Goal: Task Accomplishment & Management: Complete application form

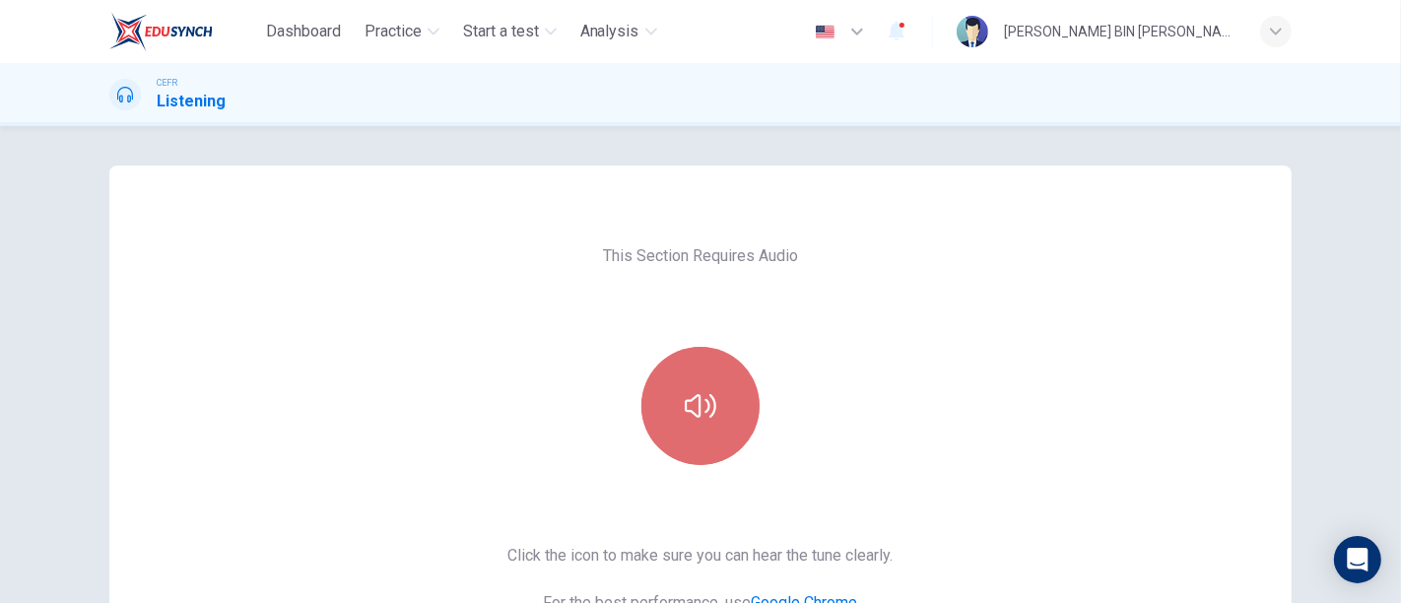
click at [700, 382] on button "button" at bounding box center [701, 406] width 118 height 118
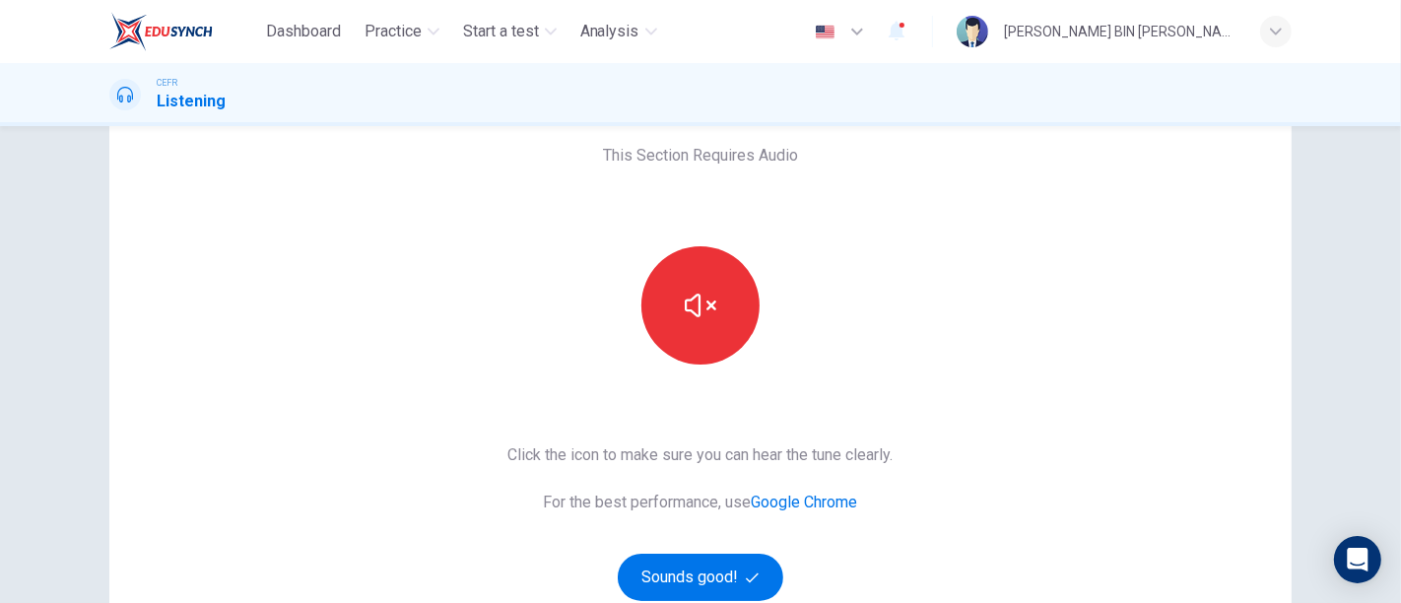
scroll to position [192, 0]
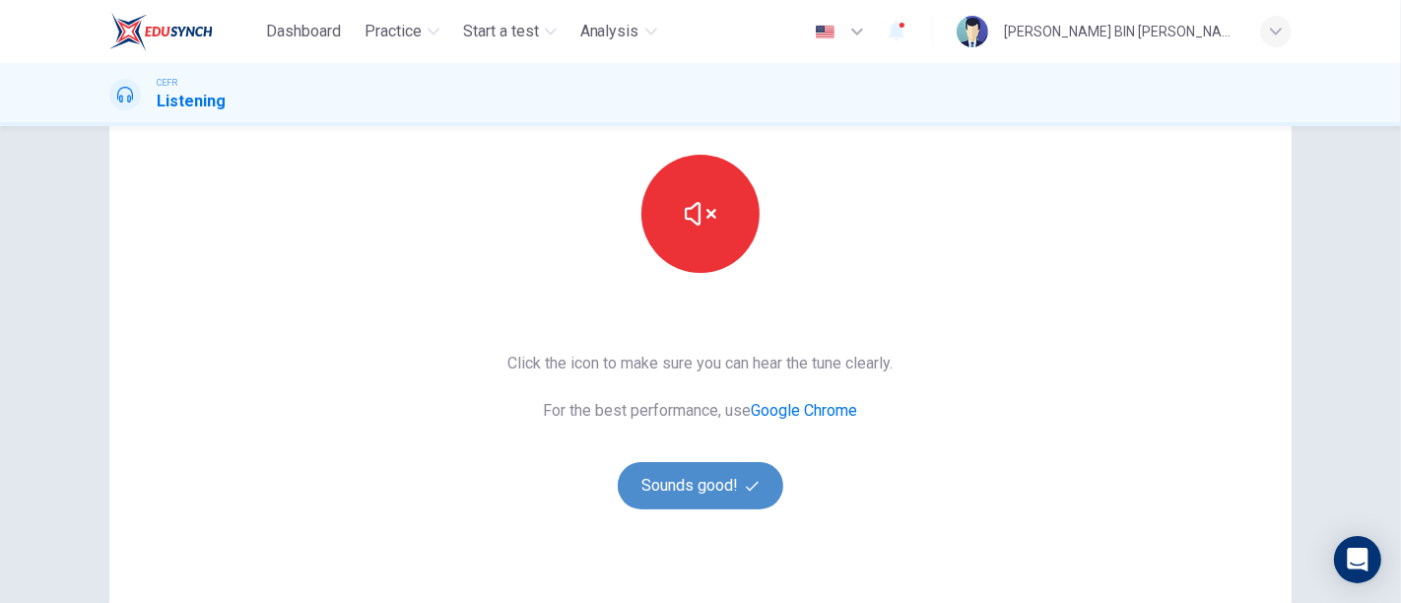
click at [746, 491] on icon "button" at bounding box center [752, 486] width 13 height 13
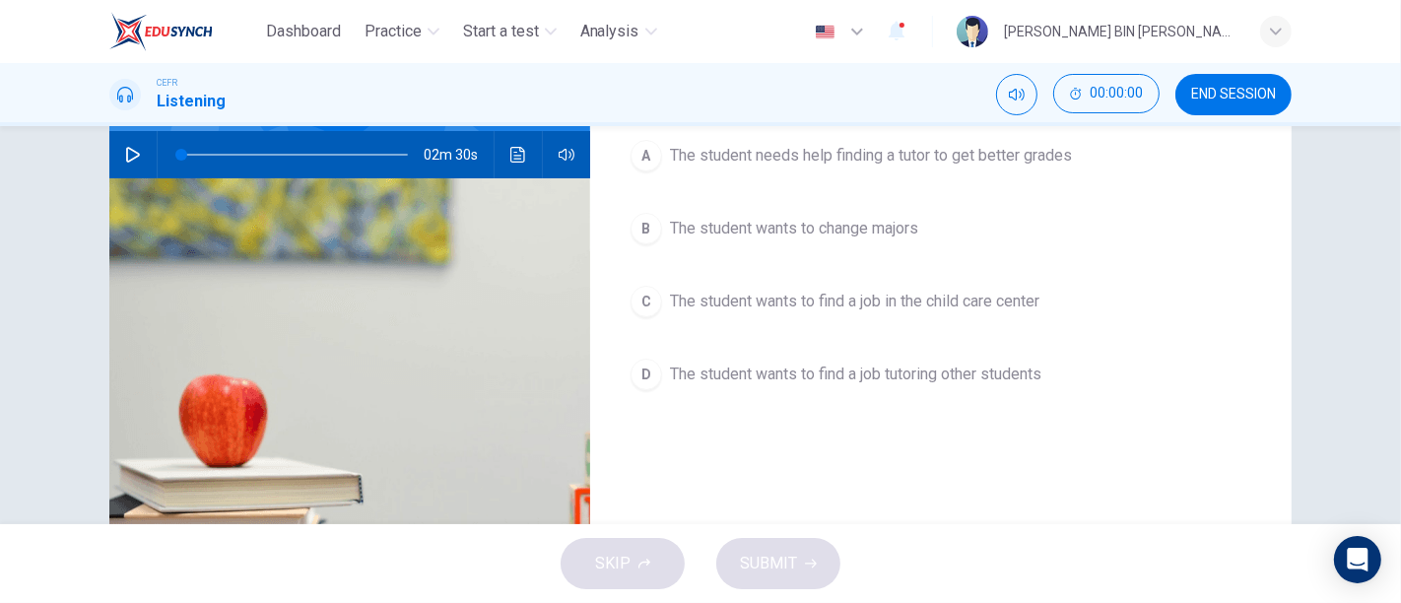
drag, startPoint x: 740, startPoint y: 491, endPoint x: 779, endPoint y: 352, distance: 144.2
click at [779, 352] on div "Question 1 Why does the student come to speak to the consultant? A The student …" at bounding box center [941, 315] width 702 height 685
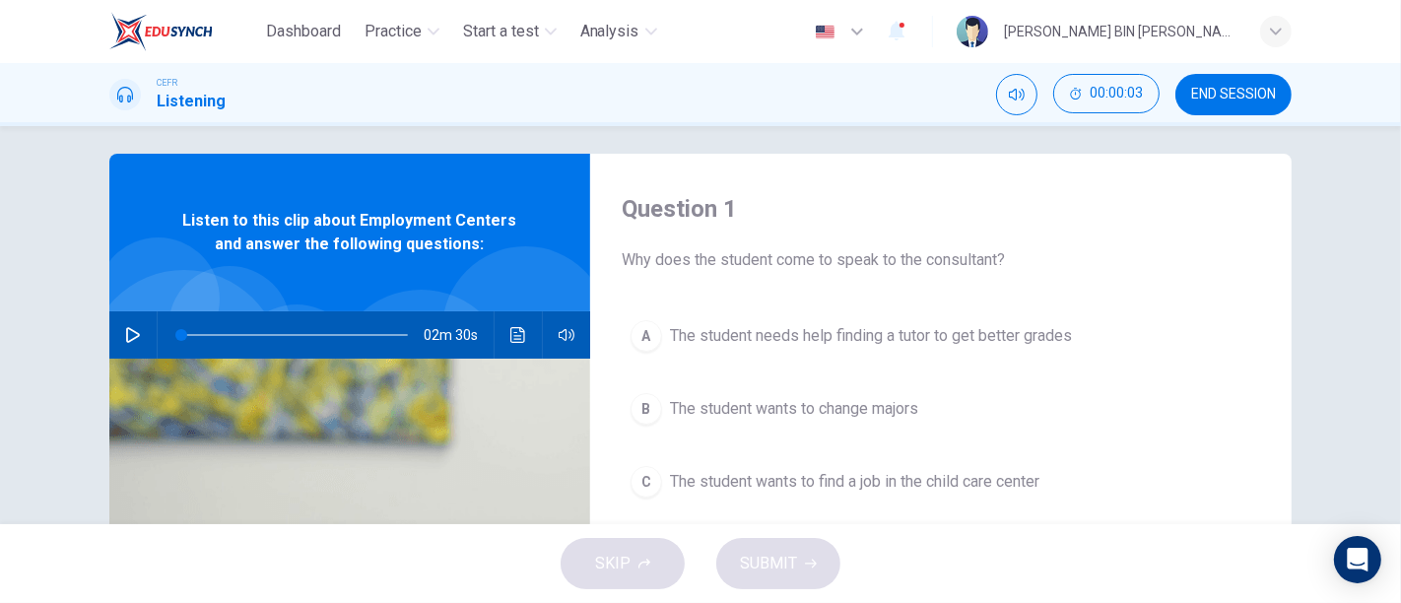
scroll to position [2, 0]
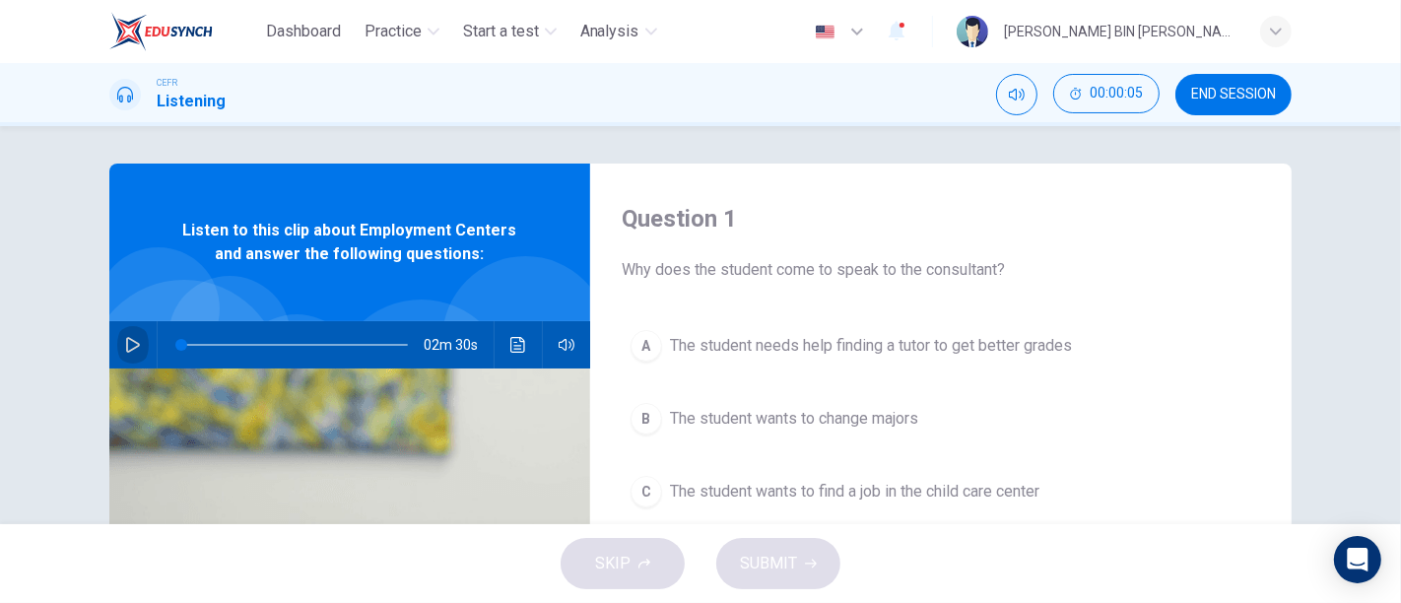
click at [119, 330] on button "button" at bounding box center [133, 344] width 32 height 47
type input "1"
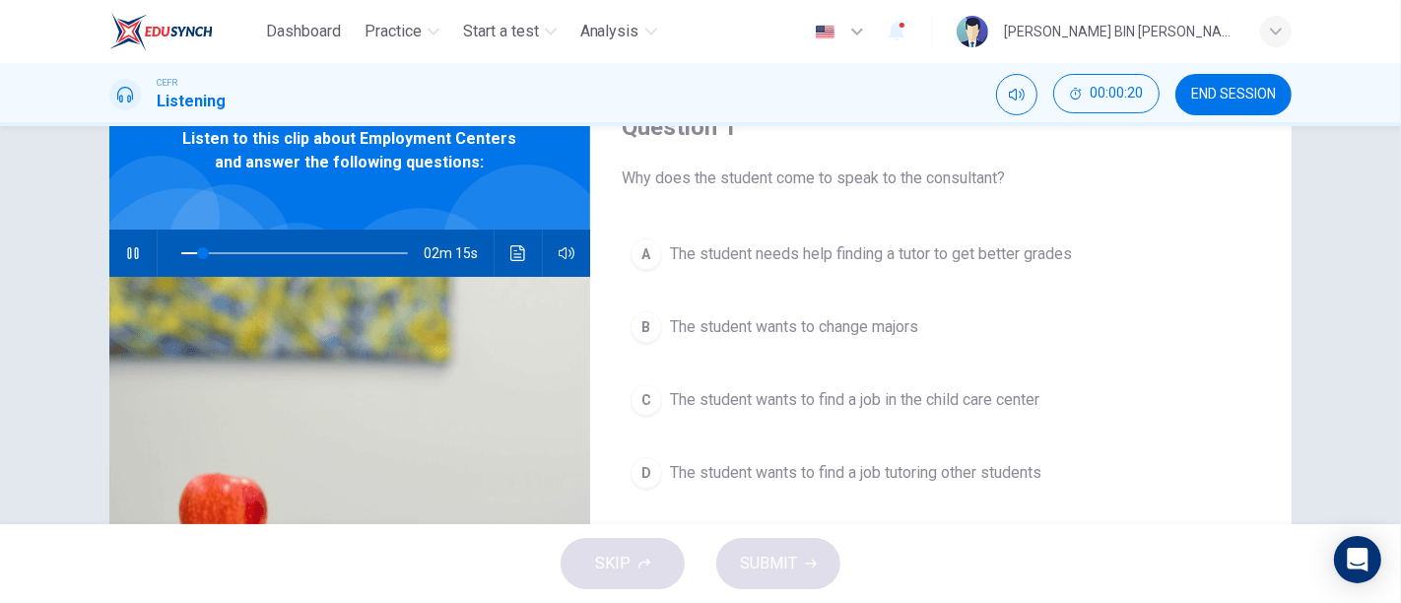
scroll to position [99, 0]
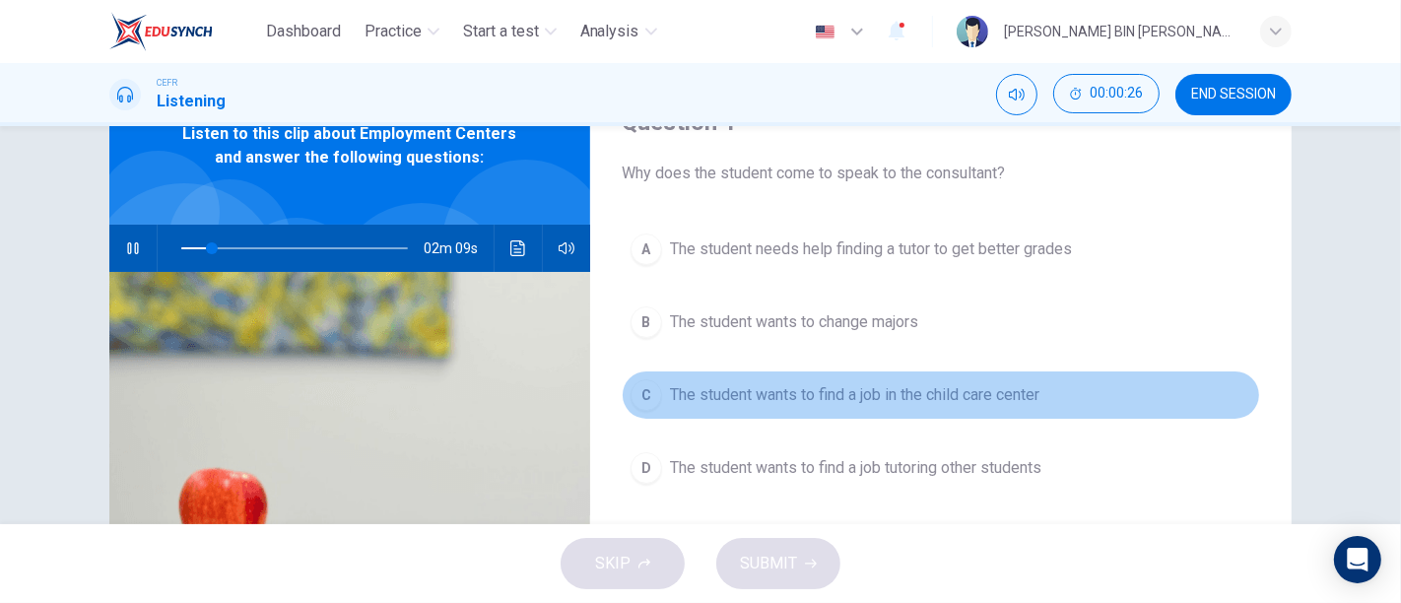
click at [793, 394] on span "The student wants to find a job in the child care center" at bounding box center [855, 395] width 370 height 24
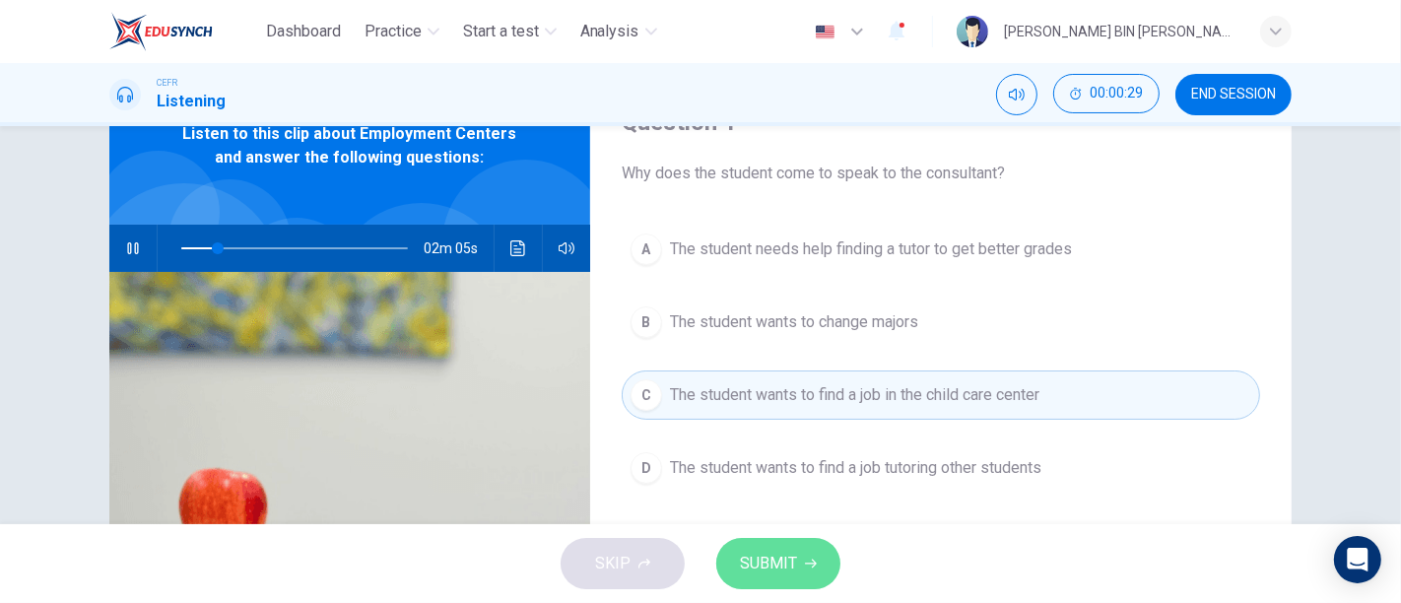
click at [791, 565] on span "SUBMIT" at bounding box center [768, 564] width 57 height 28
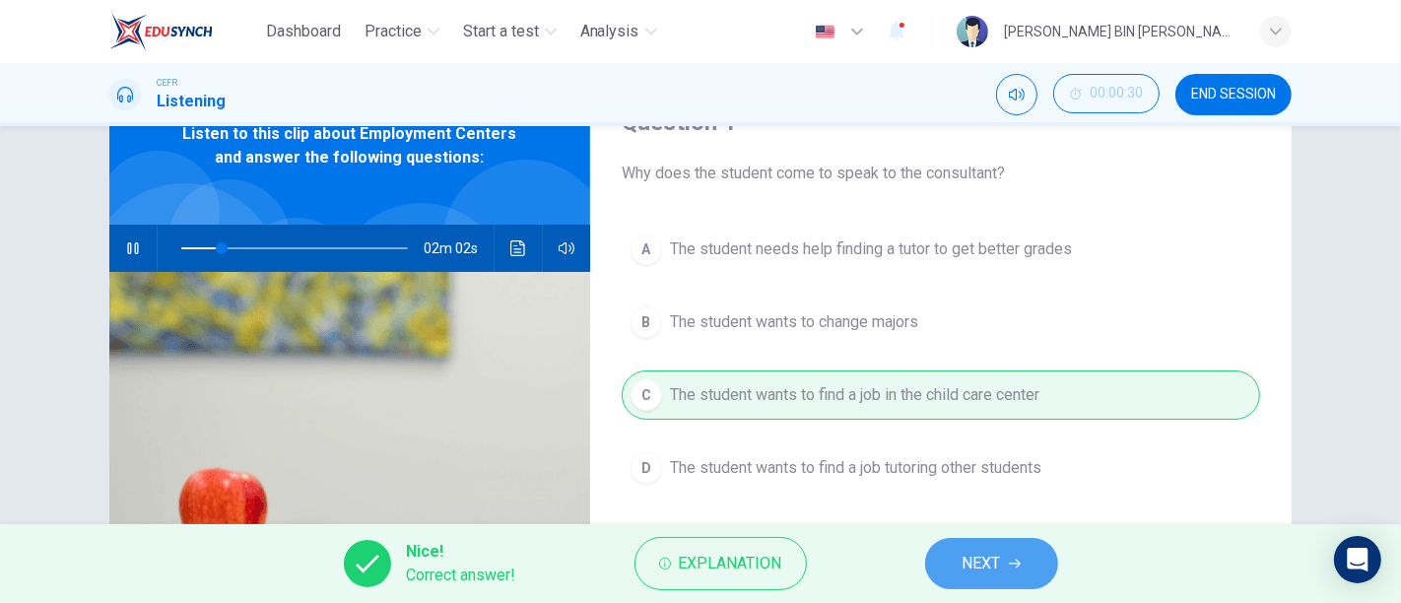
click at [953, 562] on button "NEXT" at bounding box center [991, 563] width 133 height 51
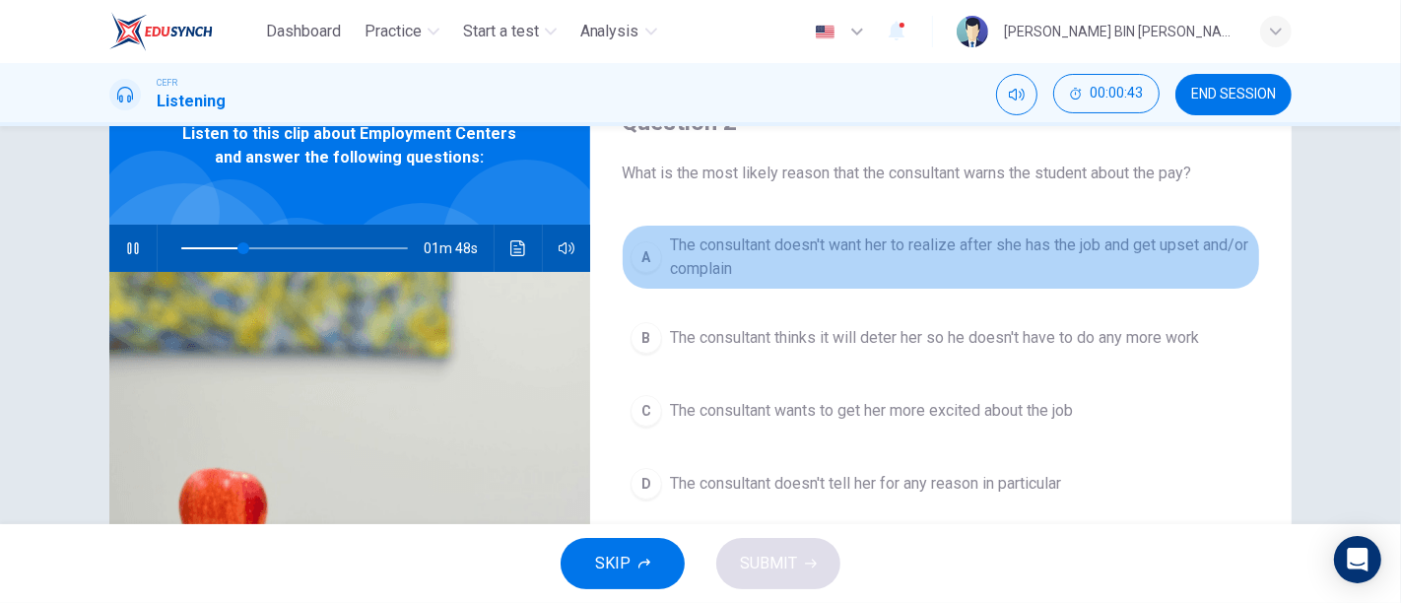
click at [833, 249] on span "The consultant doesn't want her to realize after she has the job and get upset …" at bounding box center [960, 257] width 581 height 47
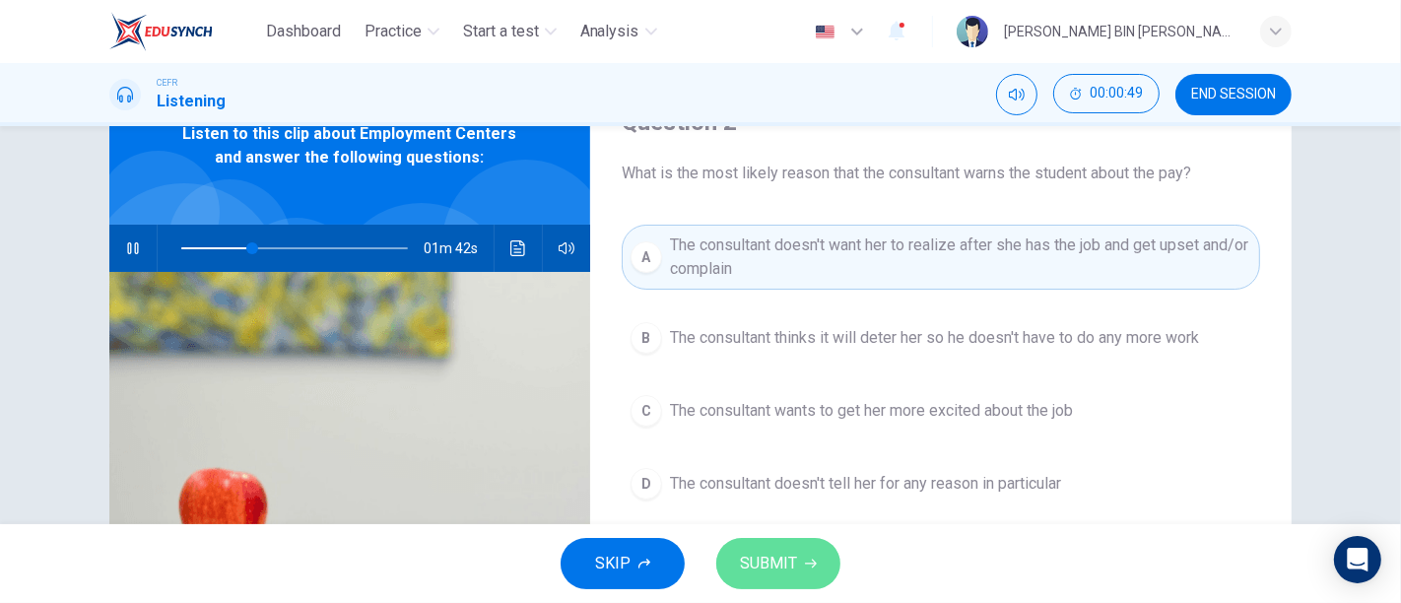
click at [780, 547] on button "SUBMIT" at bounding box center [778, 563] width 124 height 51
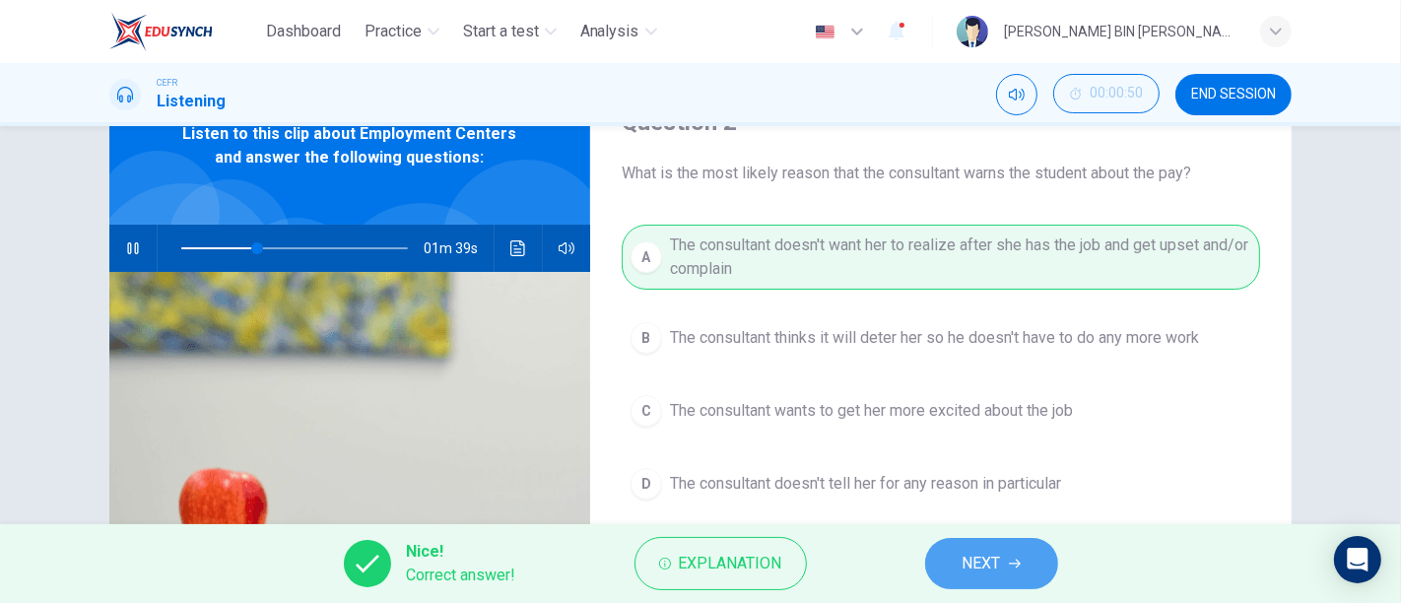
click at [965, 542] on button "NEXT" at bounding box center [991, 563] width 133 height 51
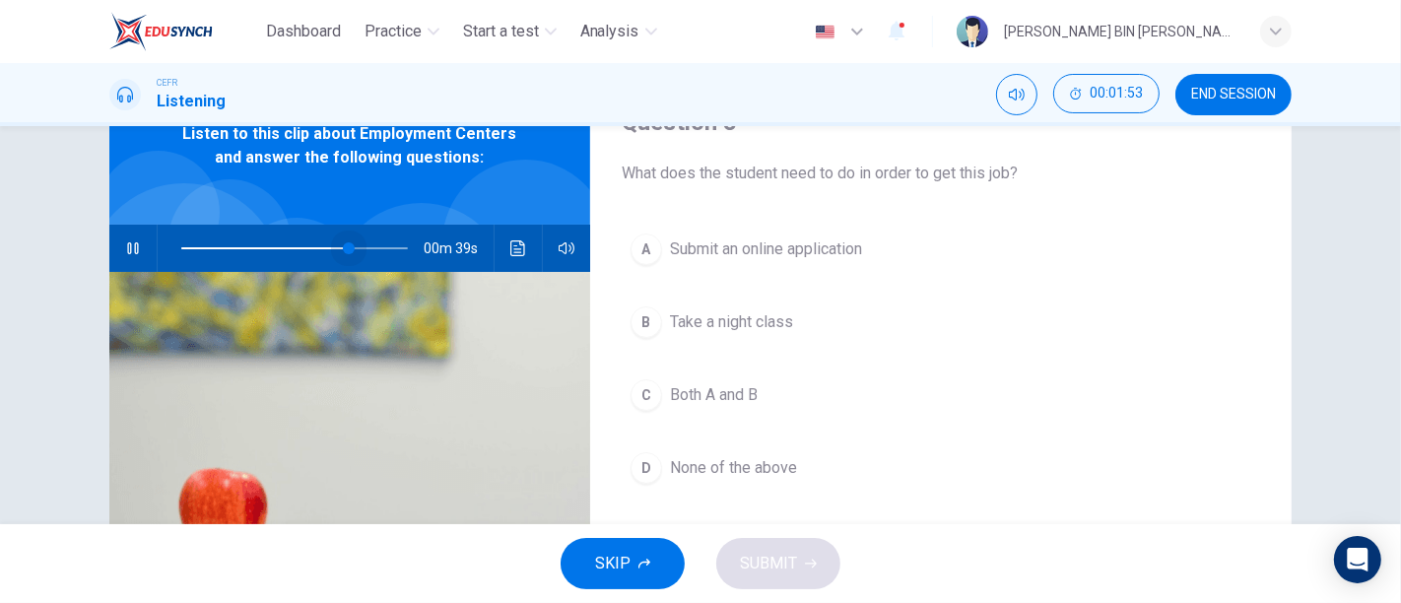
click at [344, 254] on span at bounding box center [349, 248] width 12 height 12
click at [340, 247] on span at bounding box center [345, 248] width 12 height 12
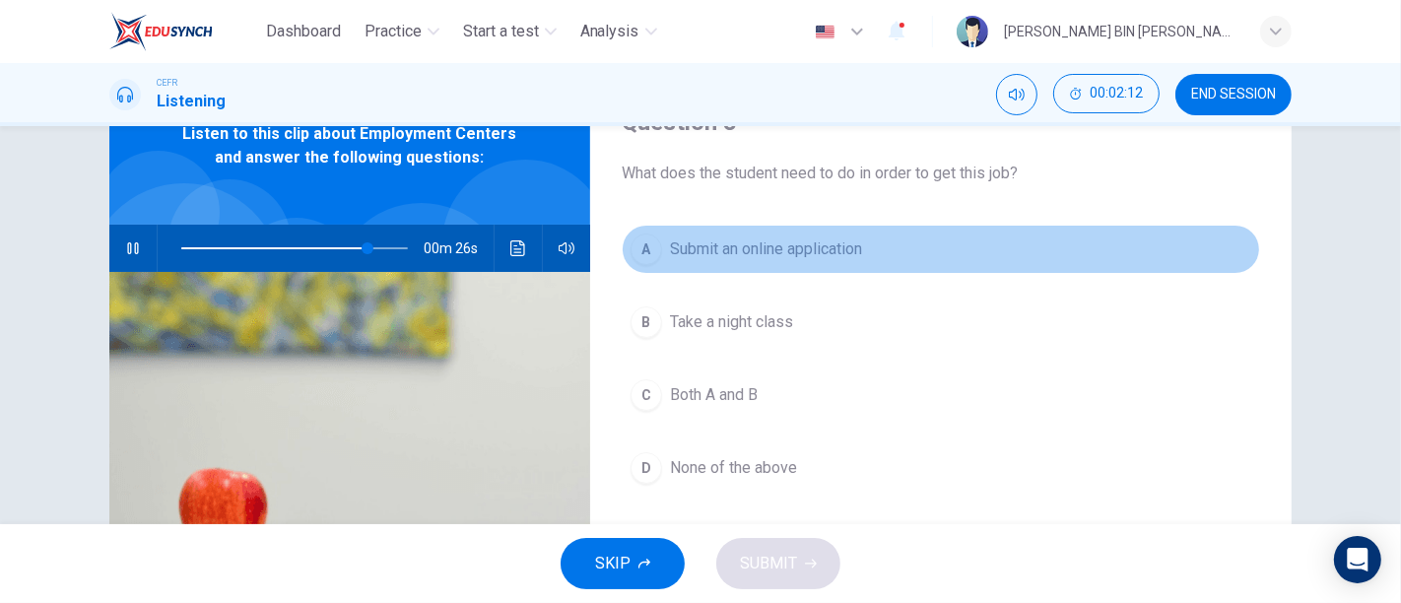
click at [636, 248] on div "A" at bounding box center [647, 250] width 32 height 32
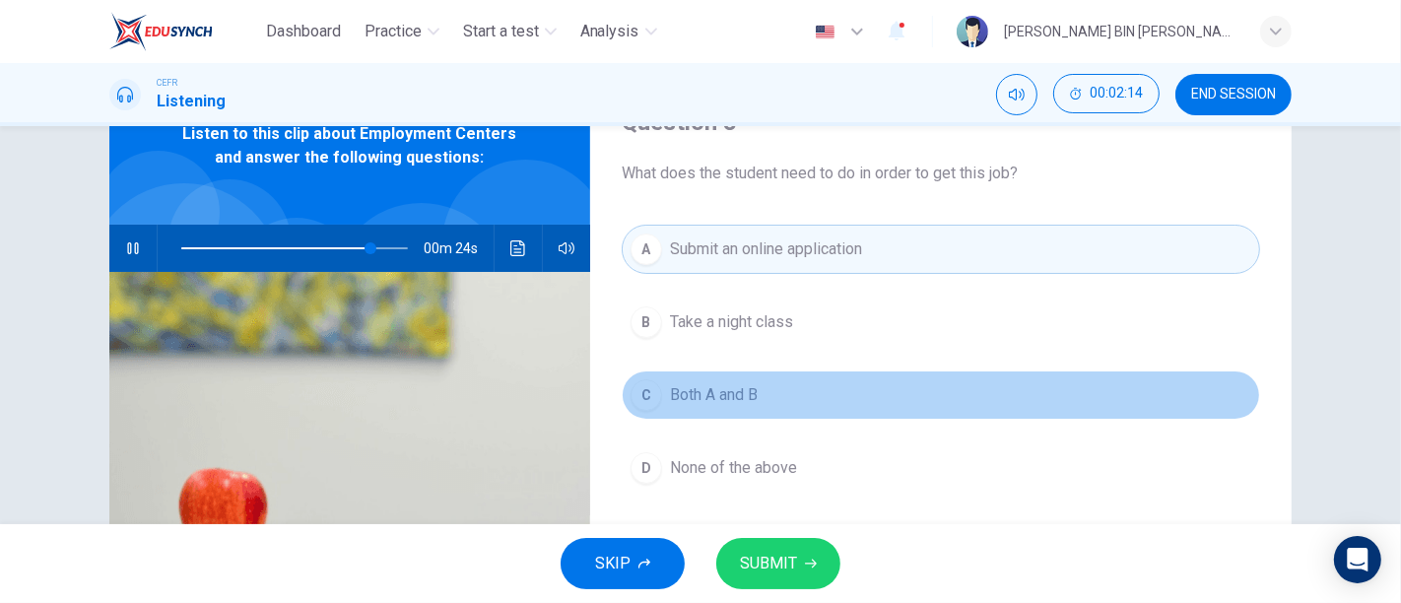
click at [653, 408] on button "C Both A and B" at bounding box center [941, 395] width 639 height 49
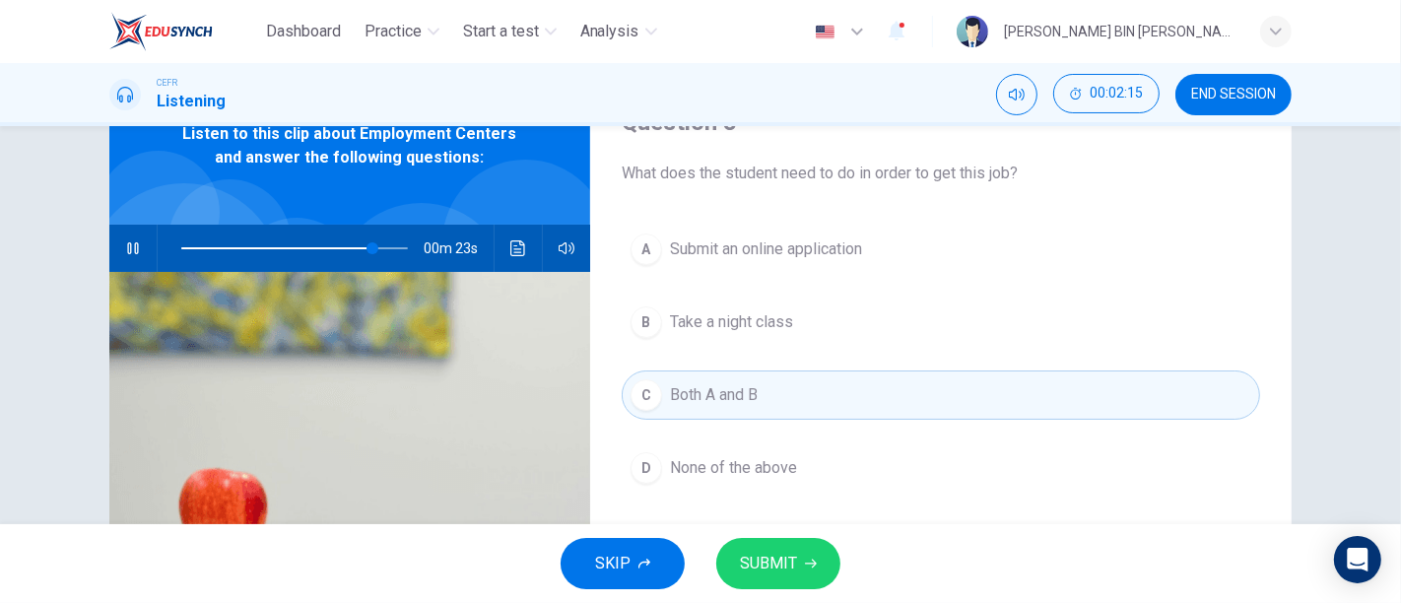
click at [785, 559] on span "SUBMIT" at bounding box center [768, 564] width 57 height 28
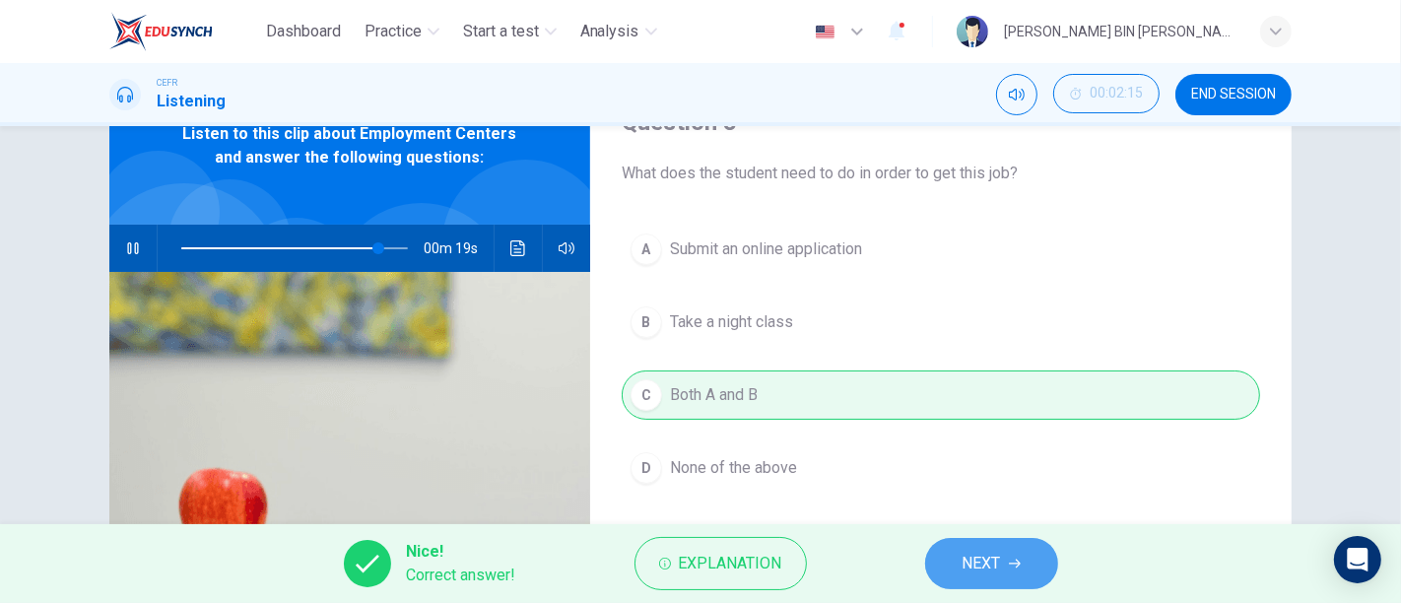
click at [983, 553] on span "NEXT" at bounding box center [982, 564] width 38 height 28
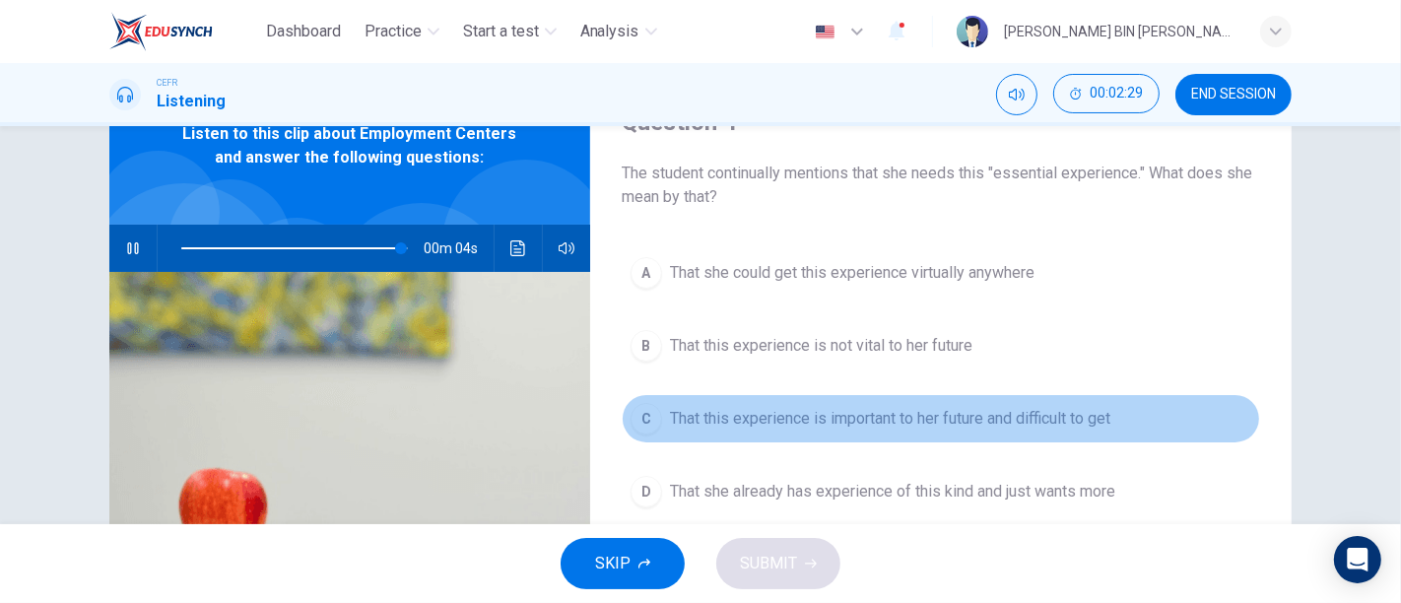
click at [946, 432] on button "C That this experience is important to her future and difficult to get" at bounding box center [941, 418] width 639 height 49
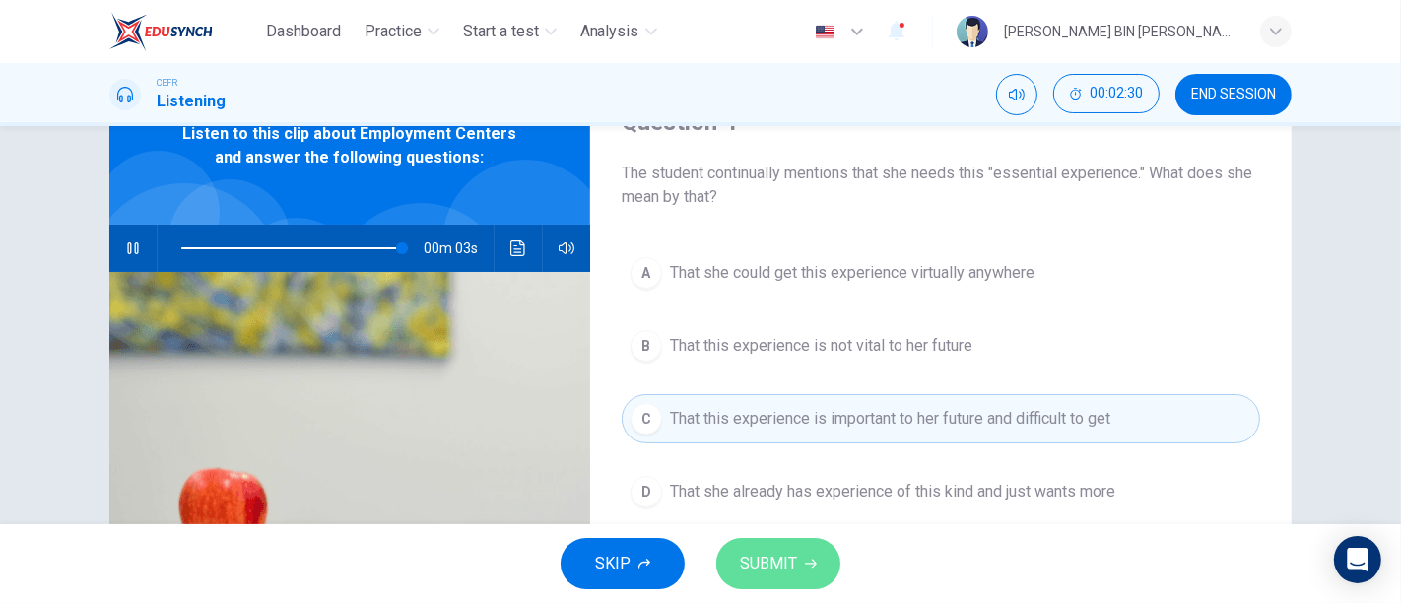
click at [798, 558] on button "SUBMIT" at bounding box center [778, 563] width 124 height 51
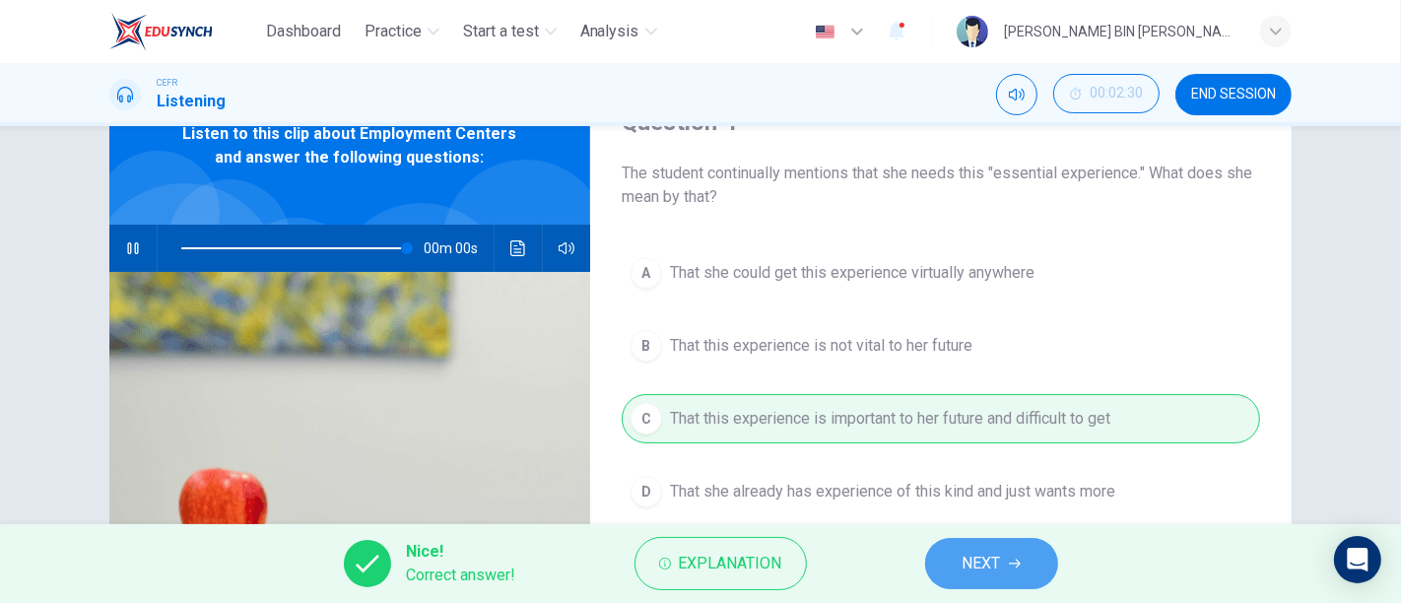
click at [960, 554] on button "NEXT" at bounding box center [991, 563] width 133 height 51
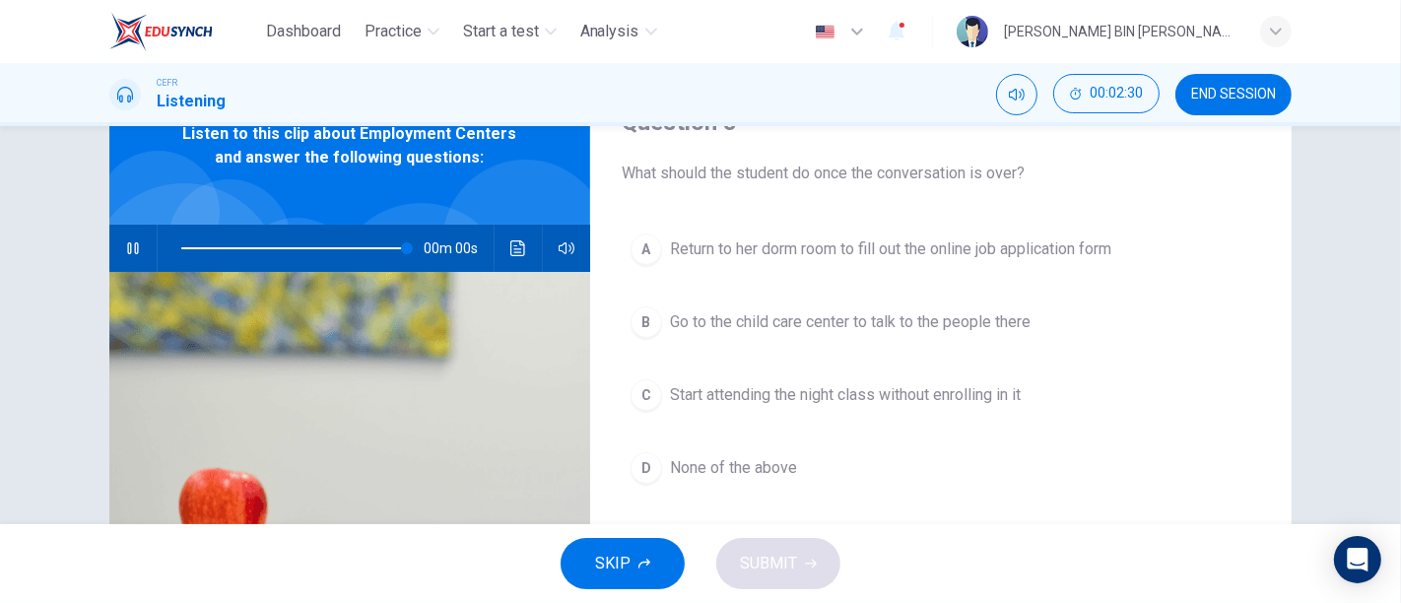
type input "0"
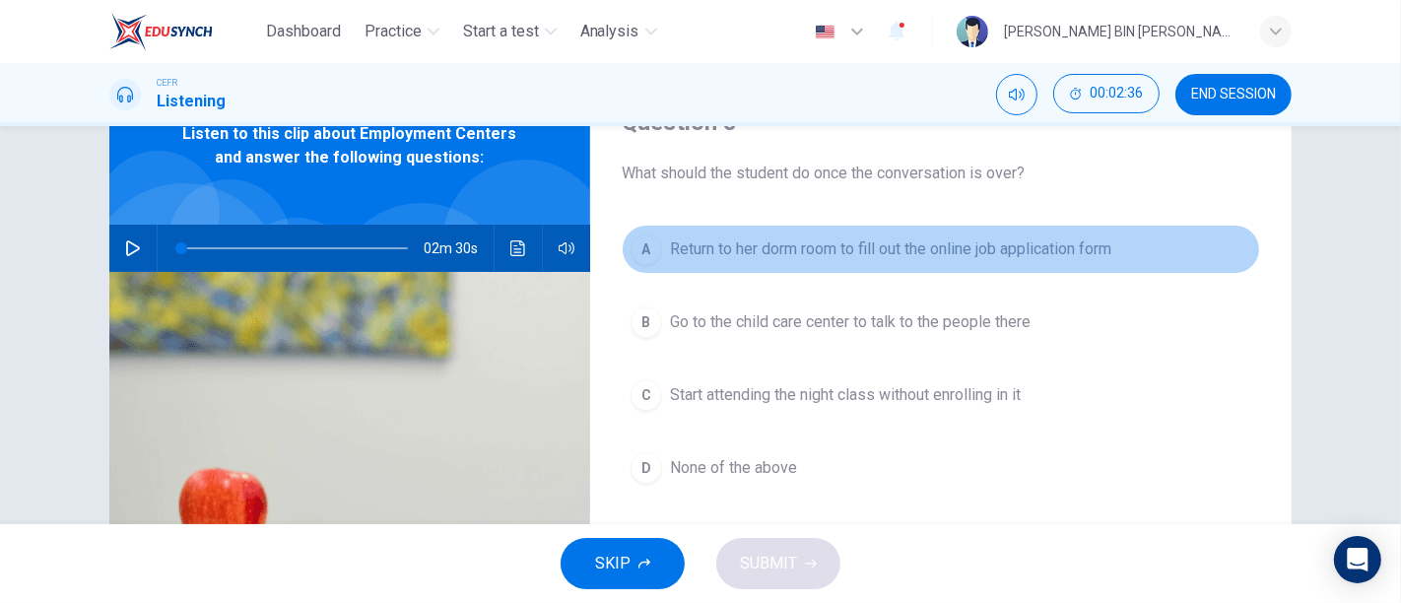
click at [856, 260] on span "Return to her dorm room to fill out the online job application form" at bounding box center [891, 250] width 442 height 24
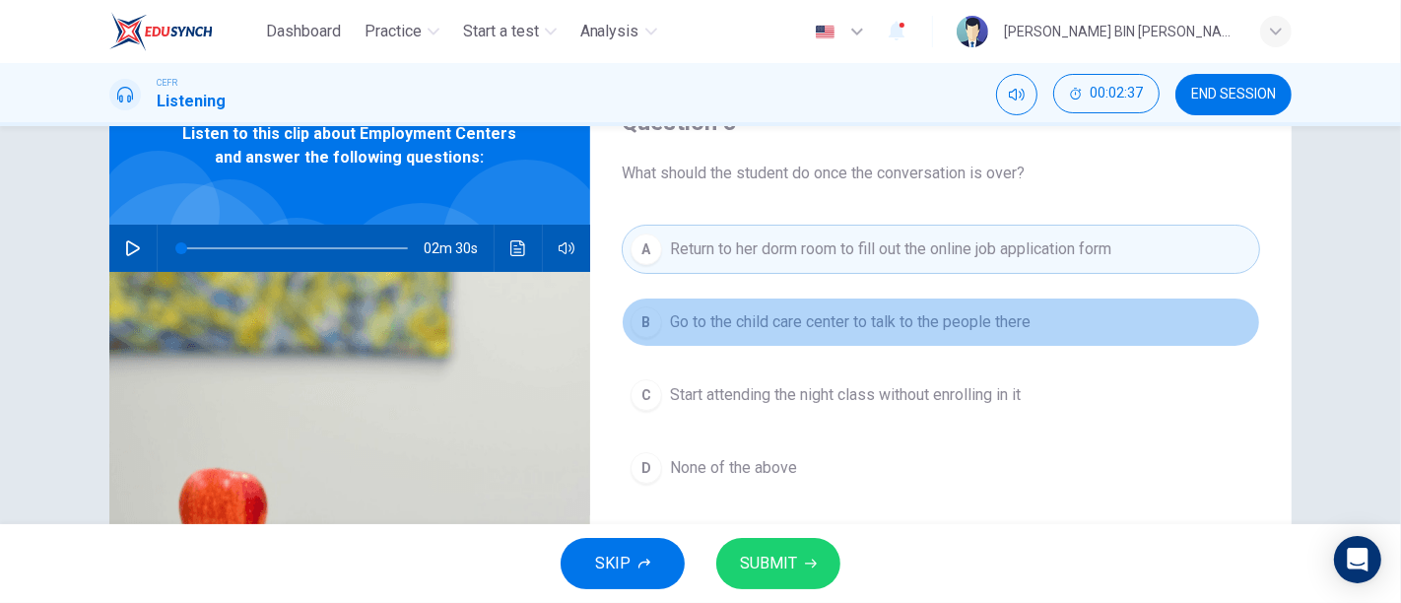
click at [850, 331] on span "Go to the child care center to talk to the people there" at bounding box center [850, 322] width 361 height 24
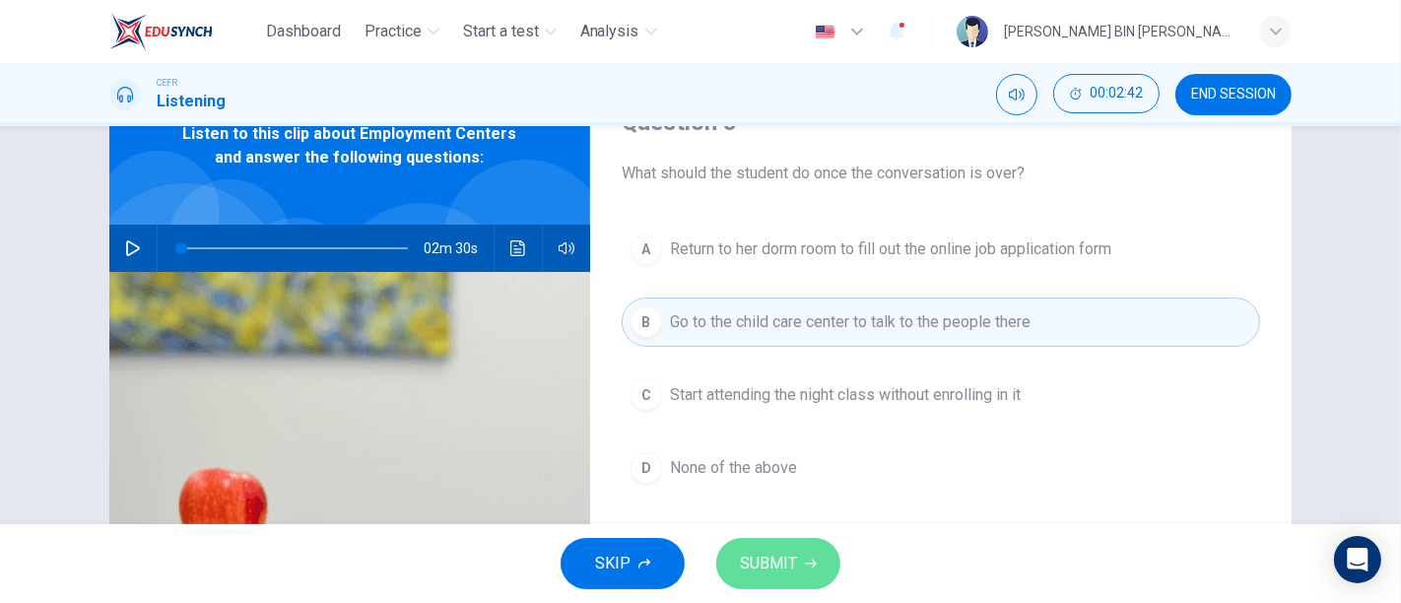
click at [788, 544] on button "SUBMIT" at bounding box center [778, 563] width 124 height 51
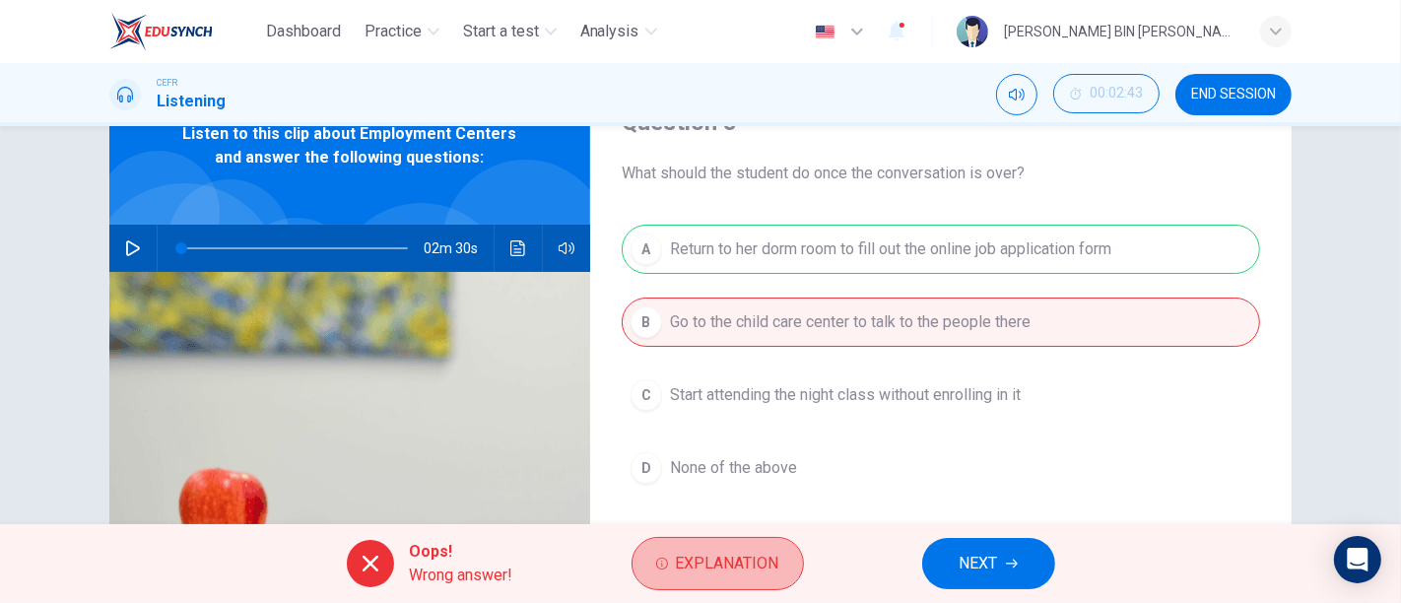
click at [788, 544] on button "Explanation" at bounding box center [718, 563] width 172 height 53
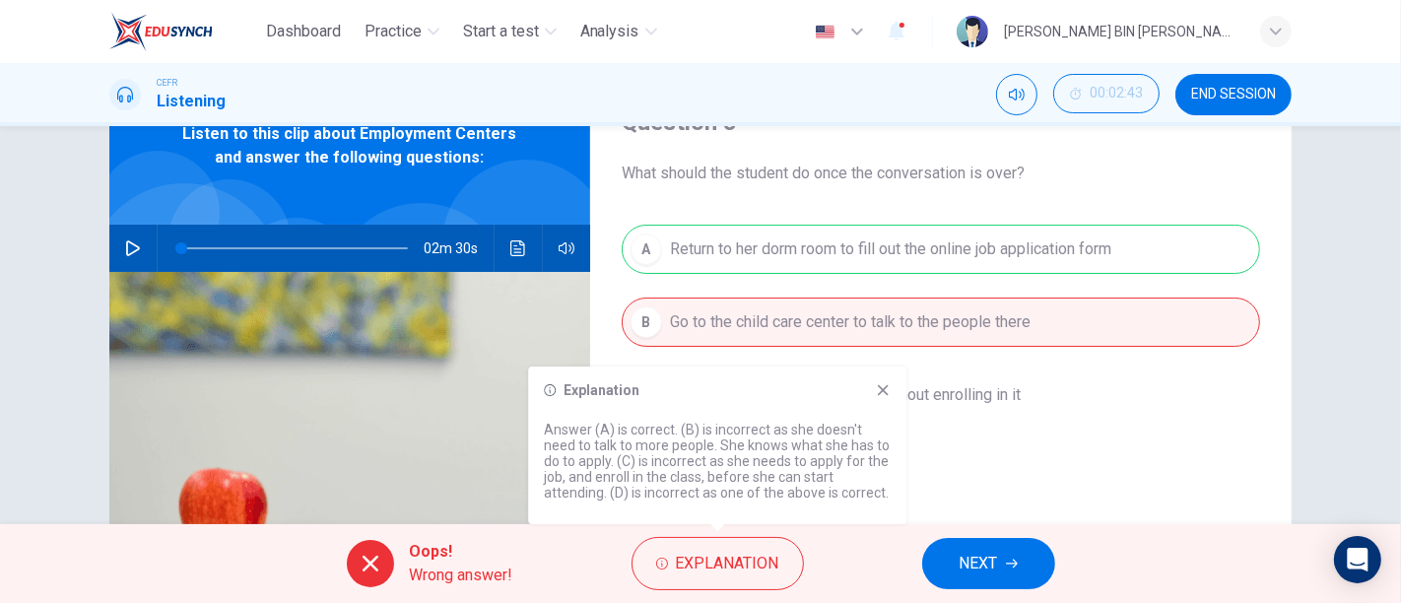
click at [874, 401] on div "Explanation Answer (A) is correct. (B) is incorrect as she doesn't need to talk…" at bounding box center [717, 446] width 378 height 158
click at [879, 392] on icon at bounding box center [883, 390] width 16 height 16
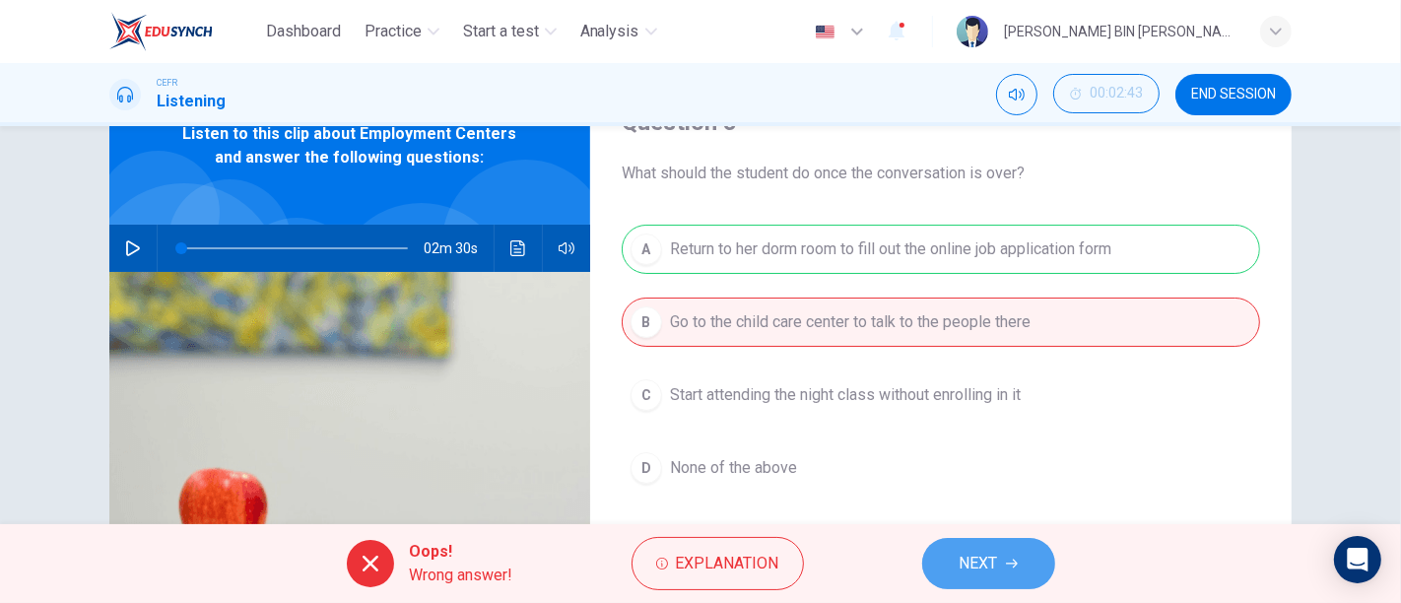
click at [987, 561] on span "NEXT" at bounding box center [979, 564] width 38 height 28
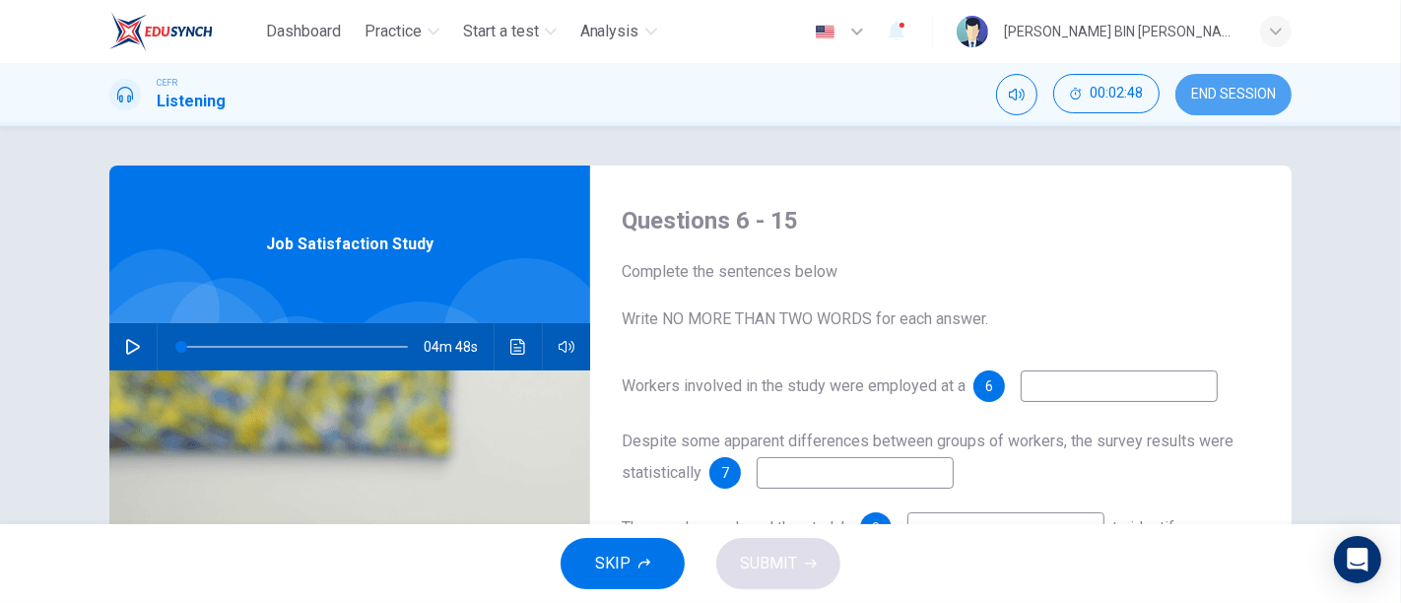
click at [1222, 87] on span "END SESSION" at bounding box center [1233, 95] width 85 height 16
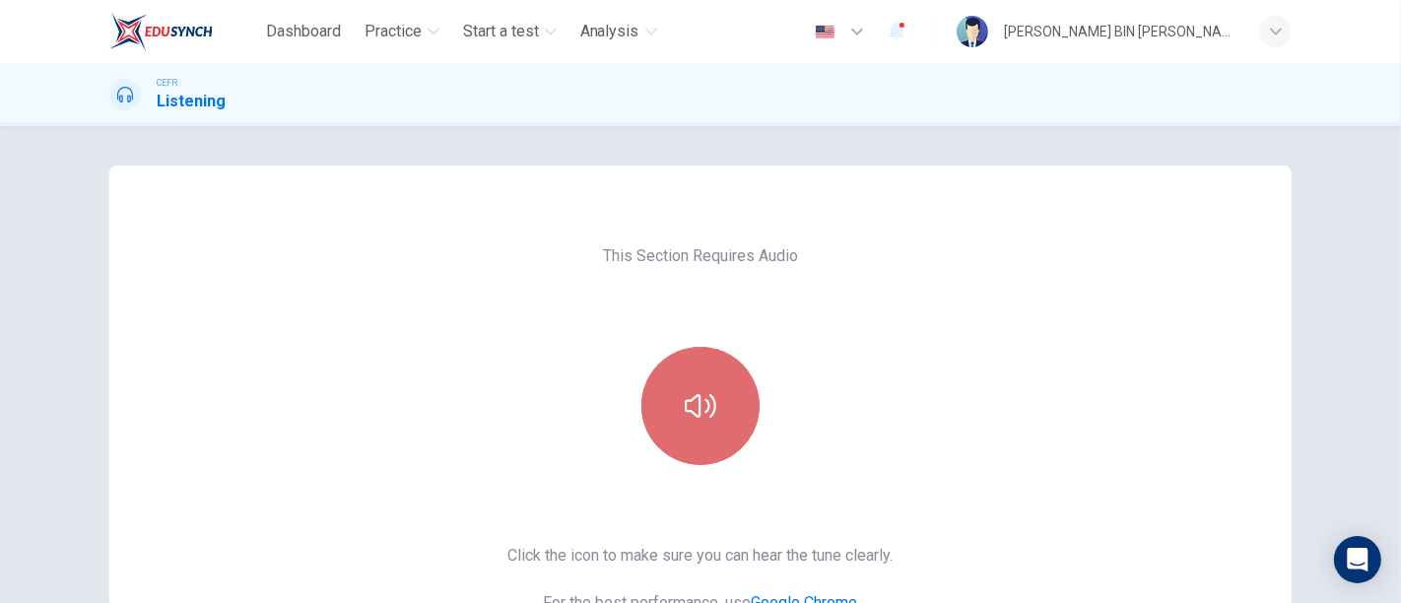
click at [698, 445] on button "button" at bounding box center [701, 406] width 118 height 118
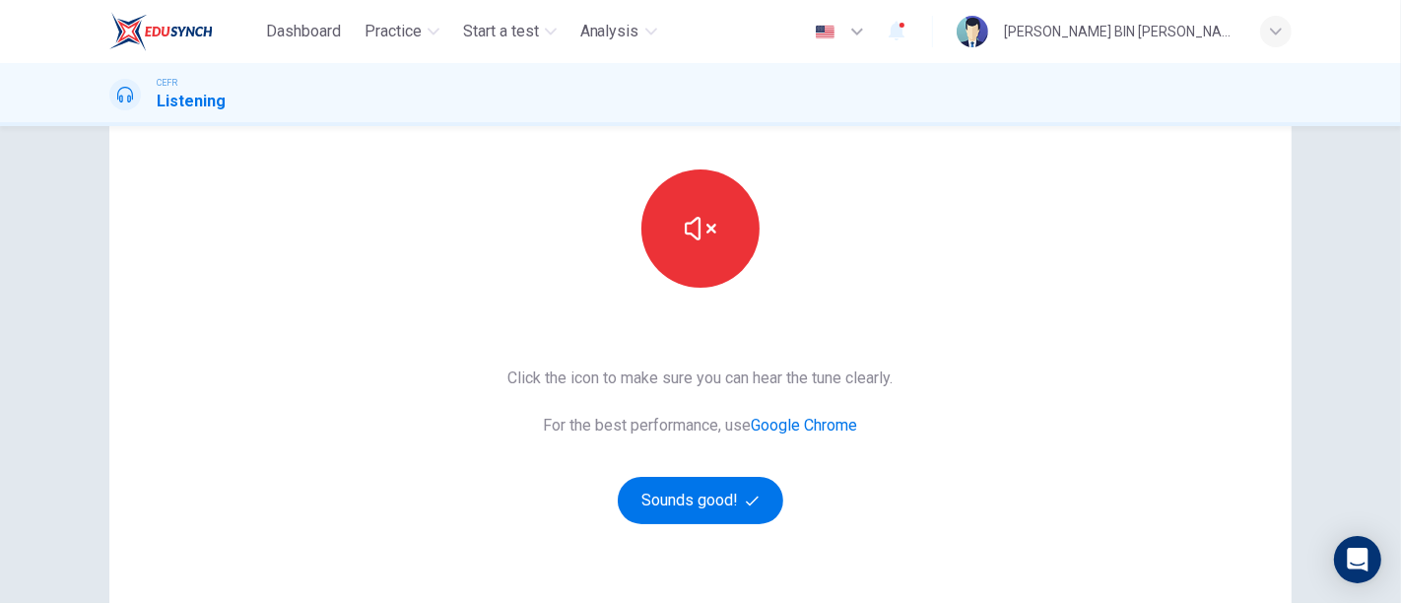
scroll to position [179, 0]
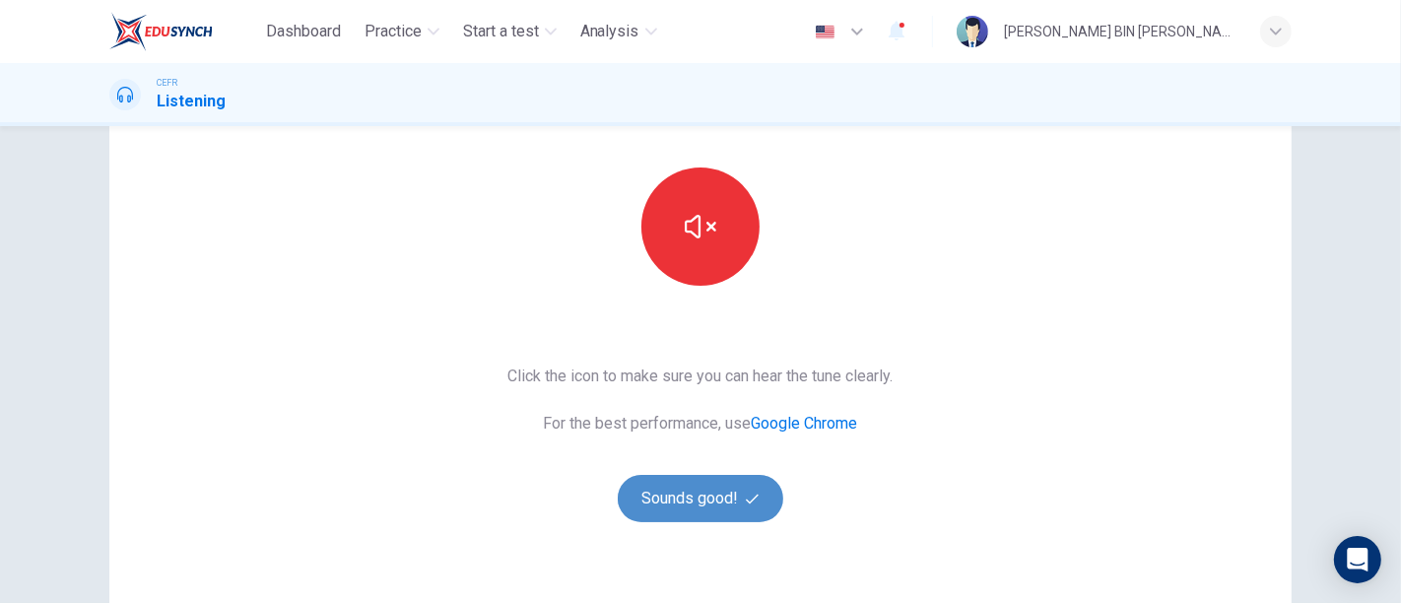
click at [750, 495] on icon "button" at bounding box center [752, 499] width 13 height 13
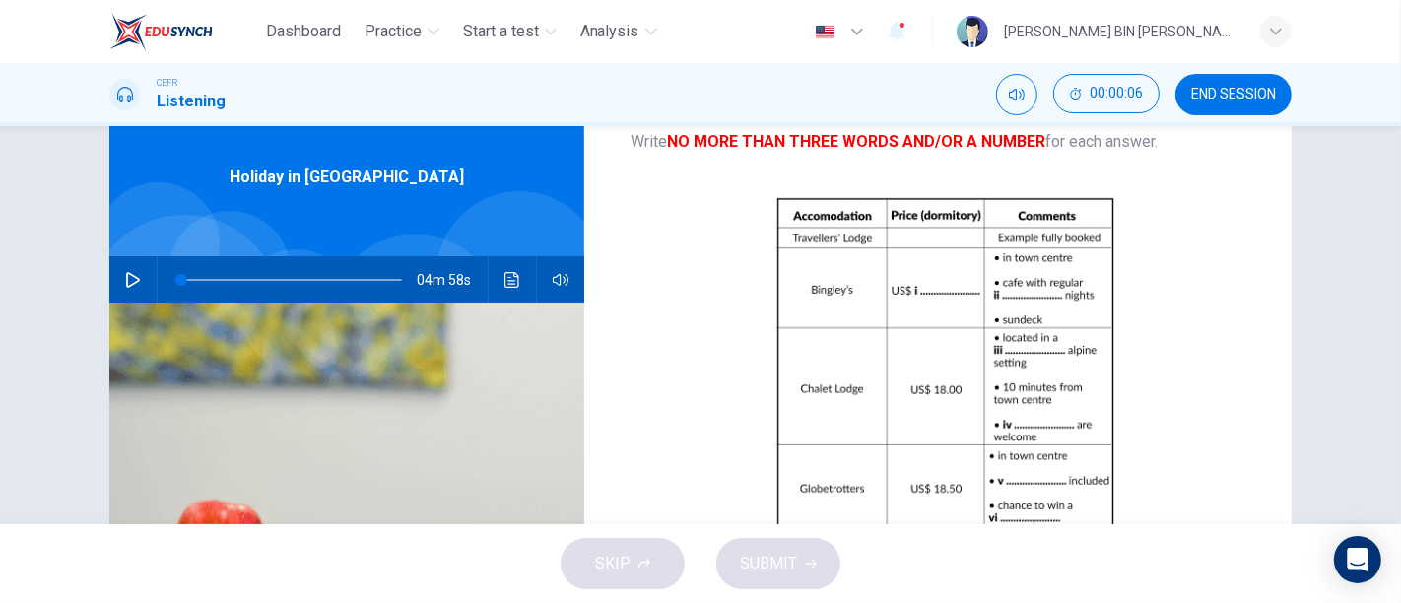
scroll to position [69, 0]
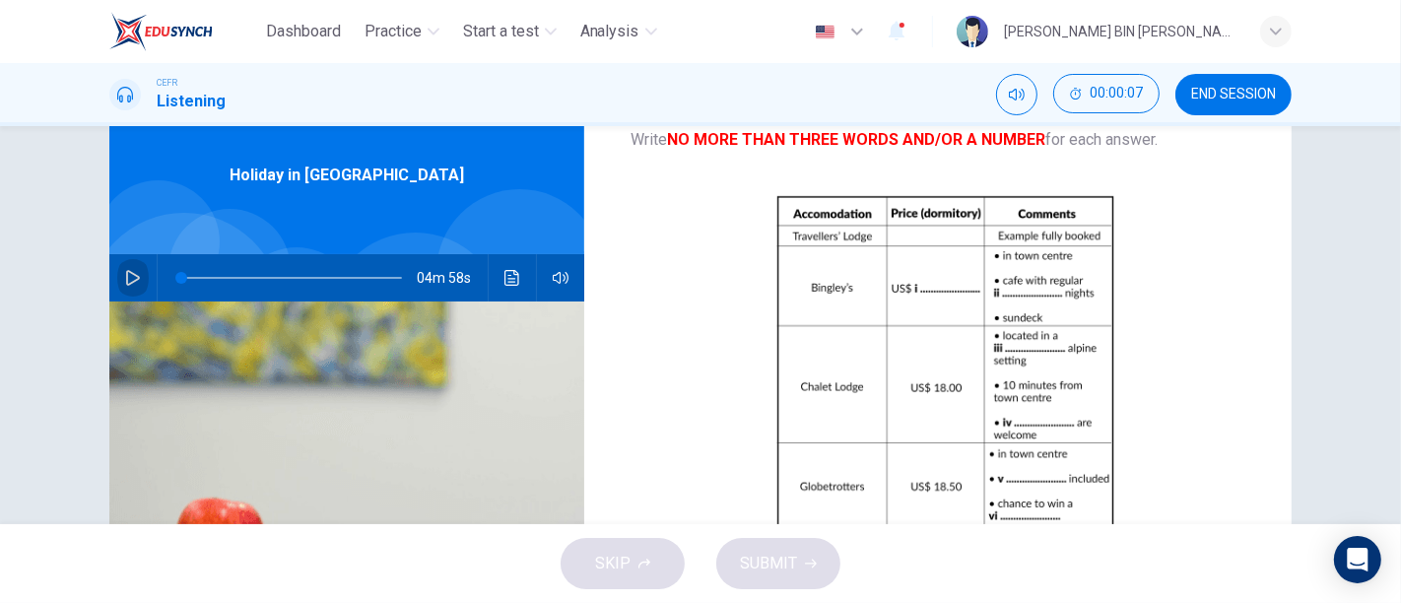
click at [142, 270] on button "button" at bounding box center [133, 277] width 32 height 47
type input "0"
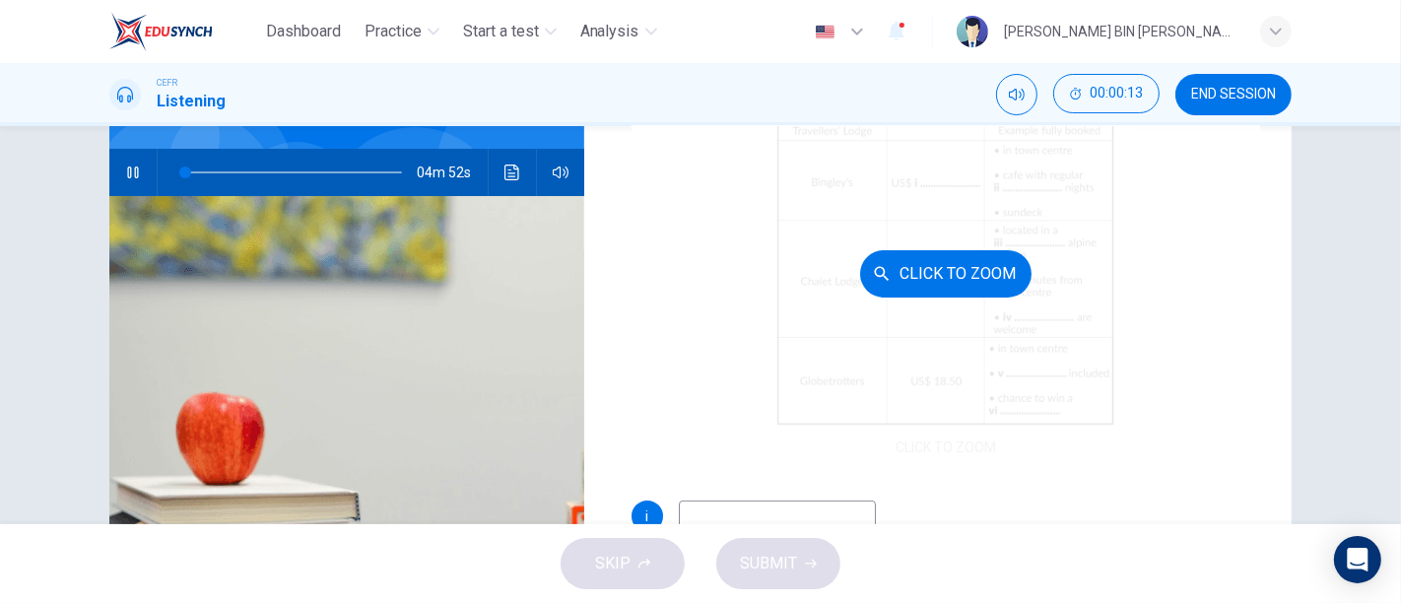
scroll to position [170, 0]
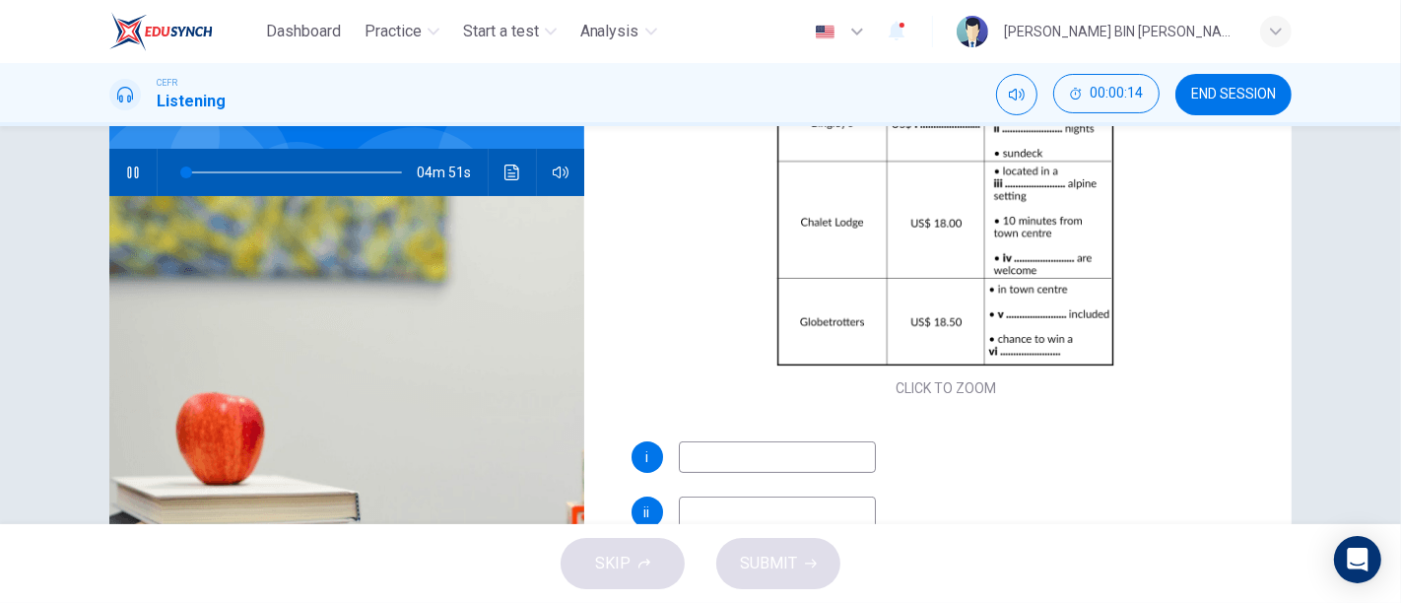
click at [752, 454] on input at bounding box center [777, 458] width 197 height 32
click at [118, 181] on button "button" at bounding box center [133, 172] width 32 height 47
click at [118, 169] on button "button" at bounding box center [133, 172] width 32 height 47
click at [117, 149] on button "button" at bounding box center [133, 172] width 32 height 47
click at [118, 169] on button "button" at bounding box center [133, 172] width 32 height 47
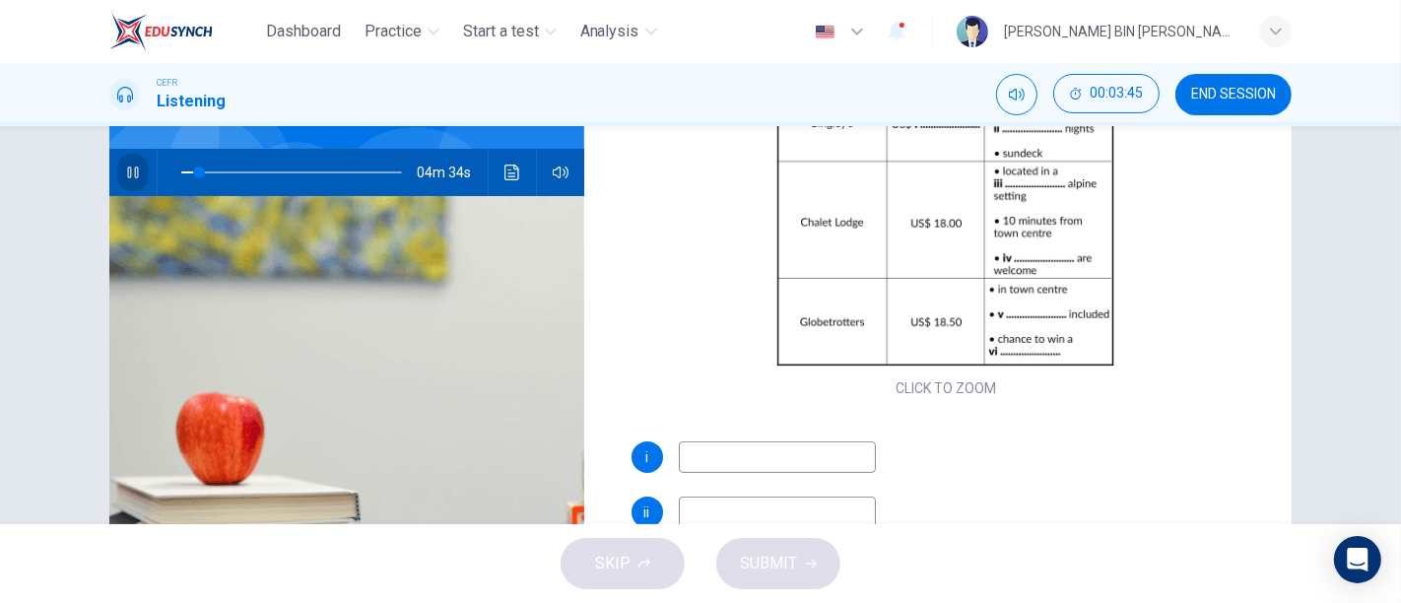
click at [118, 169] on button "button" at bounding box center [133, 172] width 32 height 47
click at [117, 149] on button "button" at bounding box center [133, 172] width 32 height 47
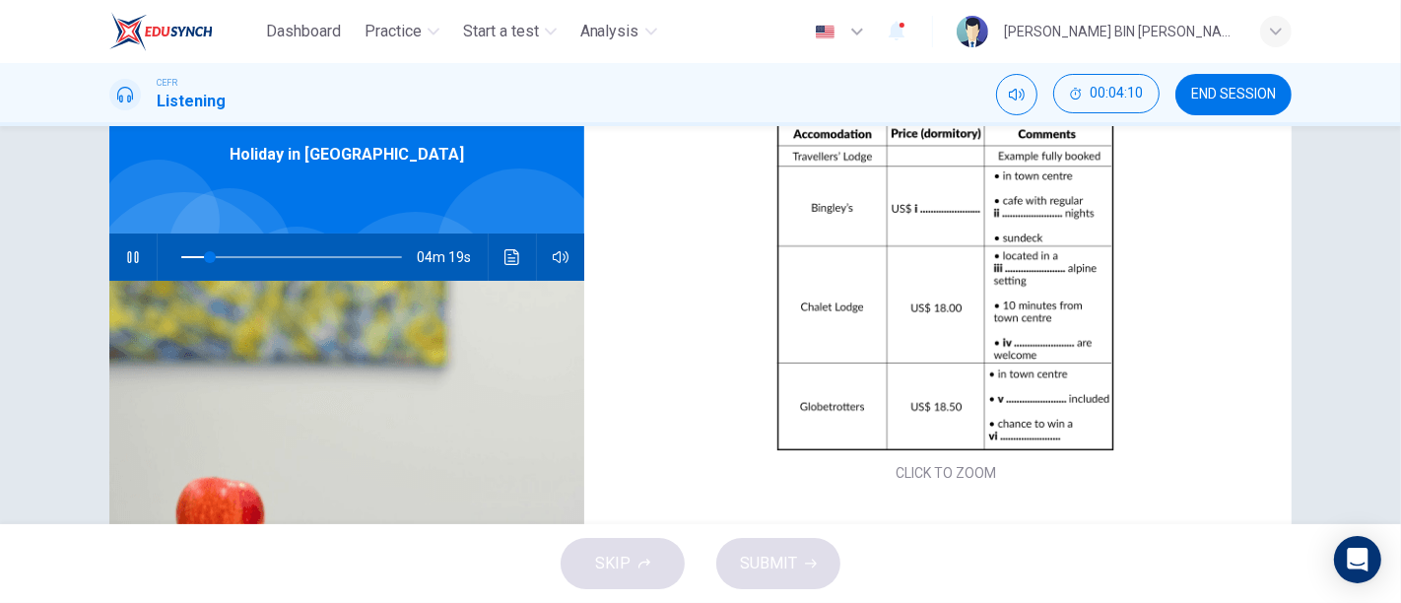
scroll to position [76, 0]
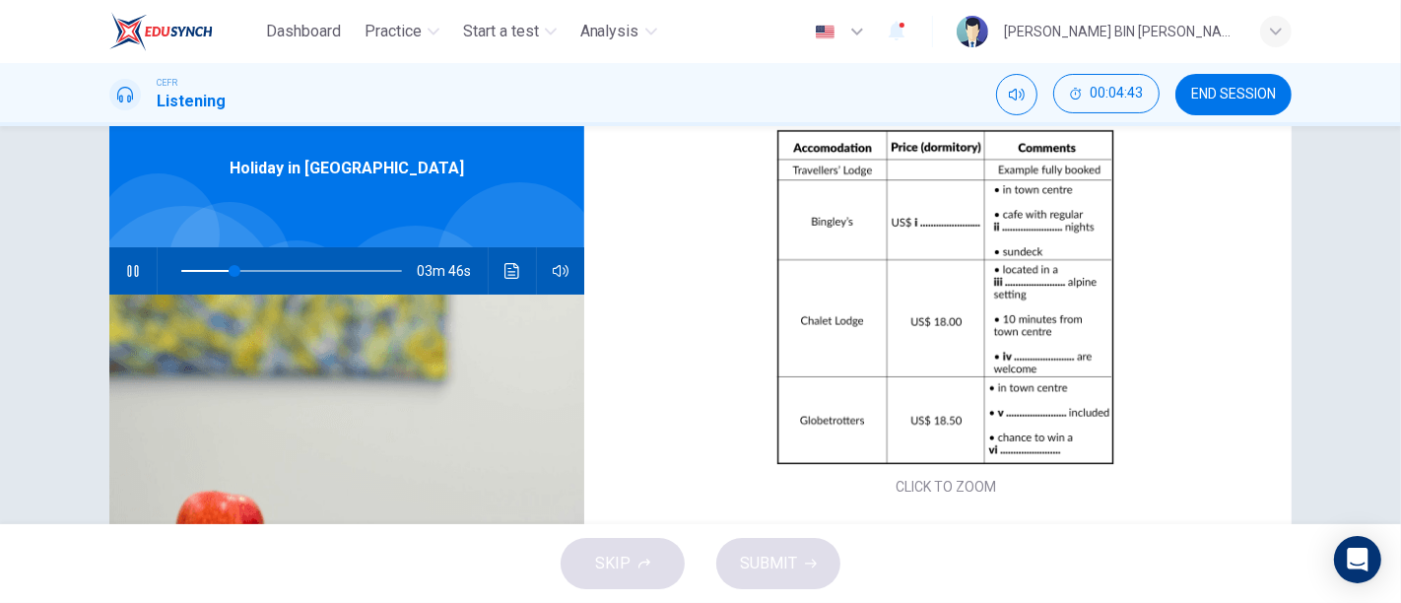
click at [117, 247] on button "button" at bounding box center [133, 270] width 32 height 47
click at [307, 274] on span at bounding box center [312, 271] width 12 height 12
click at [298, 271] on span at bounding box center [303, 271] width 12 height 12
click at [289, 268] on span at bounding box center [294, 271] width 12 height 12
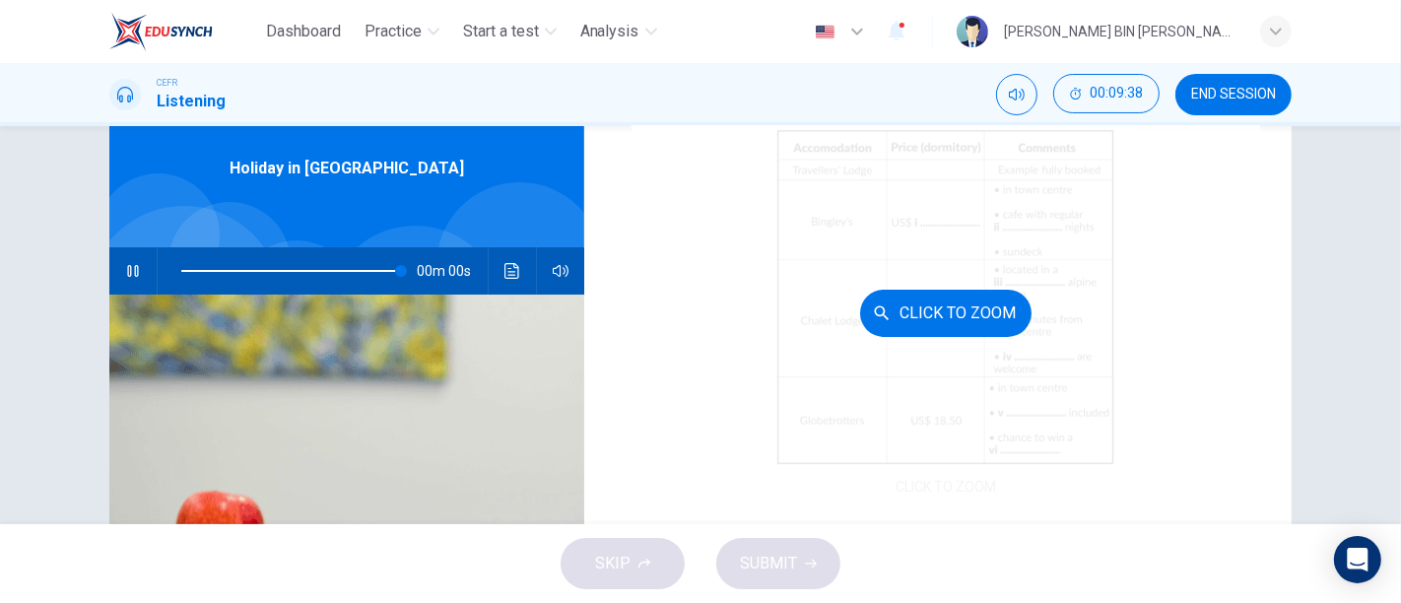
type input "0"
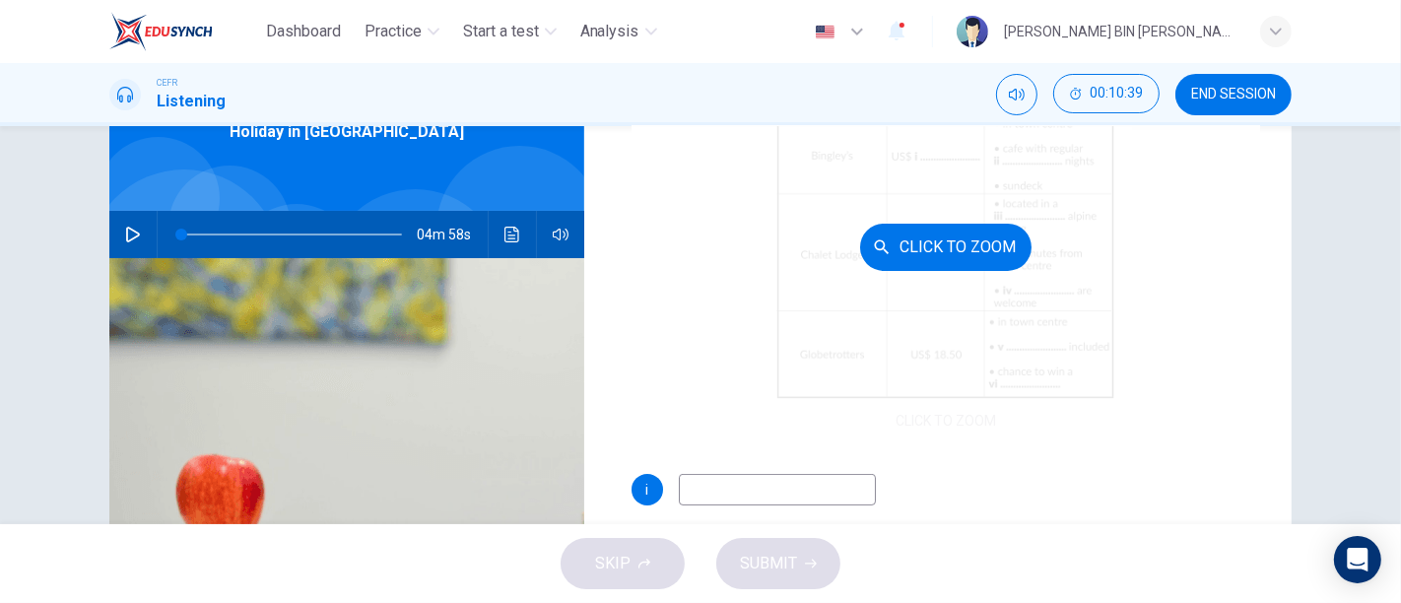
scroll to position [208, 0]
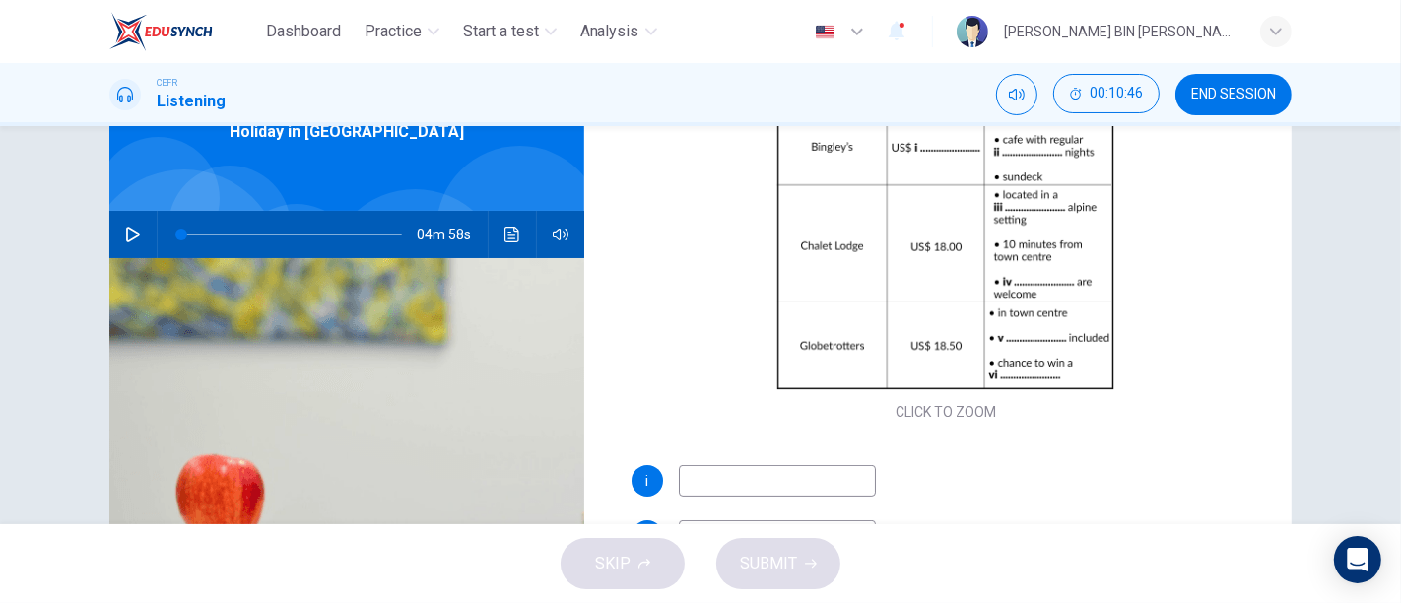
click at [829, 470] on input at bounding box center [777, 481] width 197 height 32
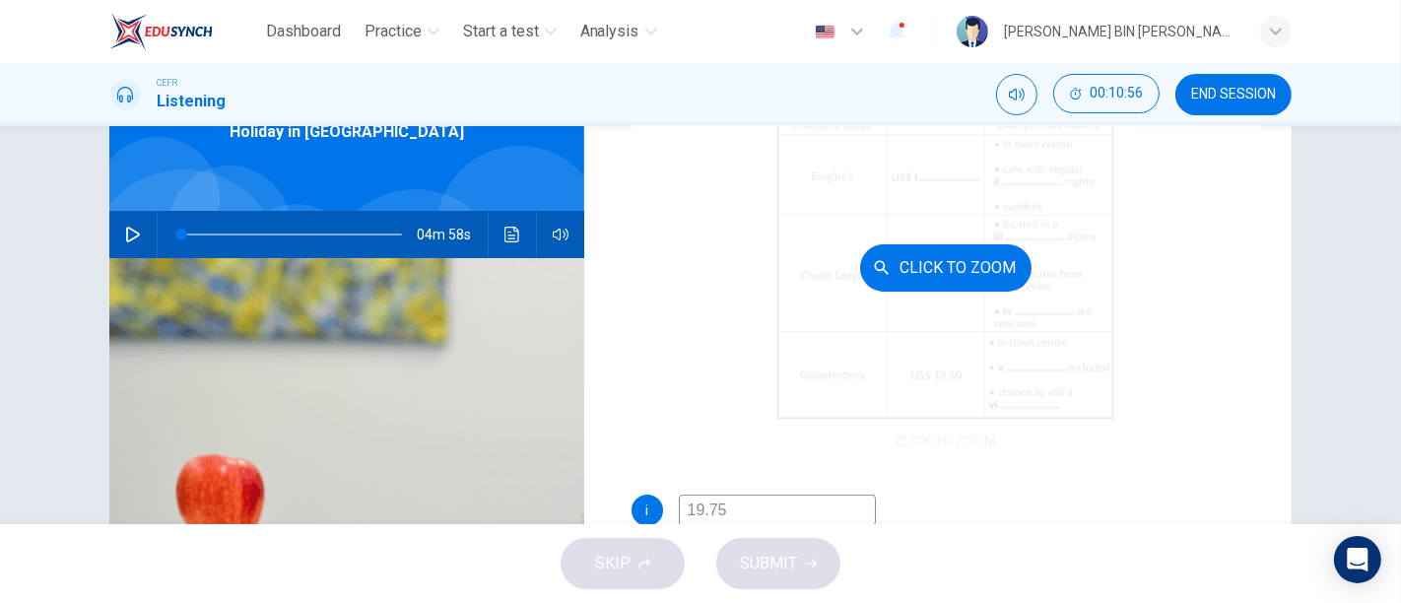
scroll to position [229, 0]
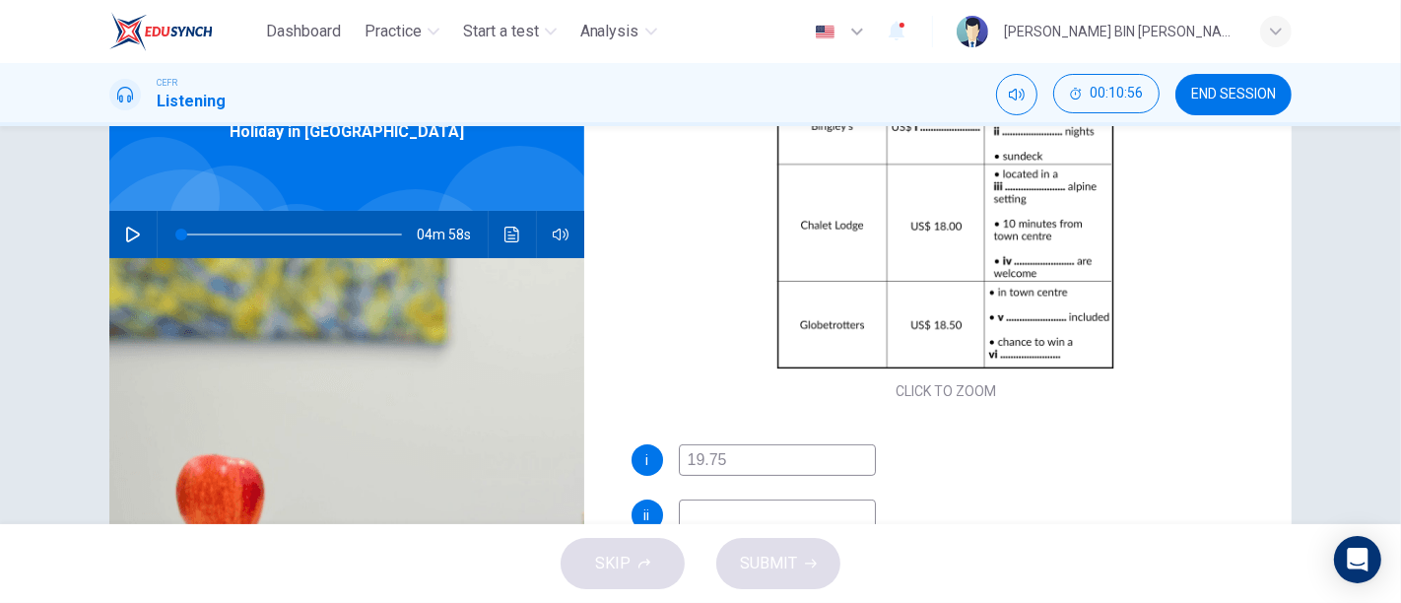
type input "19.75"
click at [769, 522] on input at bounding box center [777, 516] width 197 height 32
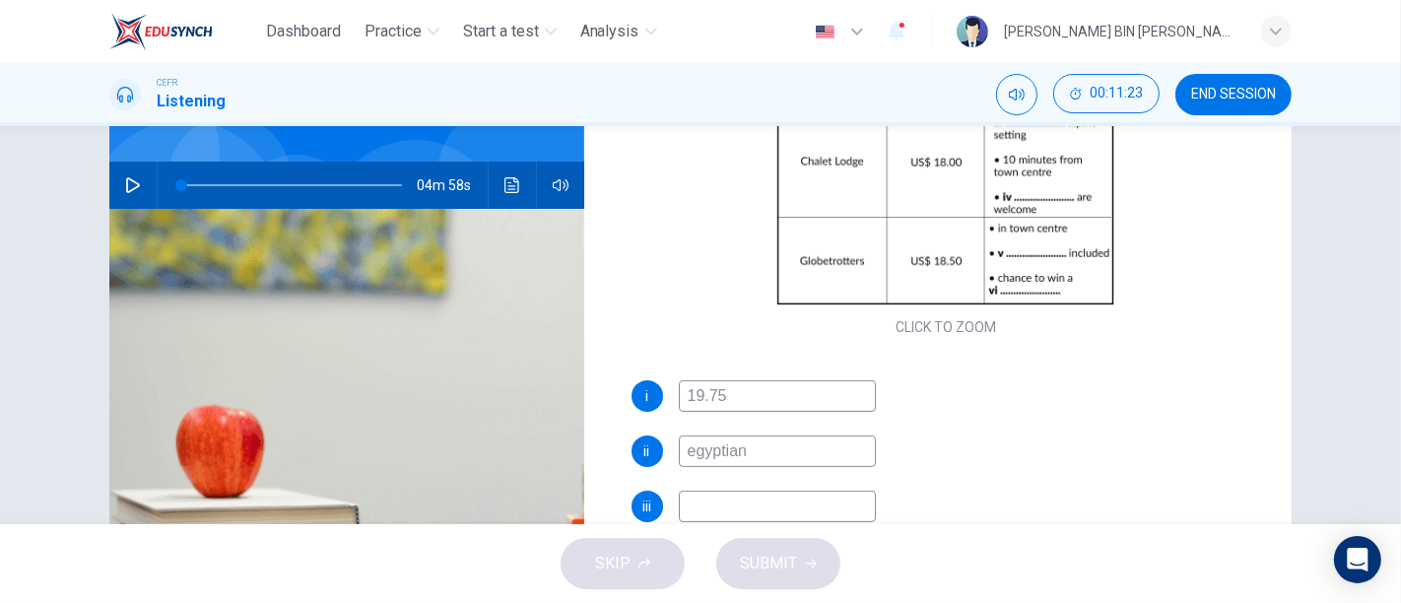
scroll to position [244, 0]
type input "egyptian"
drag, startPoint x: 779, startPoint y: 468, endPoint x: 790, endPoint y: 517, distance: 50.7
click at [790, 517] on div "i 19.75 ii egyptian iii iv v vi" at bounding box center [947, 552] width 630 height 347
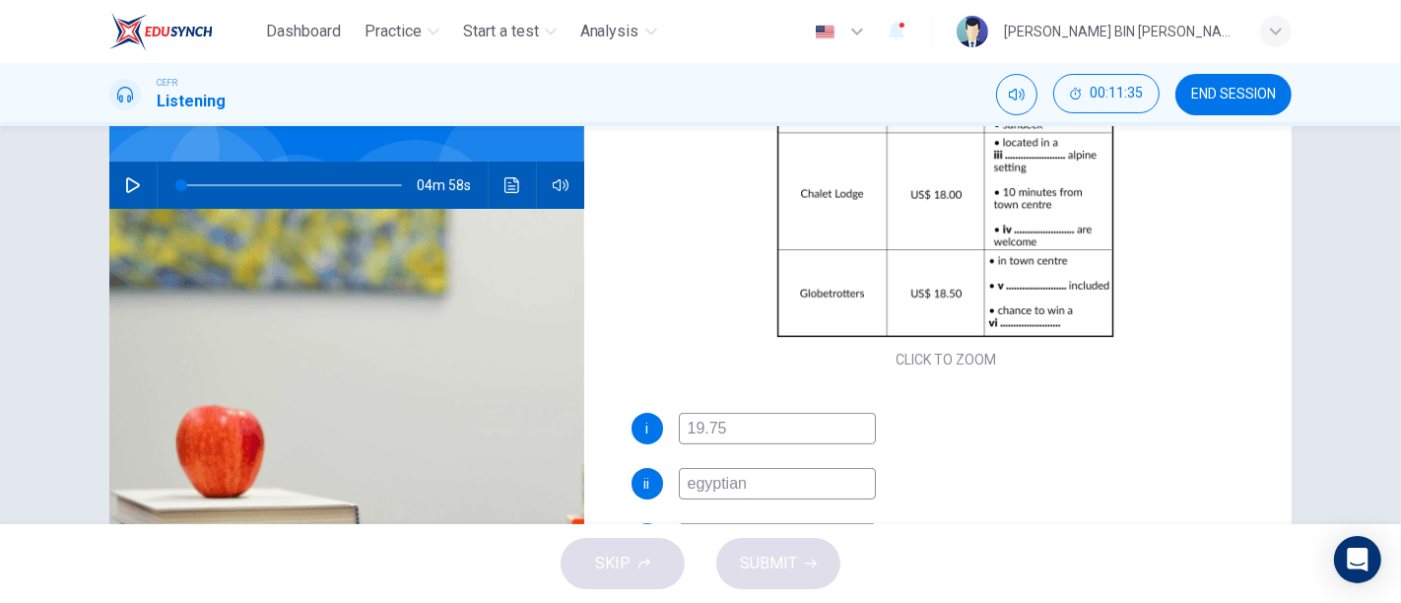
scroll to position [233, 0]
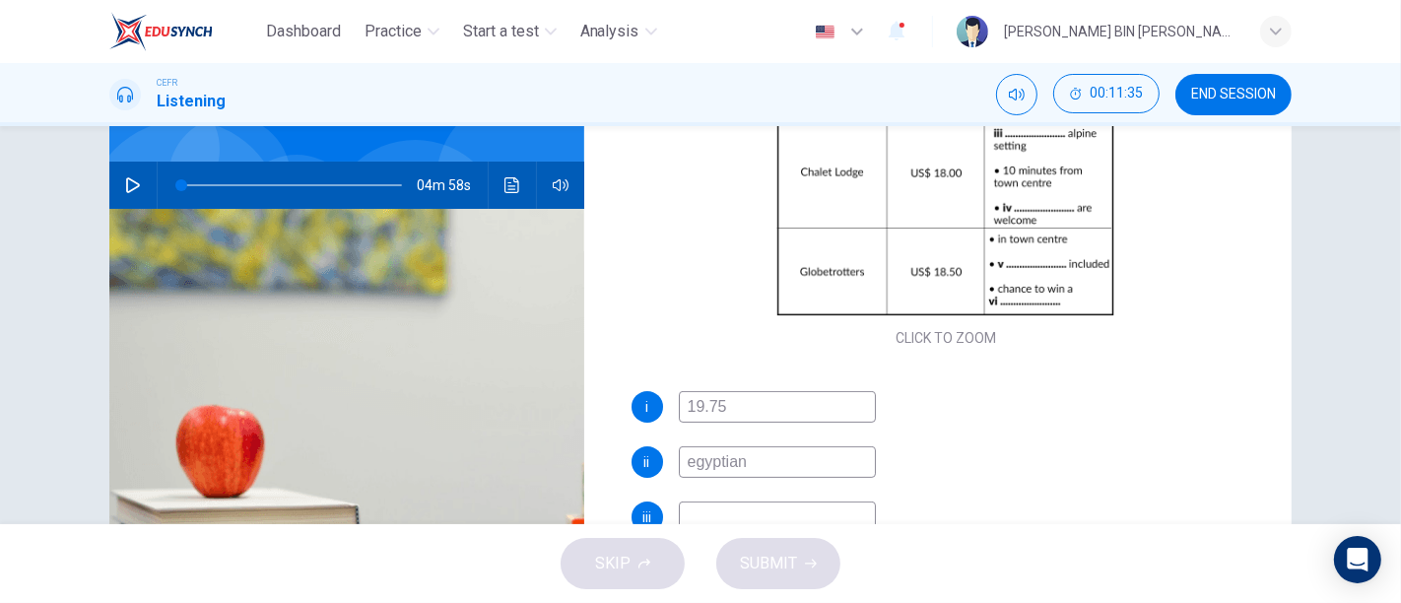
click at [754, 508] on input at bounding box center [777, 518] width 197 height 32
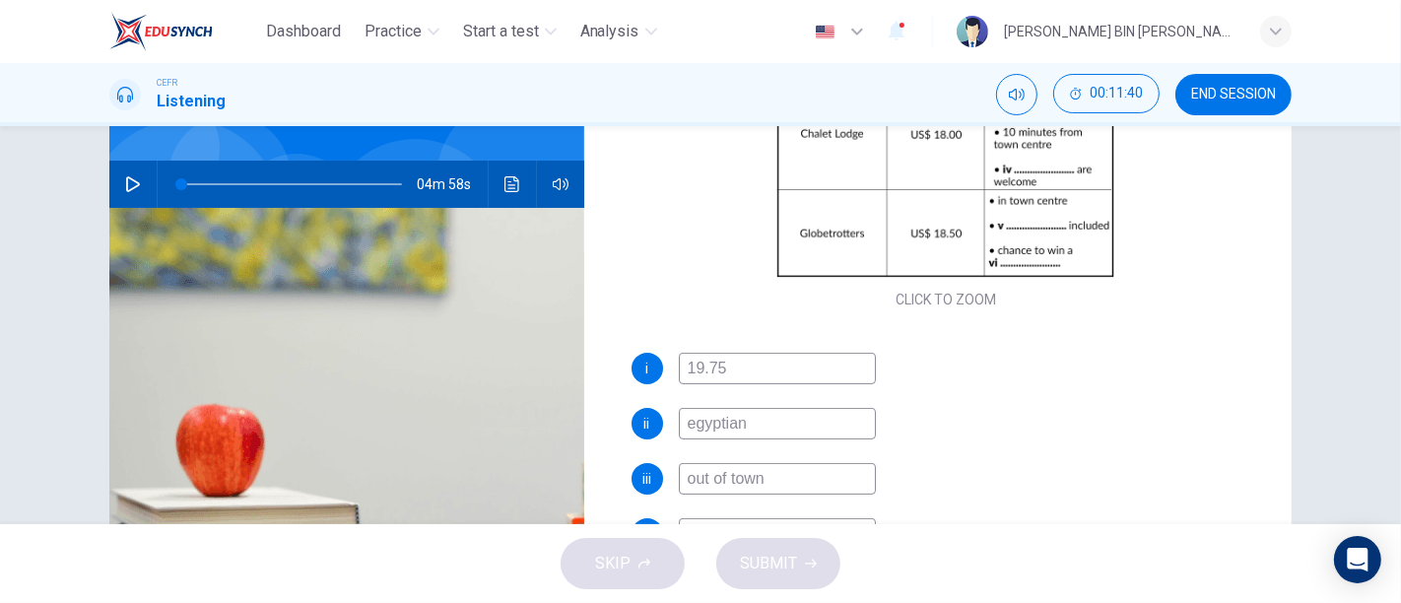
scroll to position [281, 0]
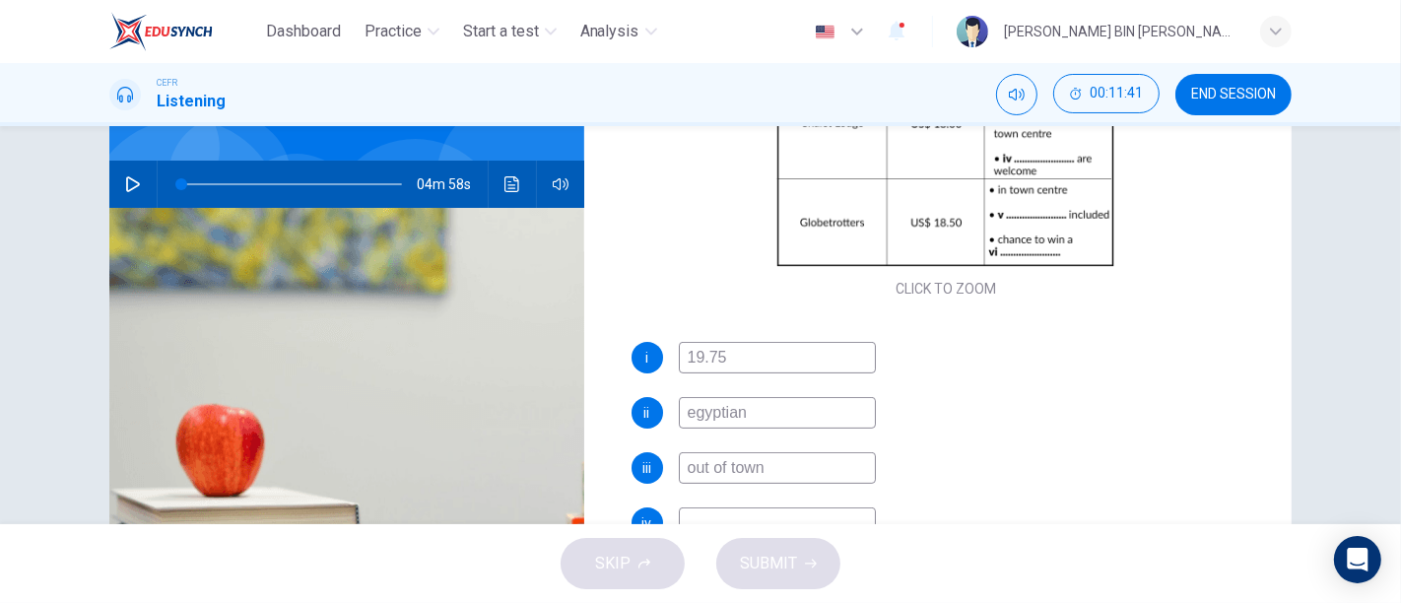
type input "out of town"
click at [729, 519] on input at bounding box center [777, 524] width 197 height 32
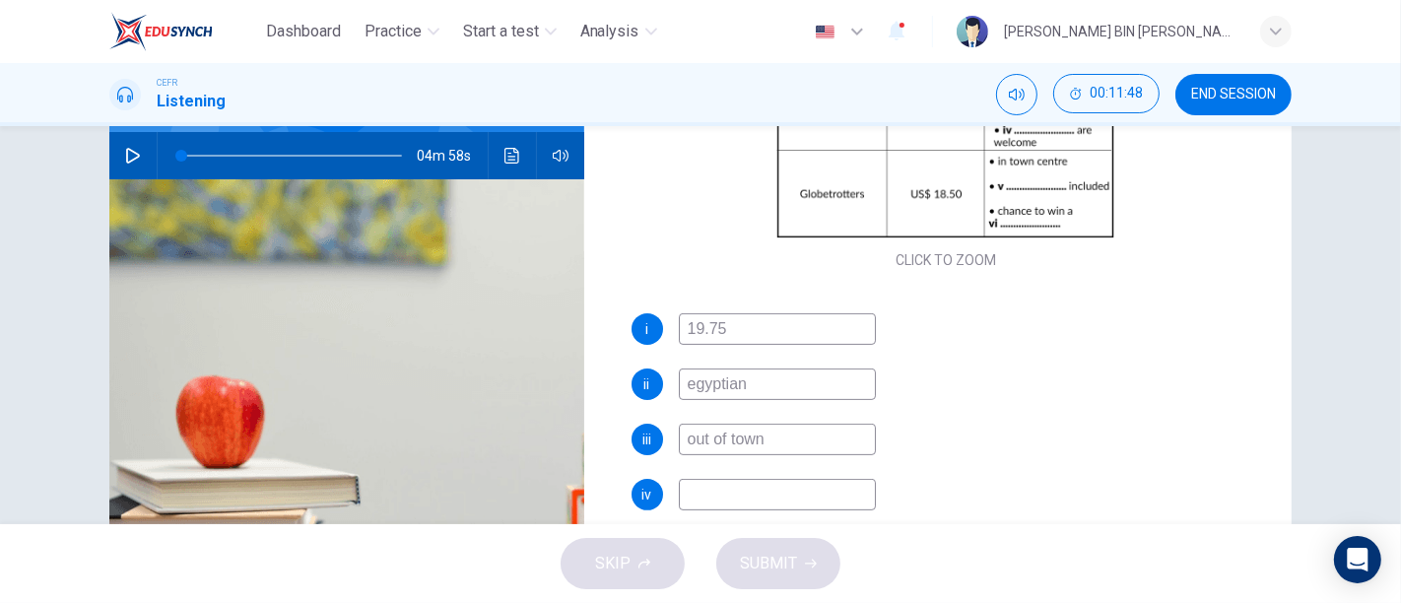
scroll to position [191, 0]
type input "kids"
click at [219, 151] on span at bounding box center [291, 156] width 221 height 28
click at [126, 155] on icon "button" at bounding box center [133, 156] width 16 height 16
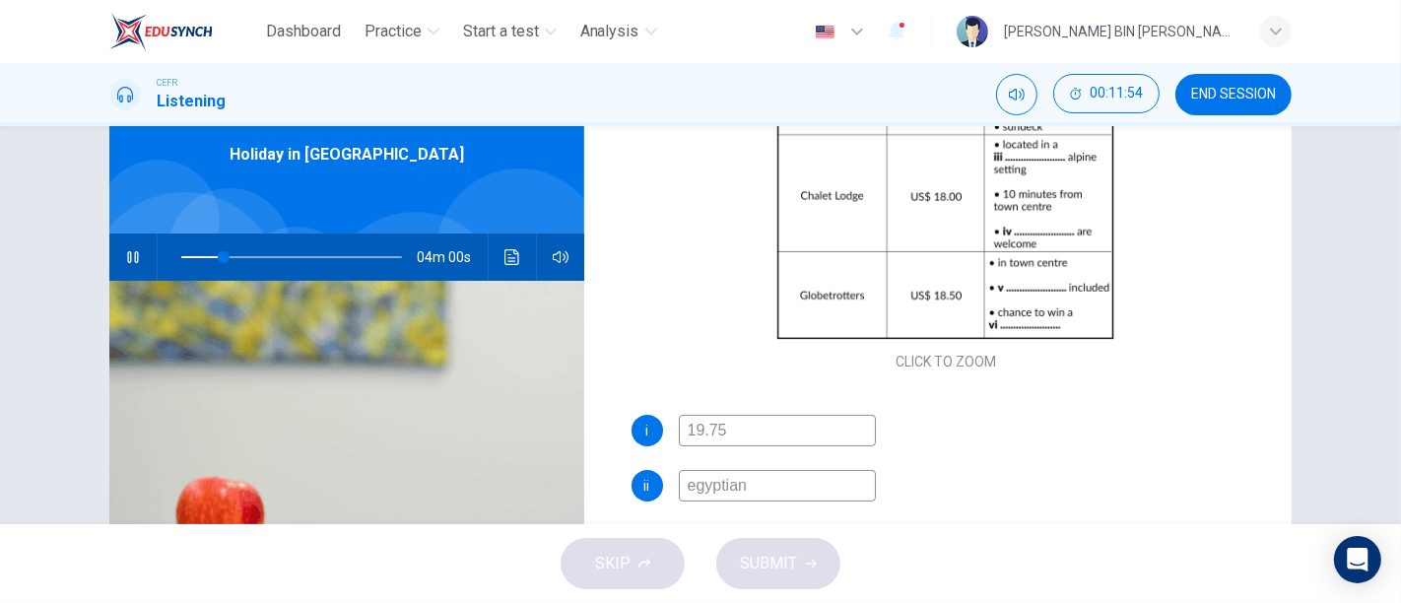
scroll to position [93, 0]
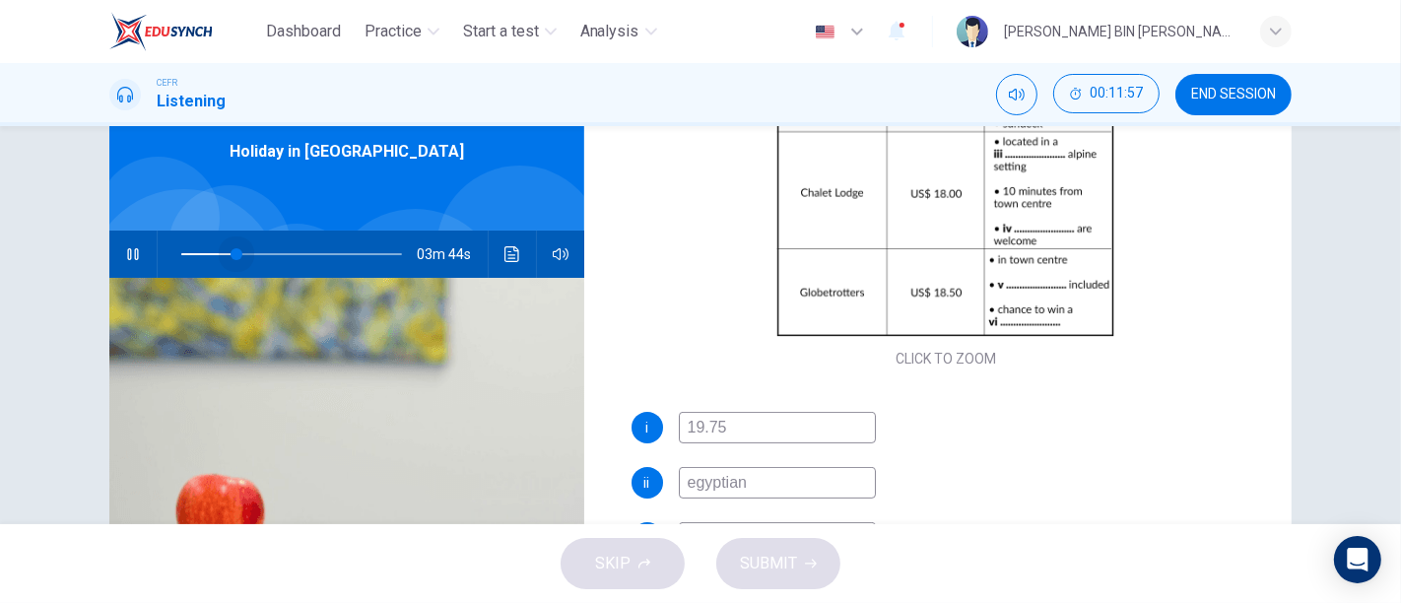
click at [231, 255] on span at bounding box center [237, 254] width 12 height 12
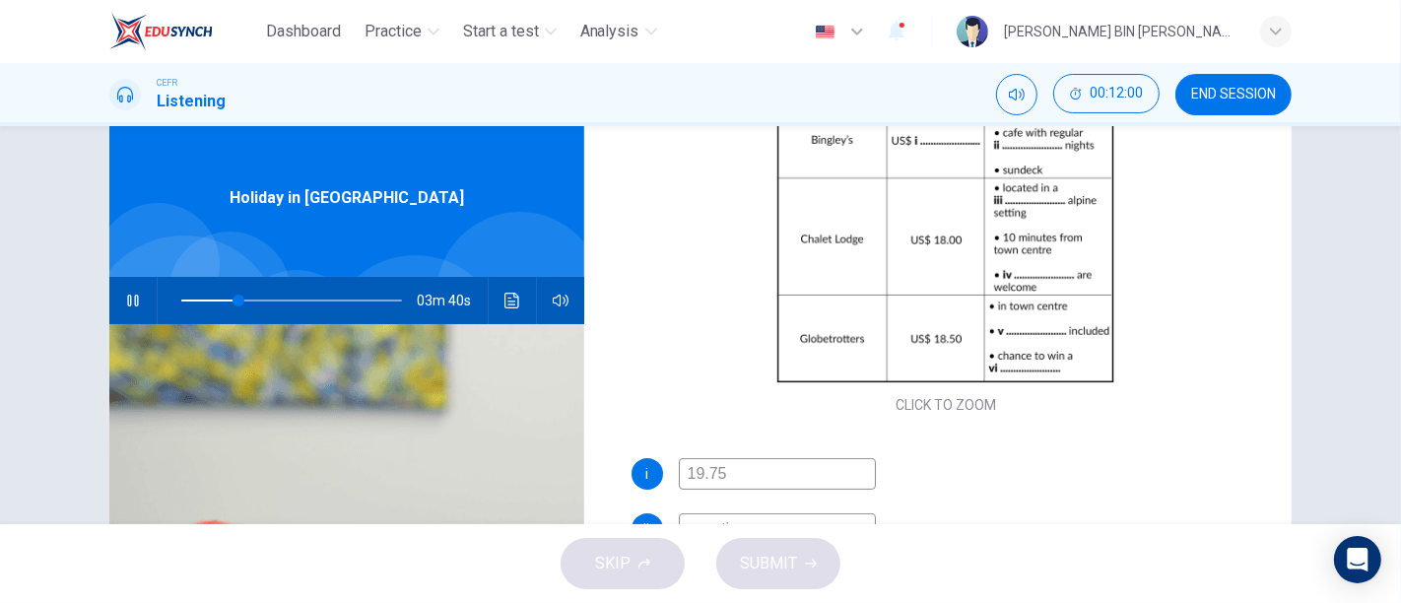
scroll to position [48, 0]
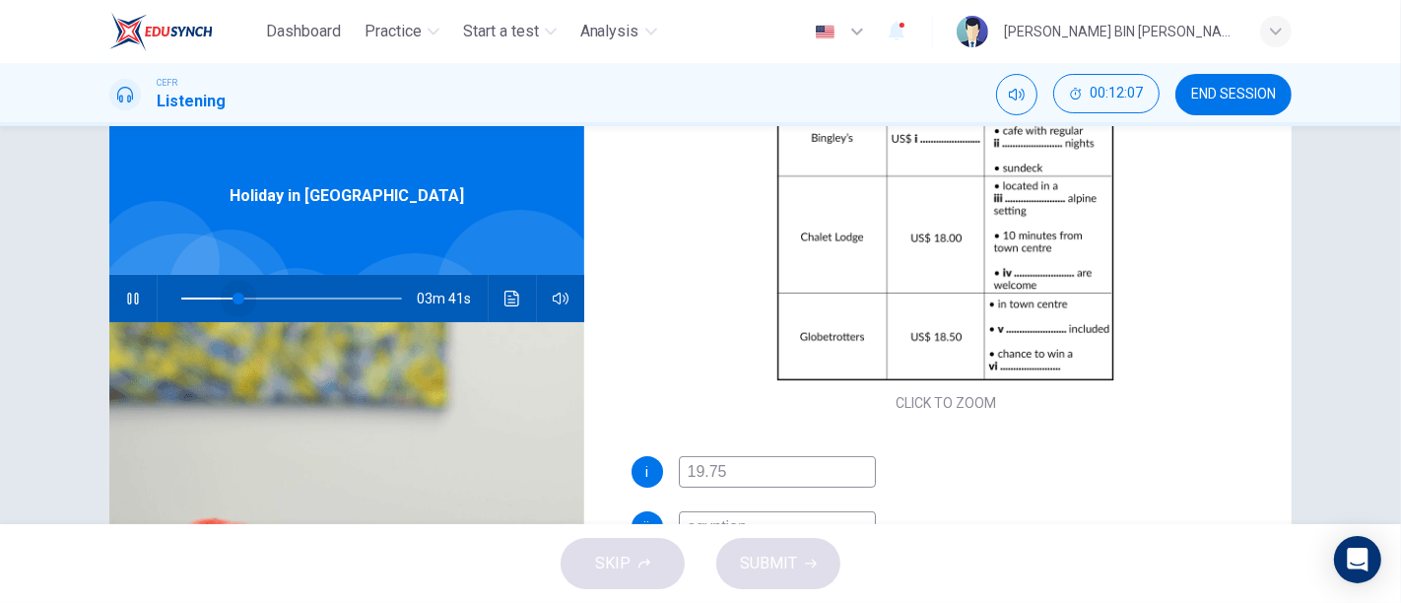
click at [234, 294] on span at bounding box center [239, 299] width 12 height 12
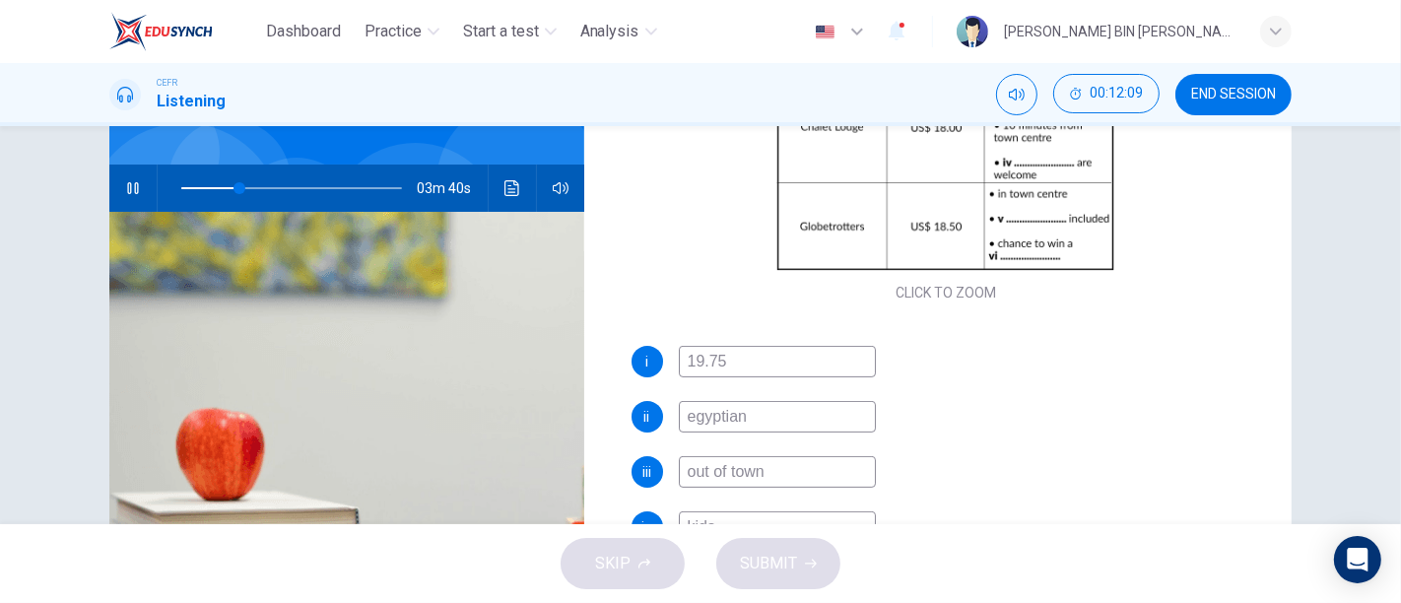
scroll to position [161, 0]
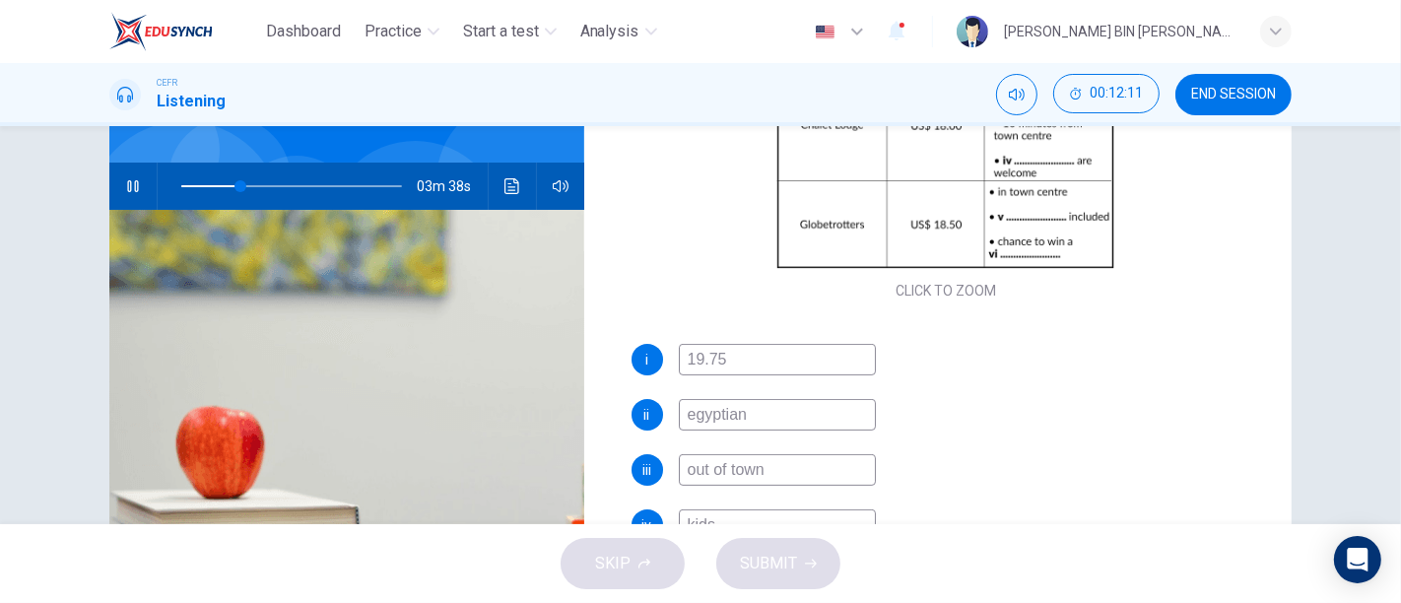
type input "27"
click at [763, 418] on input "egyptian" at bounding box center [777, 415] width 197 height 32
type input "egyptia"
type input "27"
type input "e"
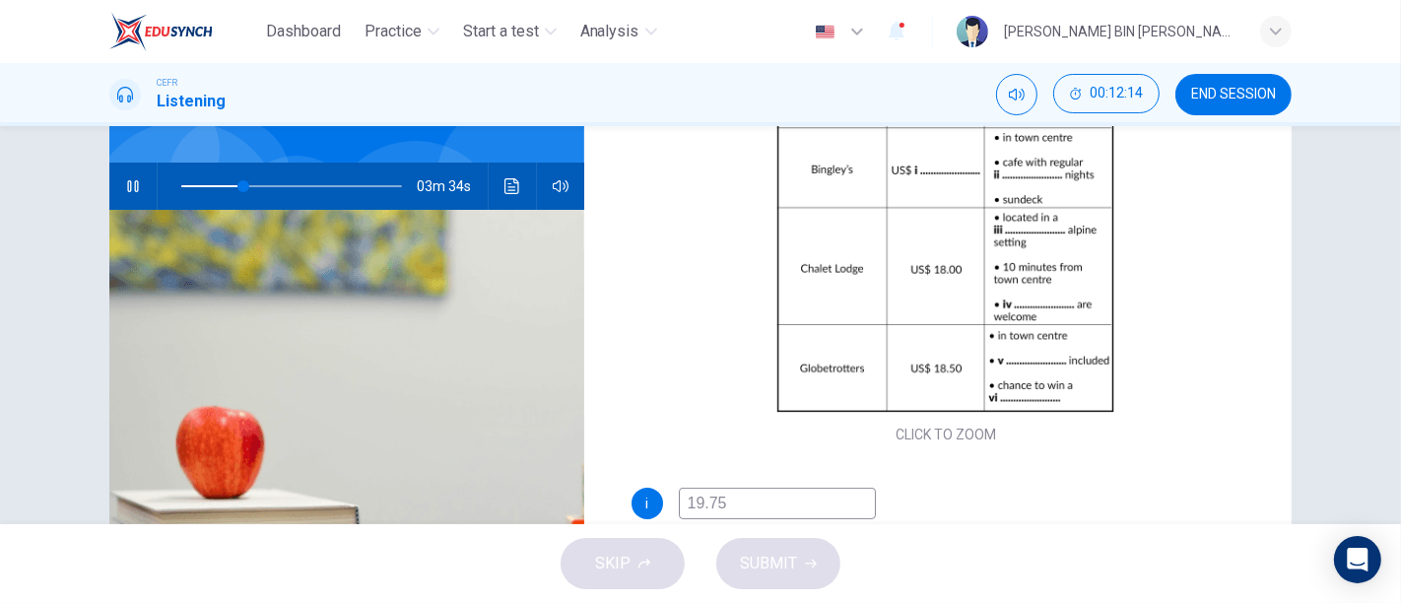
scroll to position [138, 0]
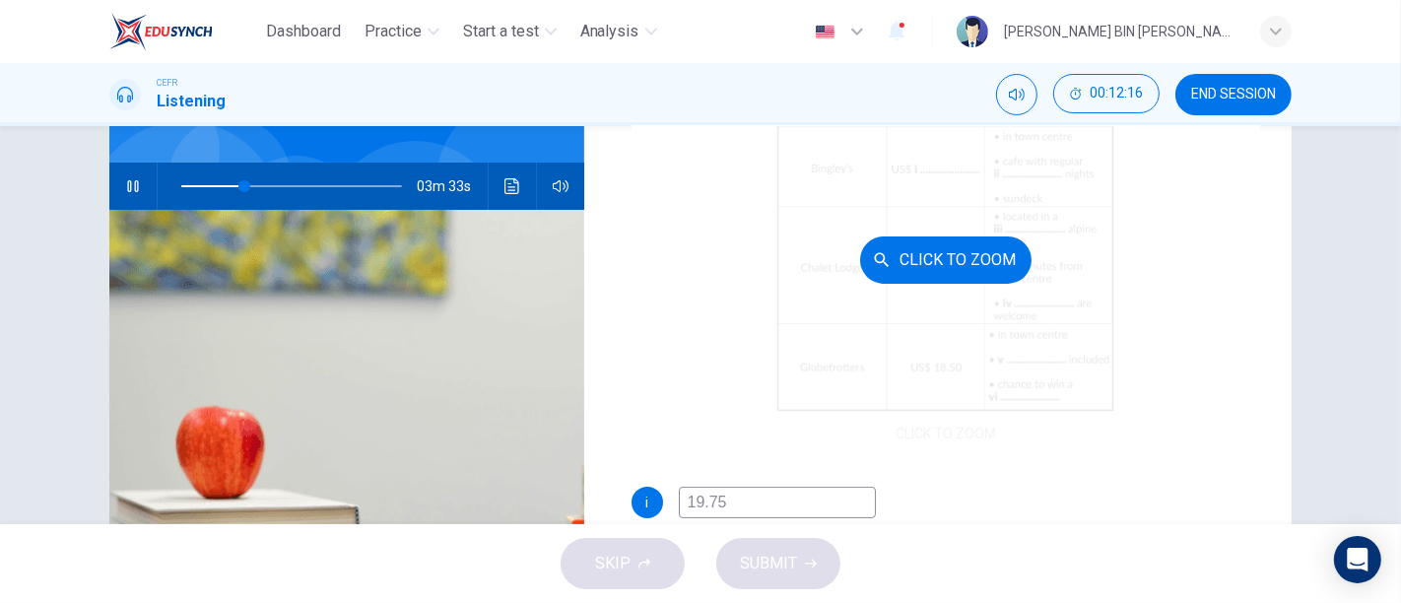
type input "29"
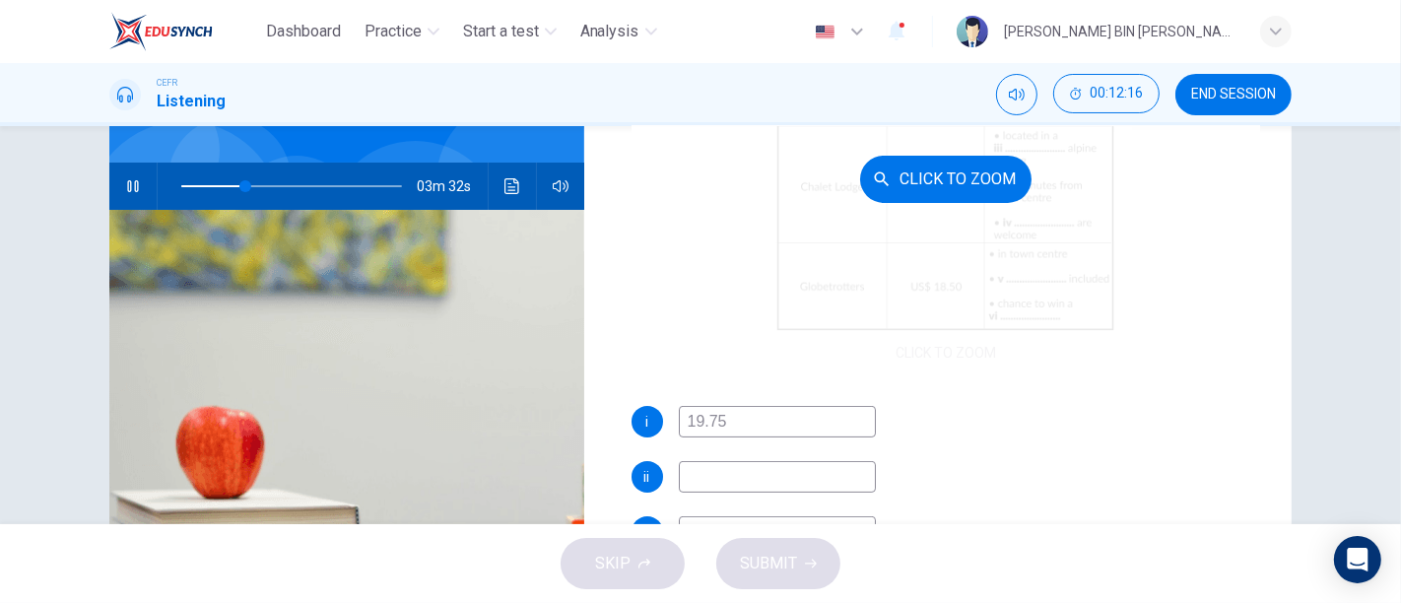
scroll to position [220, 0]
type input "t"
type input "29"
type input "them"
type input "30"
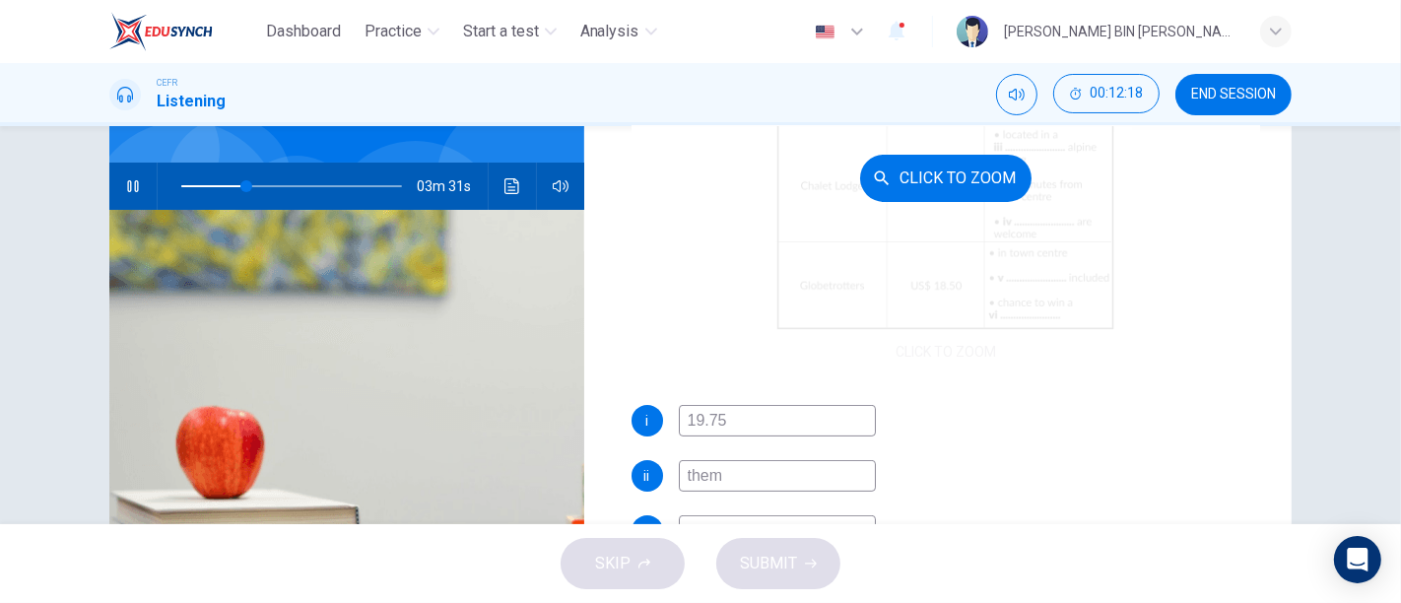
type input "theme"
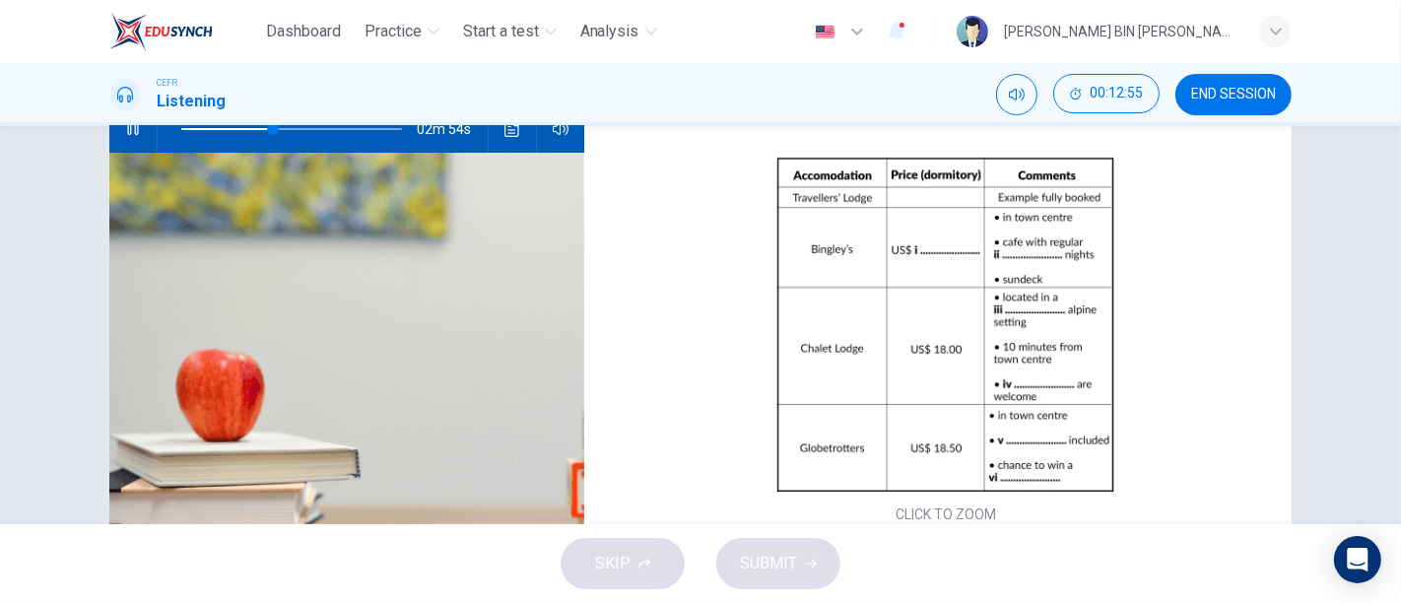
scroll to position [281, 0]
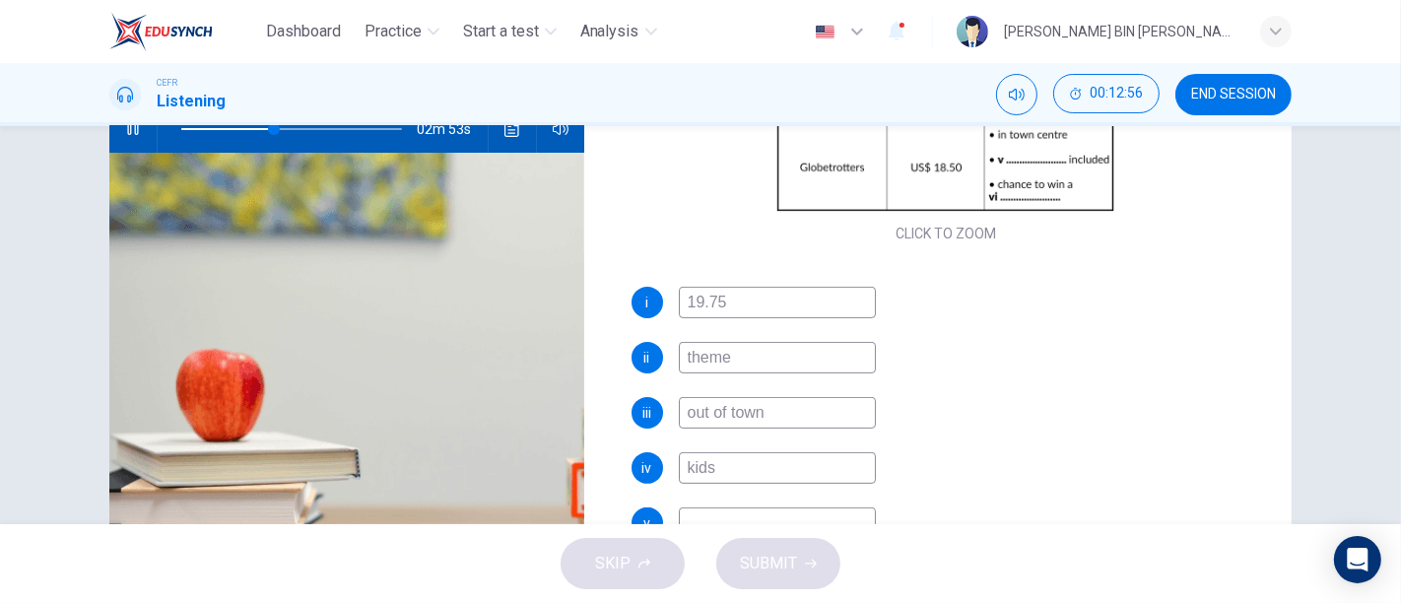
type input "42"
type input "theme"
type input "42"
click at [840, 413] on input "out of town" at bounding box center [777, 413] width 197 height 32
type input "out of to"
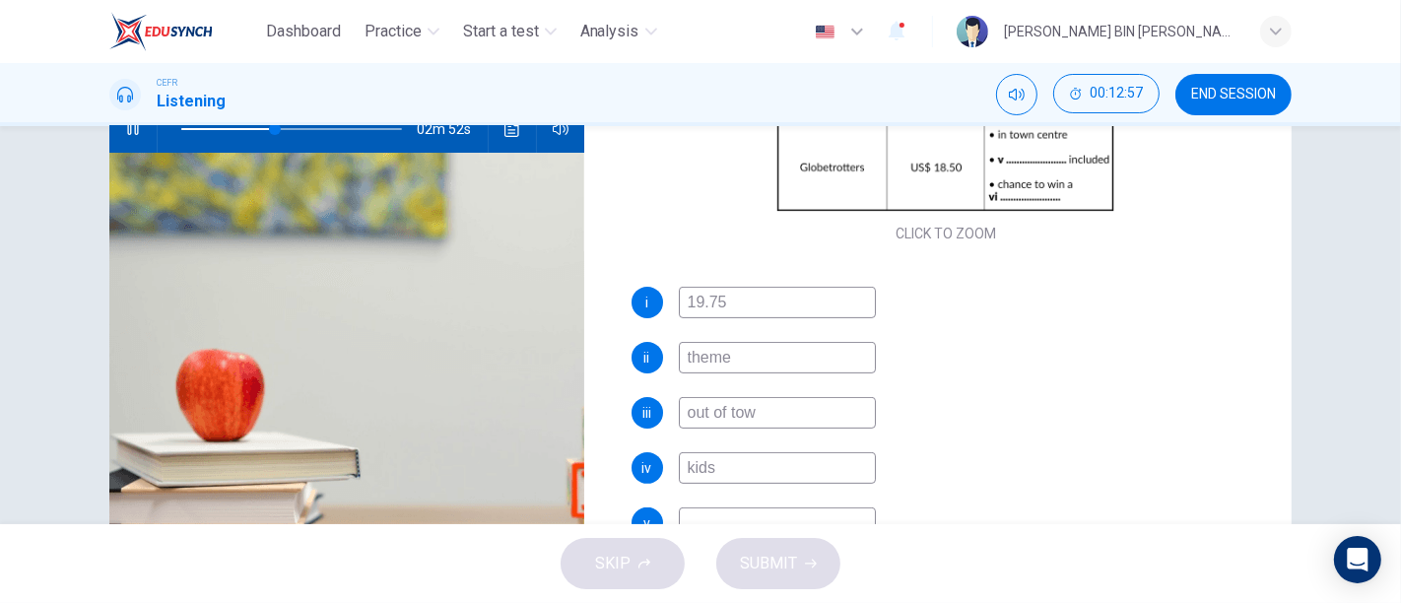
type input "42"
type input "out"
type input "43"
type input "o"
type input "q"
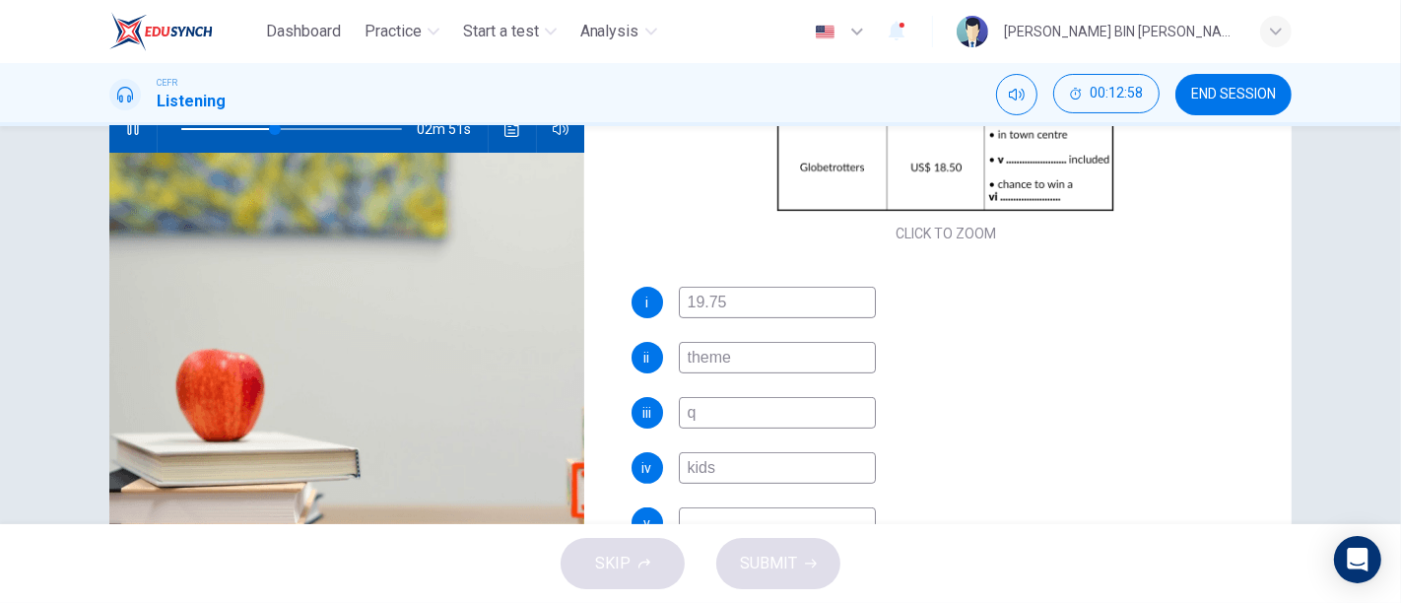
type input "43"
type input "quiet"
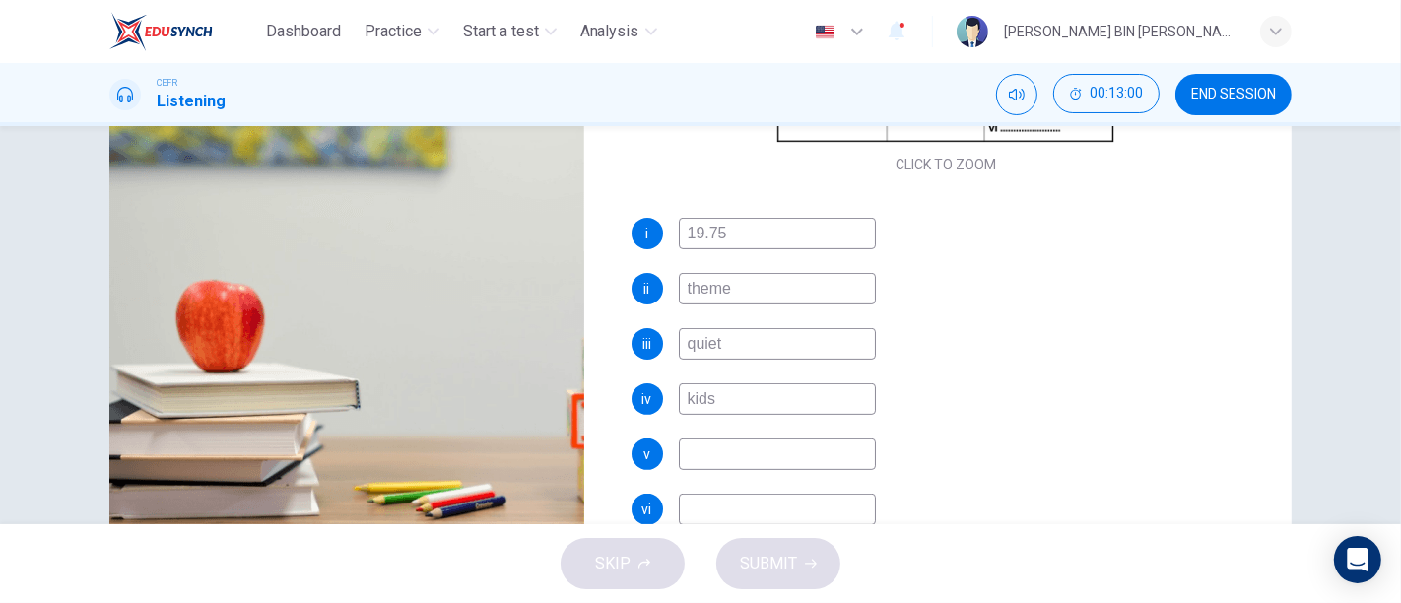
scroll to position [288, 0]
type input "44"
type input "quiet"
click at [819, 448] on input at bounding box center [777, 454] width 197 height 32
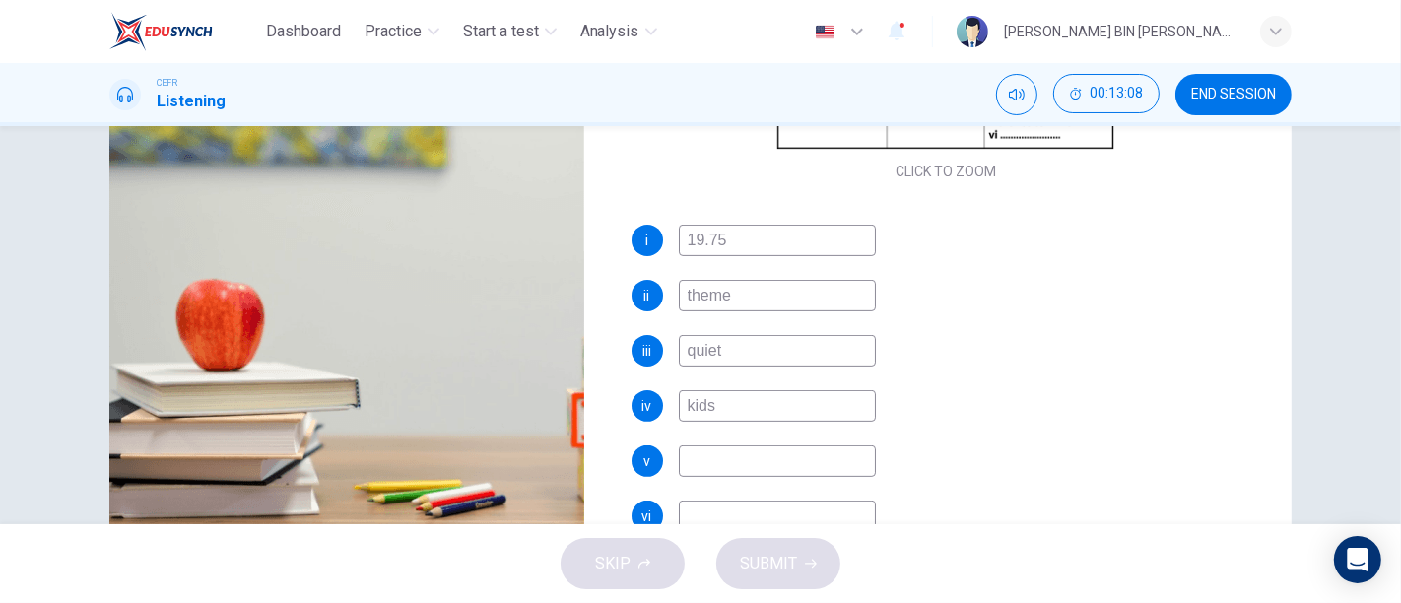
scroll to position [276, 0]
type input "47"
click at [818, 392] on input "kids" at bounding box center [777, 403] width 197 height 32
type input "kid"
type input "47"
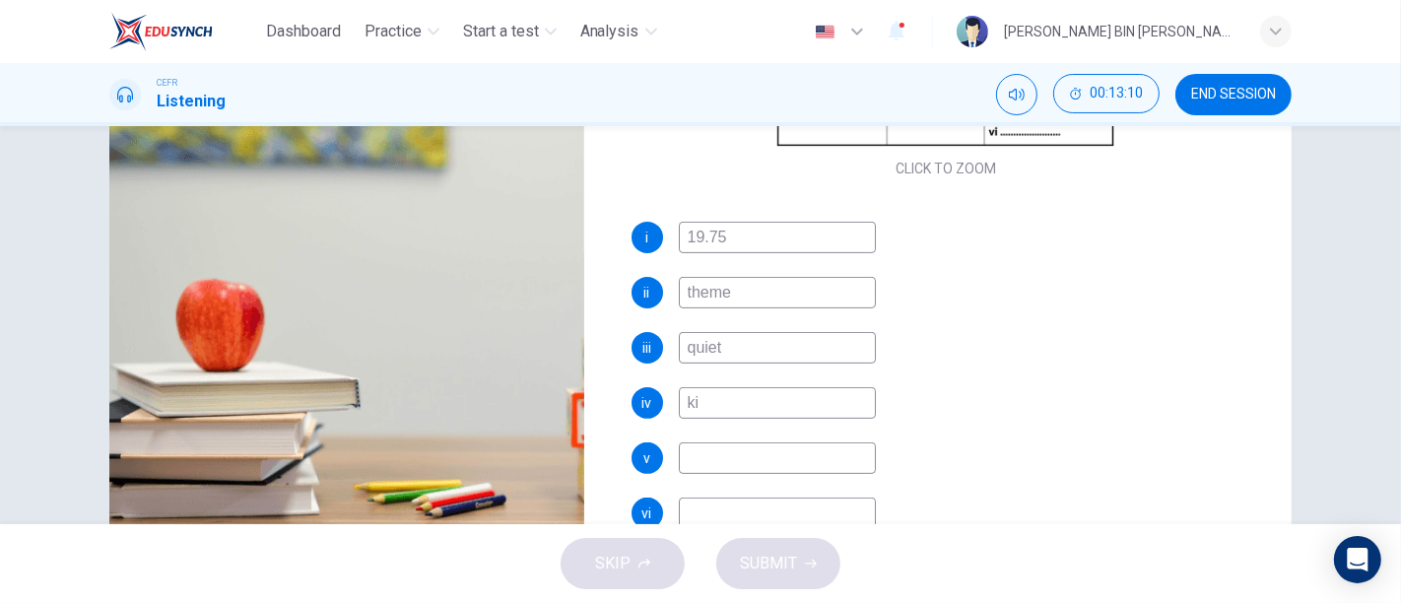
type input "k"
type input "47"
type input "child"
type input "48"
type input "children"
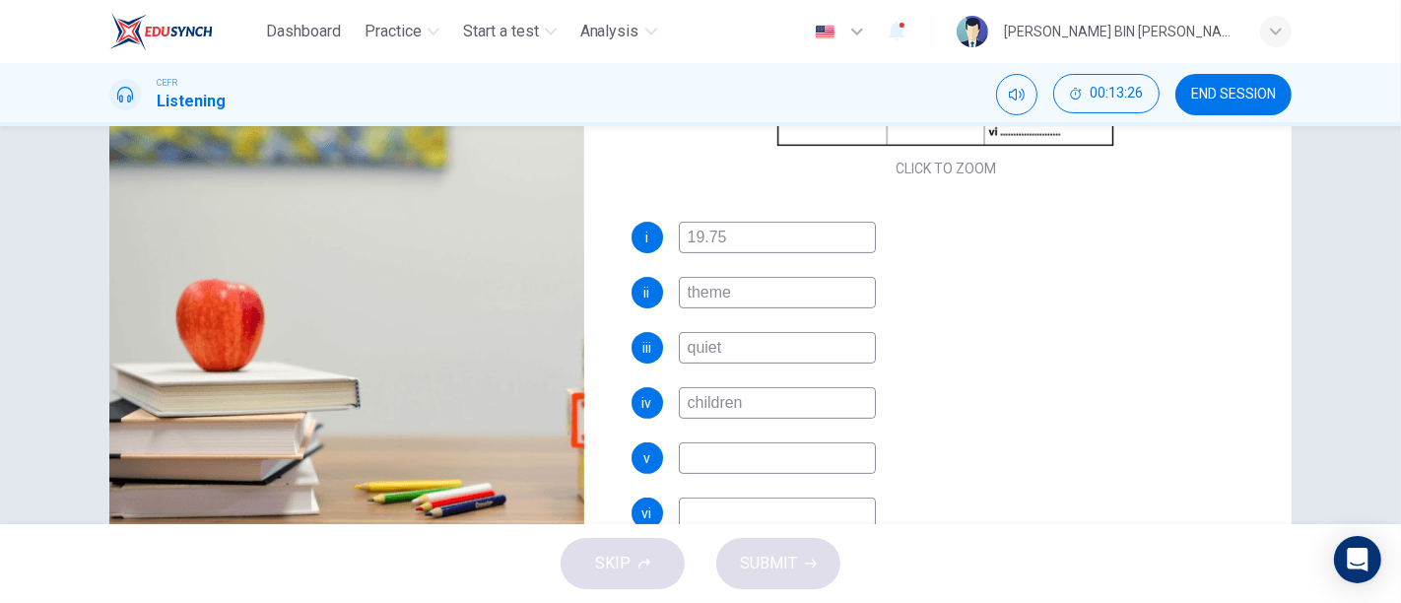
scroll to position [0, 0]
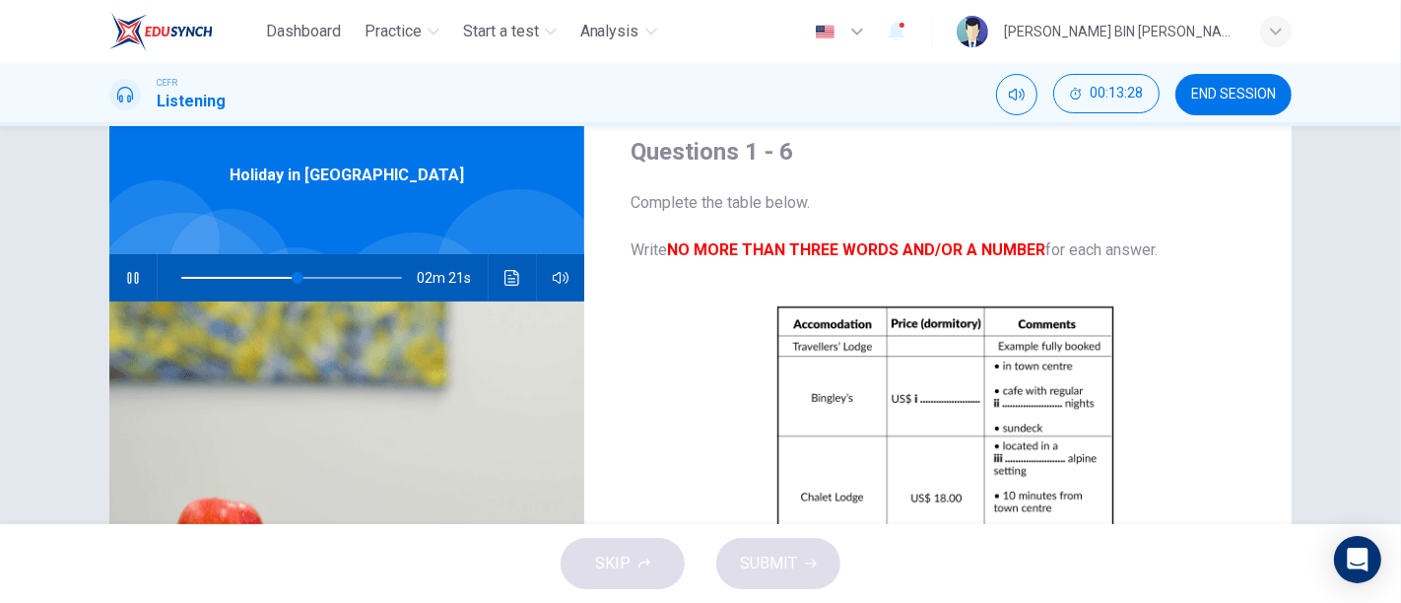
type input "53"
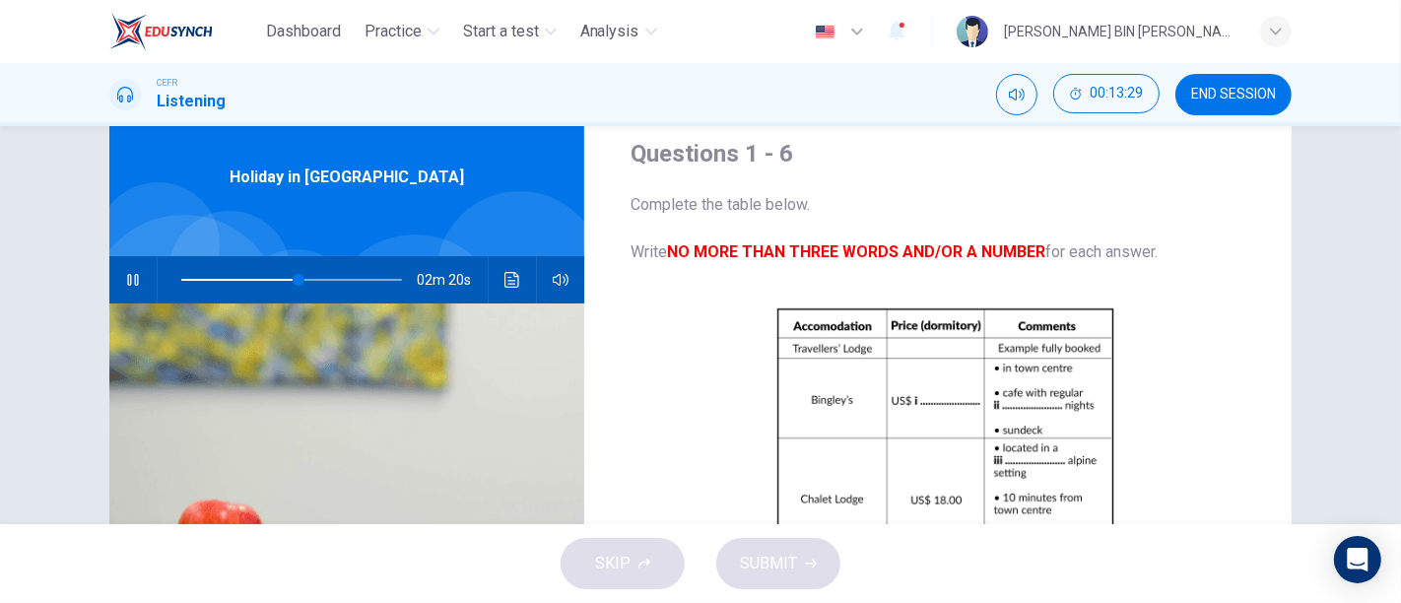
type input "children"
click at [132, 287] on icon "button" at bounding box center [133, 280] width 16 height 16
type input "53"
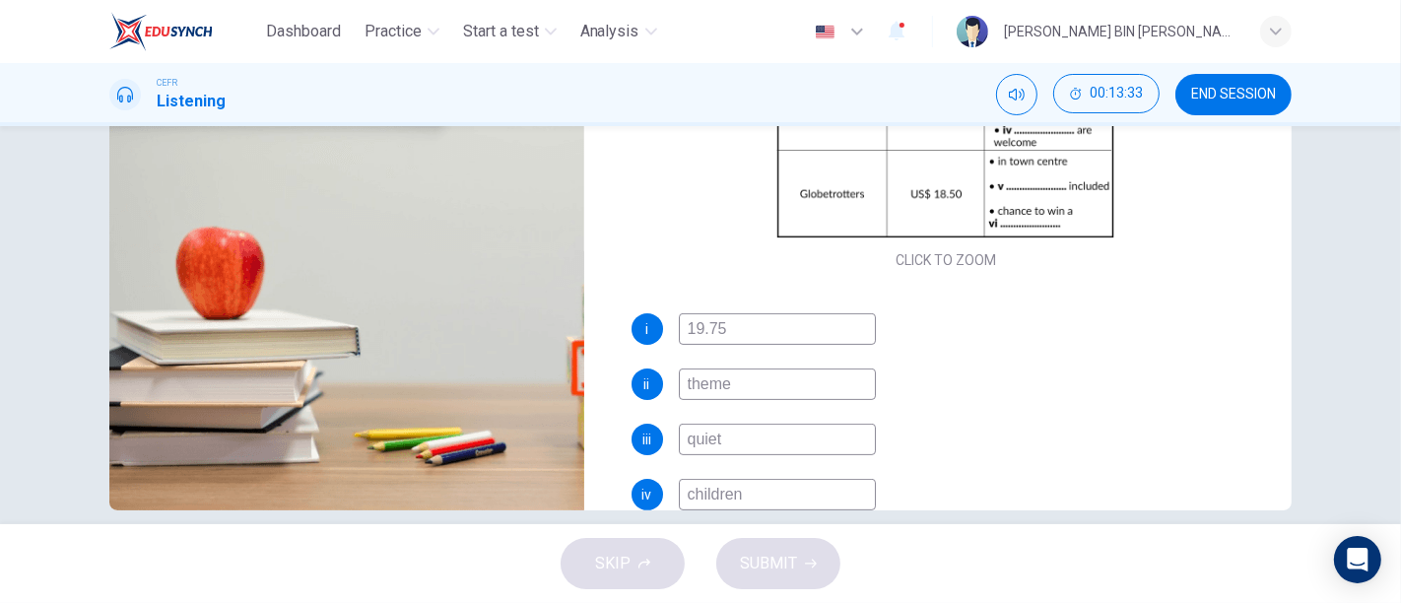
scroll to position [185, 0]
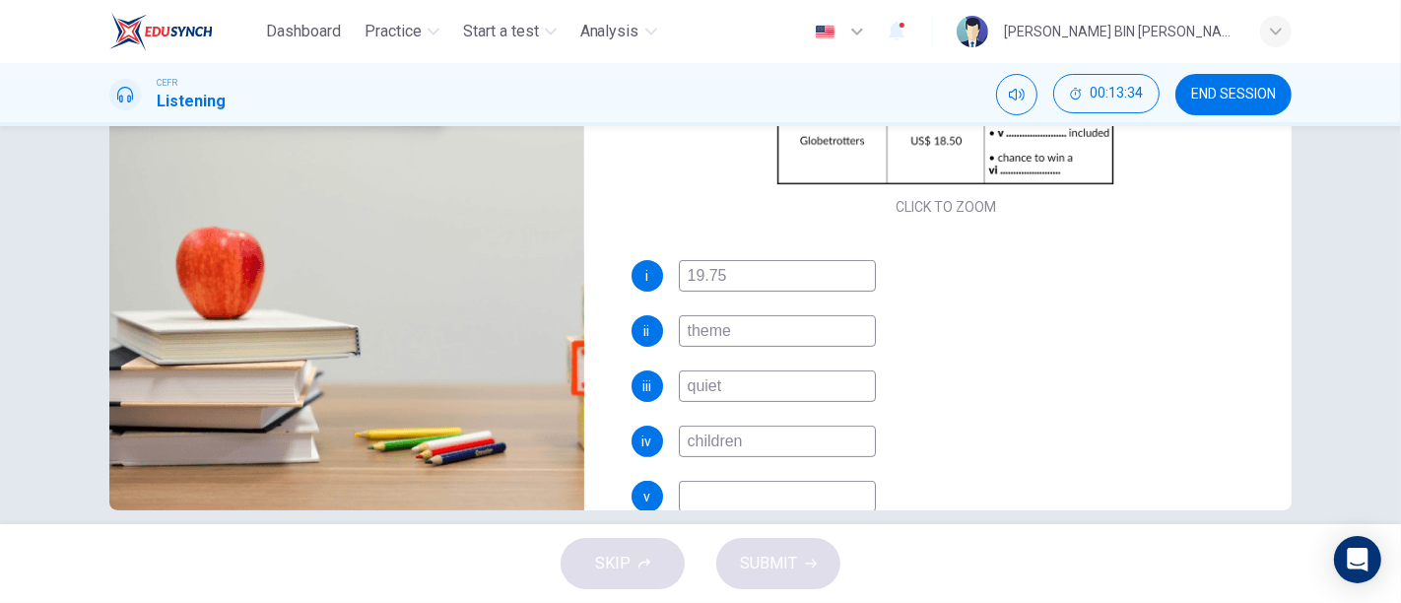
click at [709, 495] on input at bounding box center [777, 497] width 197 height 32
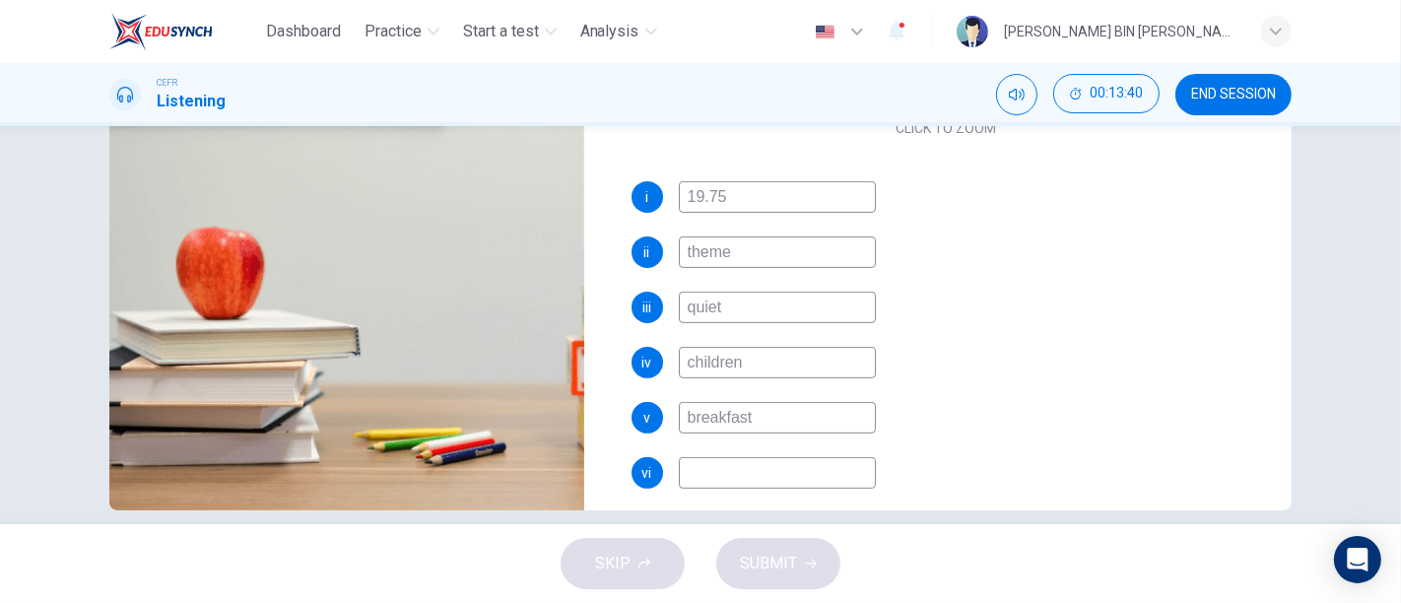
scroll to position [264, 0]
type input "breakfast"
click at [748, 480] on input at bounding box center [777, 473] width 197 height 32
type input "s"
type input "53"
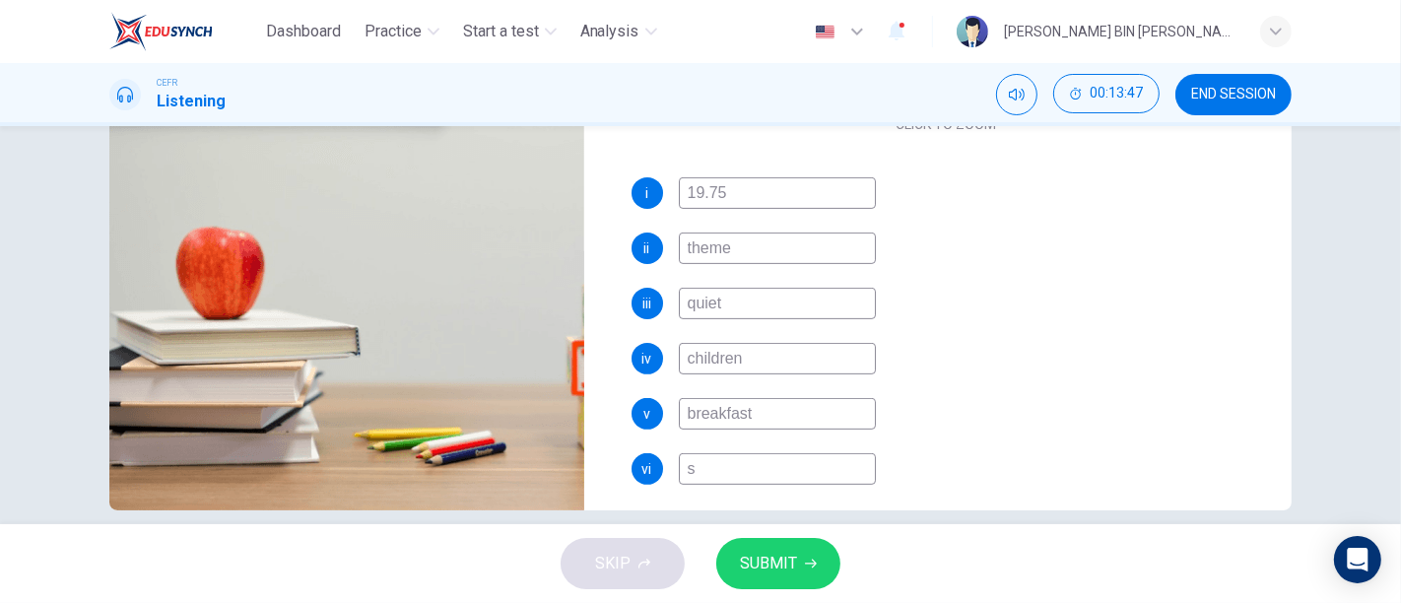
scroll to position [269, 0]
type input "sk"
type input "53"
type input "sky"
type input "53"
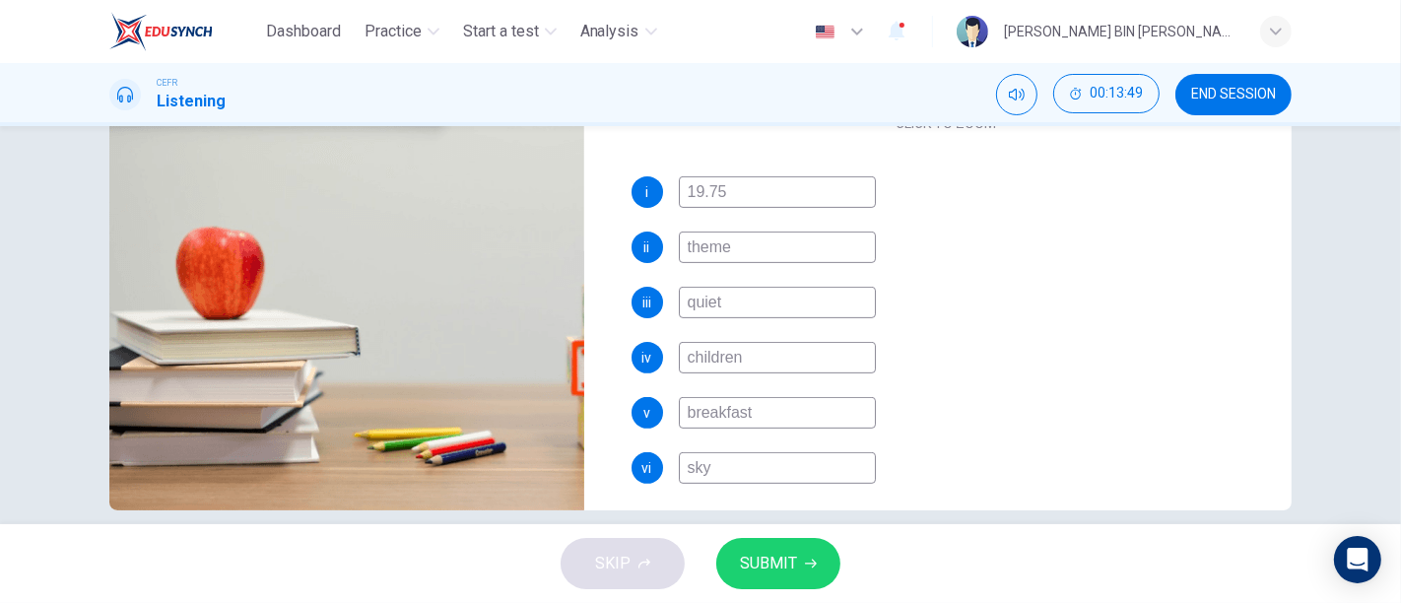
type input "skyd"
type input "53"
type input "skydi"
type input "53"
type input "skydiv"
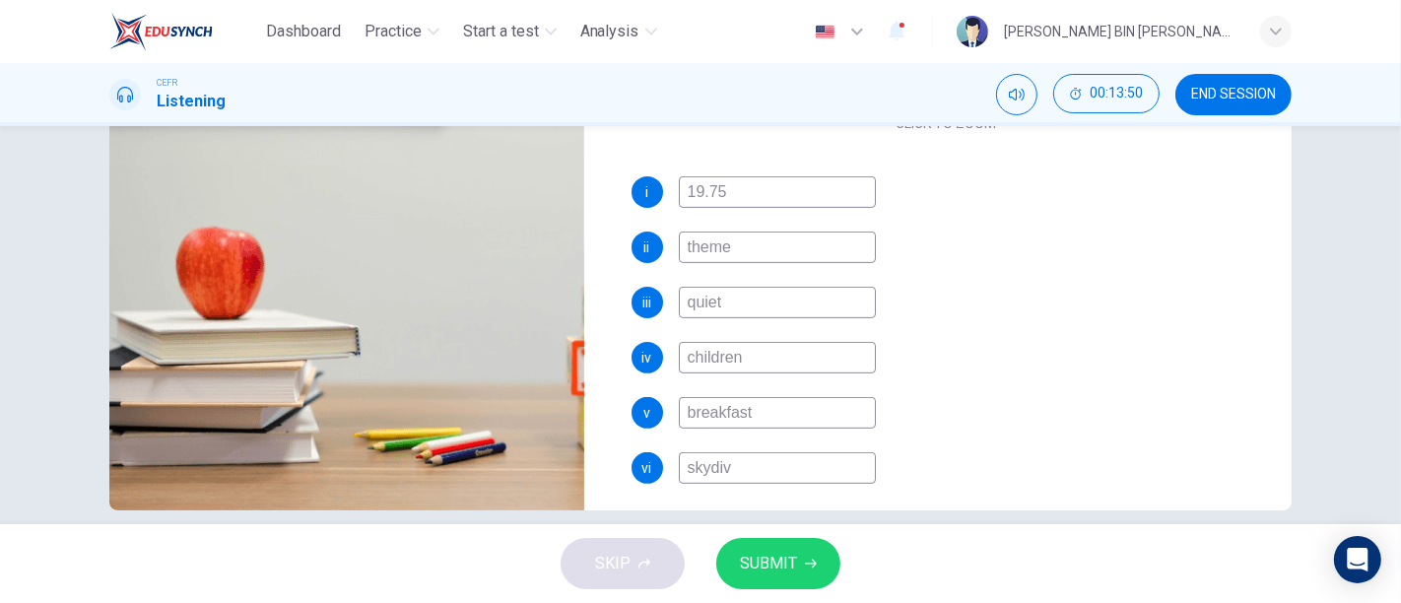
type input "53"
type input "skydive"
type input "53"
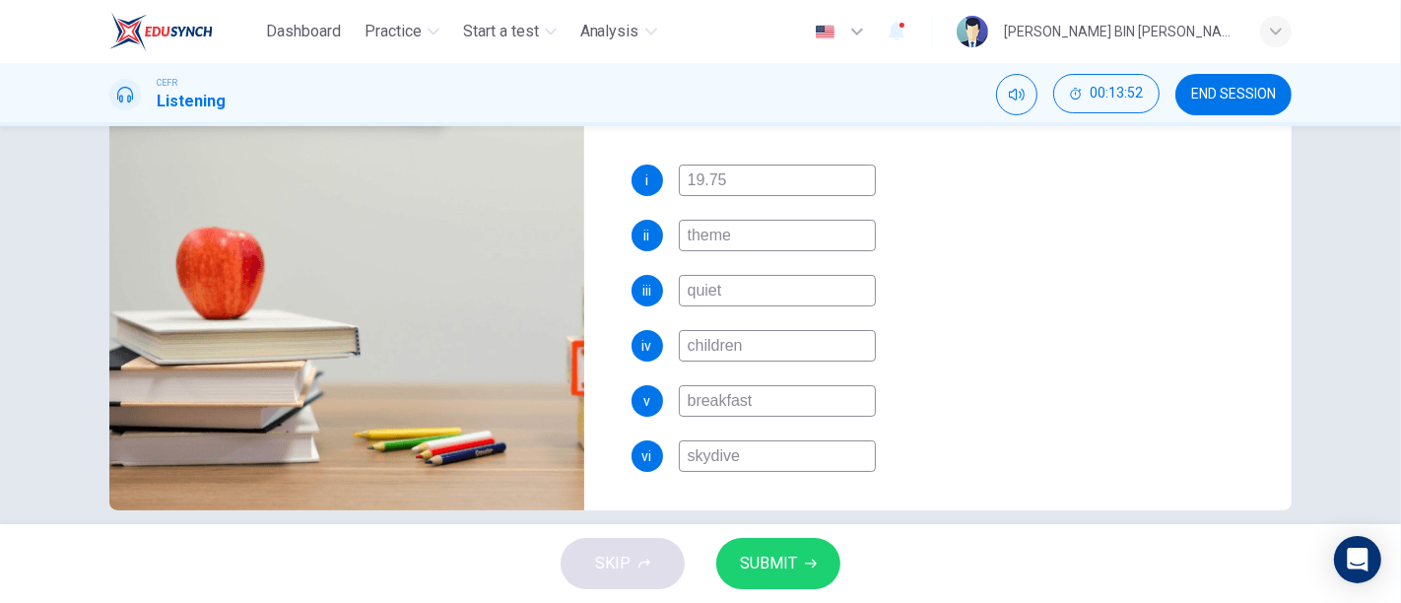
scroll to position [365, 0]
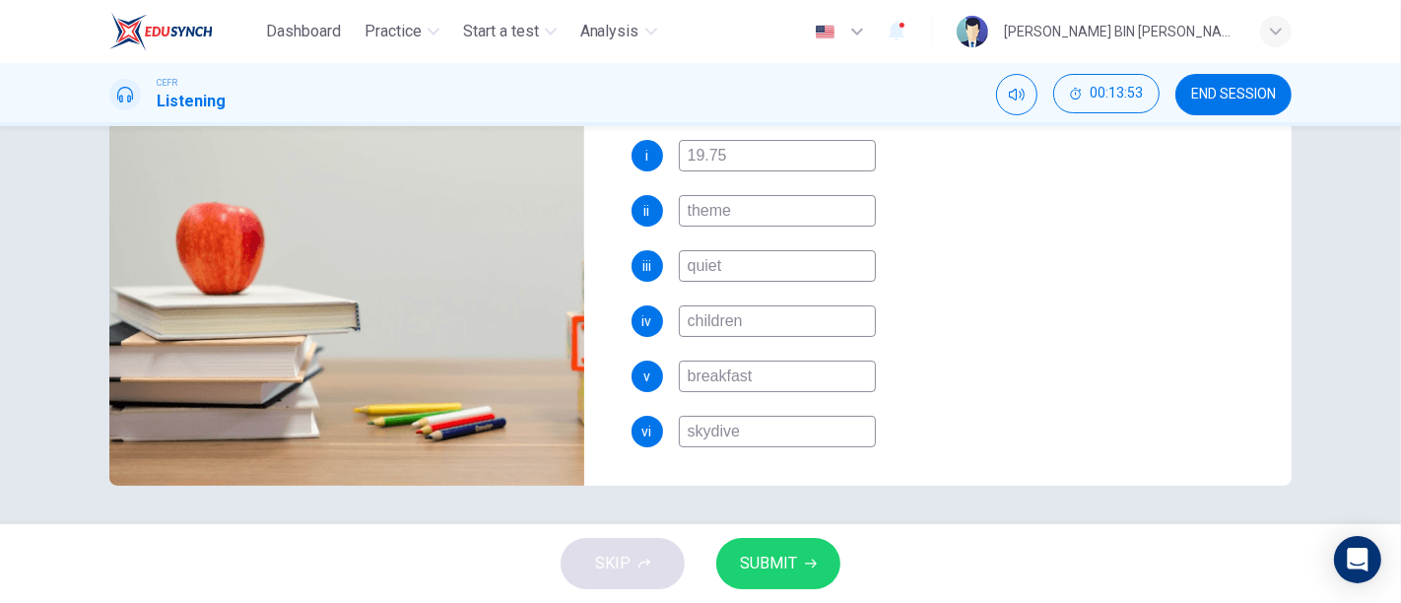
type input "skydive"
click at [785, 546] on button "SUBMIT" at bounding box center [778, 563] width 124 height 51
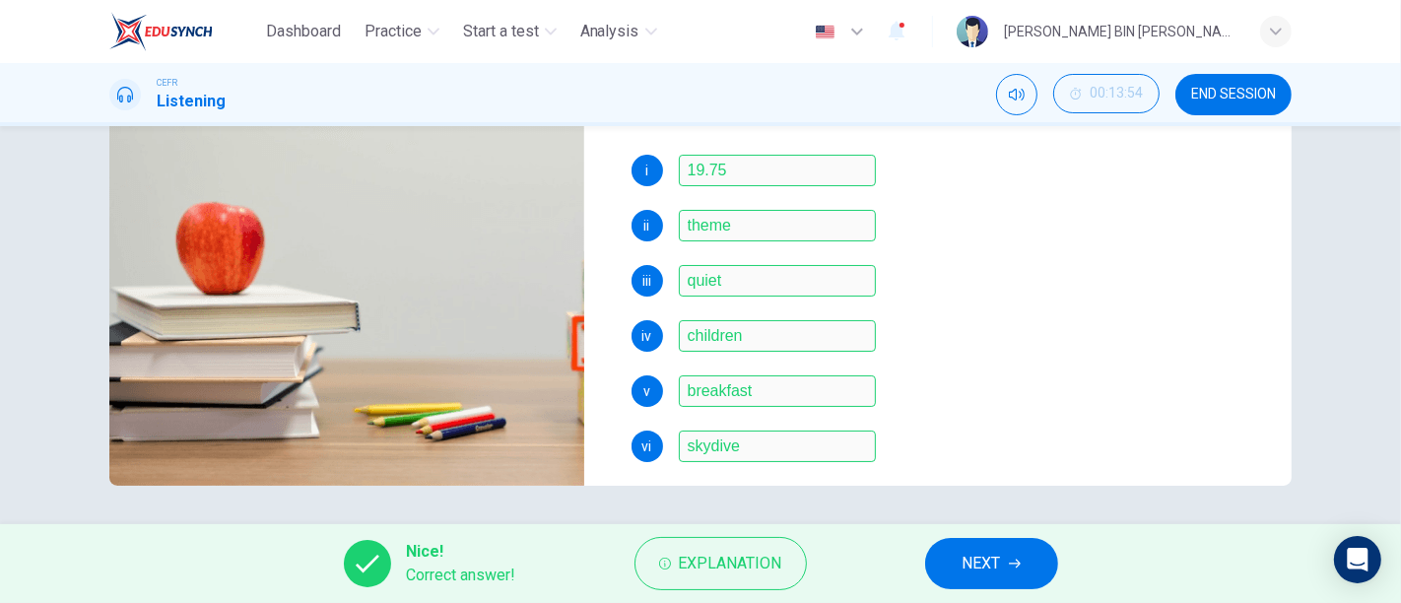
scroll to position [264, 0]
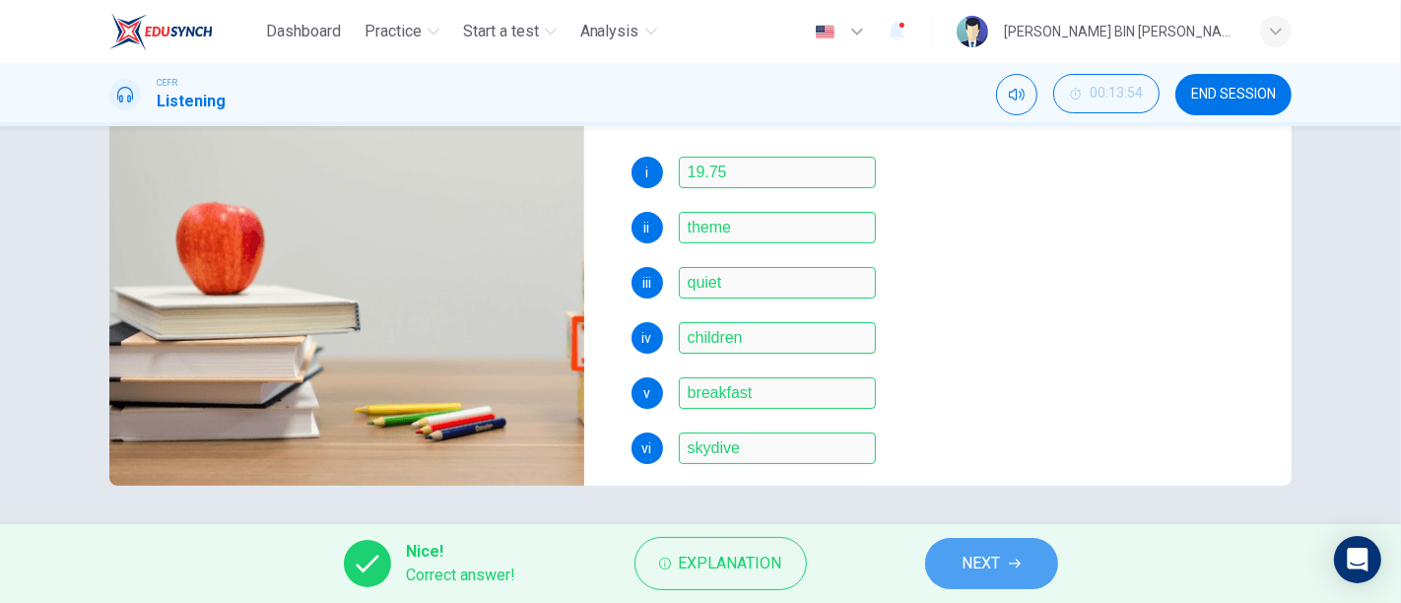
click at [1029, 558] on button "NEXT" at bounding box center [991, 563] width 133 height 51
type input "53"
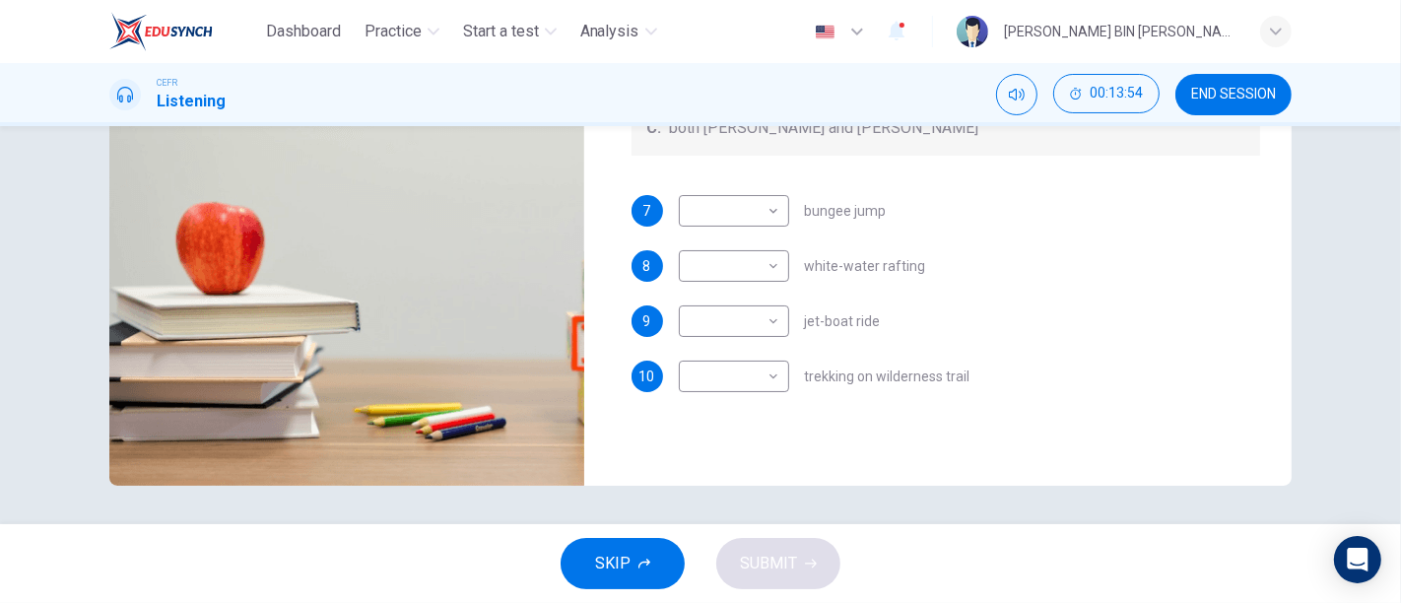
scroll to position [0, 0]
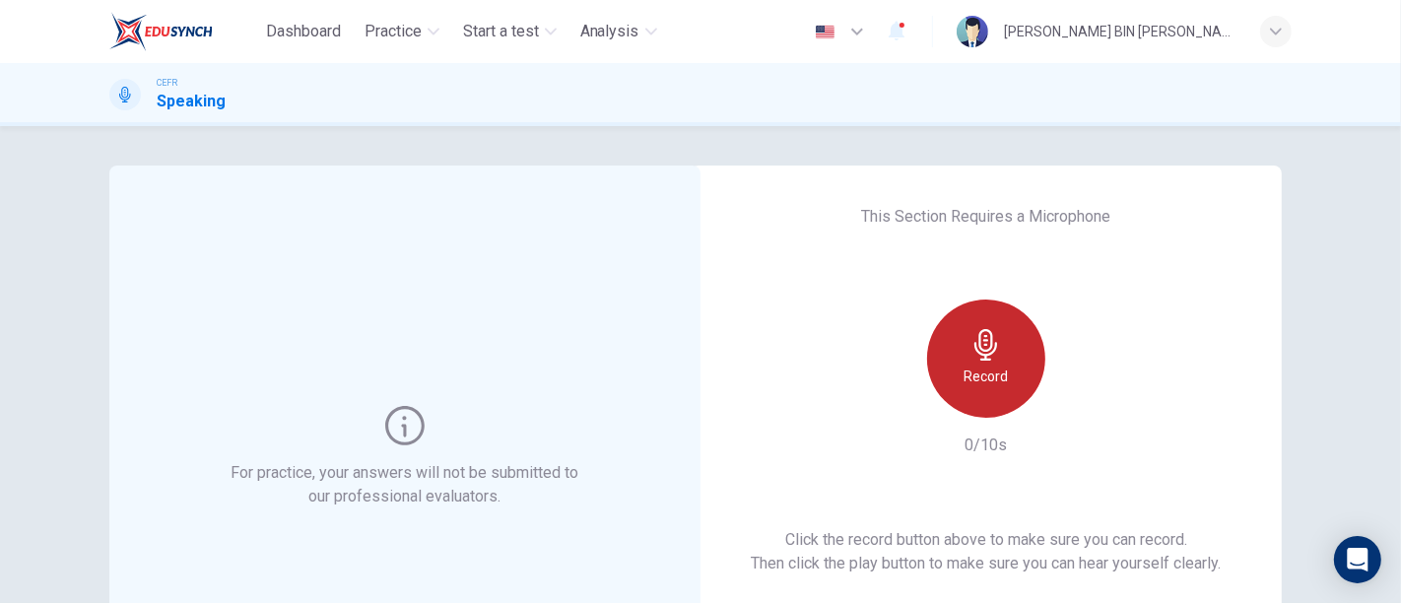
click at [963, 406] on div "Record" at bounding box center [986, 359] width 118 height 118
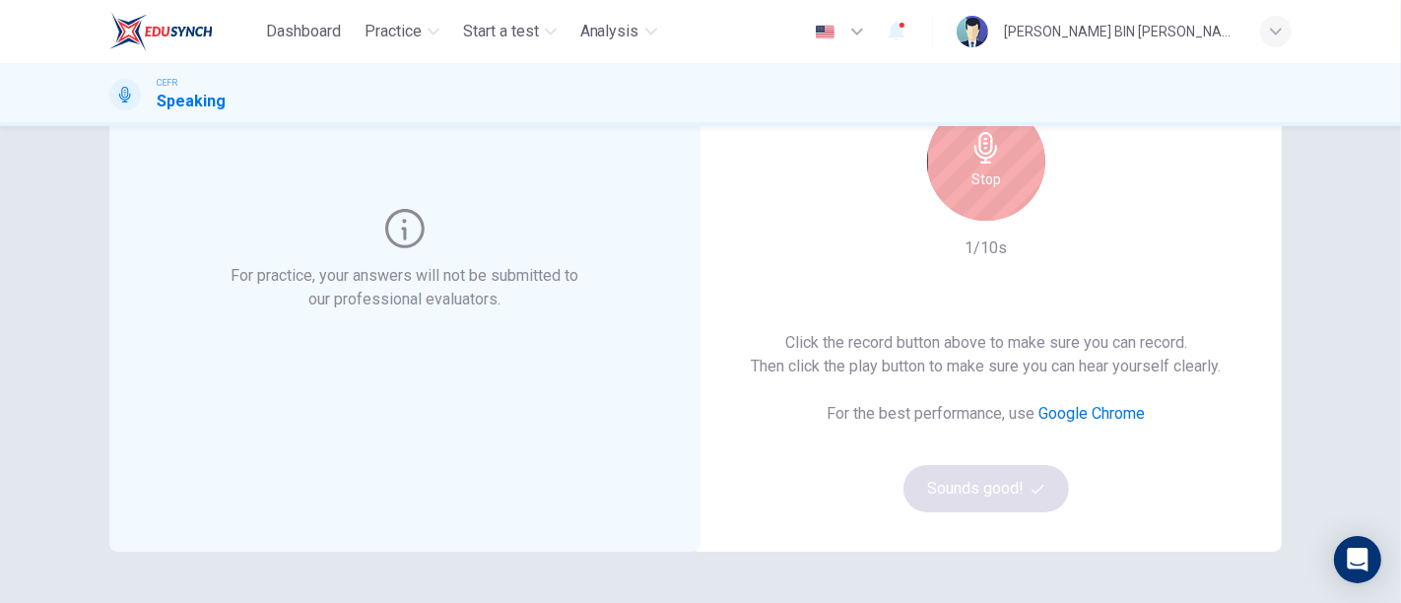
scroll to position [198, 0]
click at [993, 175] on h6 "Stop" at bounding box center [987, 179] width 30 height 24
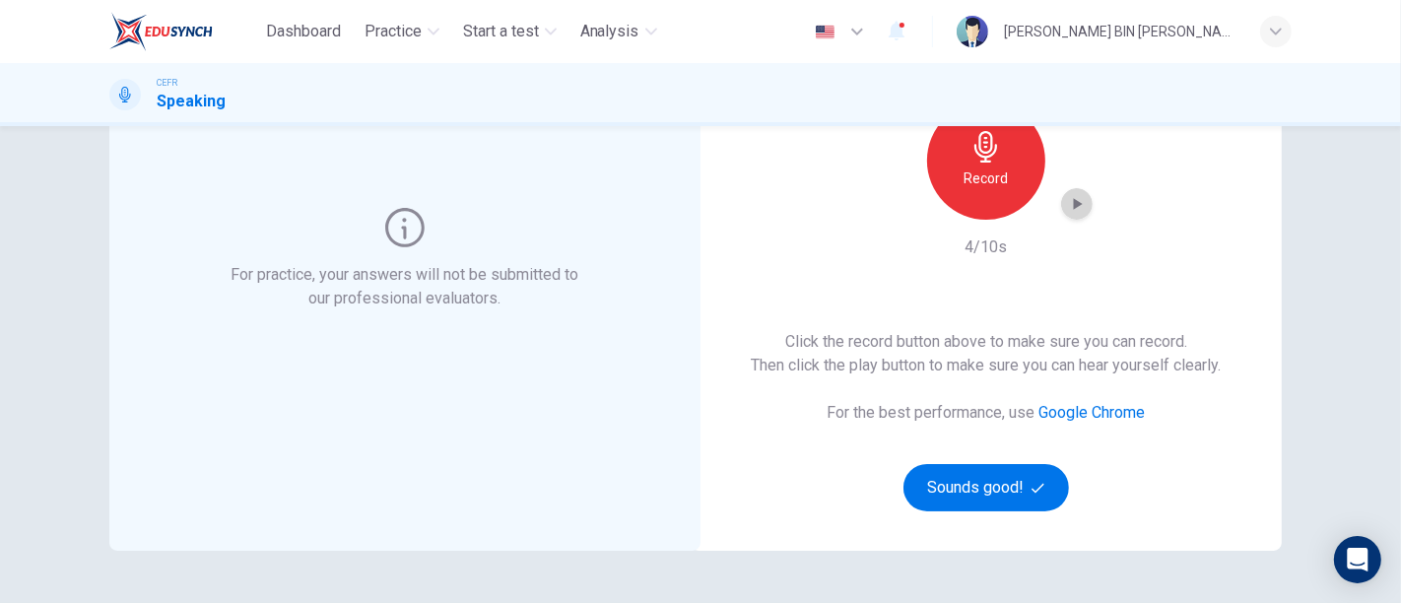
click at [1067, 204] on icon "button" at bounding box center [1077, 204] width 20 height 20
click at [1007, 170] on div "Record" at bounding box center [986, 161] width 118 height 118
click at [1074, 207] on icon "button" at bounding box center [1077, 204] width 20 height 20
click at [1072, 214] on div "button" at bounding box center [1077, 204] width 32 height 32
click at [993, 185] on h6 "Record" at bounding box center [987, 179] width 44 height 24
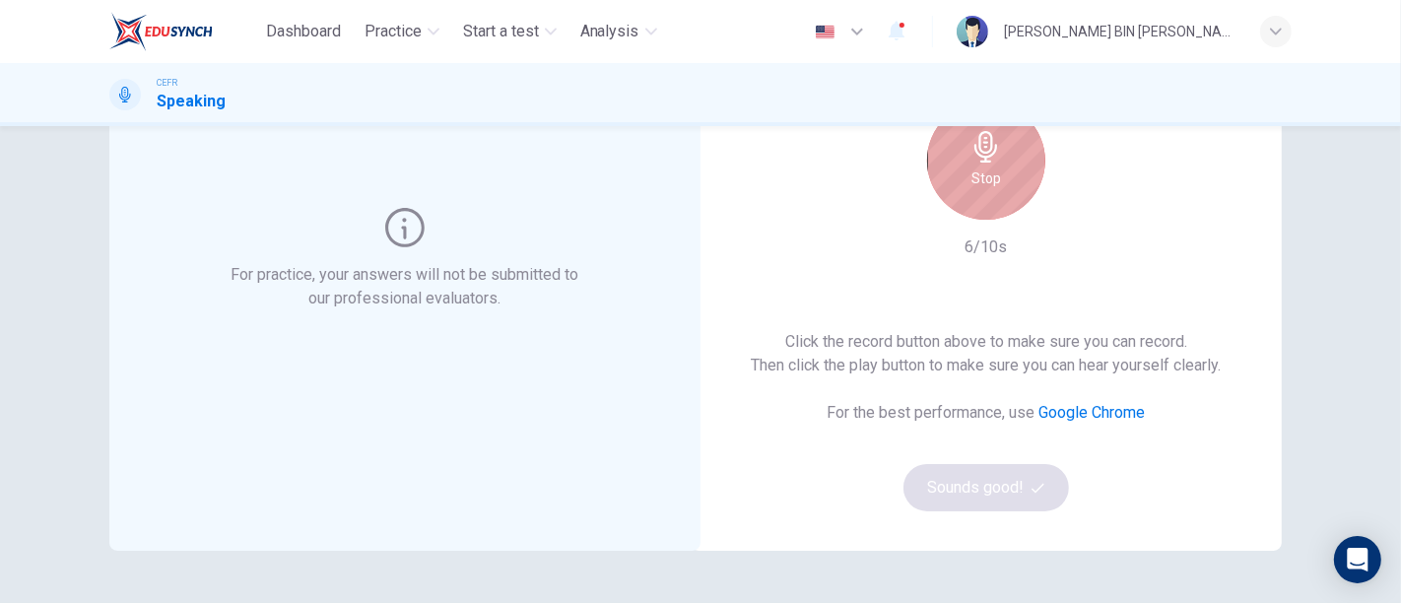
click at [993, 185] on h6 "Stop" at bounding box center [987, 179] width 30 height 24
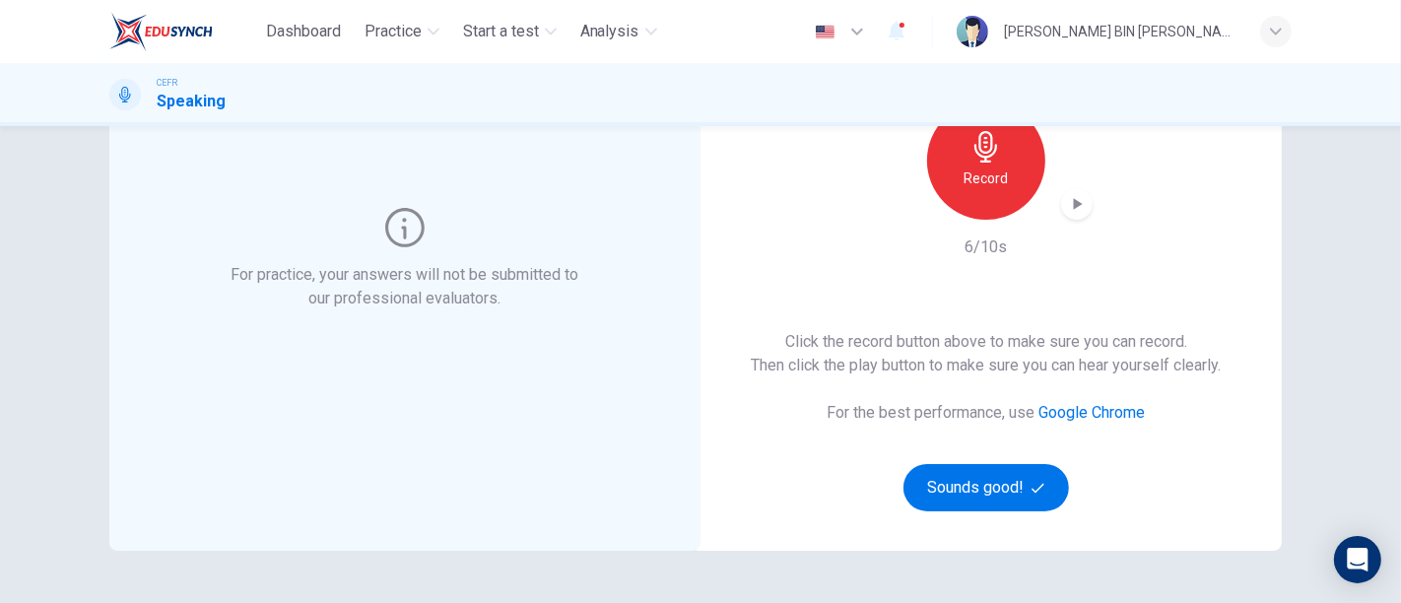
click at [1084, 214] on div "Record" at bounding box center [986, 161] width 213 height 118
click at [1067, 195] on icon "button" at bounding box center [1077, 204] width 20 height 20
click at [996, 490] on button "Sounds good!" at bounding box center [987, 487] width 166 height 47
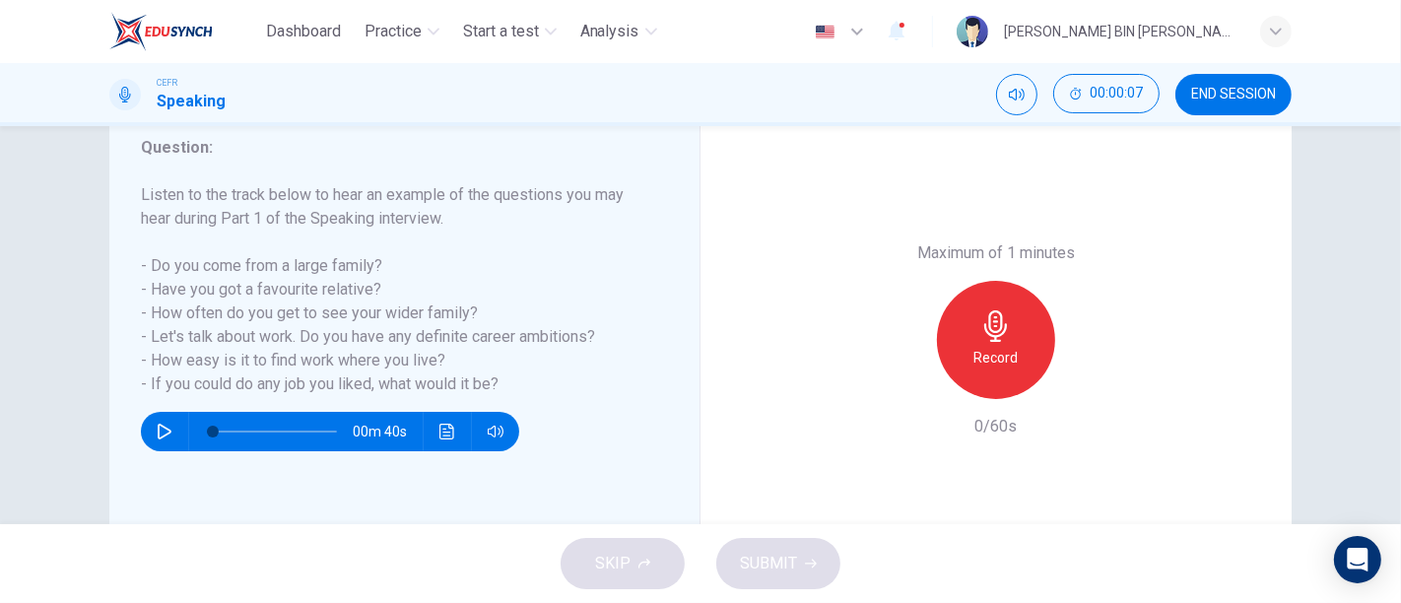
scroll to position [268, 0]
click at [171, 421] on button "button" at bounding box center [165, 430] width 32 height 39
type input "20"
click at [171, 421] on button "button" at bounding box center [165, 430] width 32 height 39
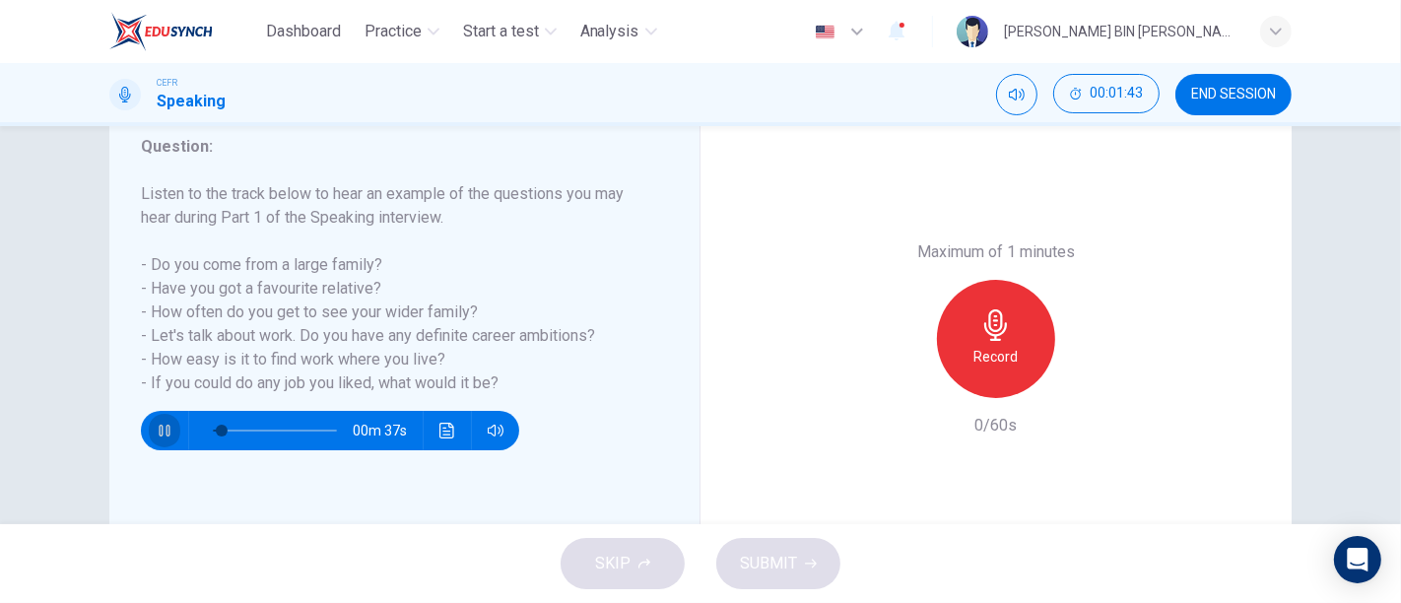
click at [171, 421] on button "button" at bounding box center [165, 430] width 32 height 39
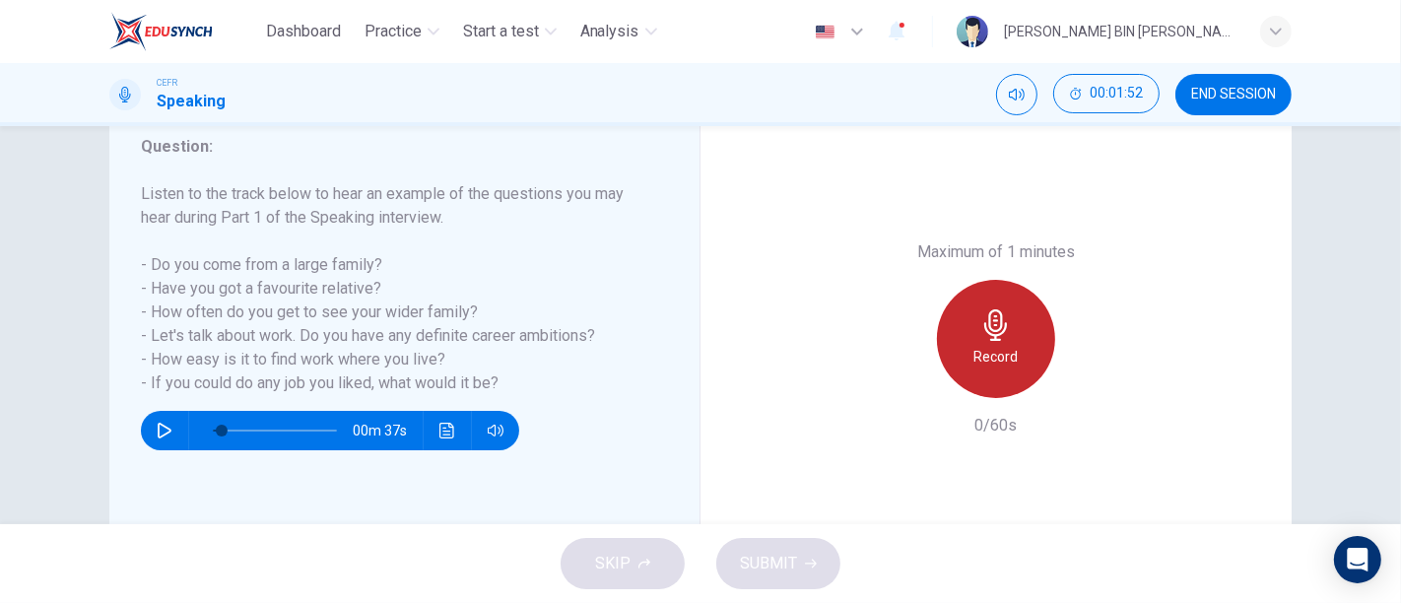
click at [990, 370] on div "Record" at bounding box center [996, 339] width 118 height 118
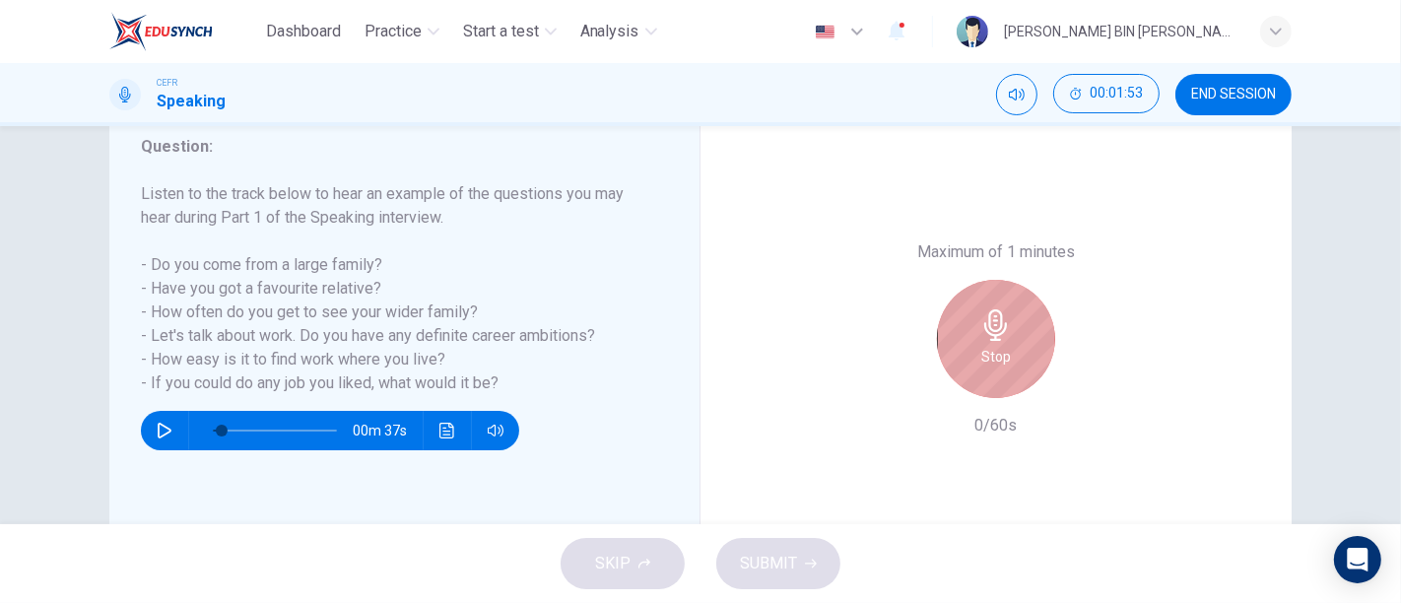
click at [990, 370] on div "Stop" at bounding box center [996, 339] width 118 height 118
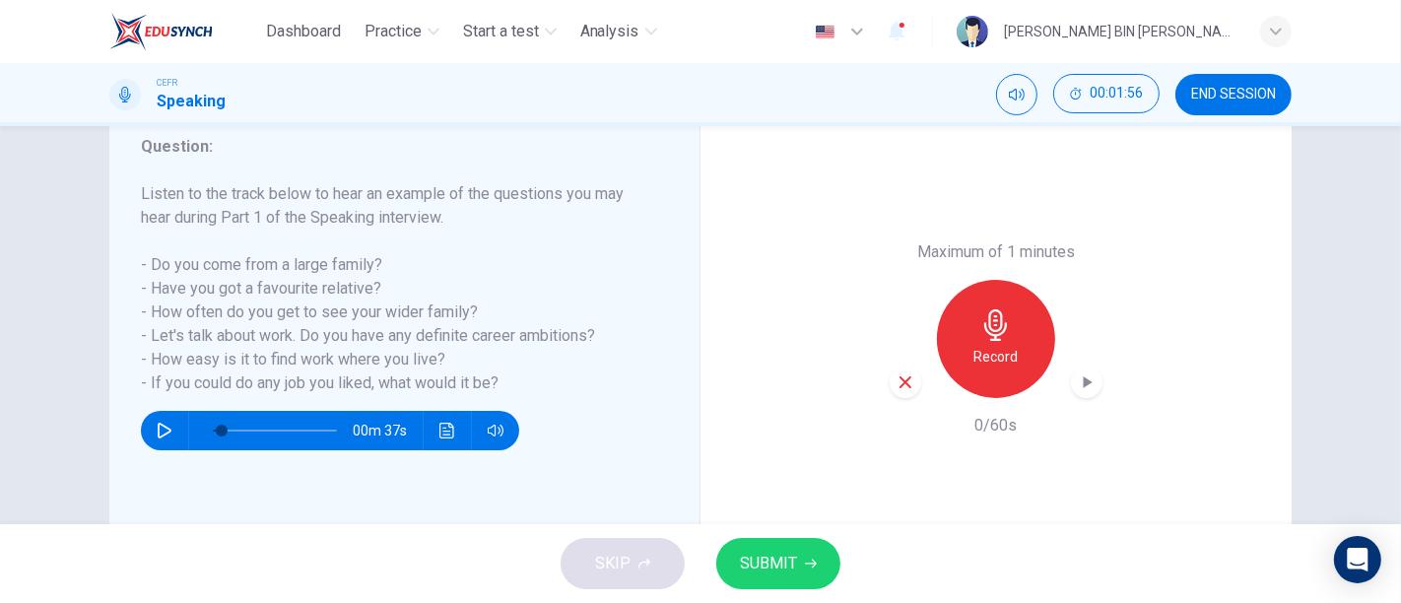
drag, startPoint x: 882, startPoint y: 384, endPoint x: 910, endPoint y: 380, distance: 27.9
click at [910, 380] on div "Maximum of 1 minutes Record 0/60s" at bounding box center [996, 339] width 591 height 487
click at [910, 380] on div "button" at bounding box center [906, 383] width 32 height 32
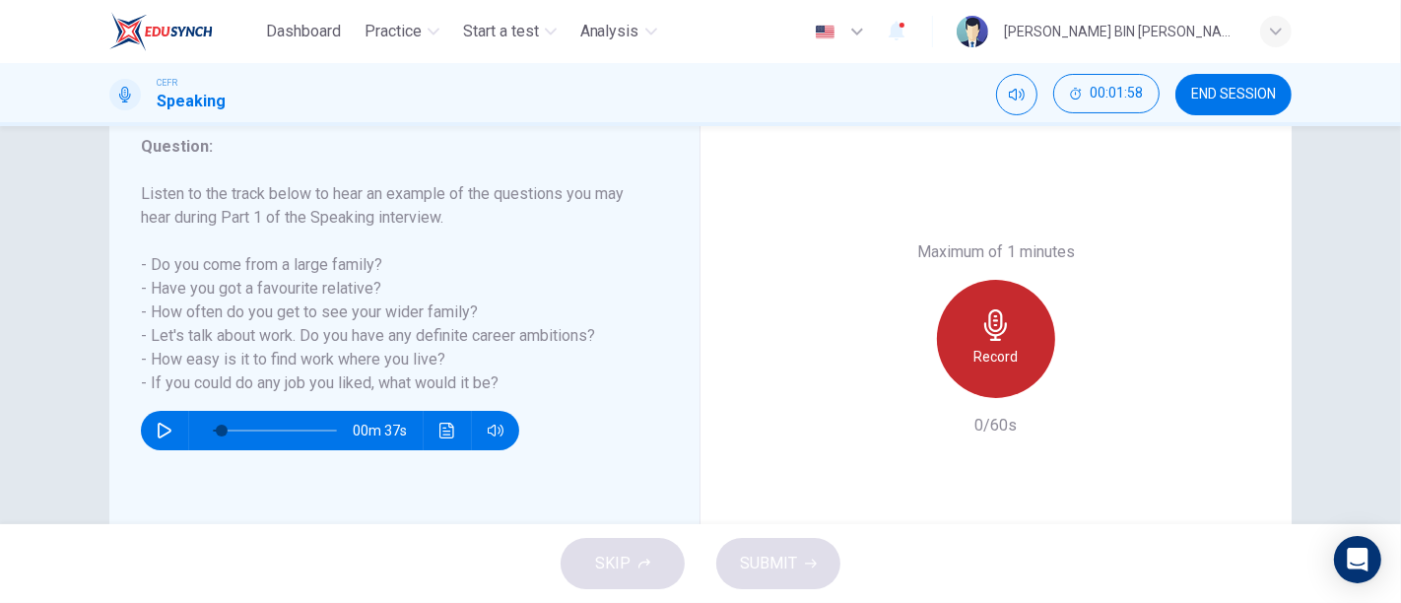
click at [1000, 367] on h6 "Record" at bounding box center [997, 357] width 44 height 24
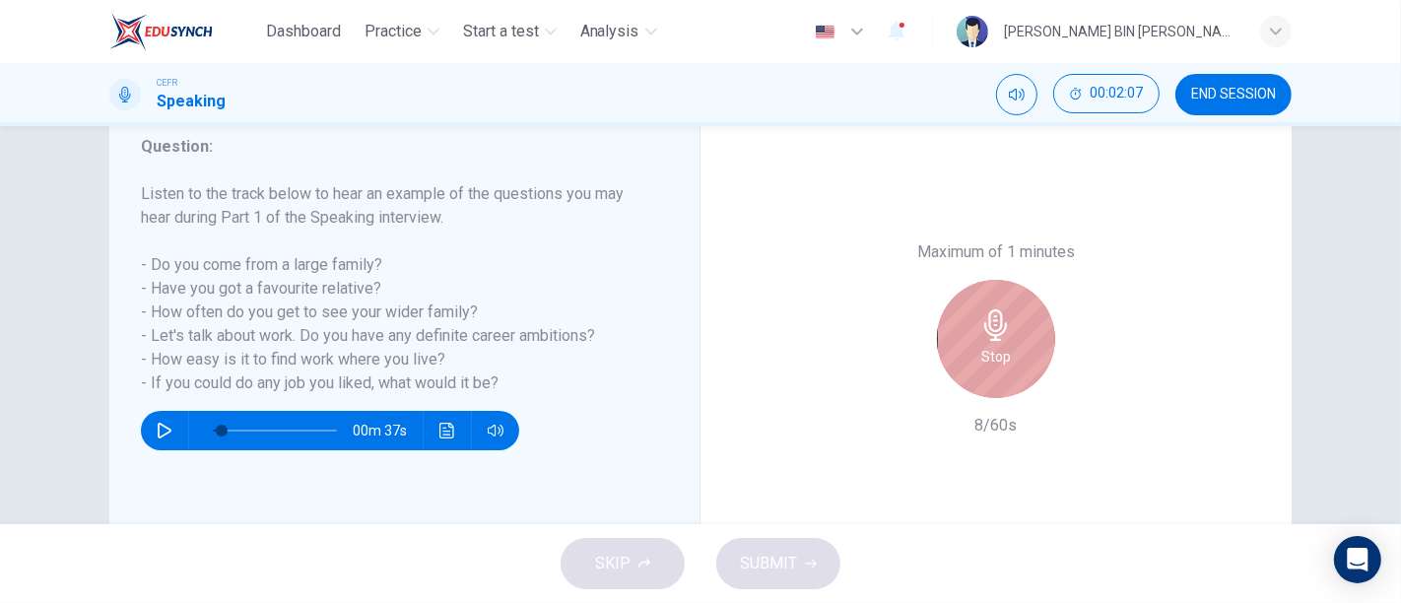
click at [1000, 367] on h6 "Stop" at bounding box center [997, 357] width 30 height 24
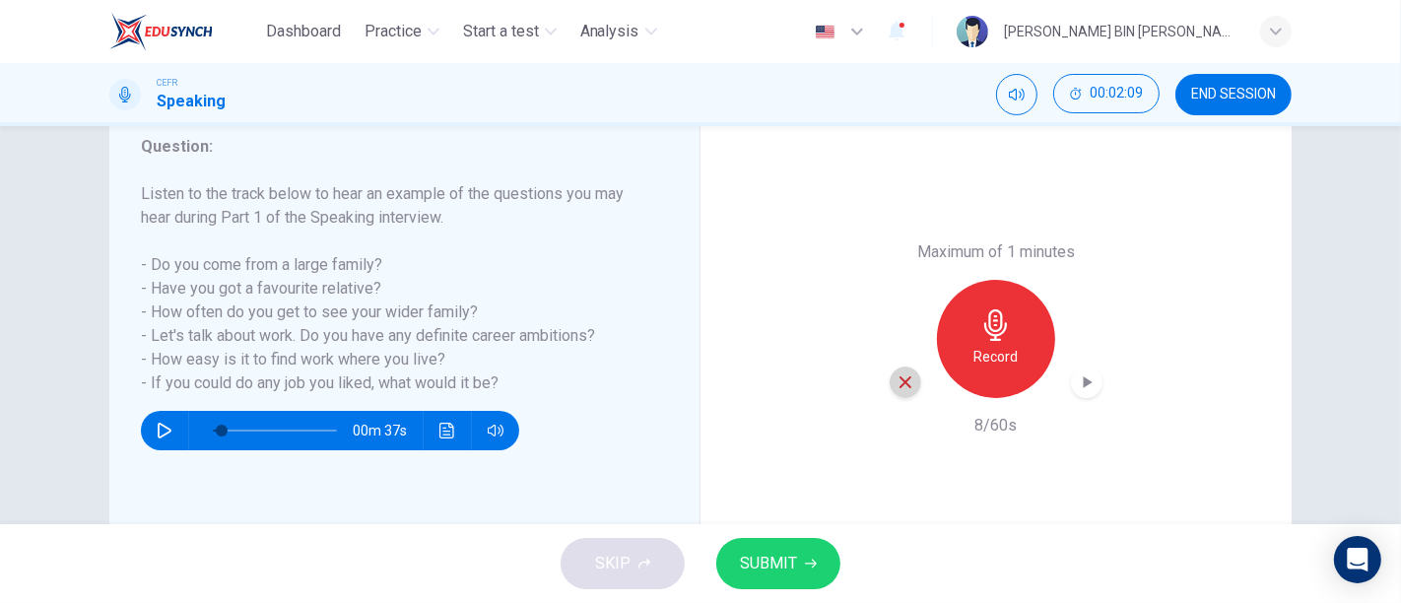
click at [903, 381] on icon "button" at bounding box center [906, 383] width 18 height 18
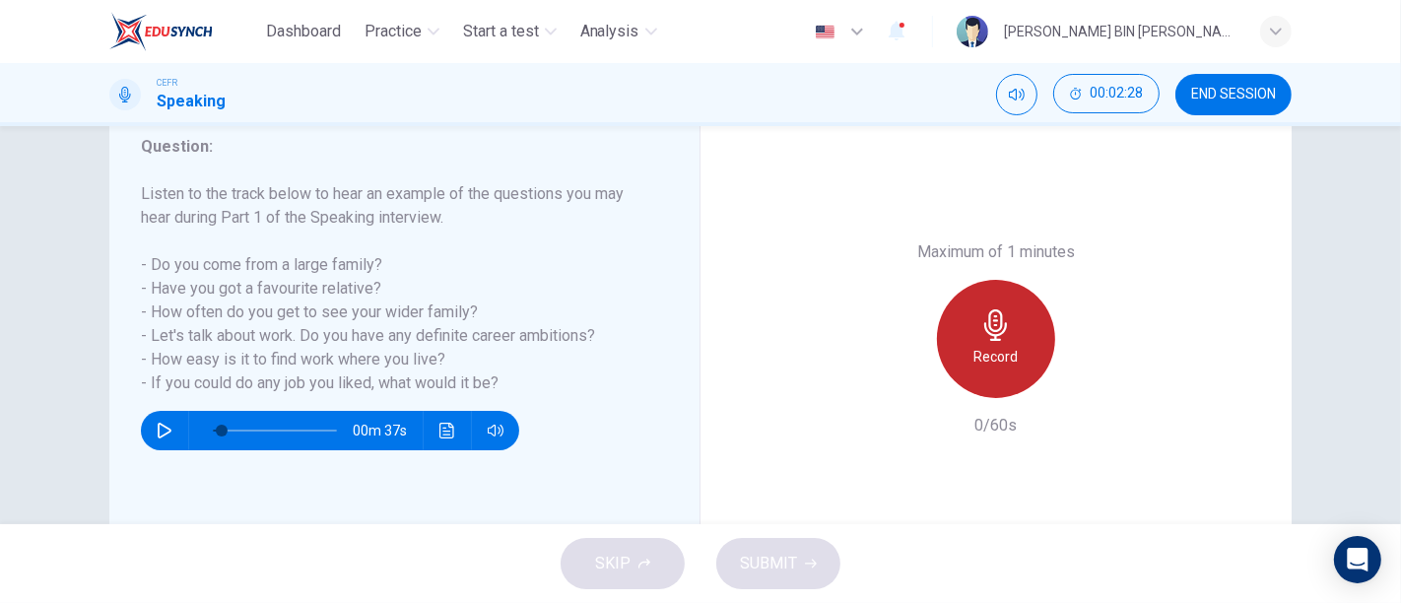
click at [963, 359] on div "Record" at bounding box center [996, 339] width 118 height 118
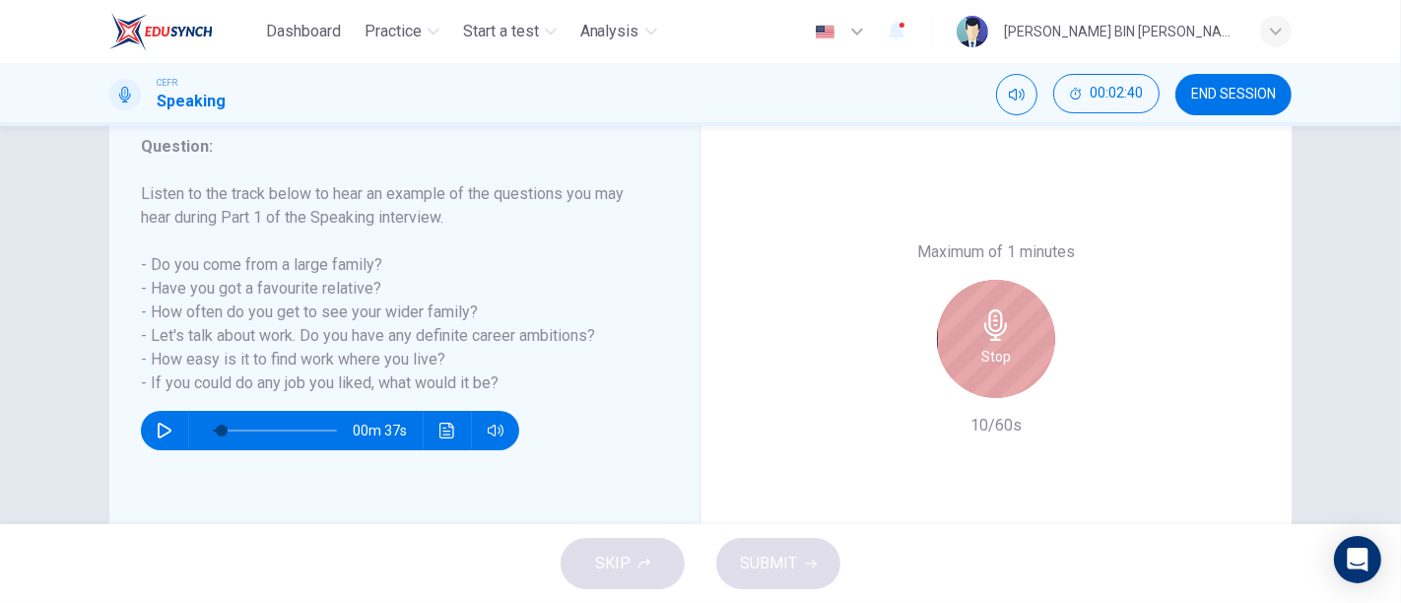
click at [963, 359] on div "Stop" at bounding box center [996, 339] width 118 height 118
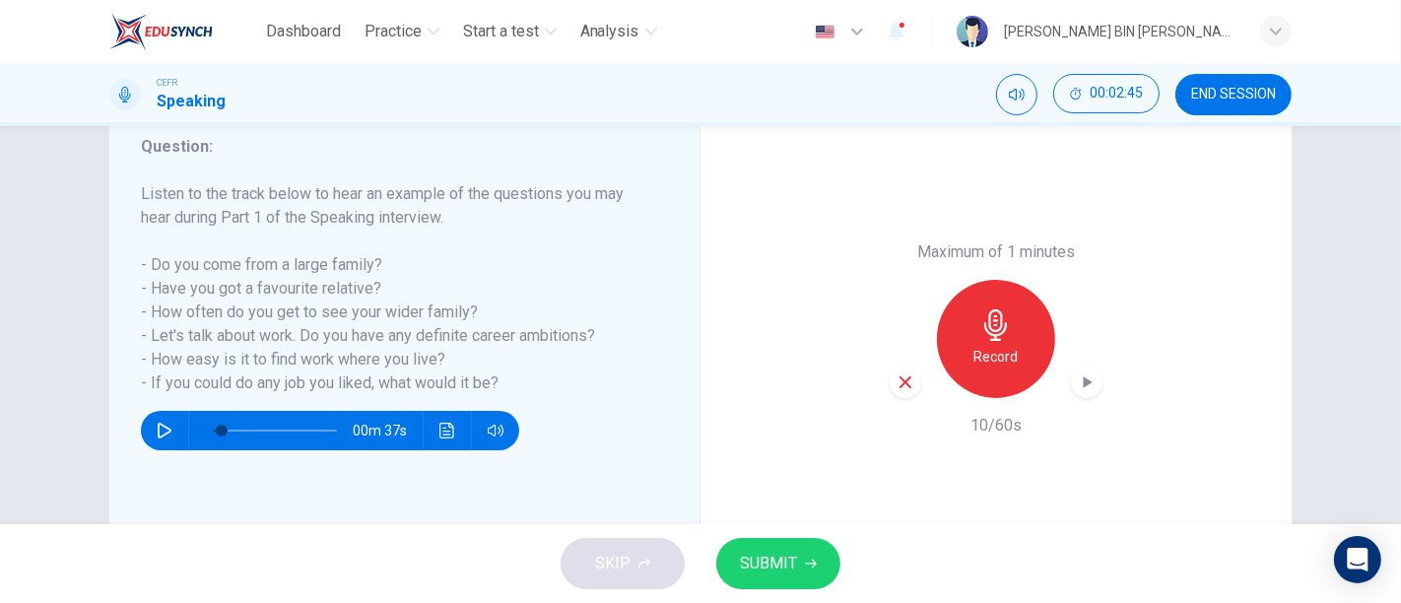
click at [897, 385] on icon "button" at bounding box center [906, 383] width 18 height 18
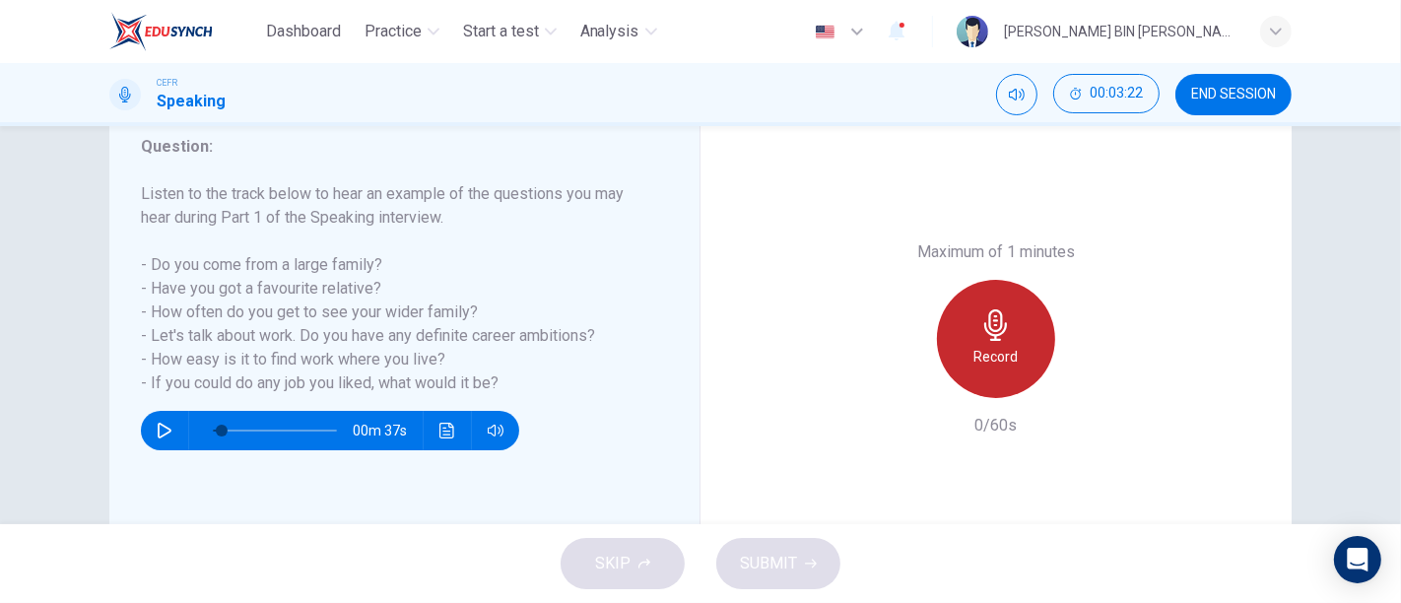
click at [963, 376] on div "Record" at bounding box center [996, 339] width 118 height 118
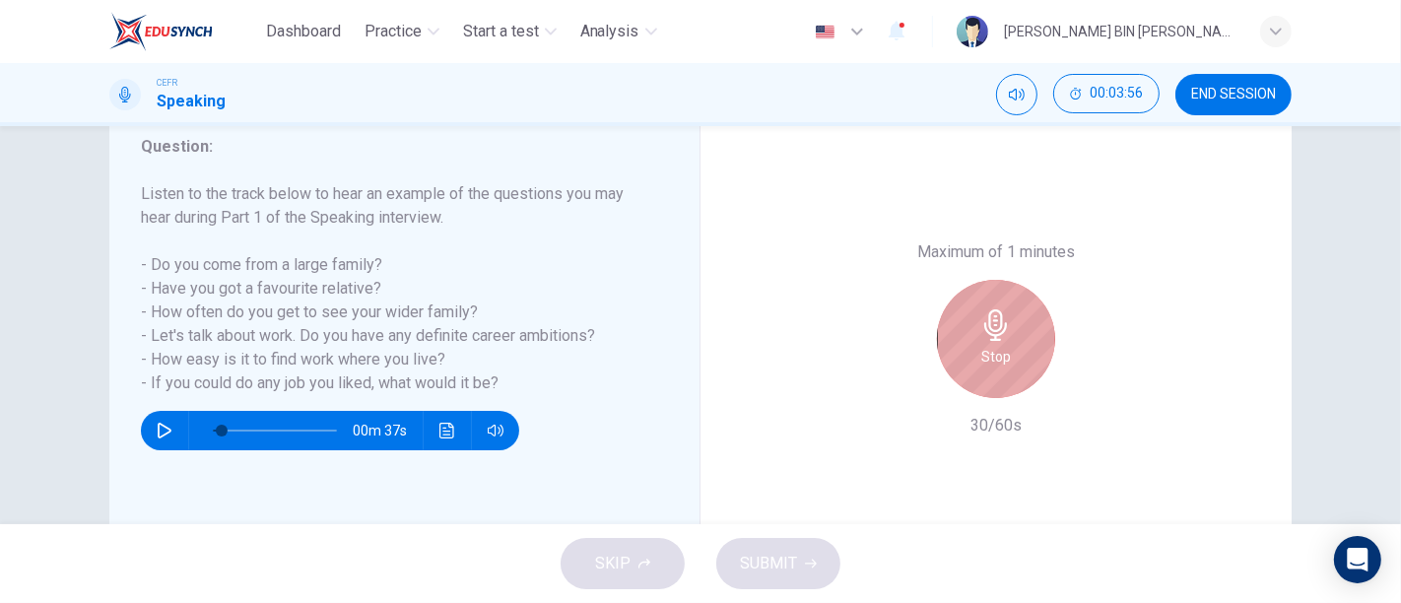
click at [963, 376] on div "Stop" at bounding box center [996, 339] width 118 height 118
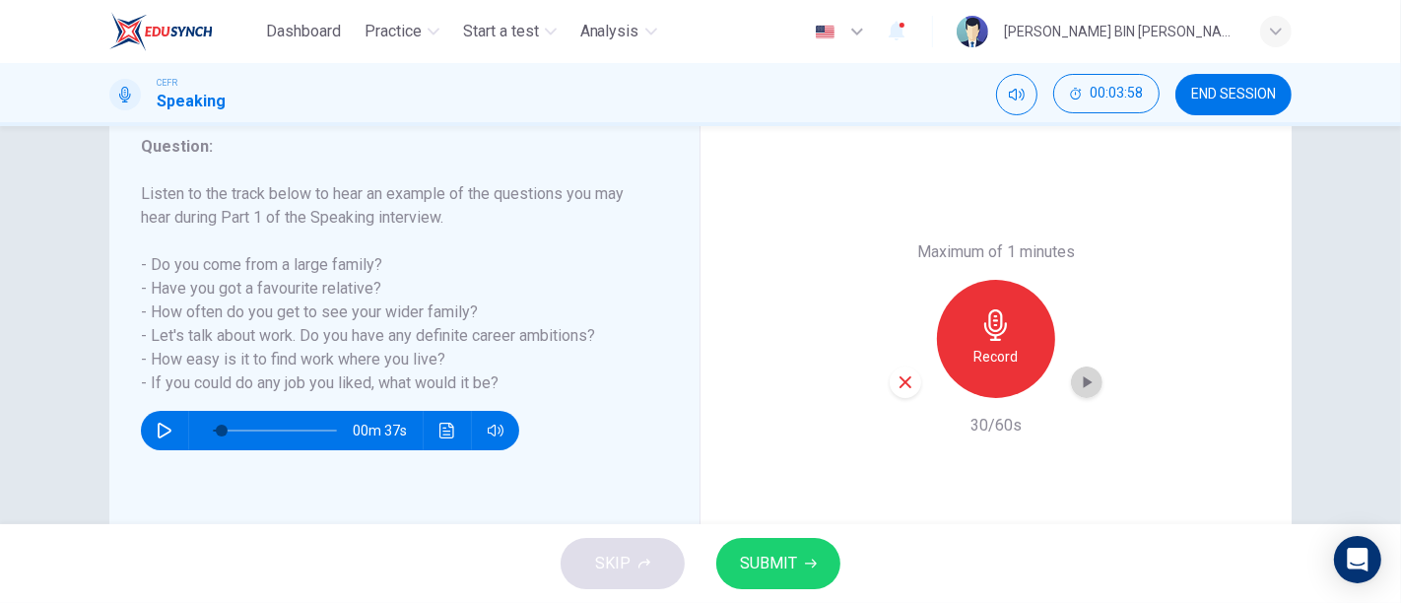
click at [1084, 383] on icon "button" at bounding box center [1088, 382] width 9 height 12
click at [907, 389] on icon "button" at bounding box center [906, 383] width 18 height 18
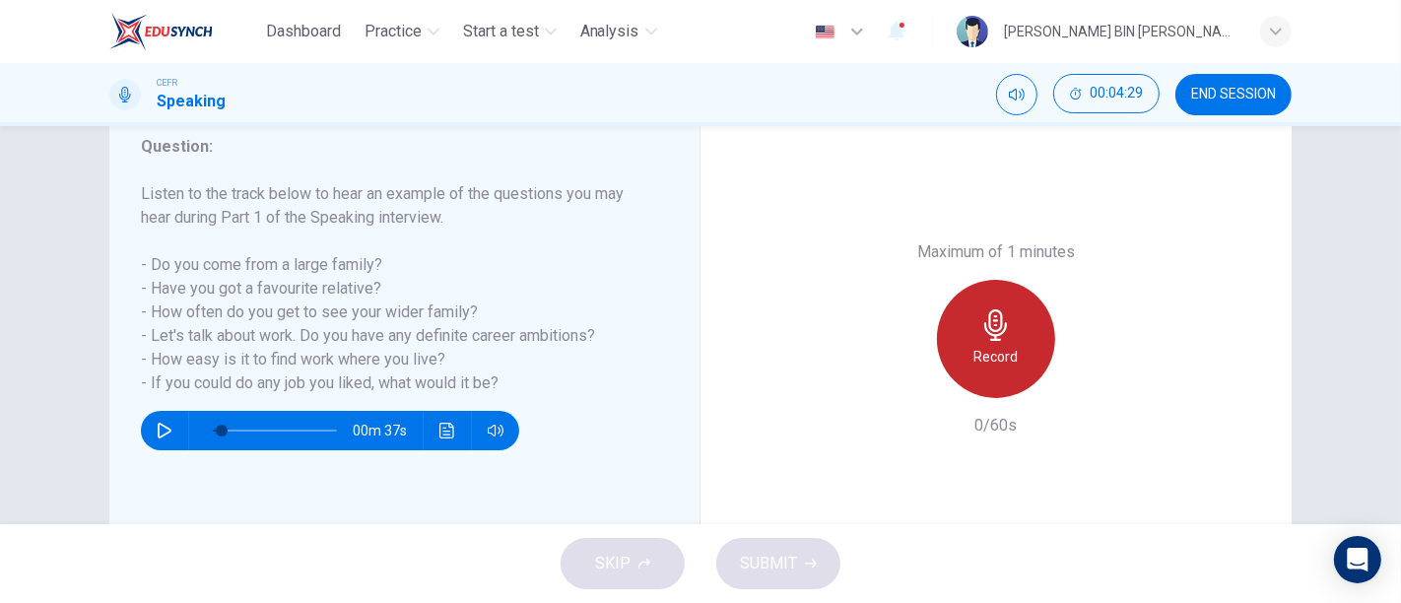
click at [1010, 357] on h6 "Record" at bounding box center [997, 357] width 44 height 24
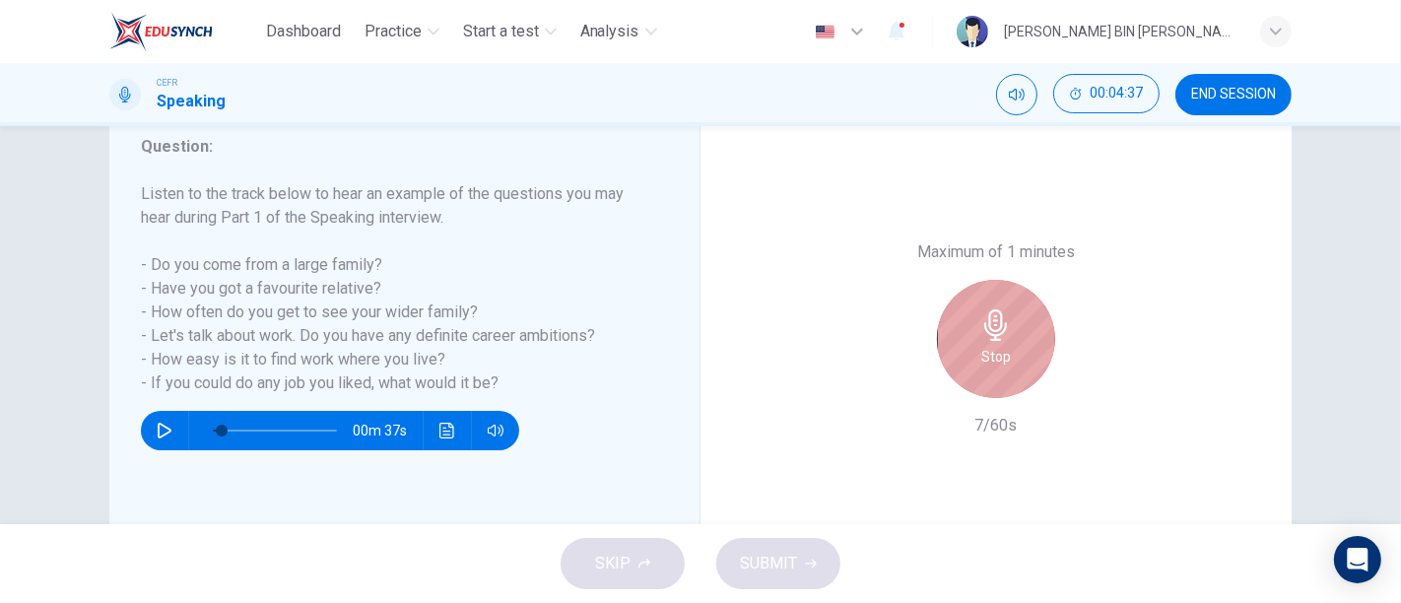
click at [999, 350] on h6 "Stop" at bounding box center [997, 357] width 30 height 24
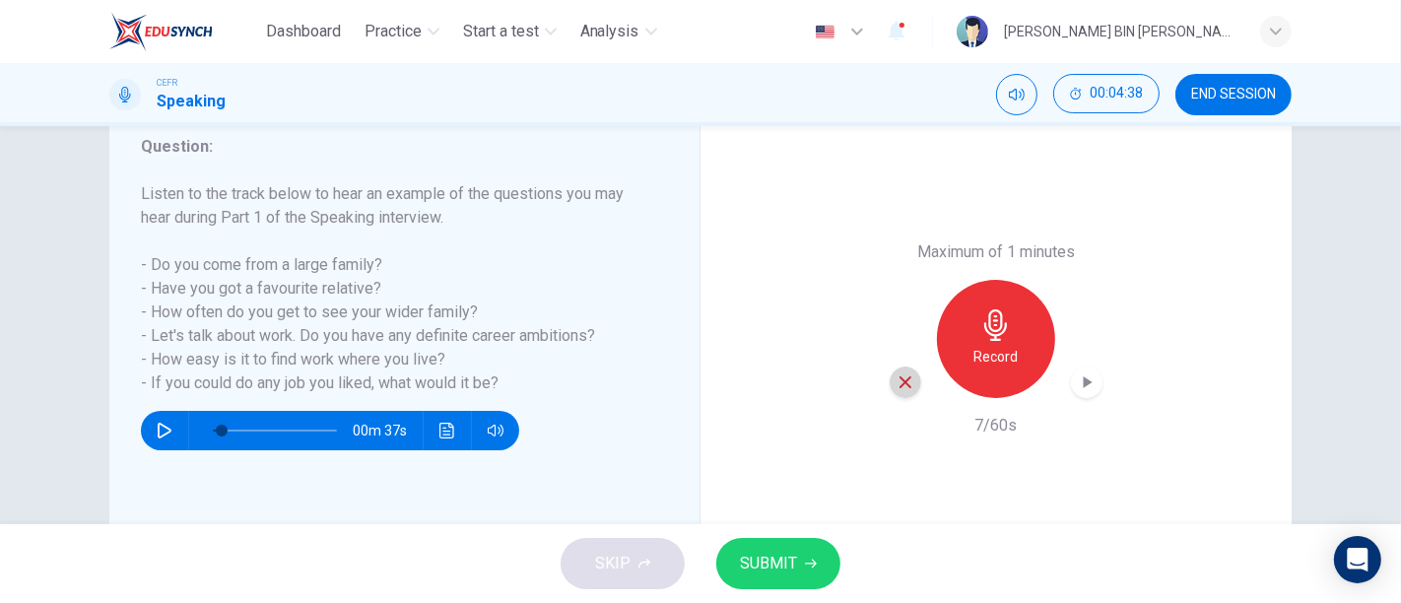
click at [897, 386] on icon "button" at bounding box center [906, 383] width 18 height 18
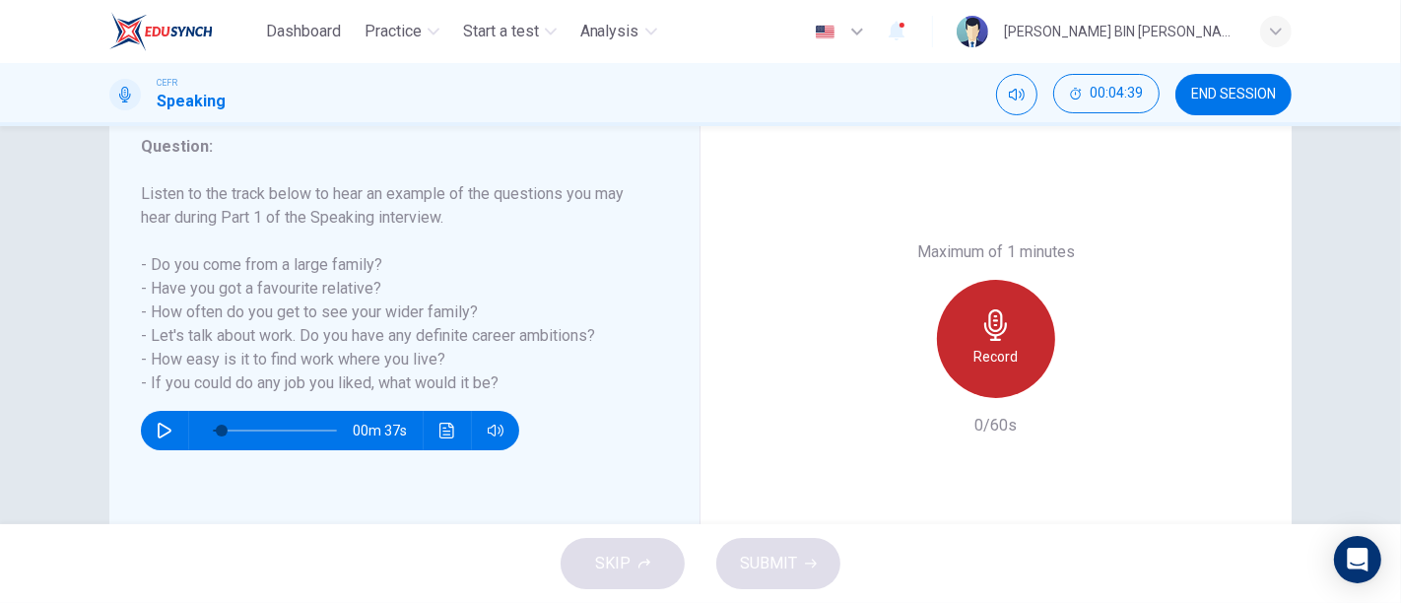
click at [979, 360] on h6 "Record" at bounding box center [997, 357] width 44 height 24
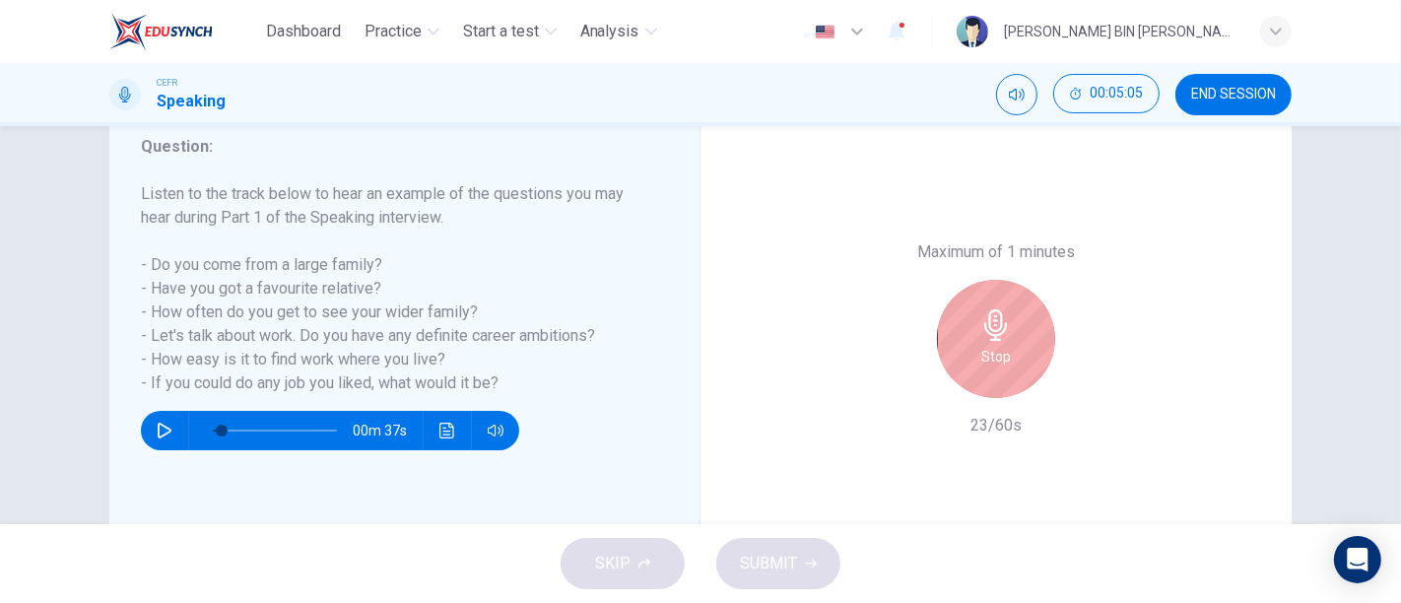
click at [982, 360] on h6 "Stop" at bounding box center [997, 357] width 30 height 24
type input "8"
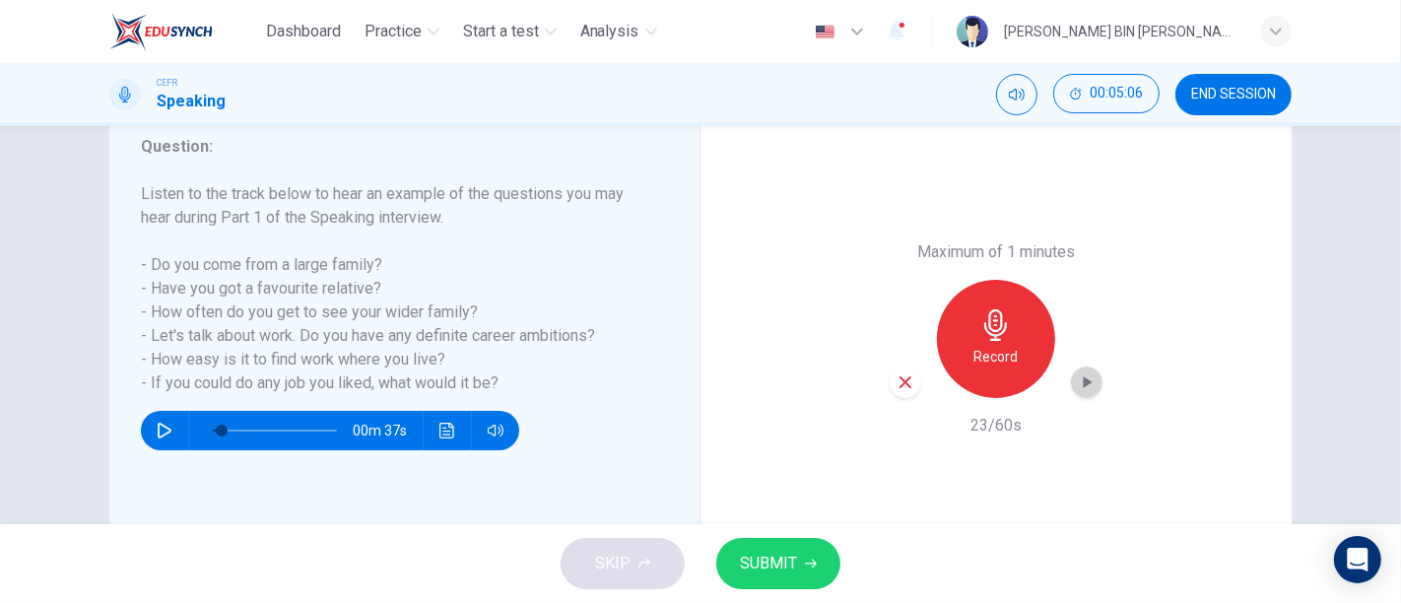
click at [1078, 392] on div "button" at bounding box center [1087, 383] width 32 height 32
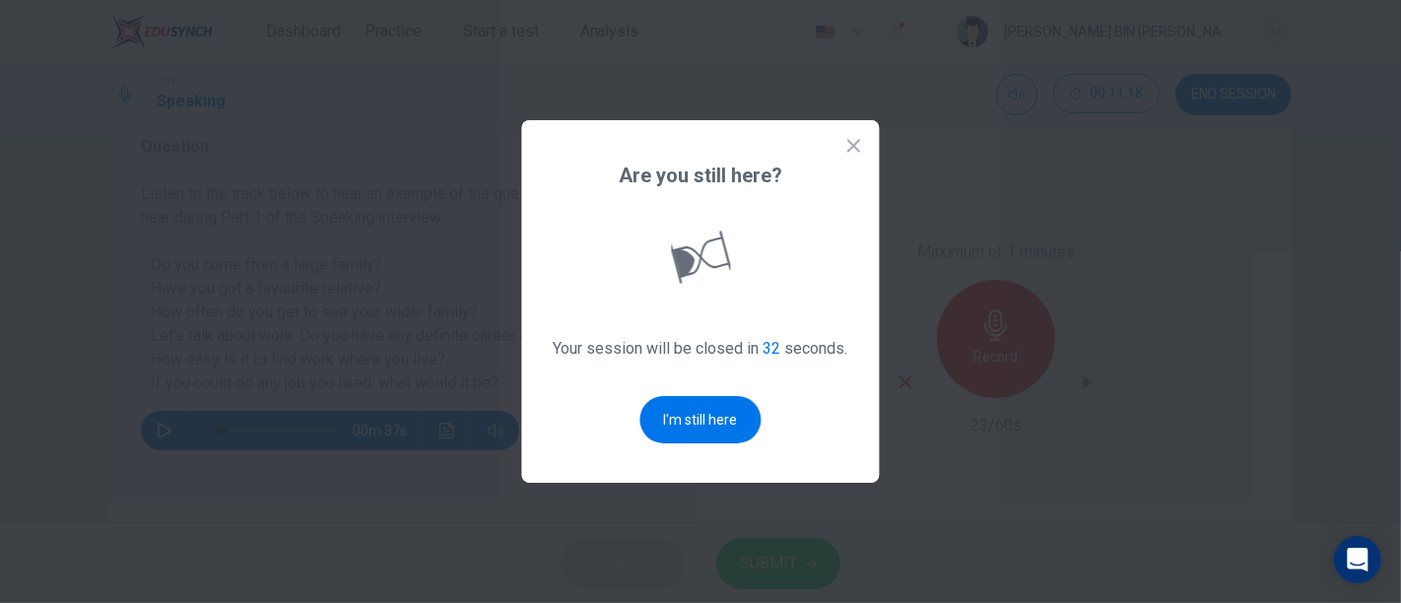
click at [851, 142] on icon at bounding box center [855, 146] width 20 height 20
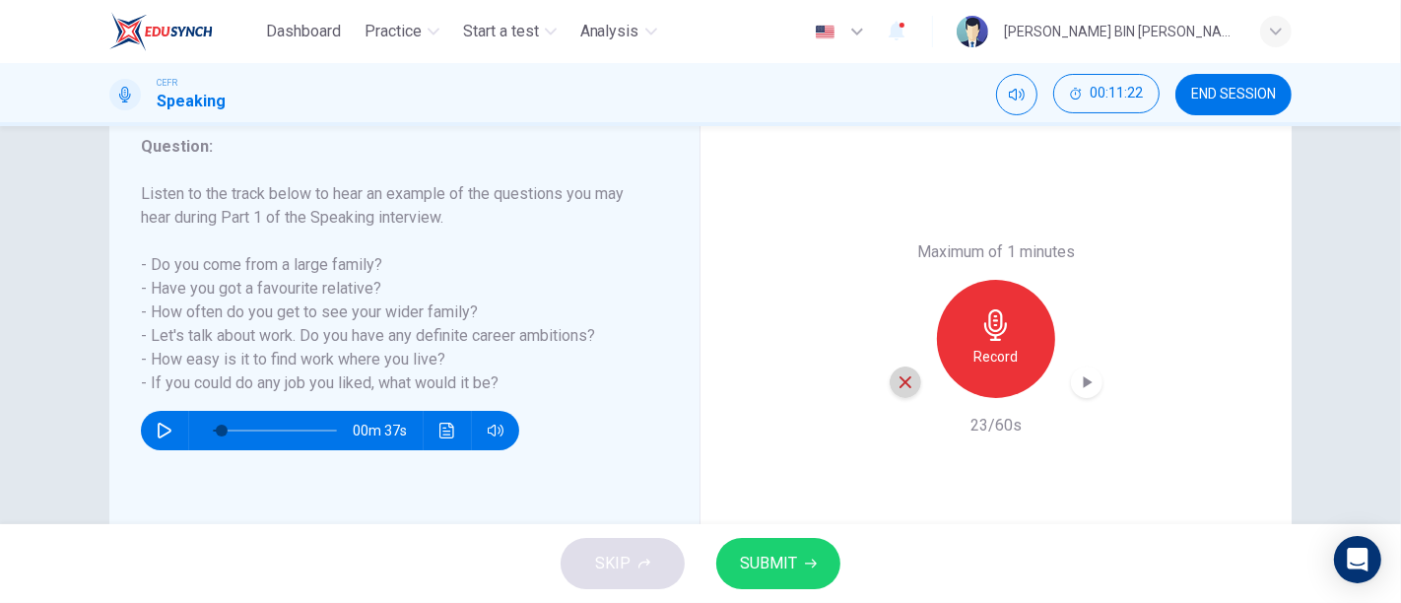
click at [897, 383] on icon "button" at bounding box center [906, 383] width 18 height 18
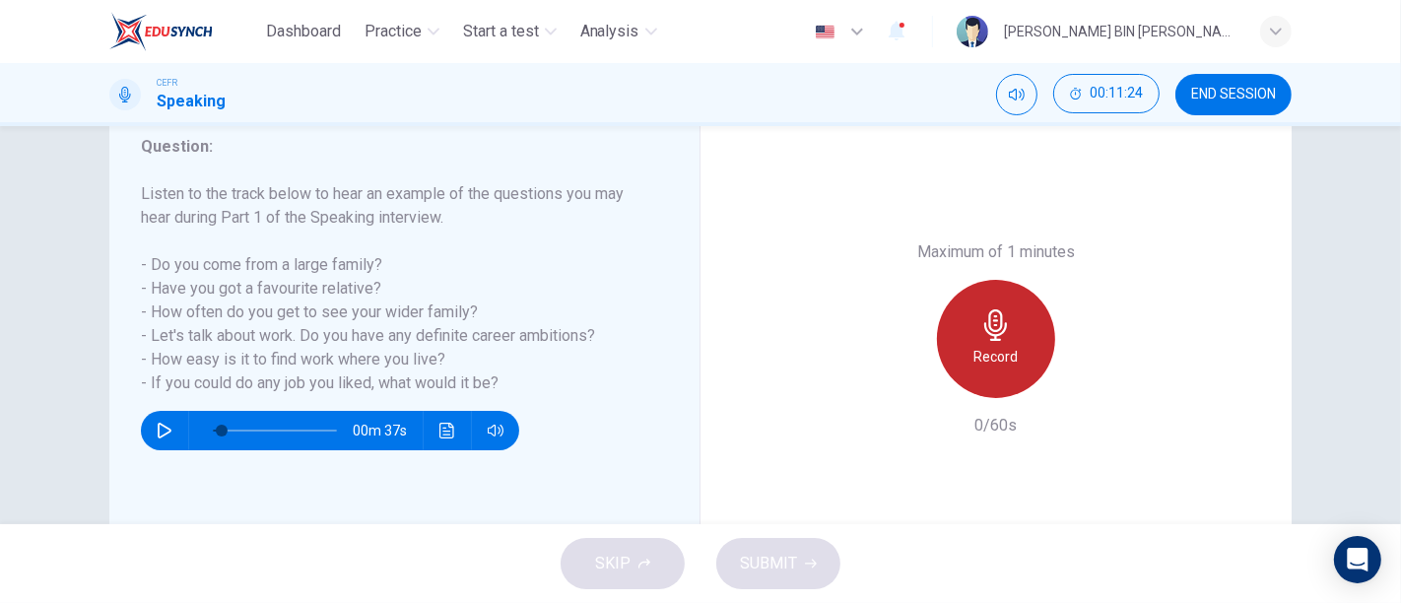
click at [992, 329] on icon "button" at bounding box center [996, 325] width 23 height 32
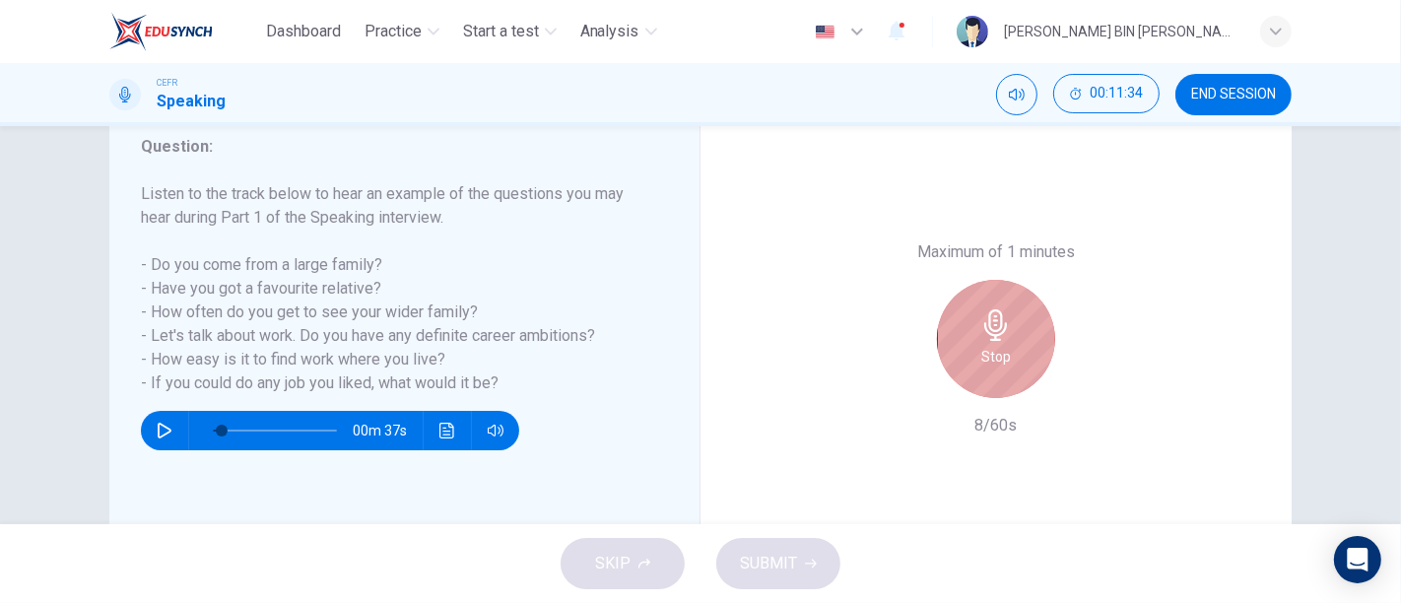
click at [1021, 304] on div "Stop" at bounding box center [996, 339] width 118 height 118
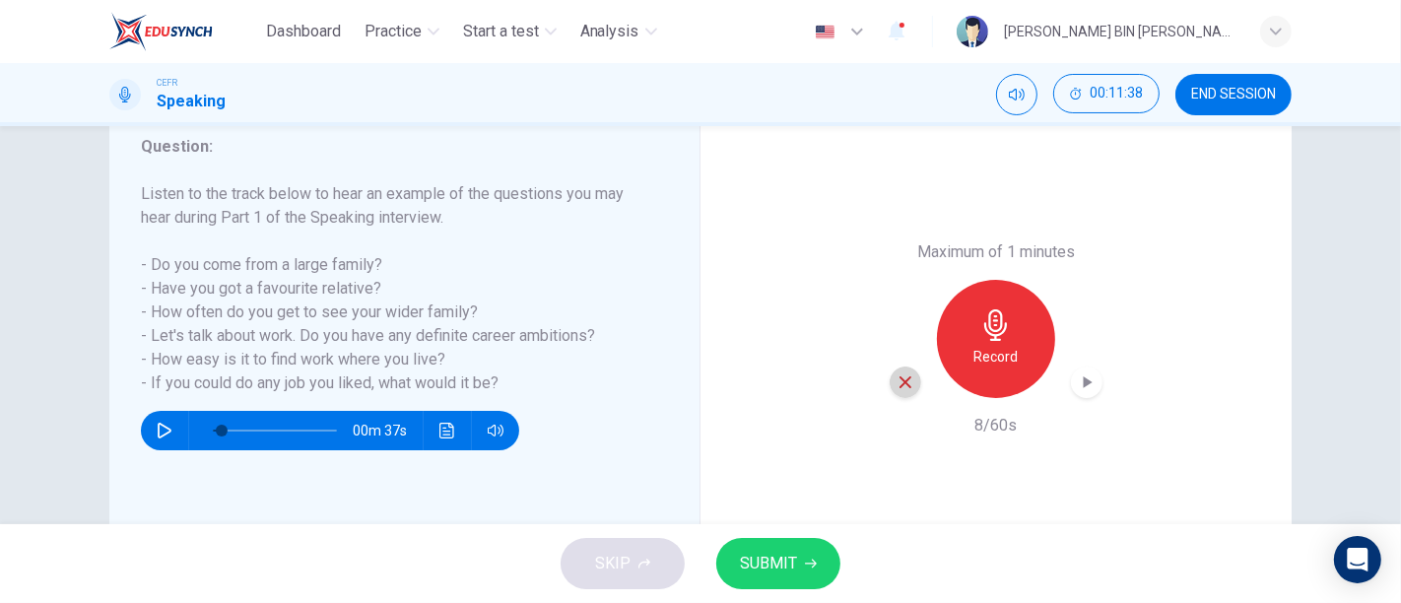
click at [912, 386] on div "button" at bounding box center [906, 383] width 32 height 32
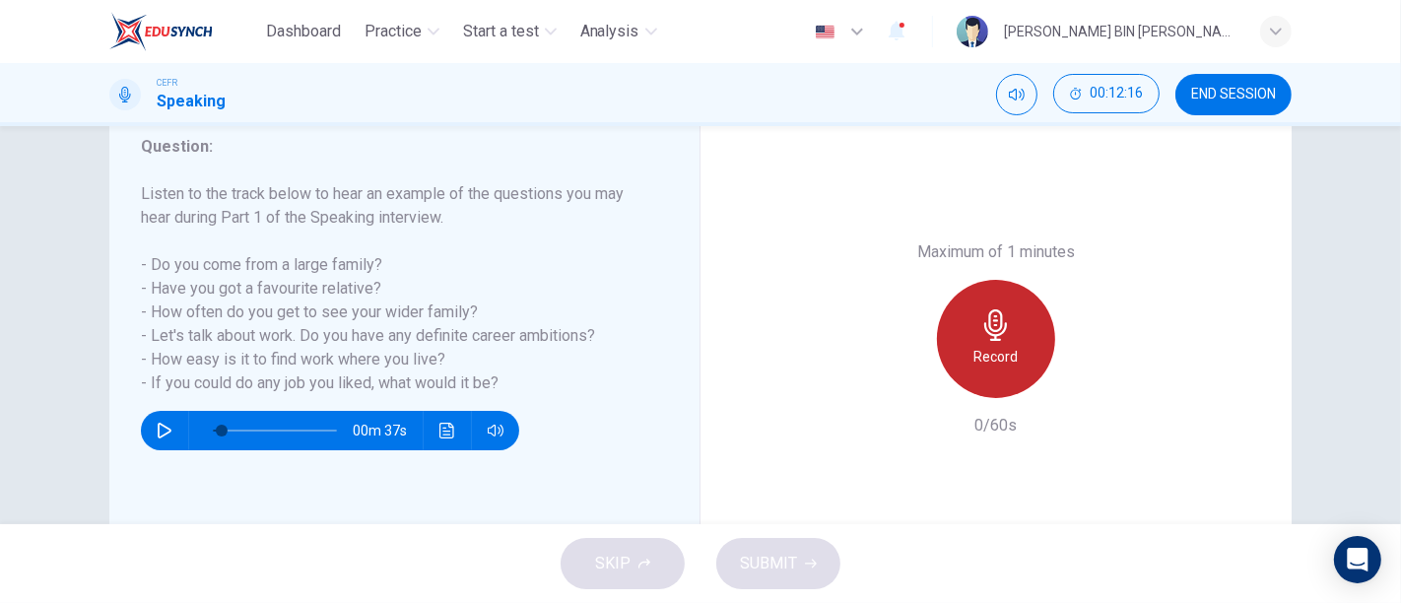
click at [959, 330] on div "Record" at bounding box center [996, 339] width 118 height 118
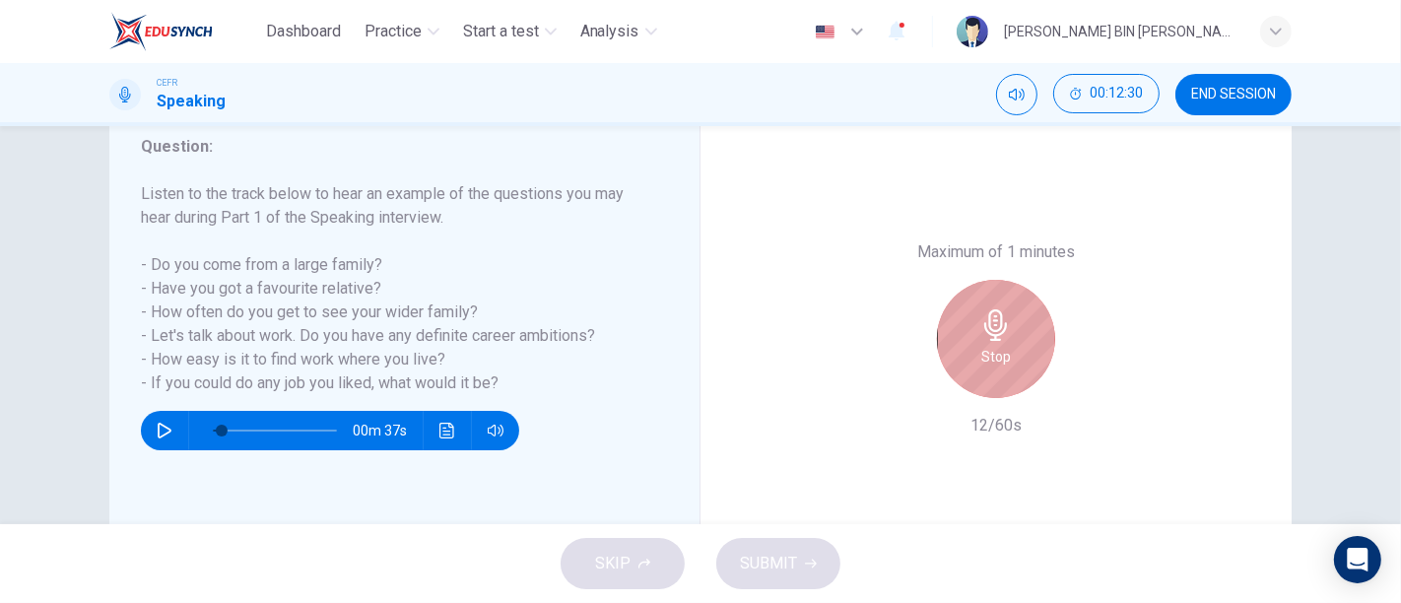
click at [959, 330] on div "Stop" at bounding box center [996, 339] width 118 height 118
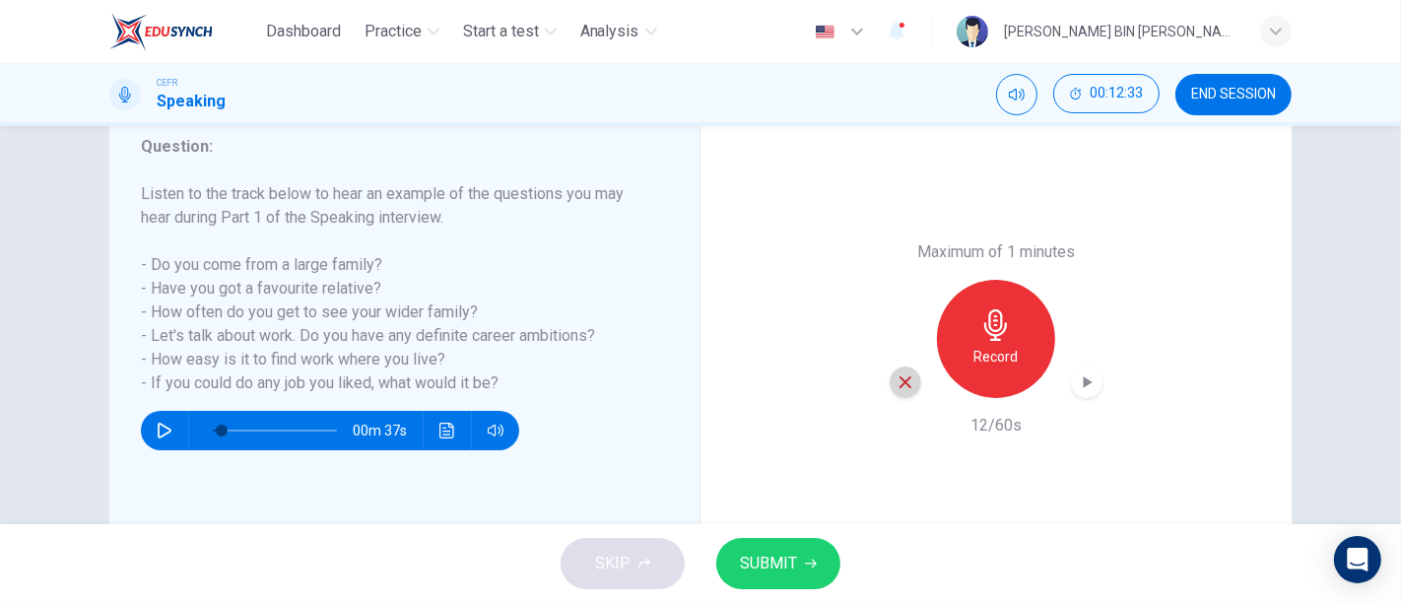
click at [904, 381] on icon "button" at bounding box center [906, 383] width 18 height 18
type input "8"
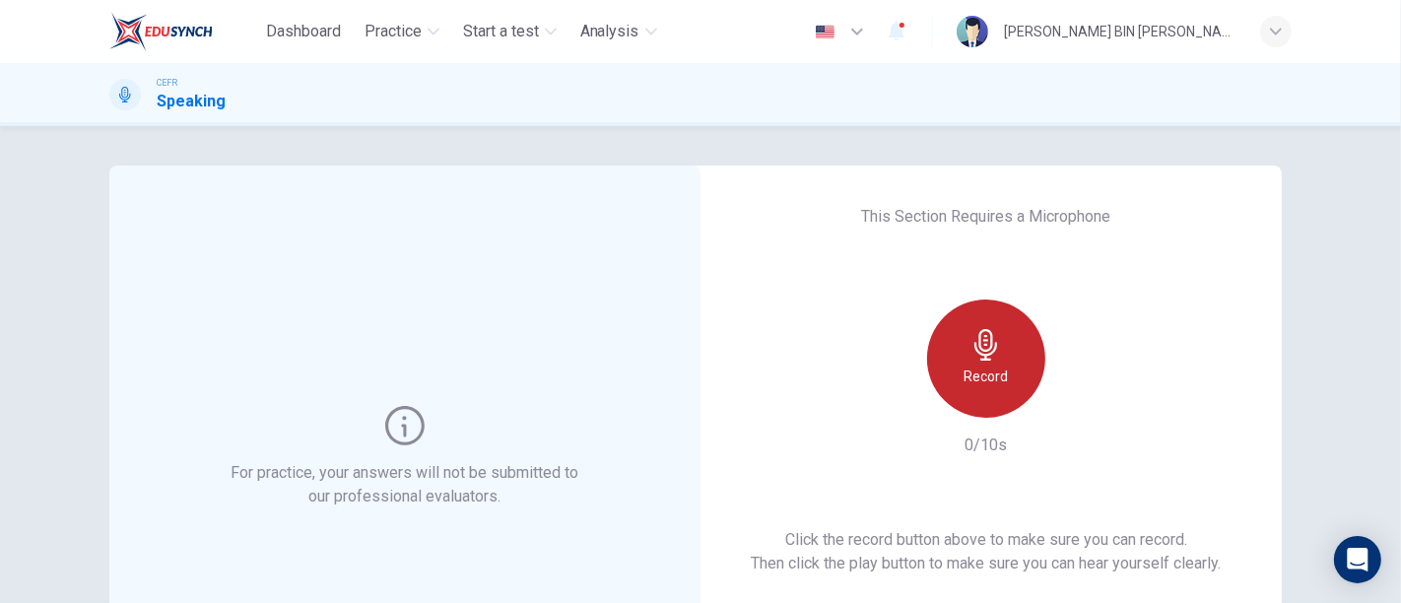
click at [999, 350] on div "Record" at bounding box center [986, 359] width 118 height 118
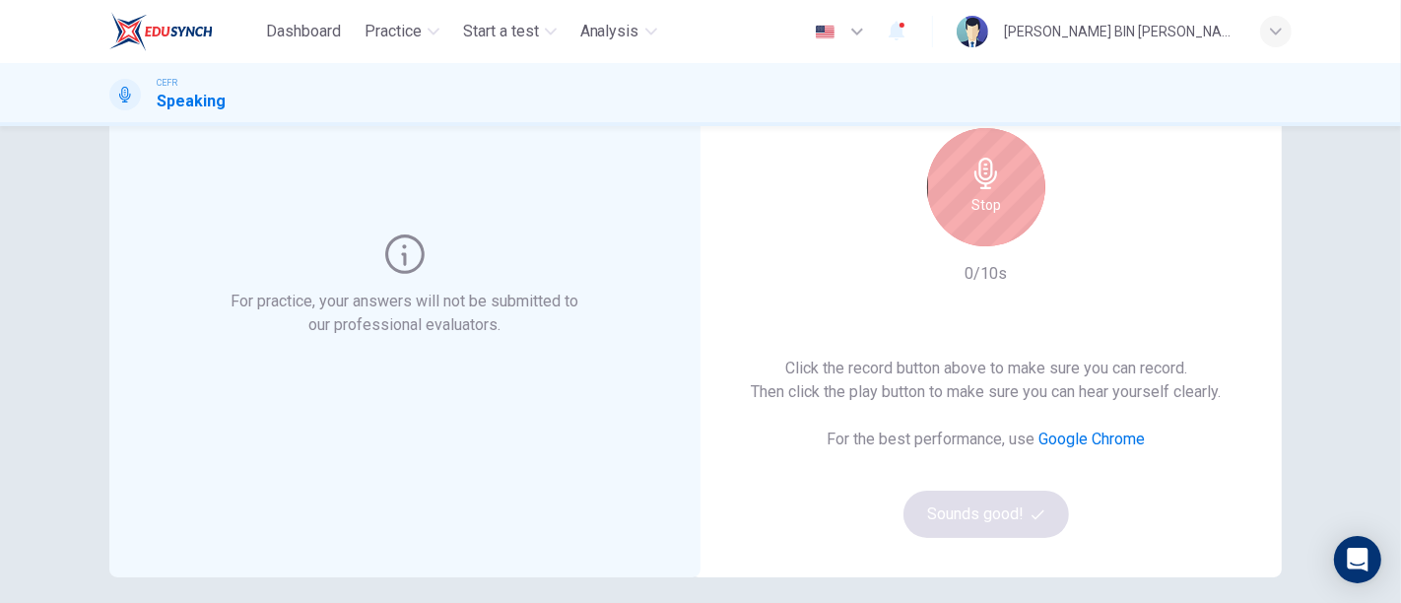
scroll to position [176, 0]
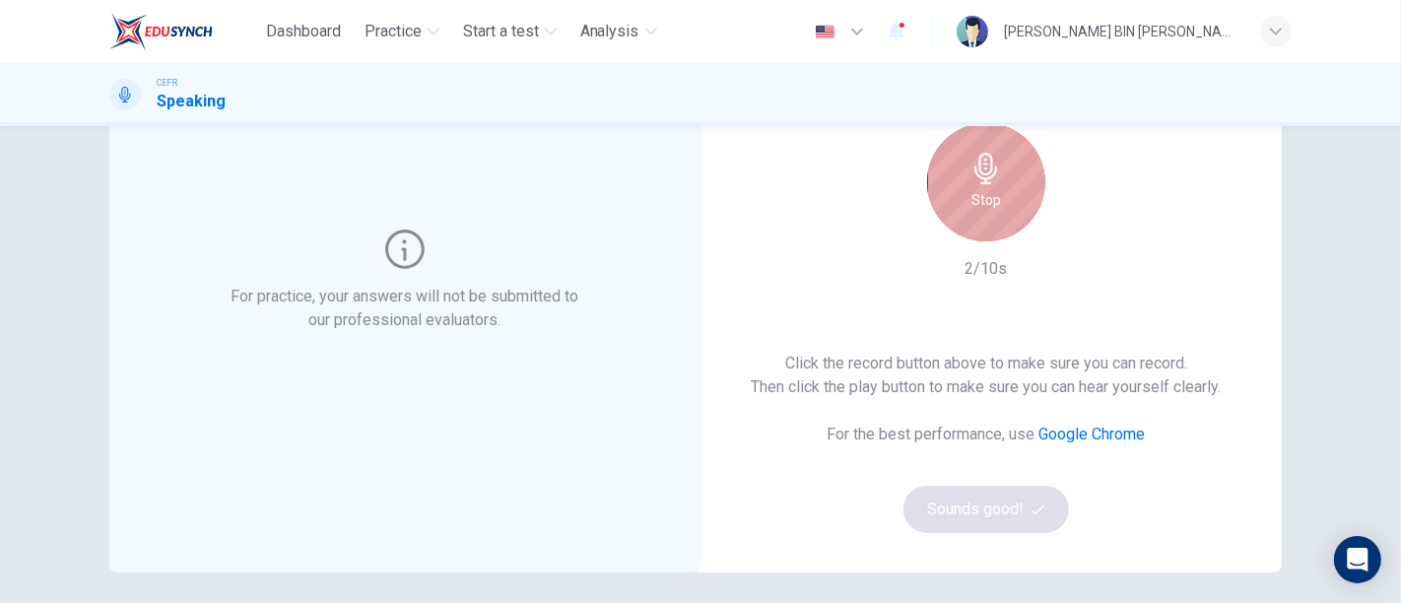
click at [966, 141] on div "Stop" at bounding box center [986, 182] width 118 height 118
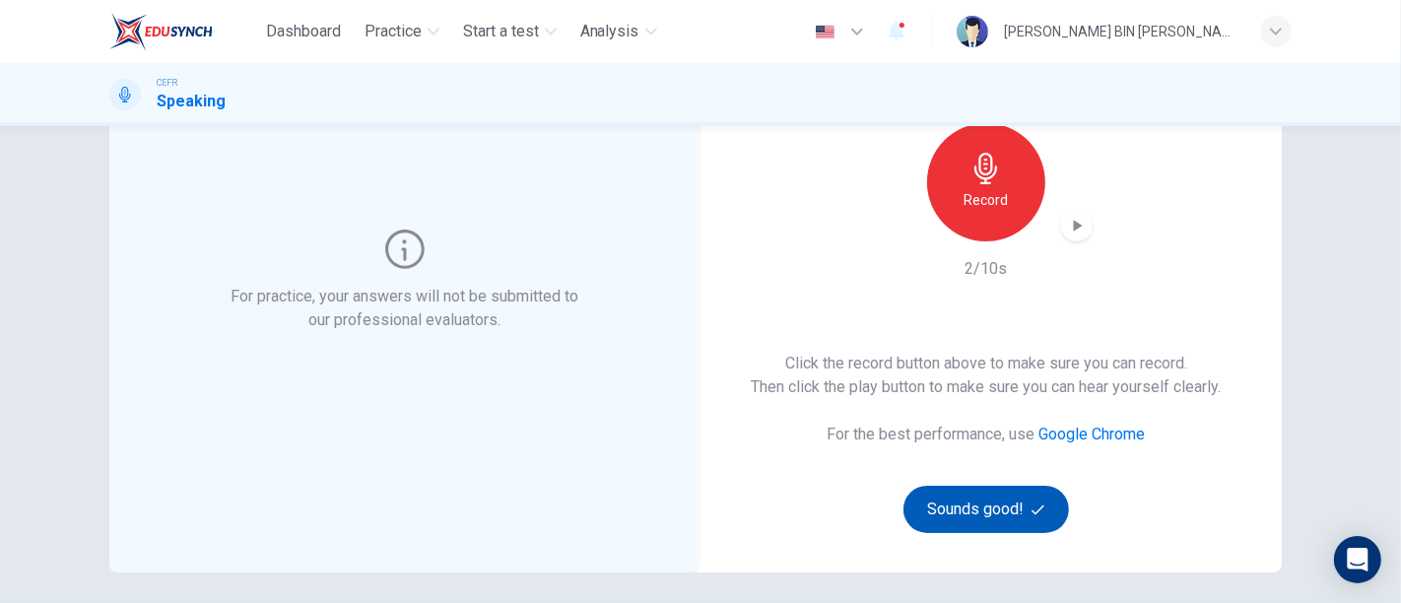
click at [1016, 520] on button "Sounds good!" at bounding box center [987, 509] width 166 height 47
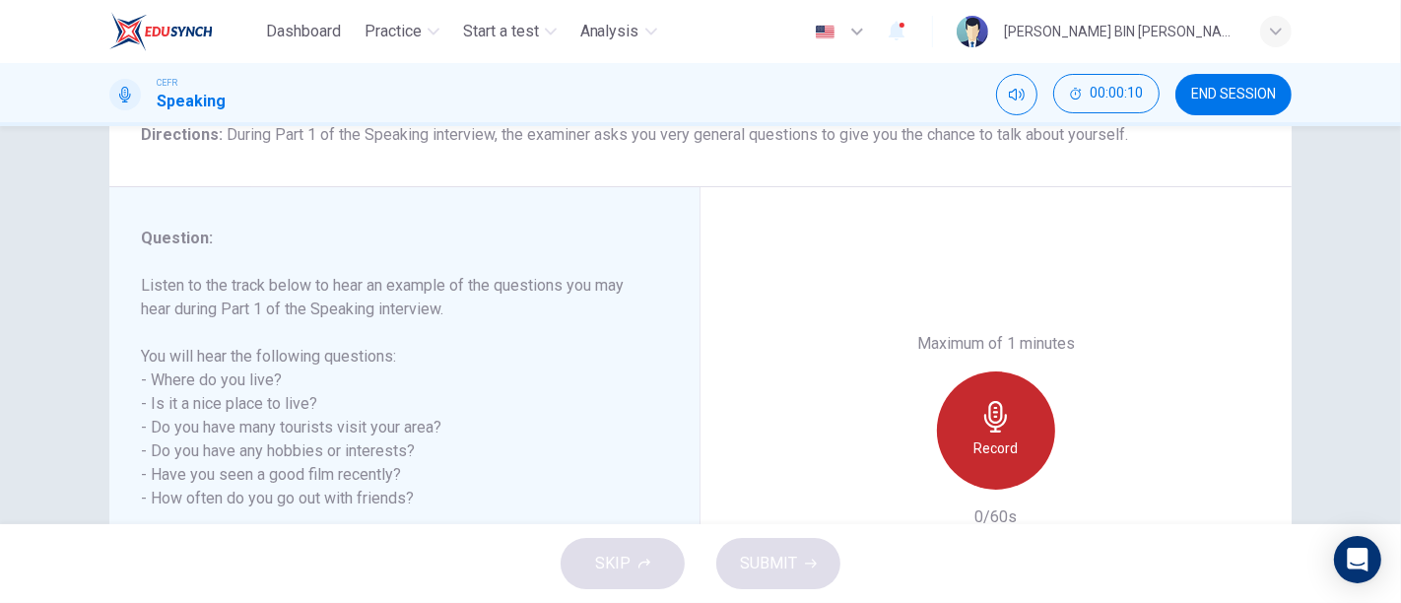
click at [954, 428] on div "Record" at bounding box center [996, 431] width 118 height 118
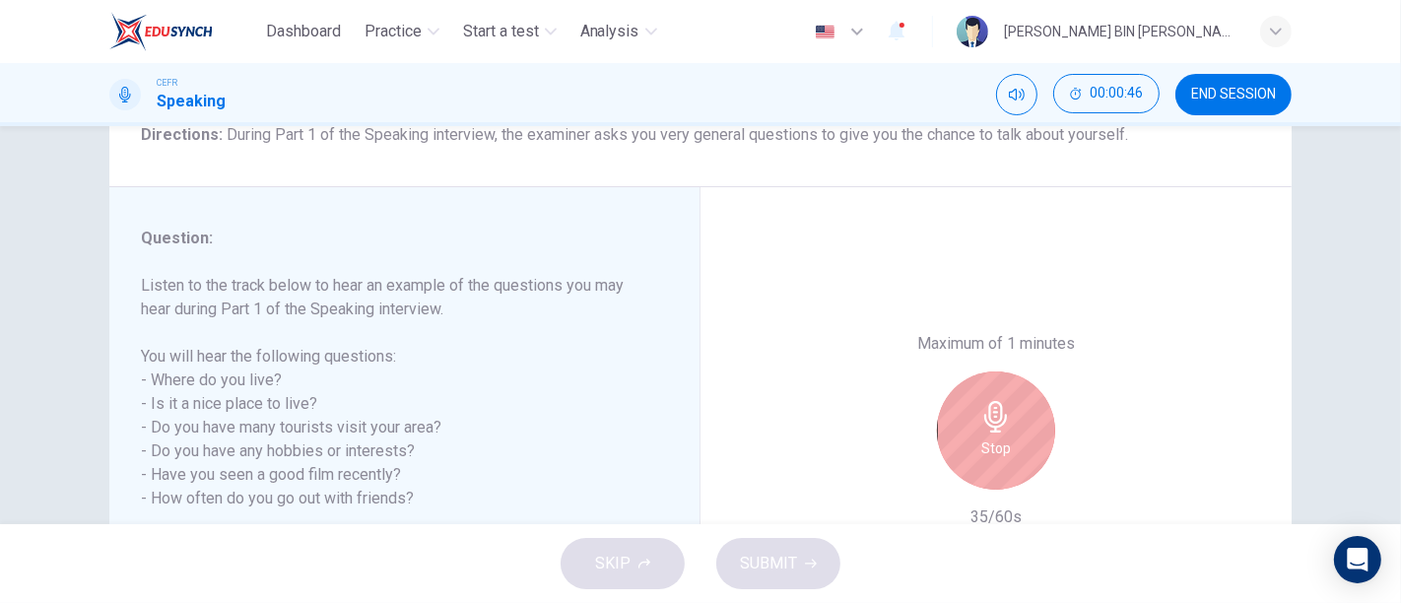
click at [937, 372] on button "Stop" at bounding box center [996, 431] width 118 height 118
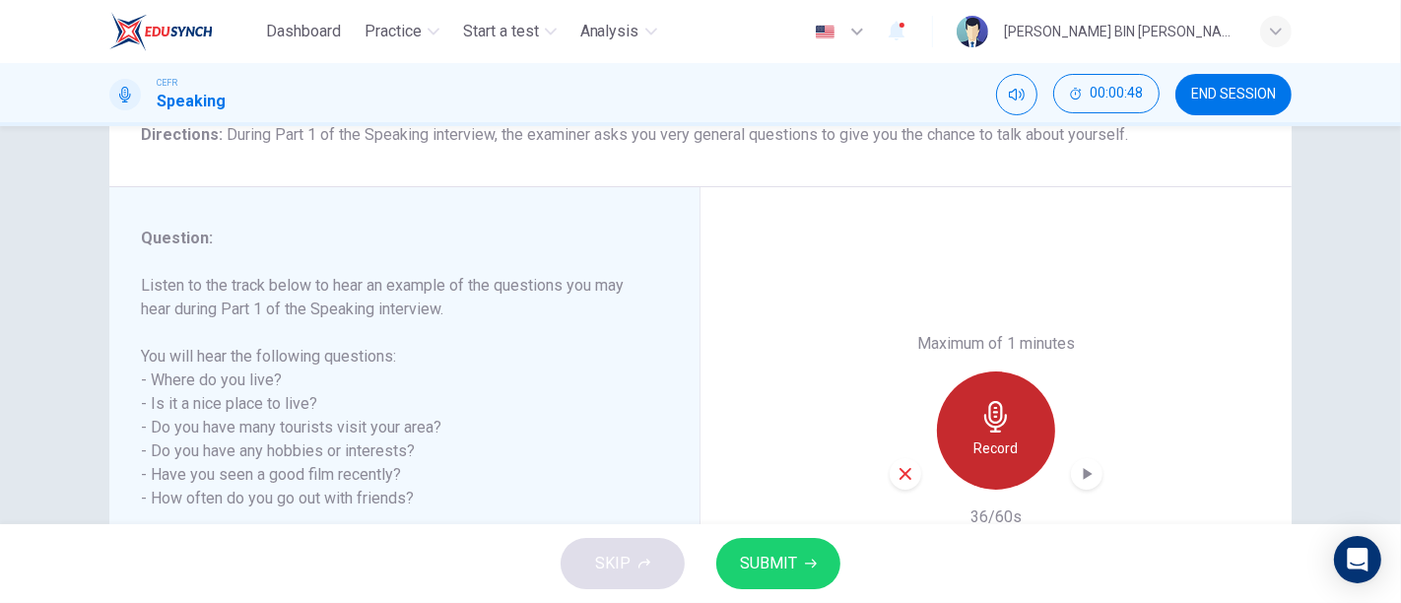
click at [1020, 429] on div "Record" at bounding box center [996, 431] width 118 height 118
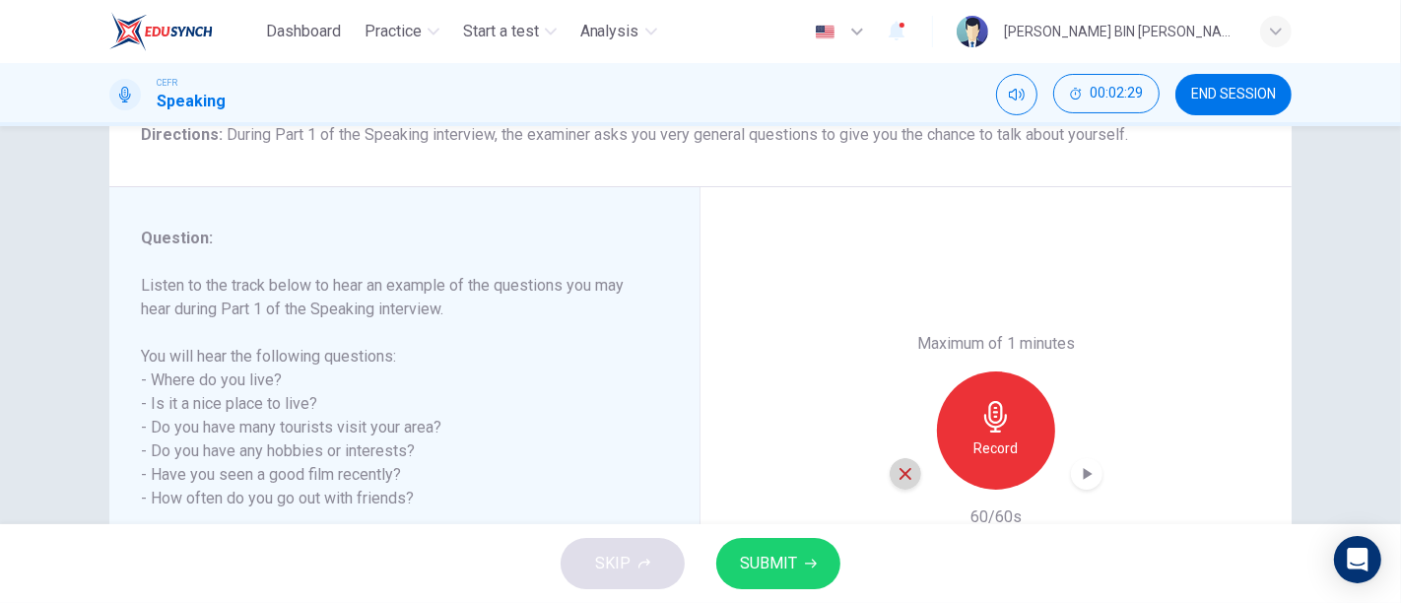
click at [897, 474] on icon "button" at bounding box center [906, 474] width 18 height 18
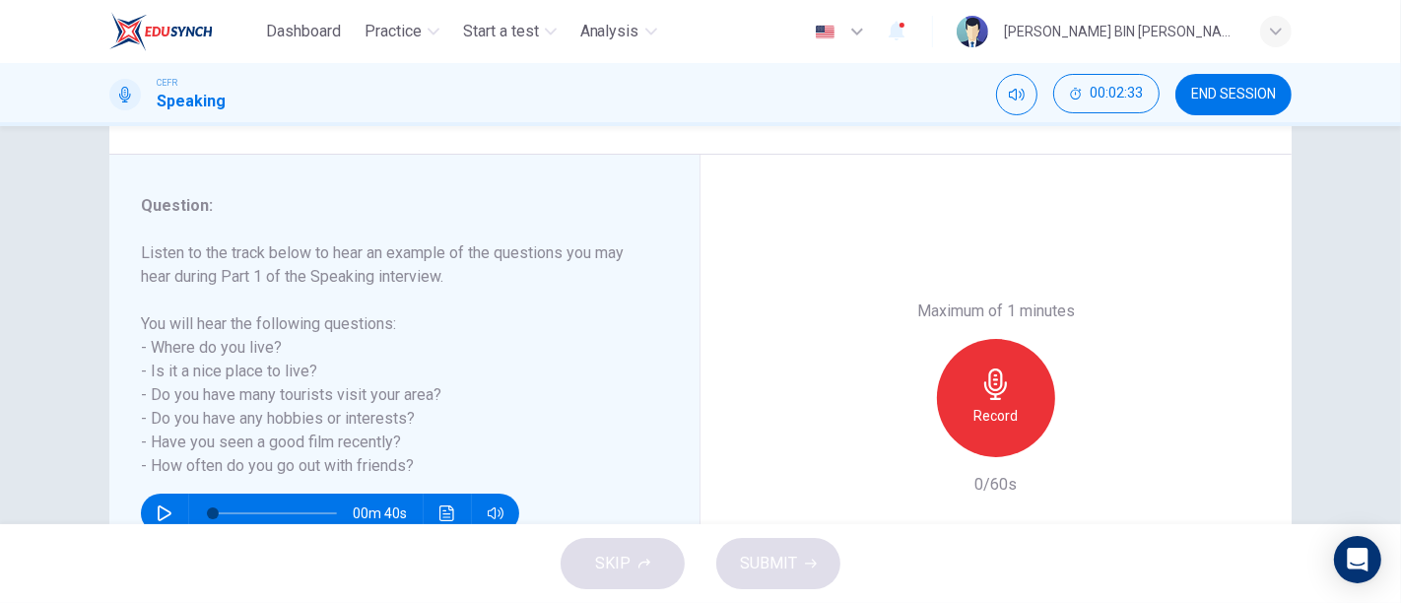
scroll to position [218, 0]
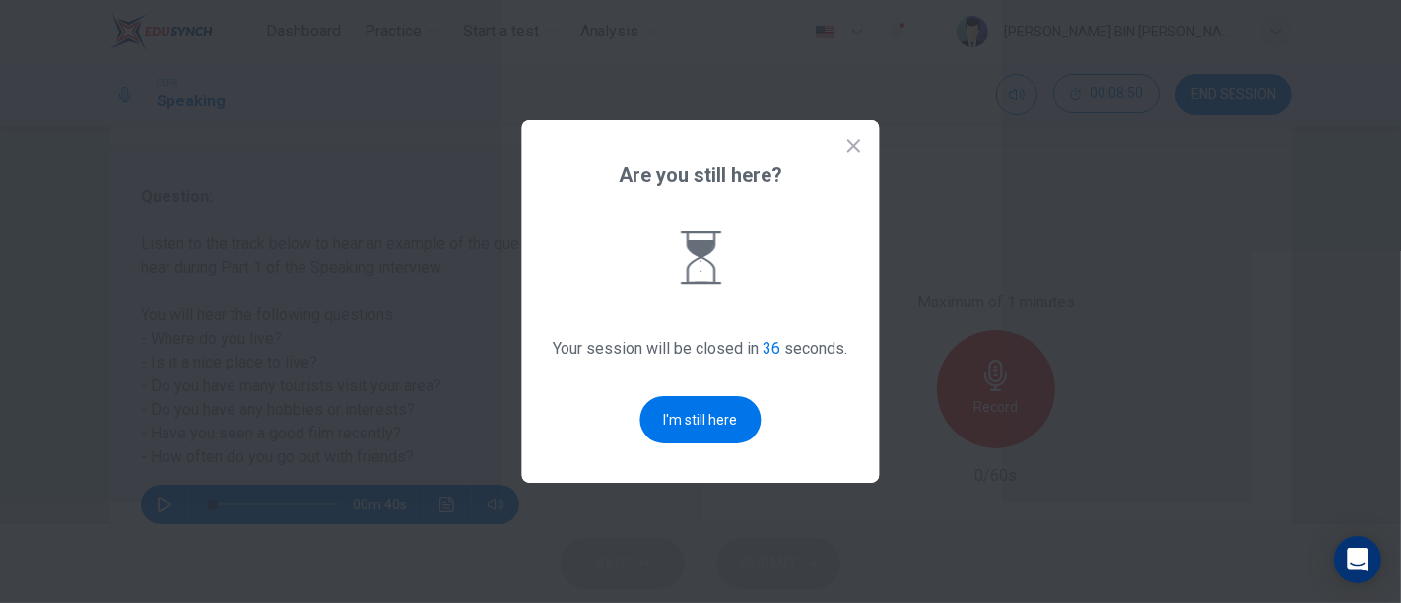
click at [867, 148] on div "Are you still here? Your session will be closed in 36 seconds. I'm still here" at bounding box center [701, 301] width 358 height 363
click at [851, 151] on icon at bounding box center [855, 146] width 20 height 20
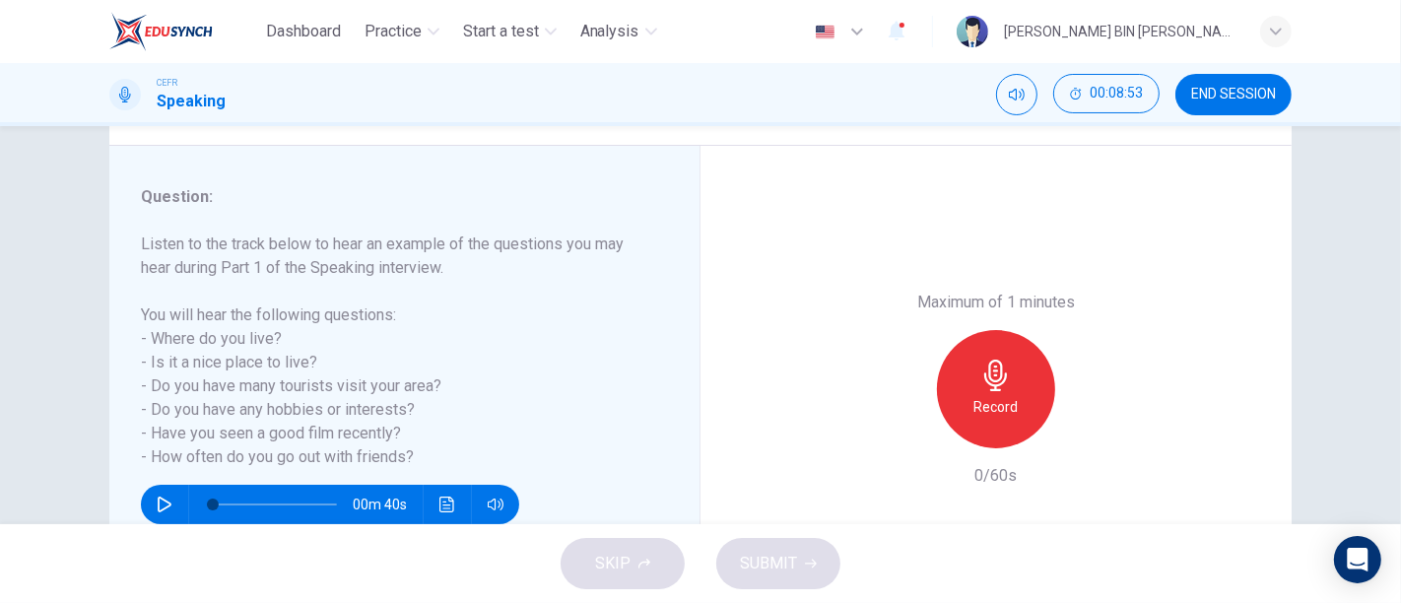
click at [830, 165] on div "Maximum of 1 minutes Record 0/60s" at bounding box center [996, 389] width 591 height 487
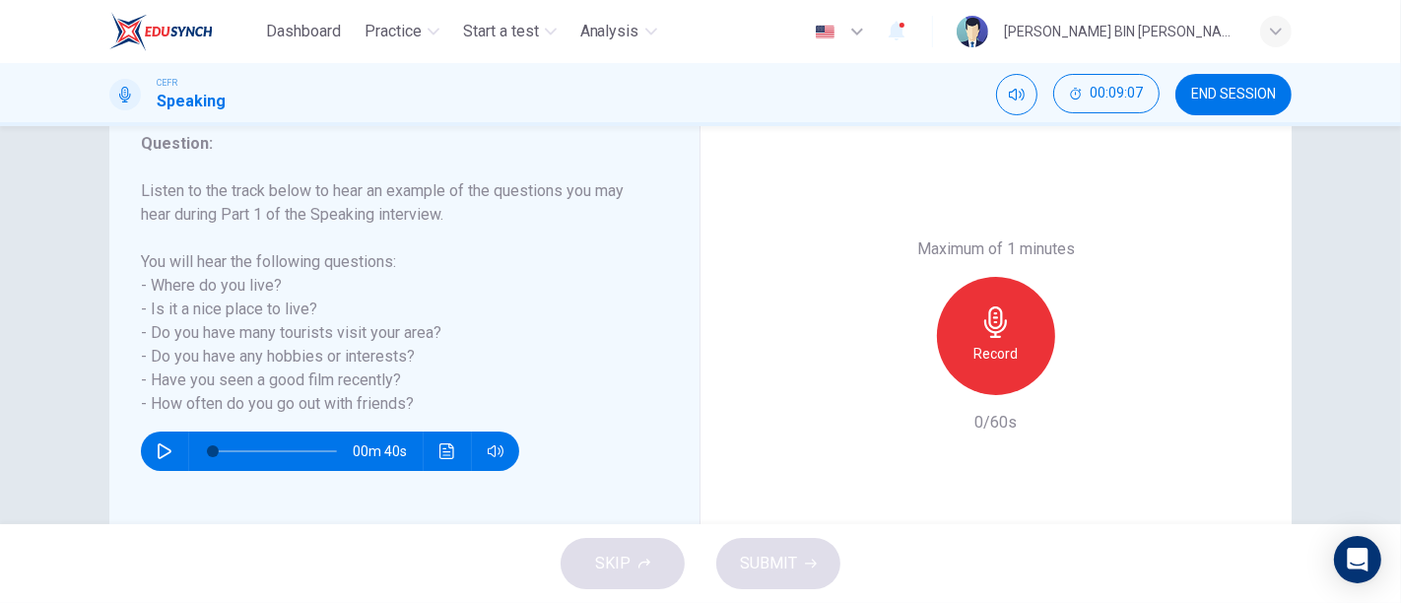
scroll to position [365, 0]
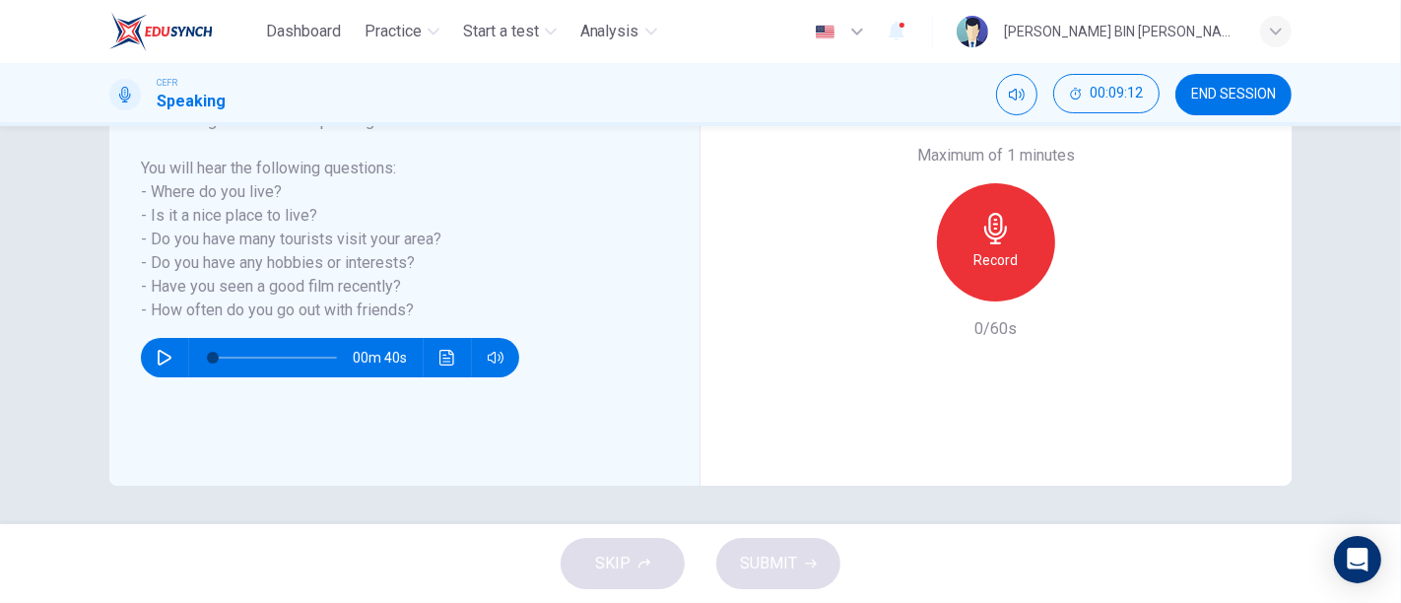
click at [777, 488] on div "Question 1 Question Type : Part 1 - Introduction and Interview Directions : Dur…" at bounding box center [700, 325] width 1401 height 398
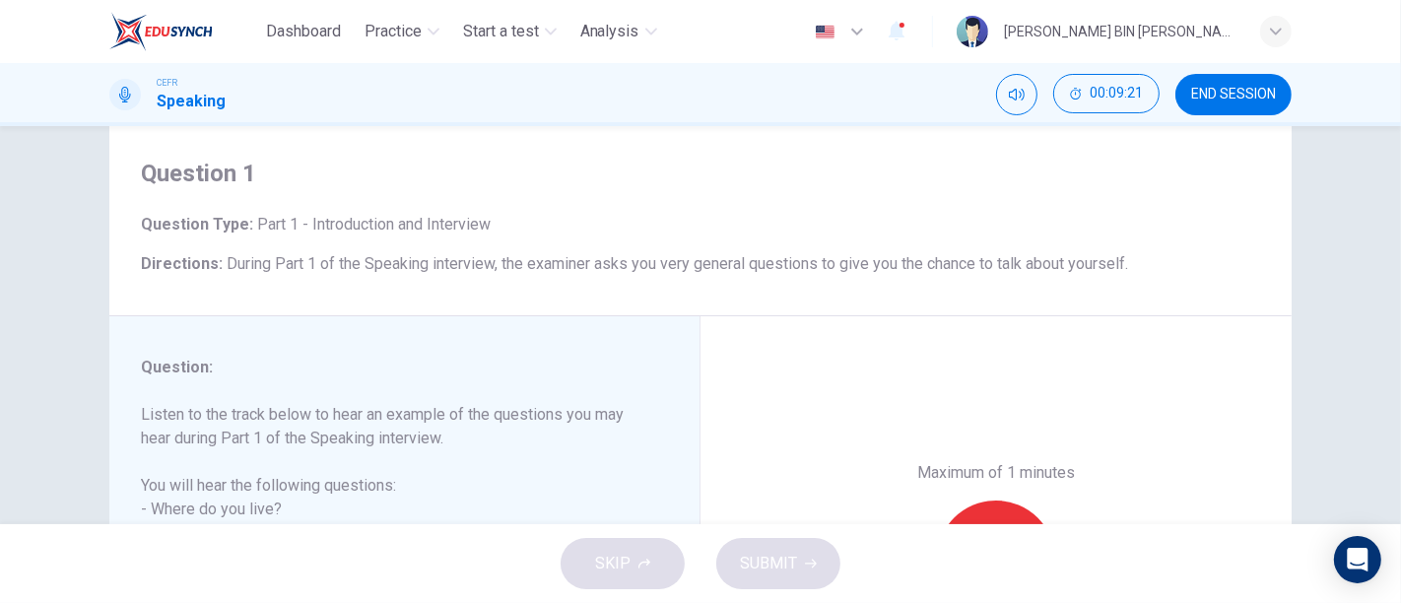
scroll to position [0, 0]
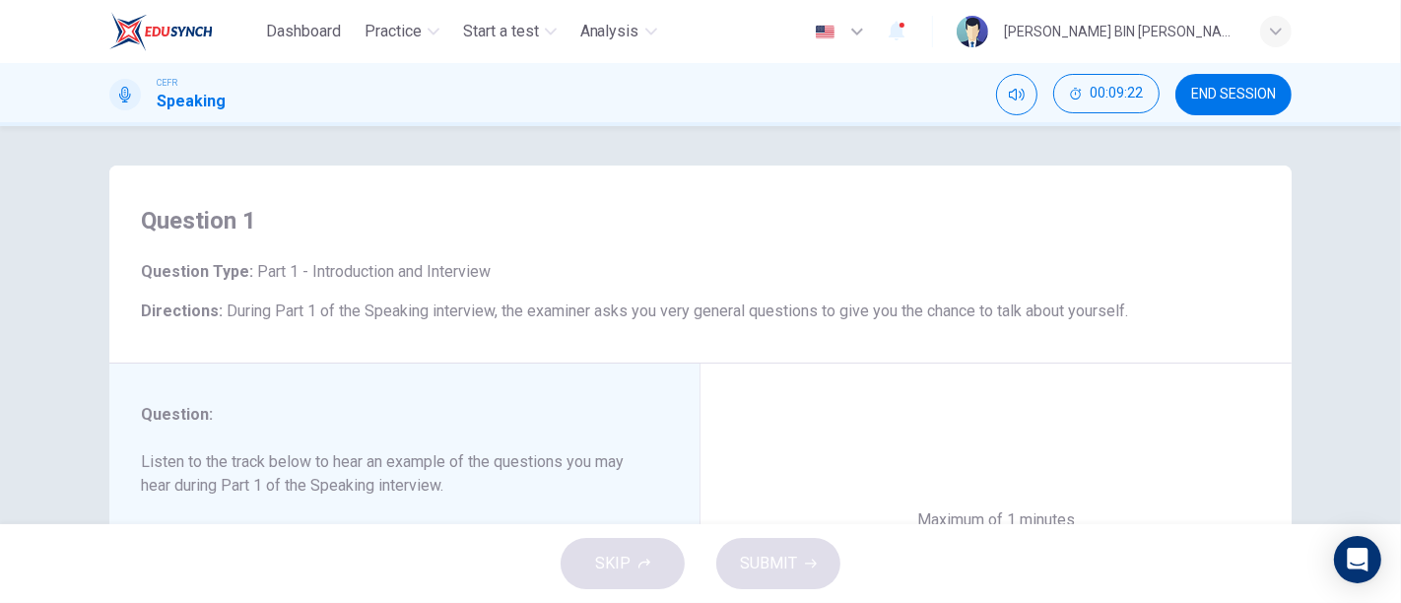
click at [773, 183] on div "Question 1 Question Type : Part 1 - Introduction and Interview Directions : Dur…" at bounding box center [700, 265] width 1183 height 198
click at [734, 227] on h4 "Question 1" at bounding box center [701, 221] width 1120 height 32
click at [737, 214] on h4 "Question 1" at bounding box center [701, 221] width 1120 height 32
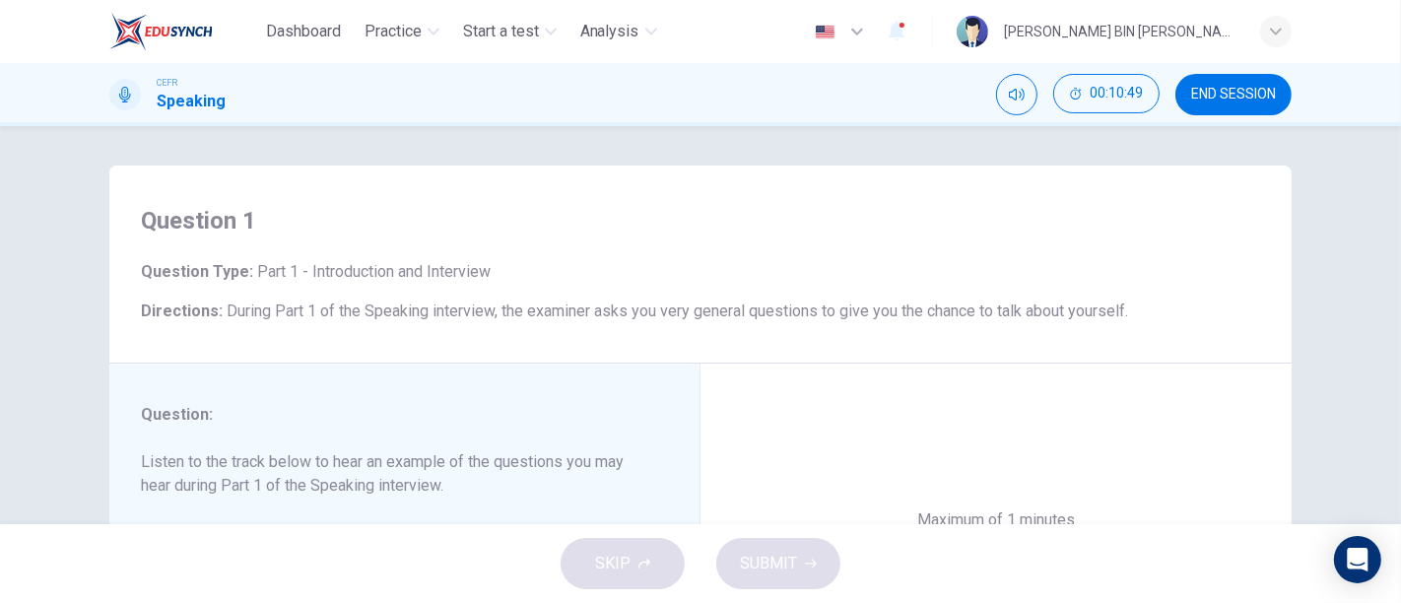
click at [737, 214] on h4 "Question 1" at bounding box center [701, 221] width 1120 height 32
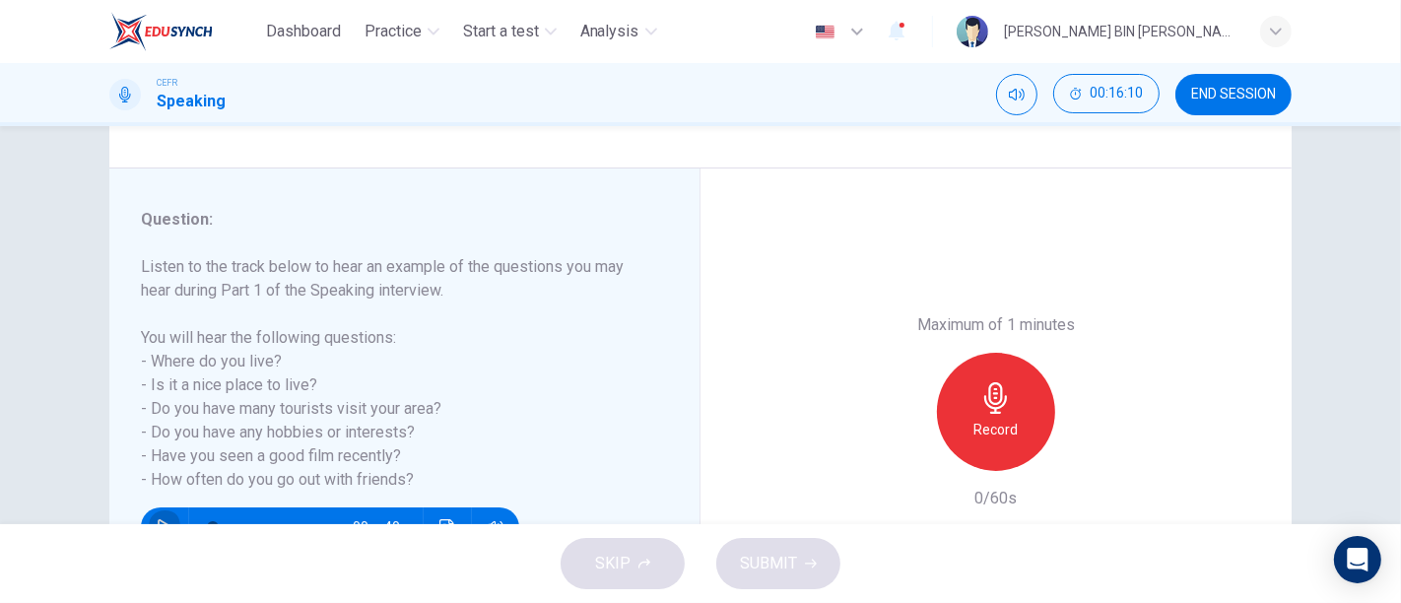
scroll to position [365, 0]
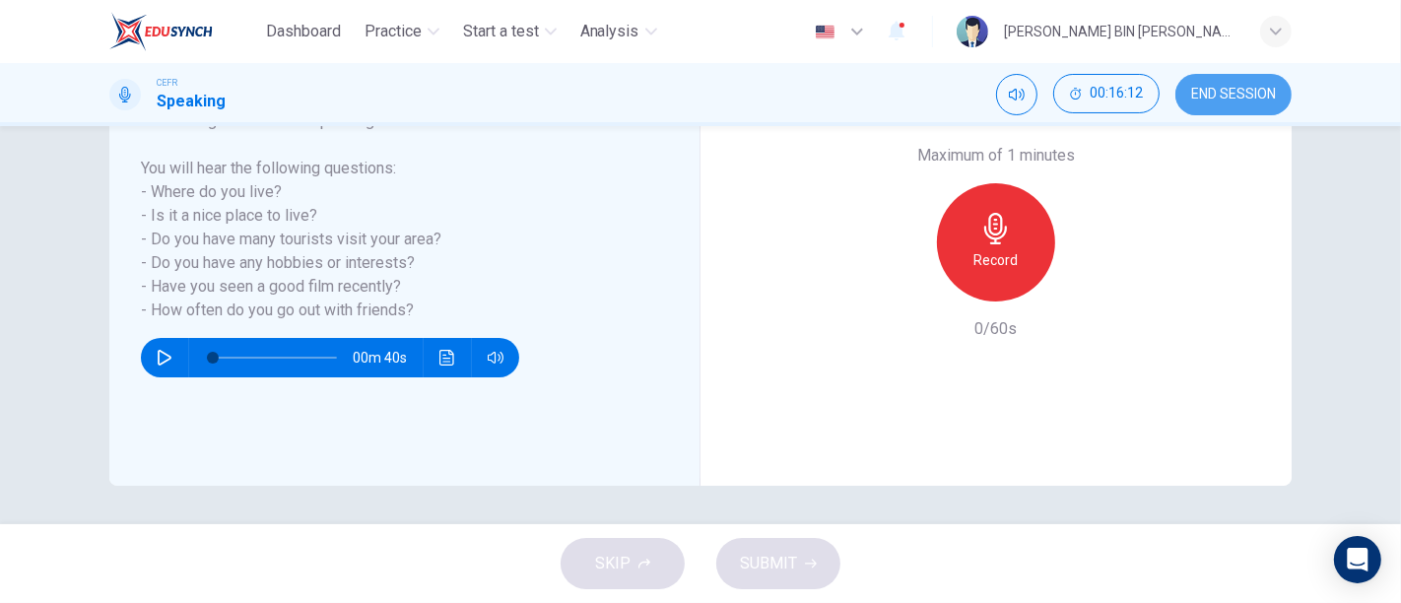
click at [1216, 105] on button "END SESSION" at bounding box center [1234, 94] width 116 height 41
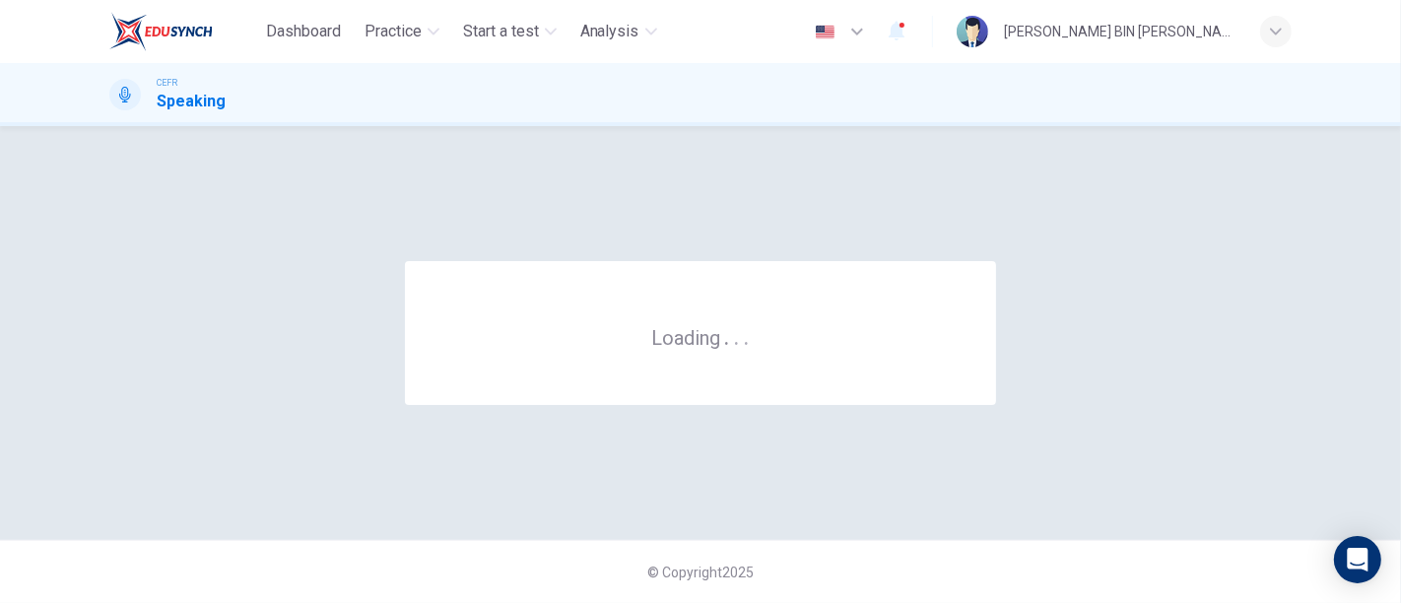
scroll to position [0, 0]
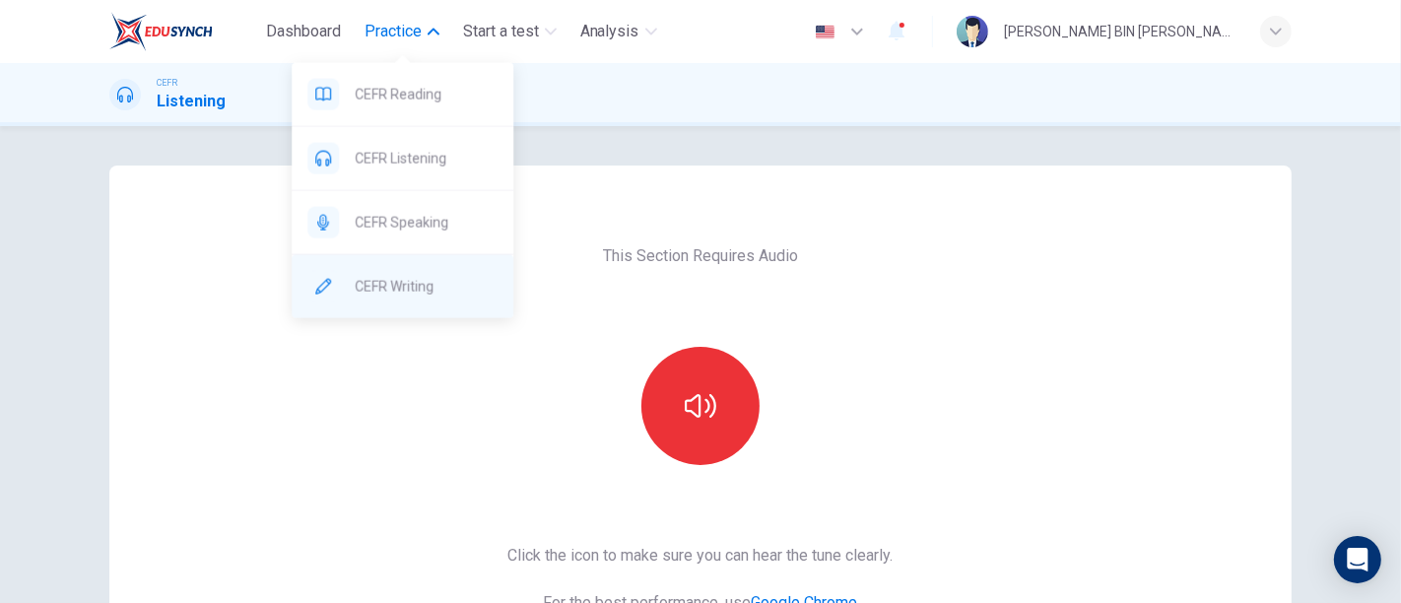
click at [425, 275] on span "CEFR Writing" at bounding box center [426, 287] width 143 height 24
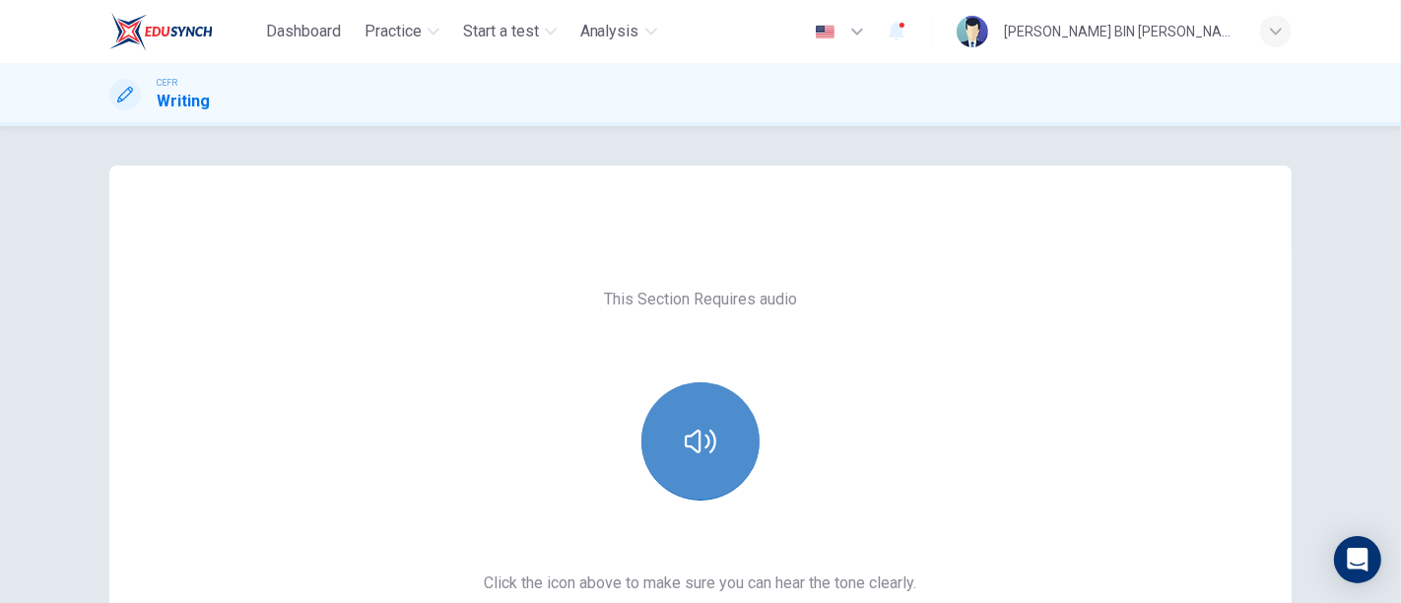
click at [707, 438] on icon "button" at bounding box center [701, 442] width 32 height 32
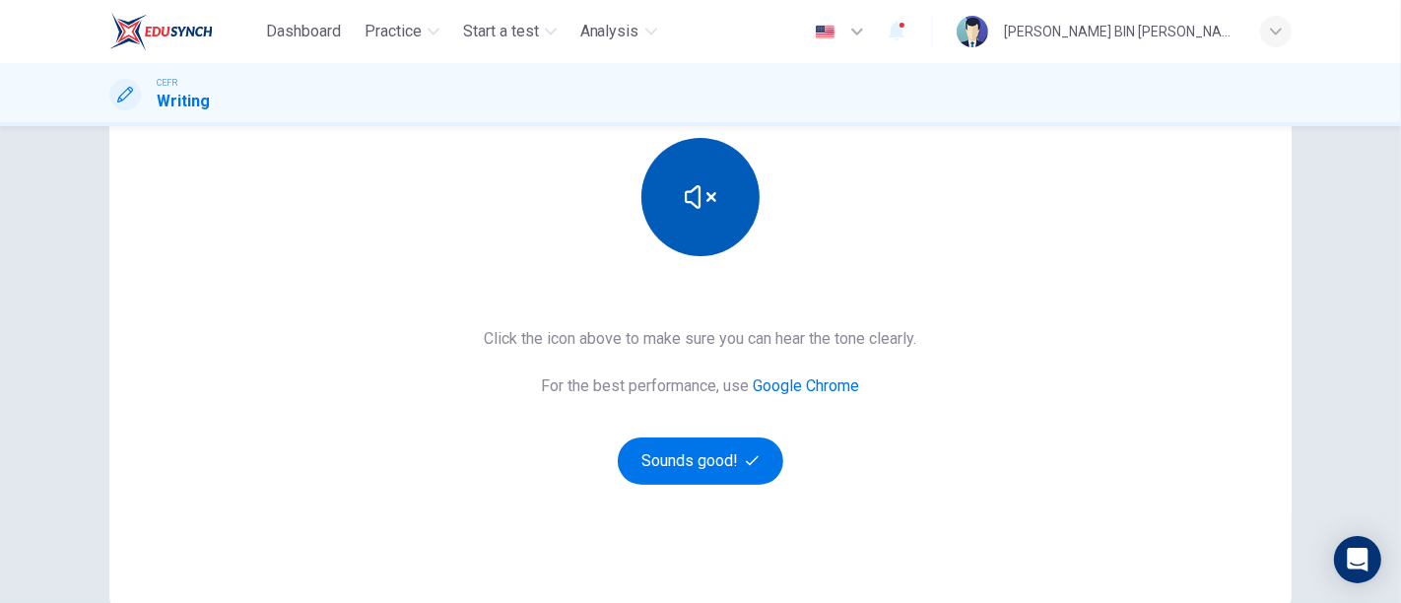
scroll to position [248, 0]
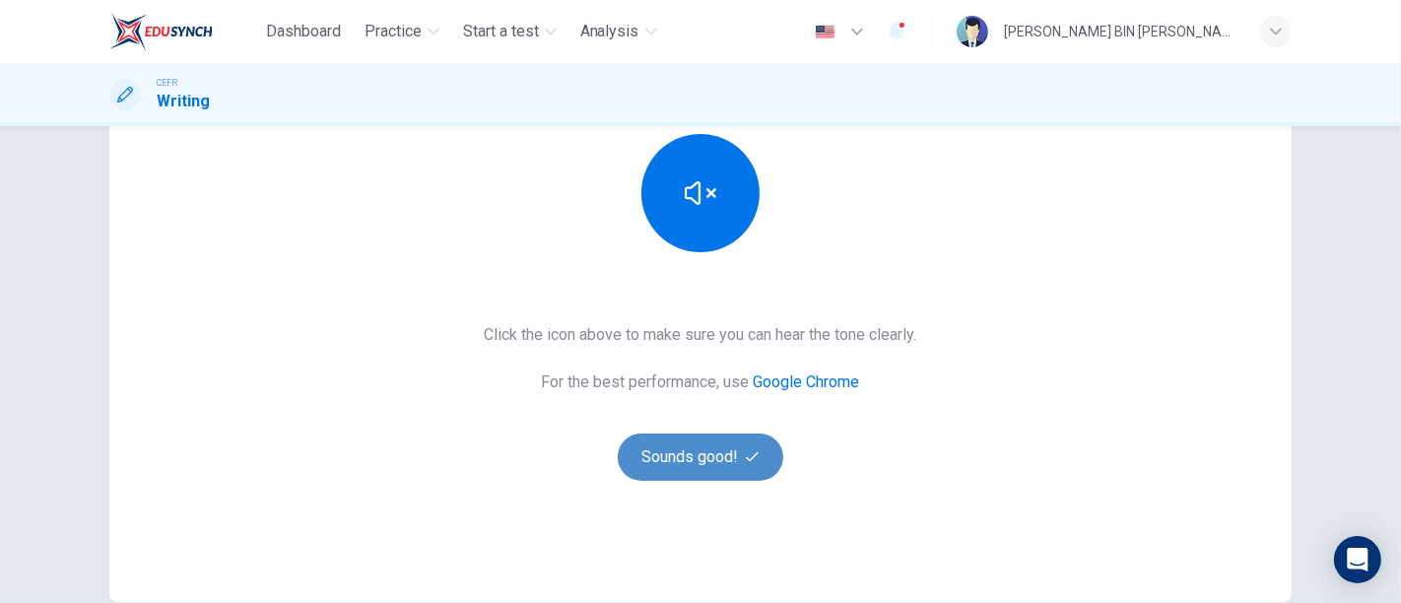
click at [706, 440] on button "Sounds good!" at bounding box center [701, 457] width 166 height 47
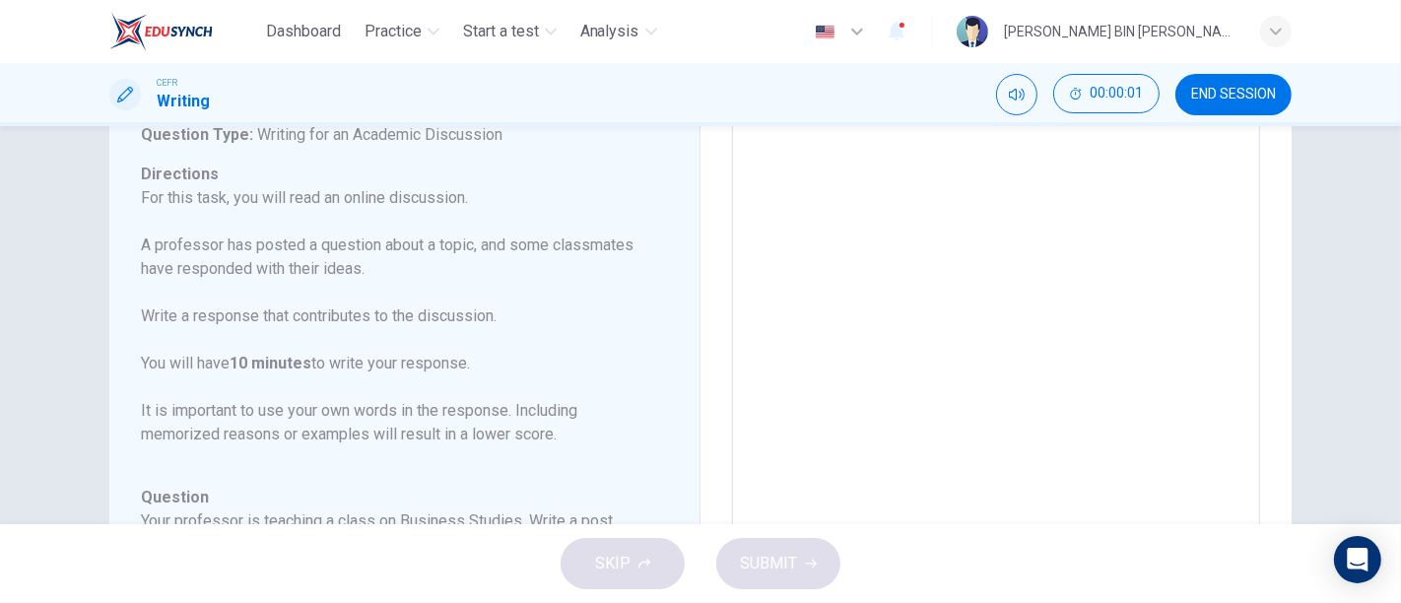
scroll to position [126, 0]
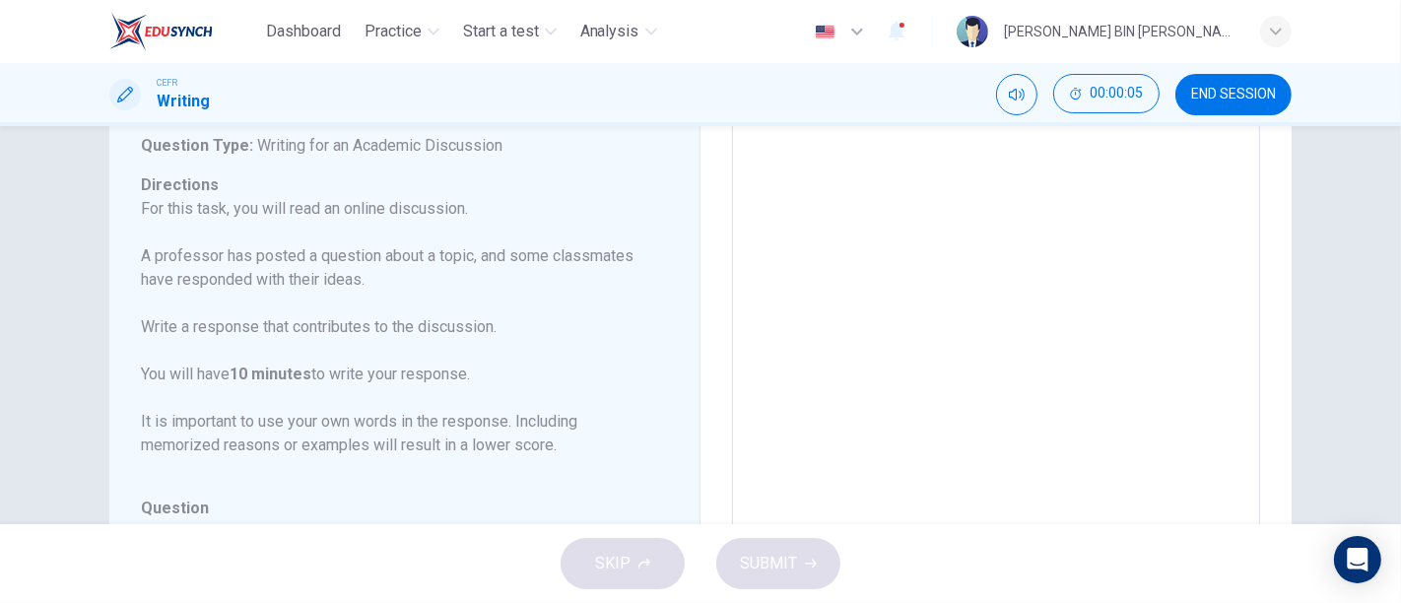
click at [830, 148] on textarea at bounding box center [996, 438] width 501 height 626
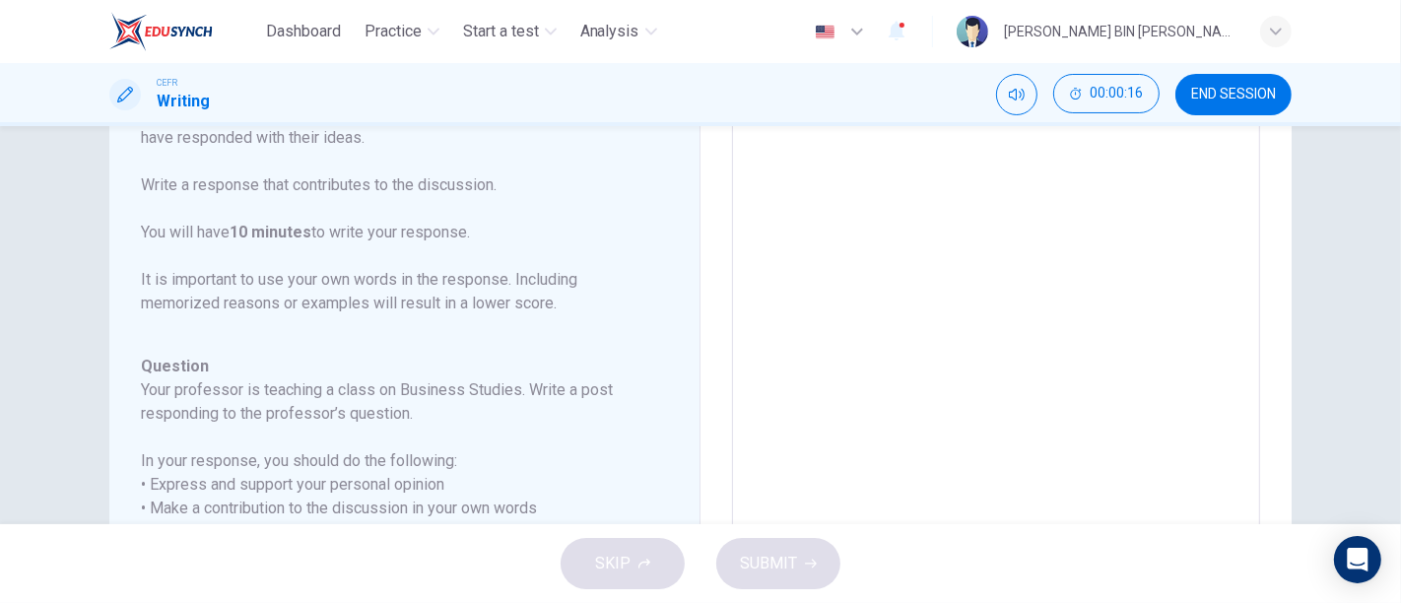
scroll to position [269, 0]
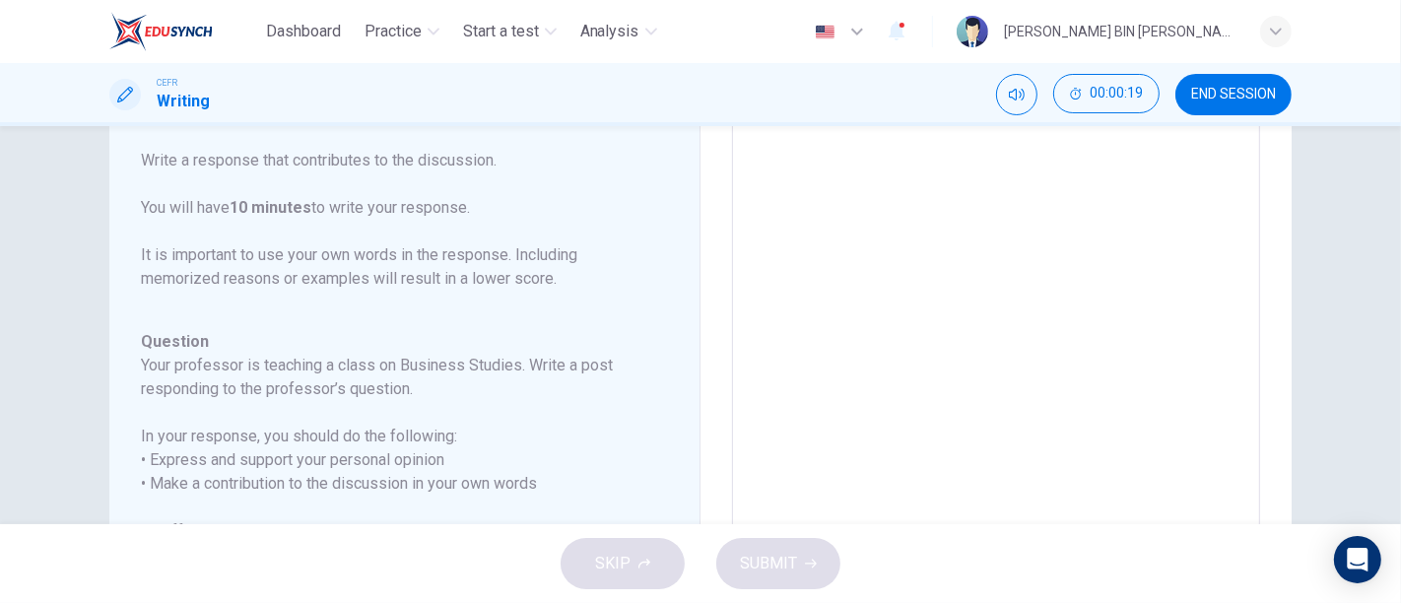
click at [836, 272] on textarea at bounding box center [996, 272] width 501 height 626
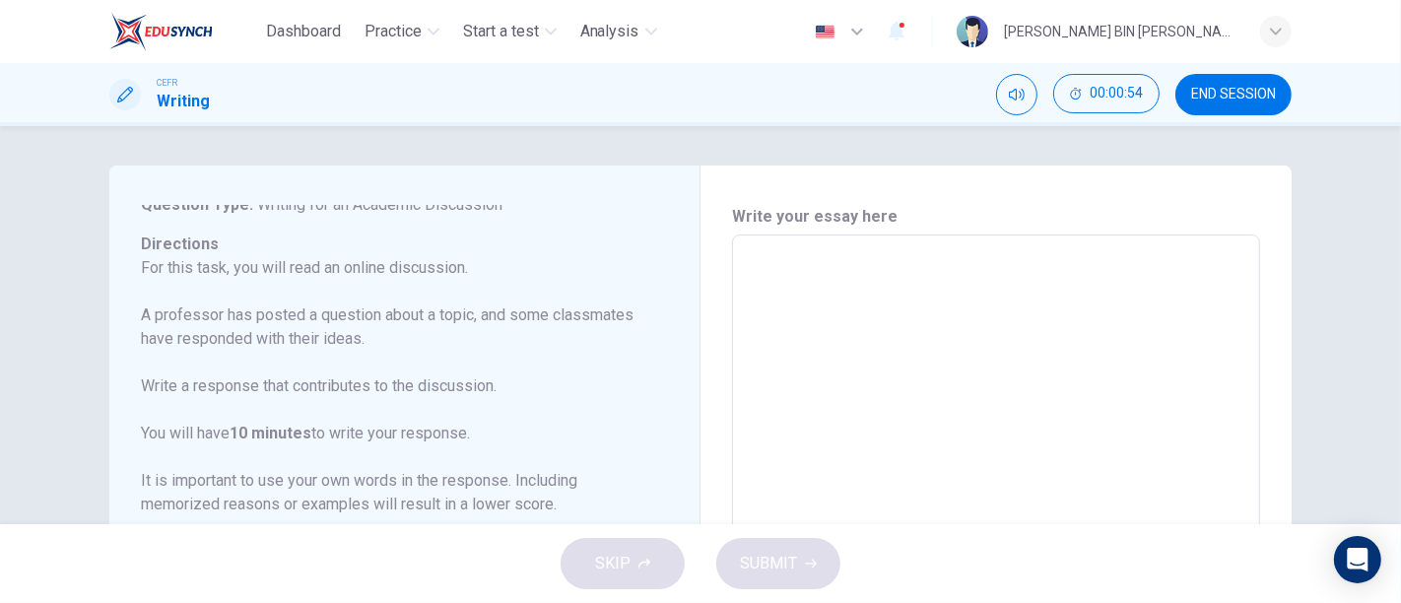
scroll to position [3, 0]
click at [844, 246] on div "x ​" at bounding box center [996, 561] width 528 height 658
type textarea "M"
type textarea "x"
type textarea "My"
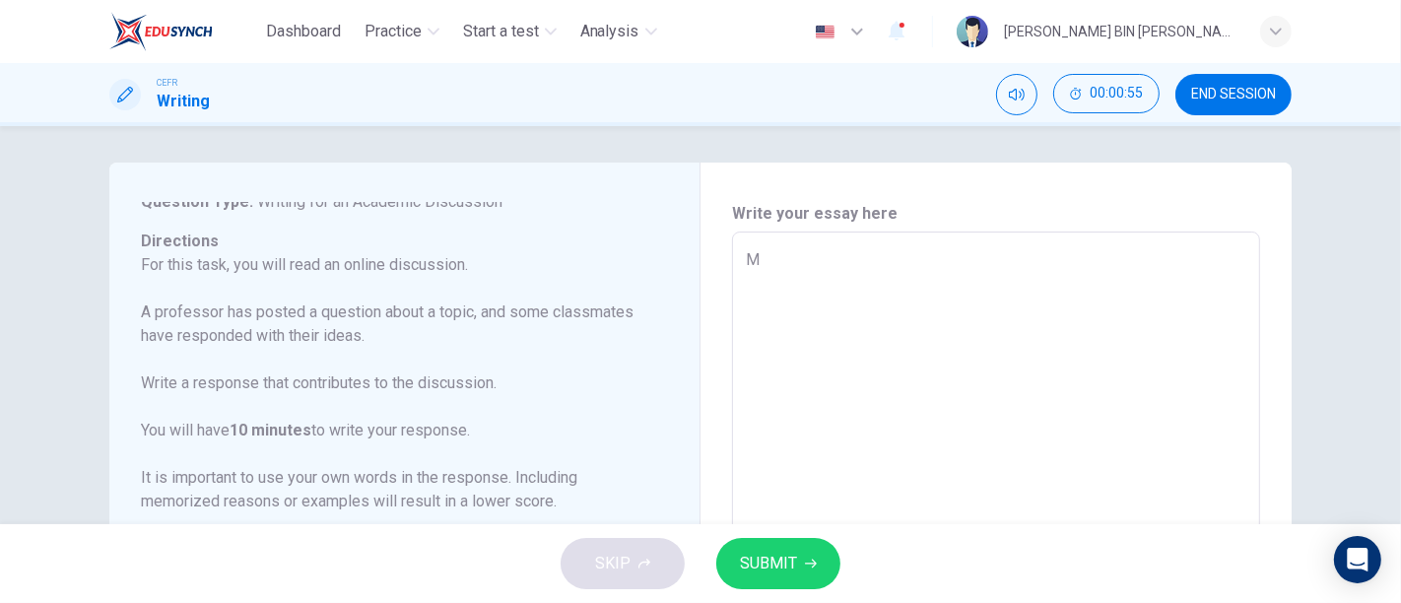
type textarea "x"
type textarea "My"
type textarea "x"
type textarea "My p"
type textarea "x"
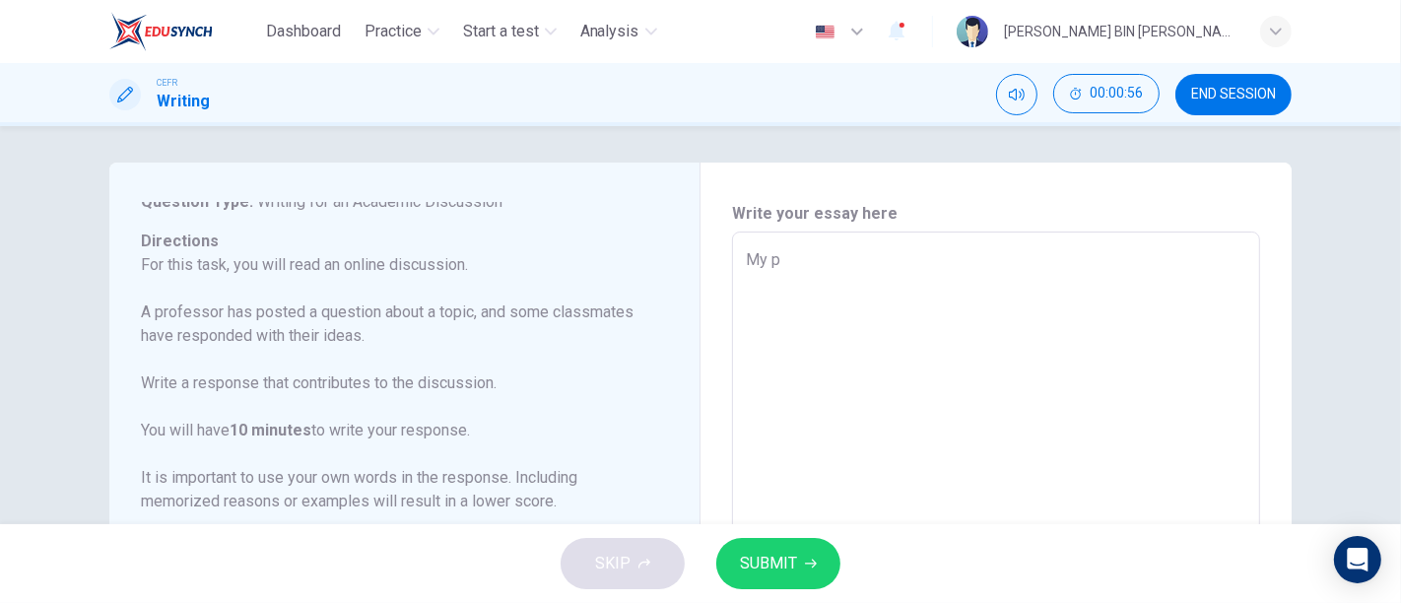
type textarea "My pe"
type textarea "x"
type textarea "My per"
type textarea "x"
type textarea "My pers"
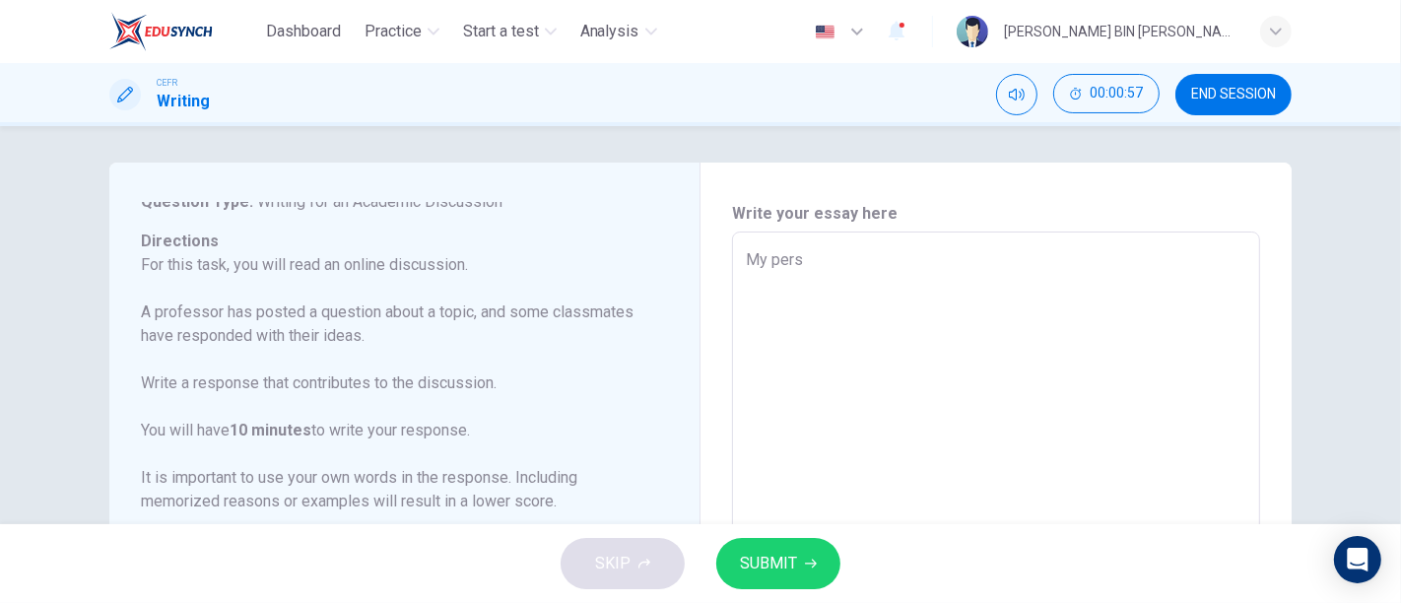
type textarea "x"
type textarea "My persp"
type textarea "x"
type textarea "My perspe"
type textarea "x"
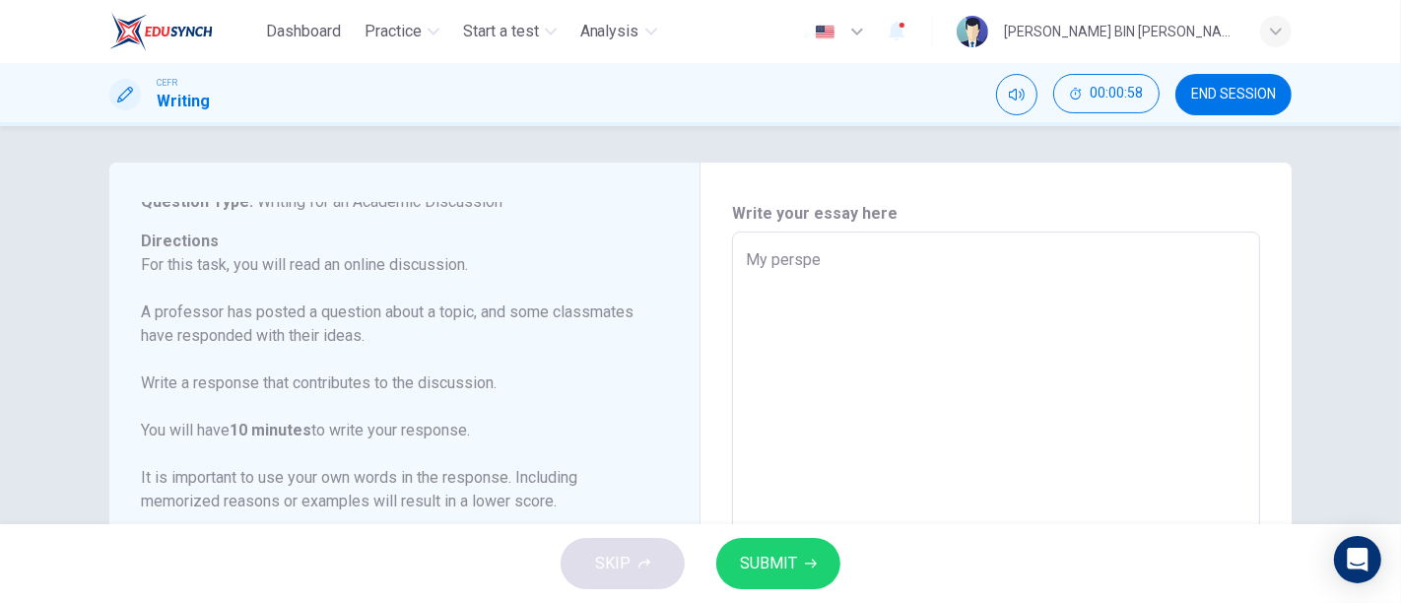
type textarea "My perspec"
type textarea "x"
type textarea "My perspect"
type textarea "x"
type textarea "My perspecti"
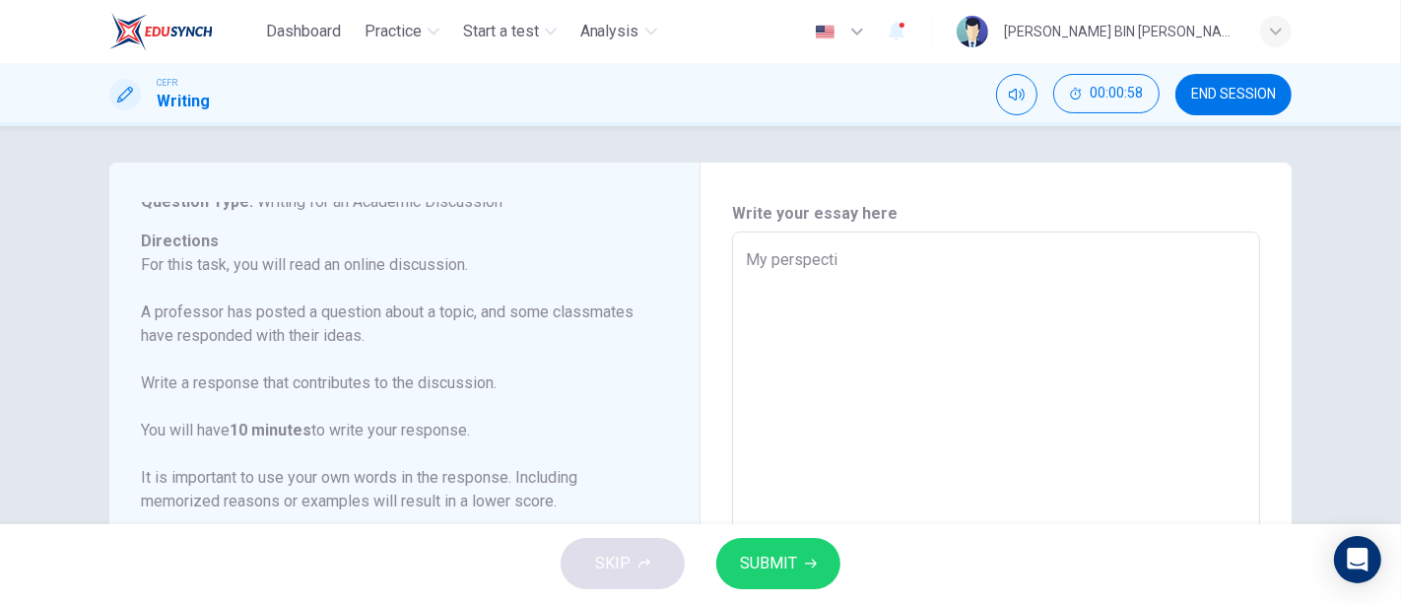
type textarea "x"
type textarea "My perspectiv"
type textarea "x"
type textarea "My perspective"
type textarea "x"
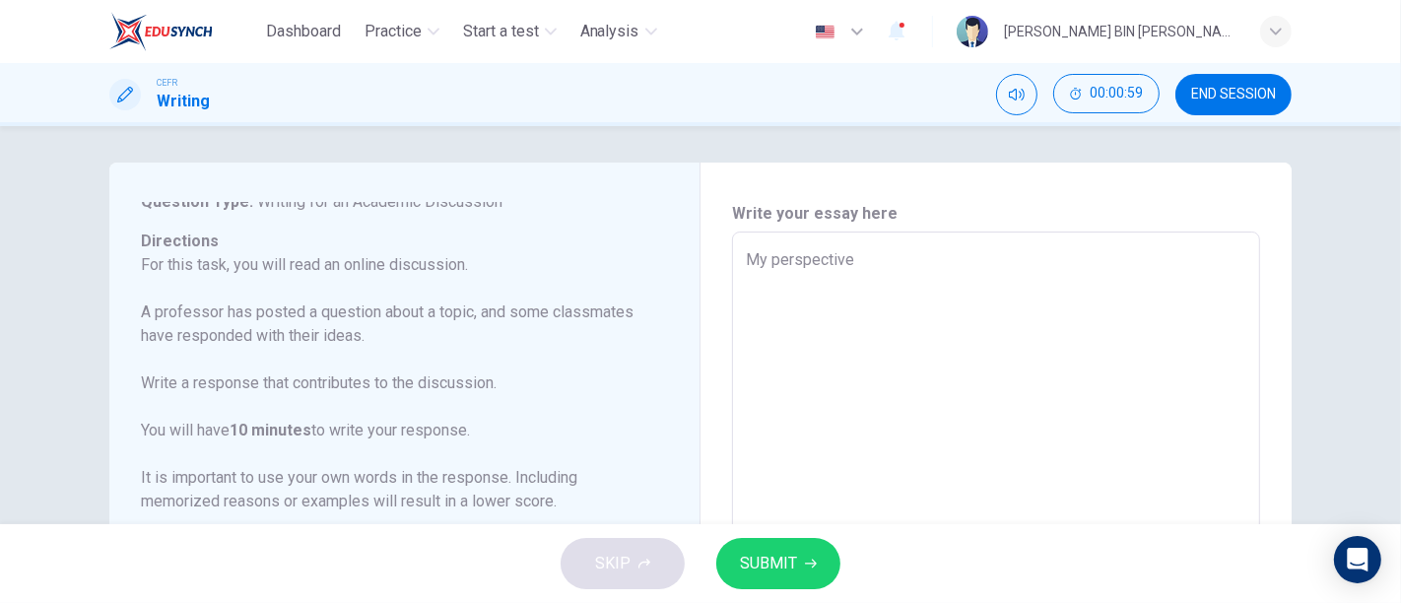
type textarea "My perspective o"
type textarea "x"
type textarea "My perspective on"
type textarea "x"
type textarea "My perspective on"
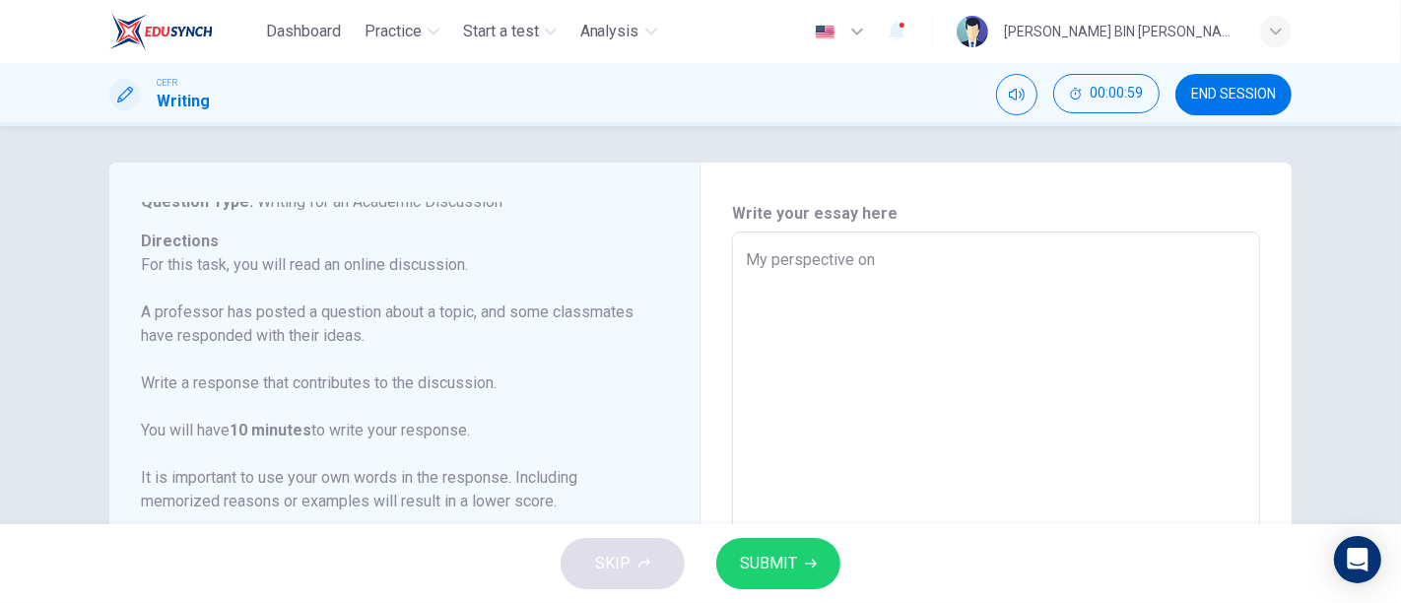
type textarea "x"
type textarea "My perspective on t"
type textarea "x"
type textarea "My perspective on th"
type textarea "x"
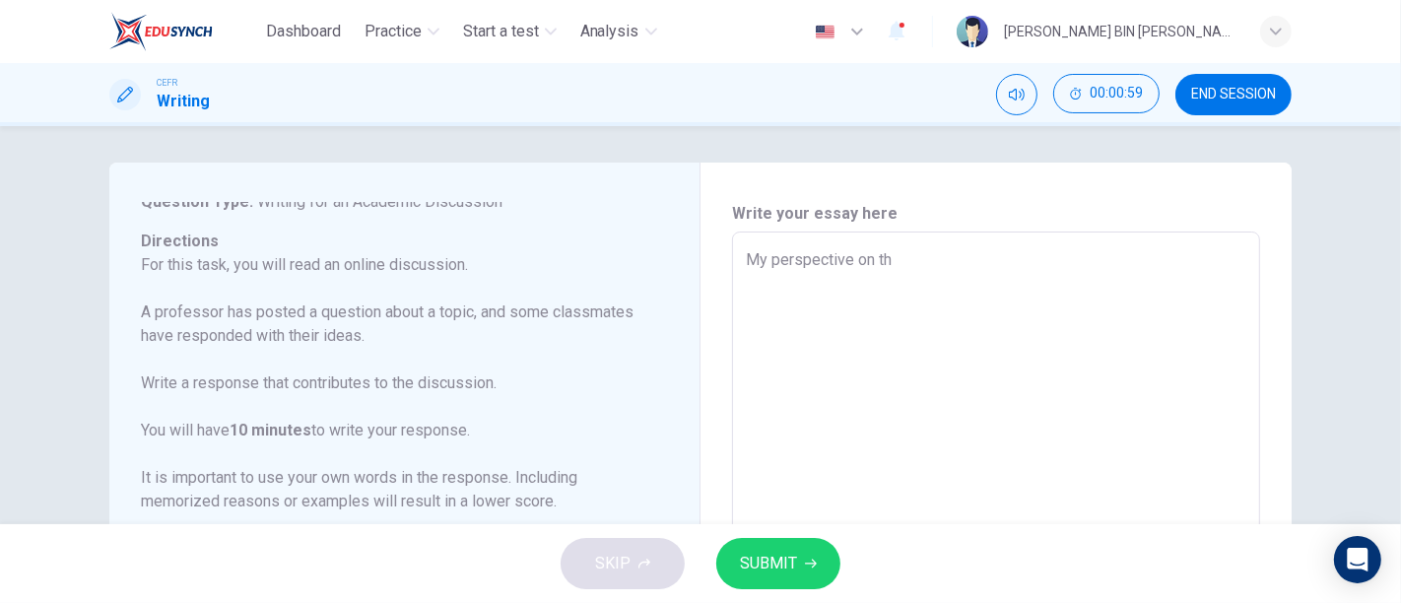
type textarea "My perspective on thi"
type textarea "x"
type textarea "My perspective on this"
type textarea "x"
type textarea "My perspective on this"
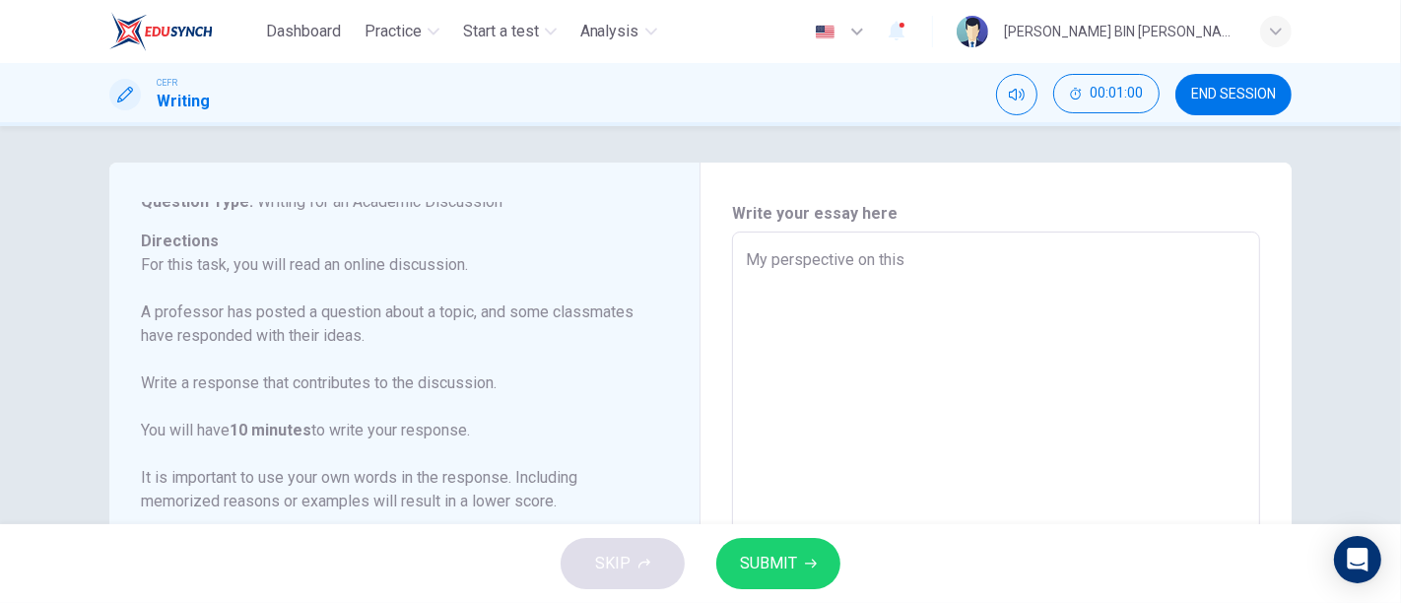
type textarea "x"
type textarea "My perspective on this to"
type textarea "x"
type textarea "My perspective on this top"
type textarea "x"
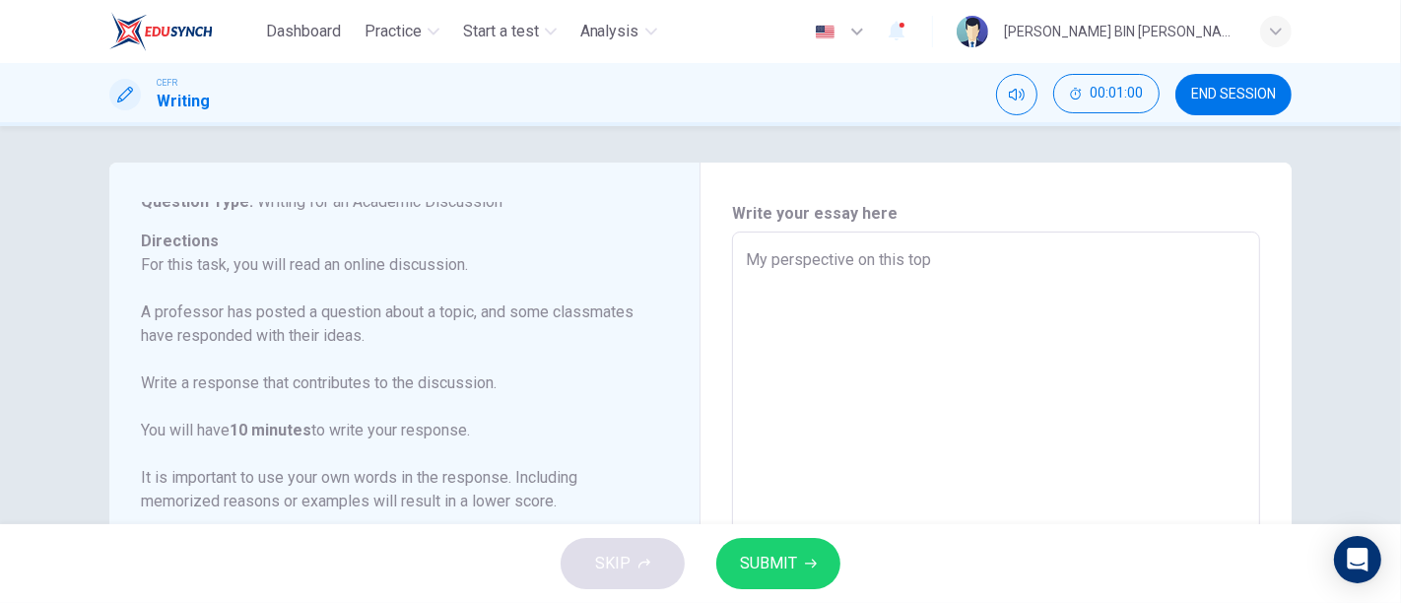
type textarea "My perspective on this topi"
type textarea "x"
type textarea "My perspective on this topic"
type textarea "x"
type textarea "My perspective on this topic"
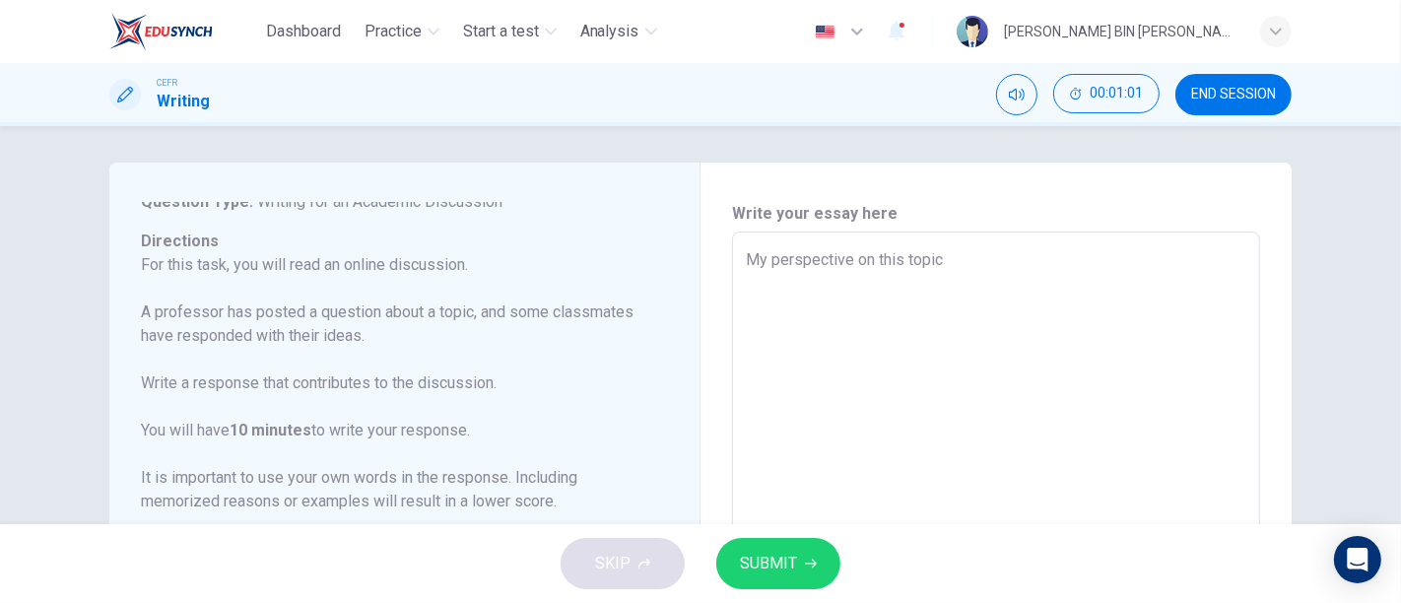
type textarea "x"
type textarea "My perspective on this topic"
type textarea "x"
type textarea "My perspective on this topi"
type textarea "x"
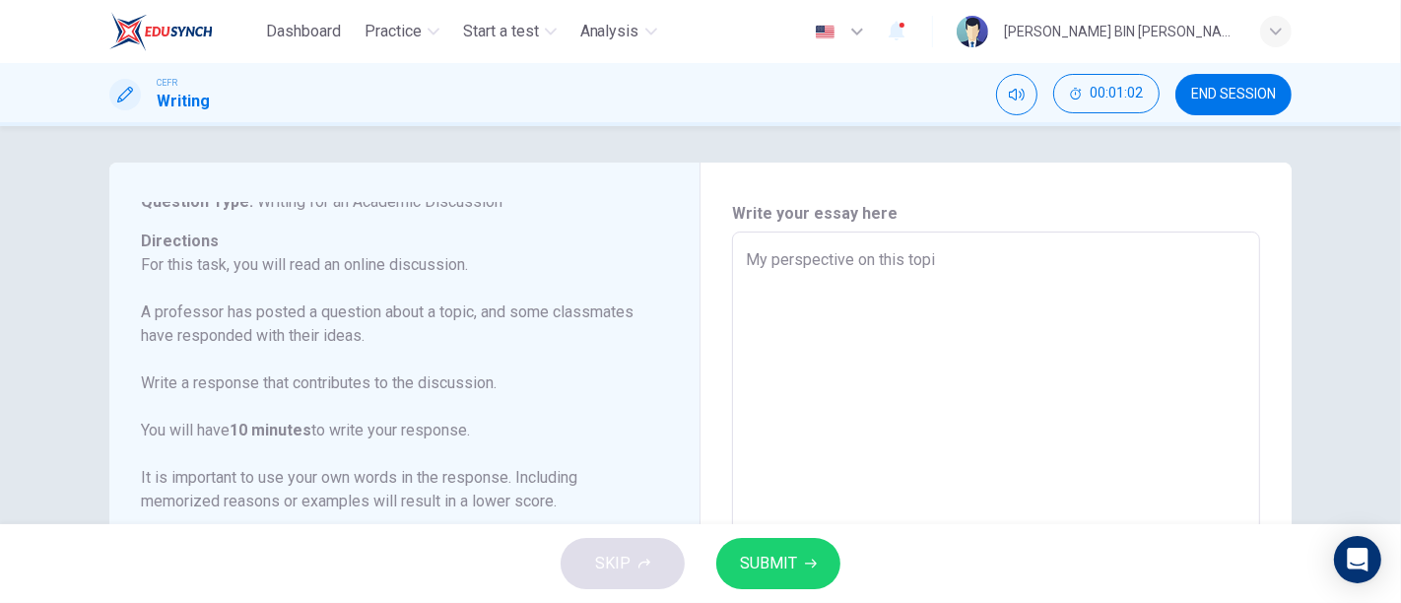
type textarea "My perspective on this top"
type textarea "x"
type textarea "My perspective on this to"
type textarea "x"
type textarea "My perspective on this"
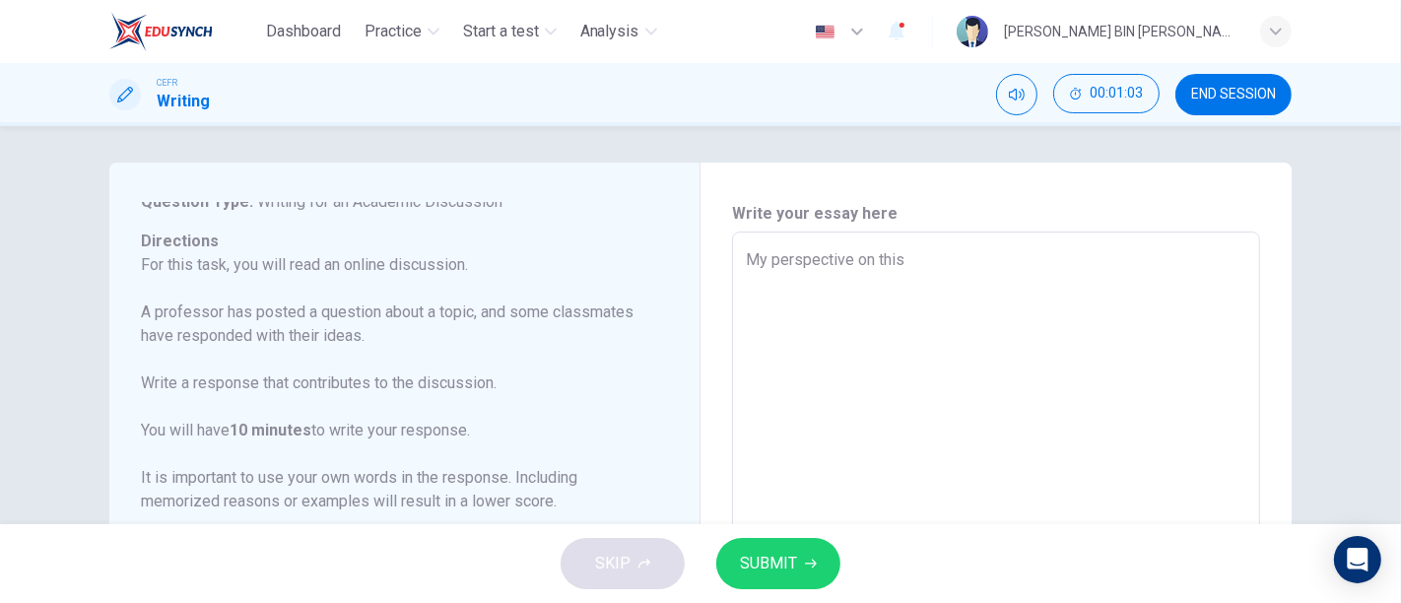
type textarea "x"
type textarea "My perspective on this"
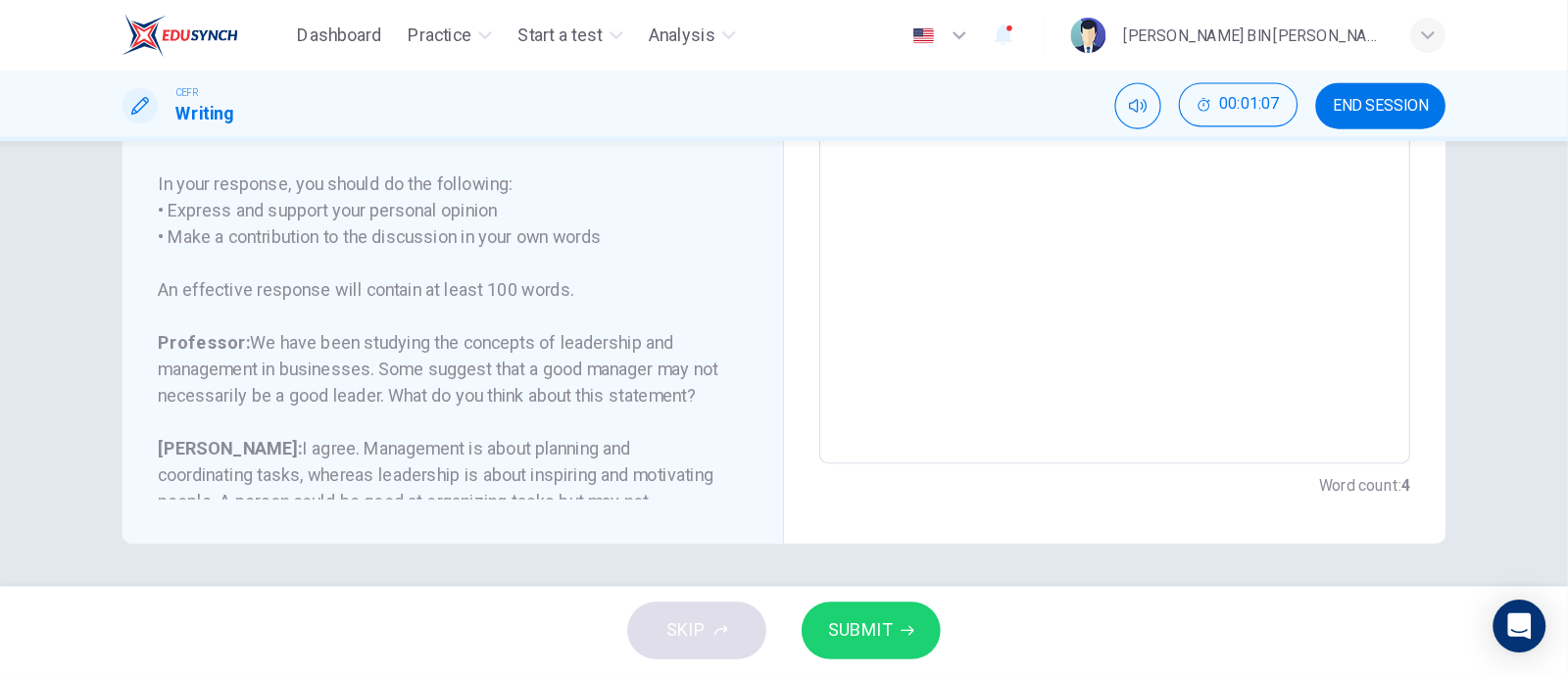
scroll to position [90, 0]
type textarea "x"
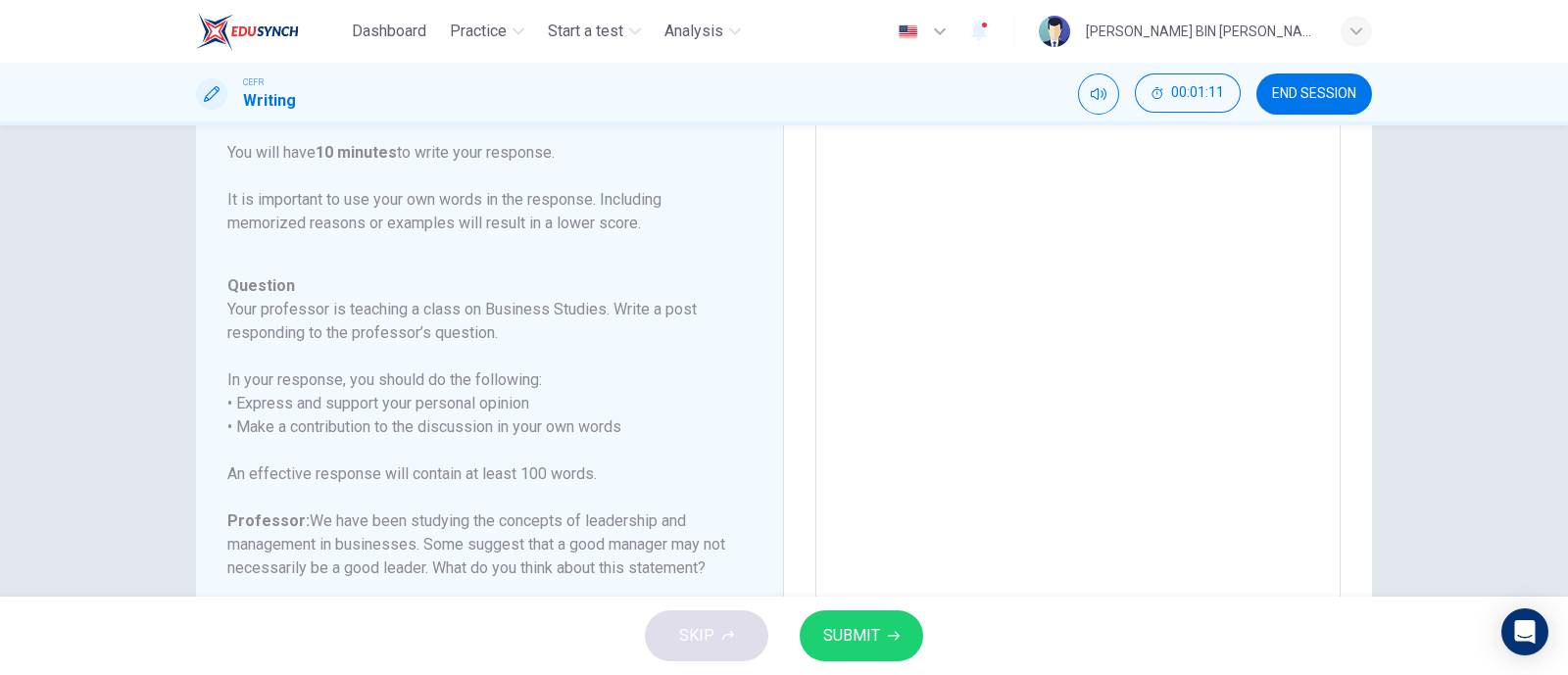
scroll to position [244, 0]
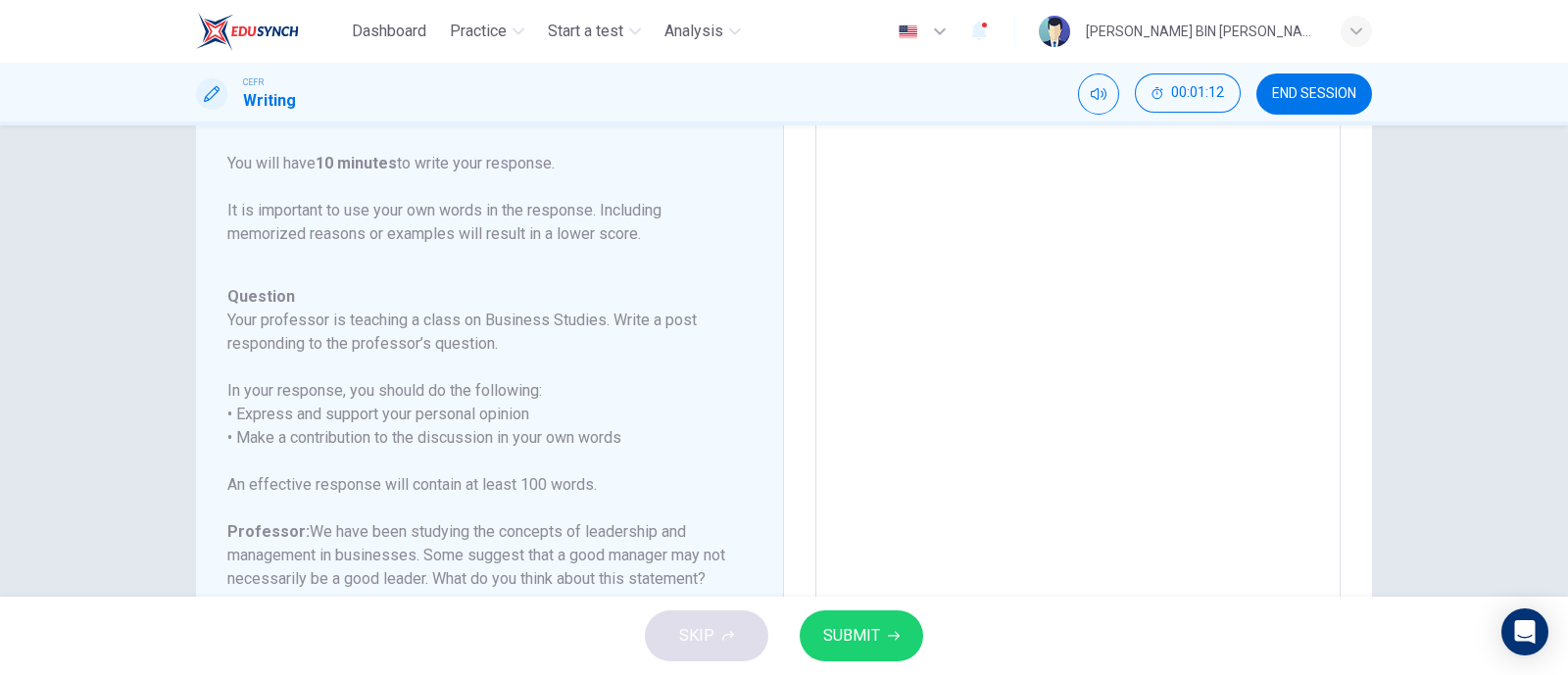
drag, startPoint x: 1039, startPoint y: 1, endPoint x: 997, endPoint y: 306, distance: 307.9
click at [997, 306] on textarea "My perspective on this" at bounding box center [1078, 317] width 498 height 622
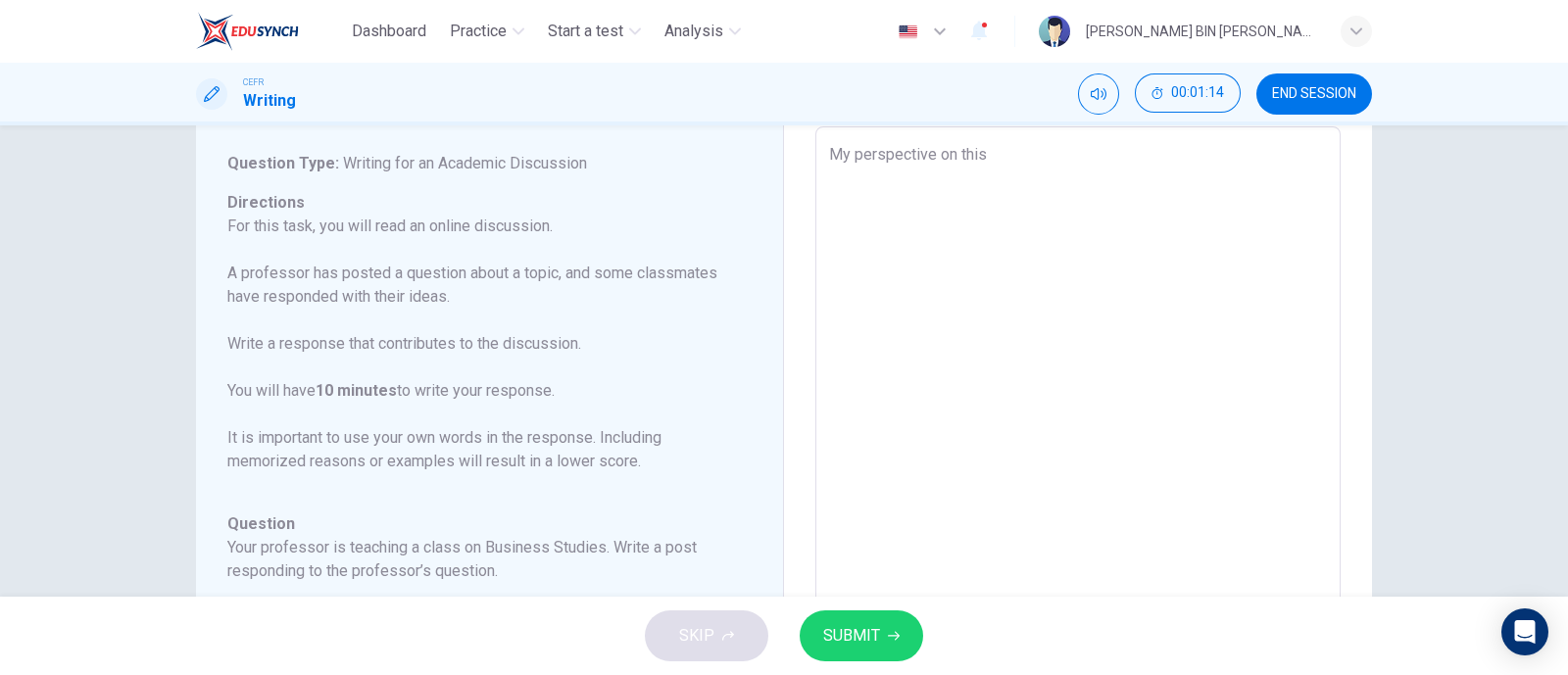
scroll to position [103, 0]
click at [1087, 177] on textarea "My perspective on this" at bounding box center [1078, 457] width 498 height 622
type textarea "My perspective on thi"
type textarea "x"
type textarea "My perspective on th"
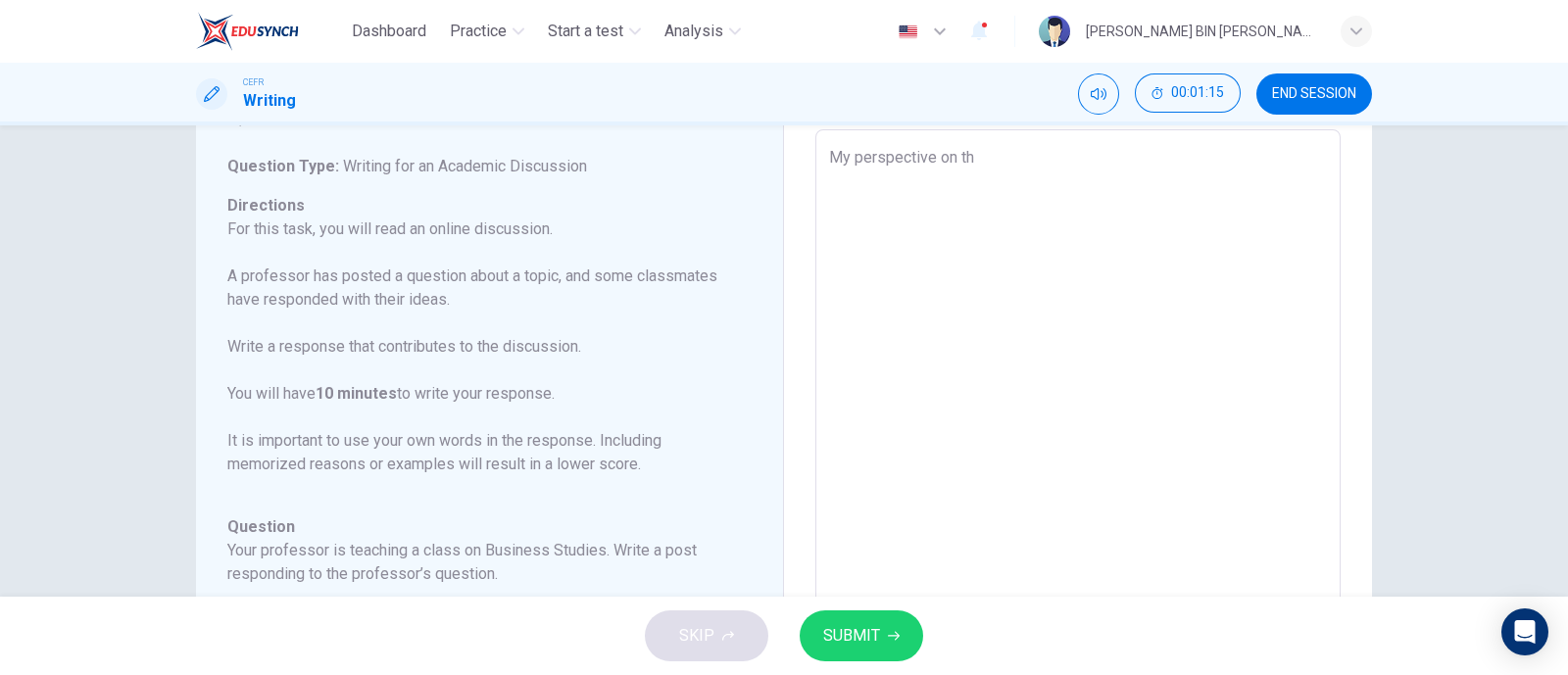
type textarea "x"
type textarea "My perspective on t"
type textarea "x"
type textarea "My perspective on"
type textarea "x"
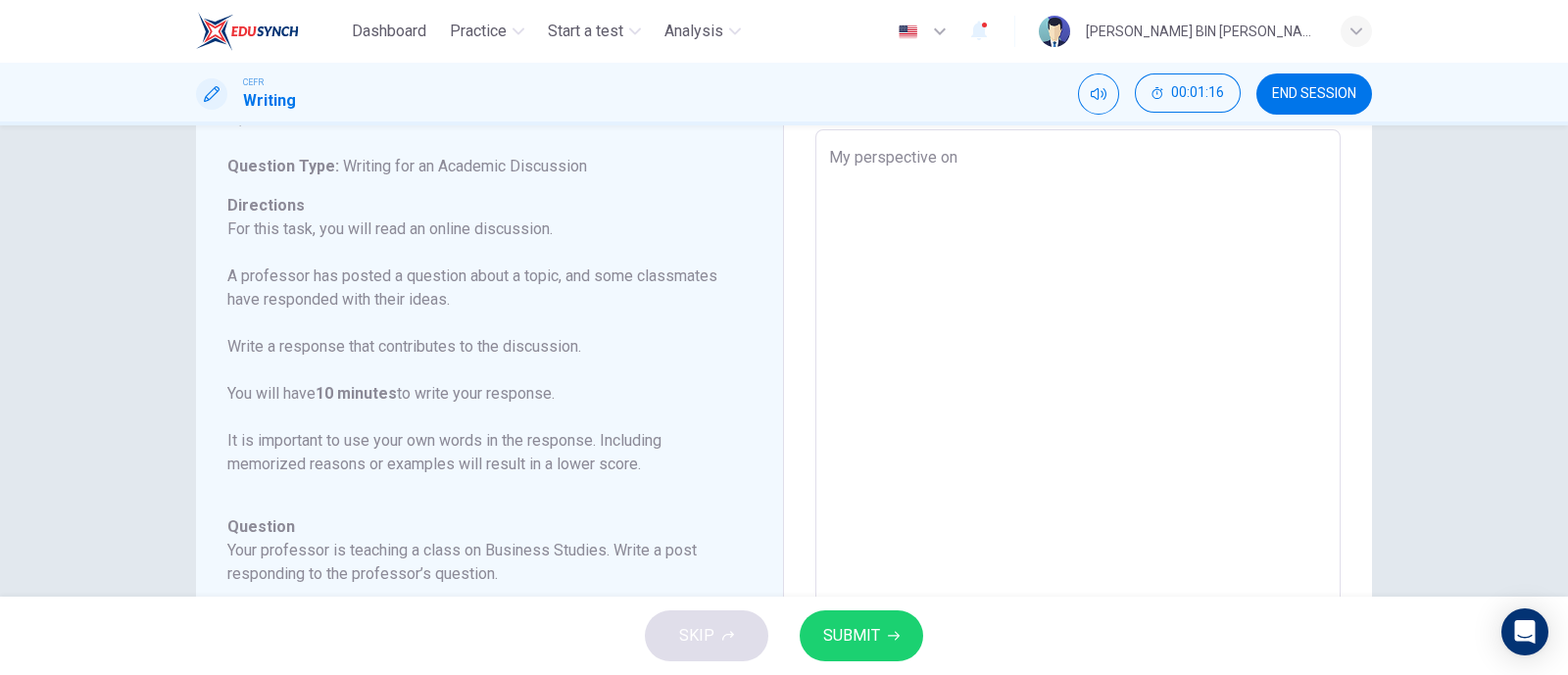
type textarea "My perspective on"
type textarea "x"
type textarea "My perspective o"
type textarea "x"
type textarea "My perspective"
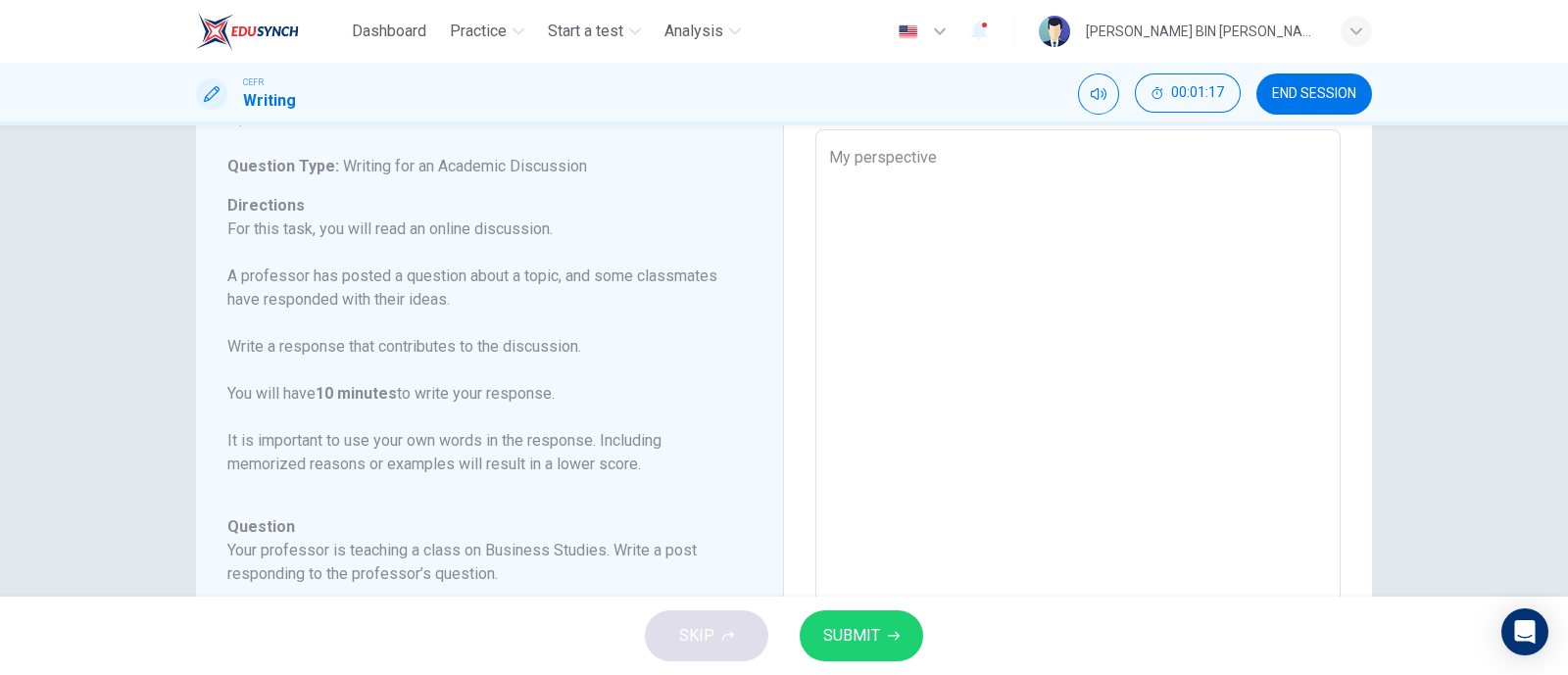
type textarea "x"
type textarea "My perspective i"
type textarea "x"
type textarea "My perspective is"
type textarea "x"
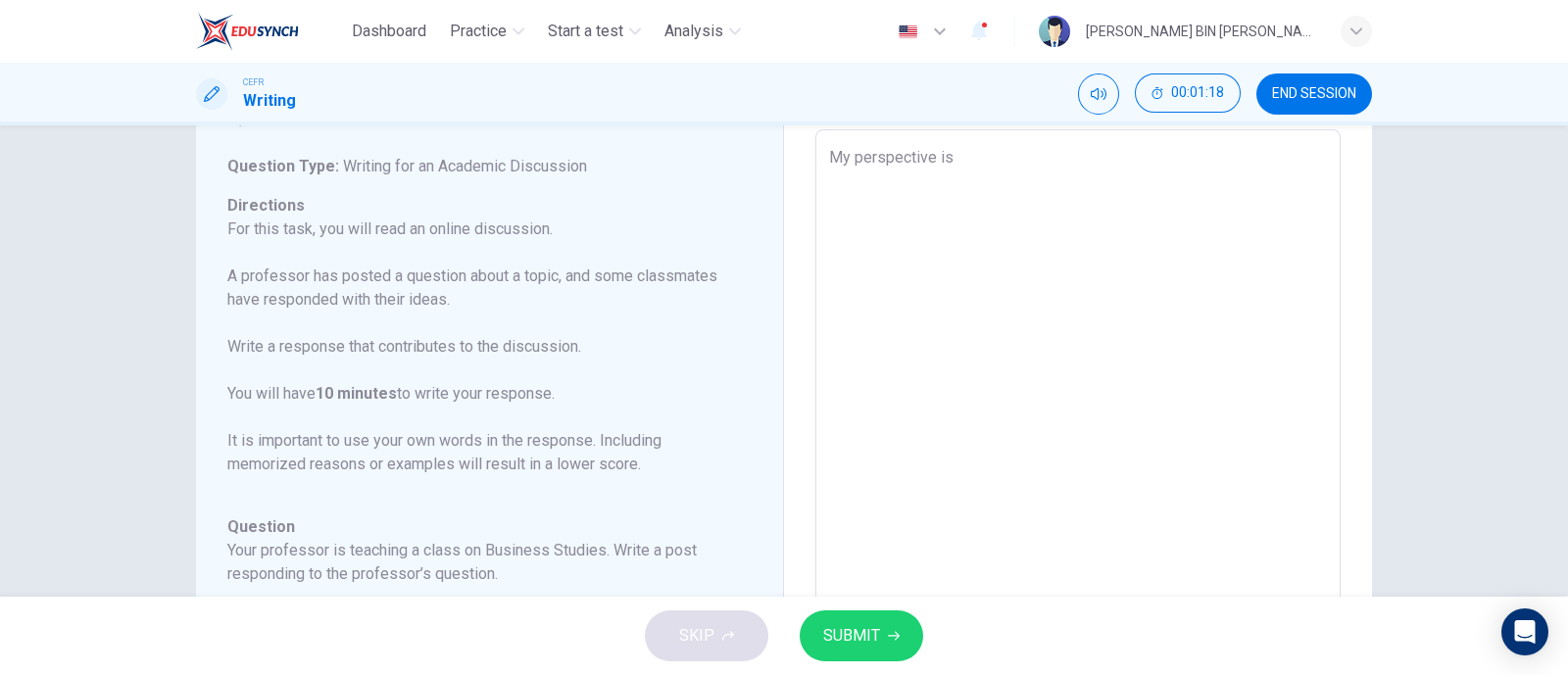
type textarea "My perspective is t"
type textarea "x"
type textarea "My perspective is that"
type textarea "x"
type textarea "My perspective is that"
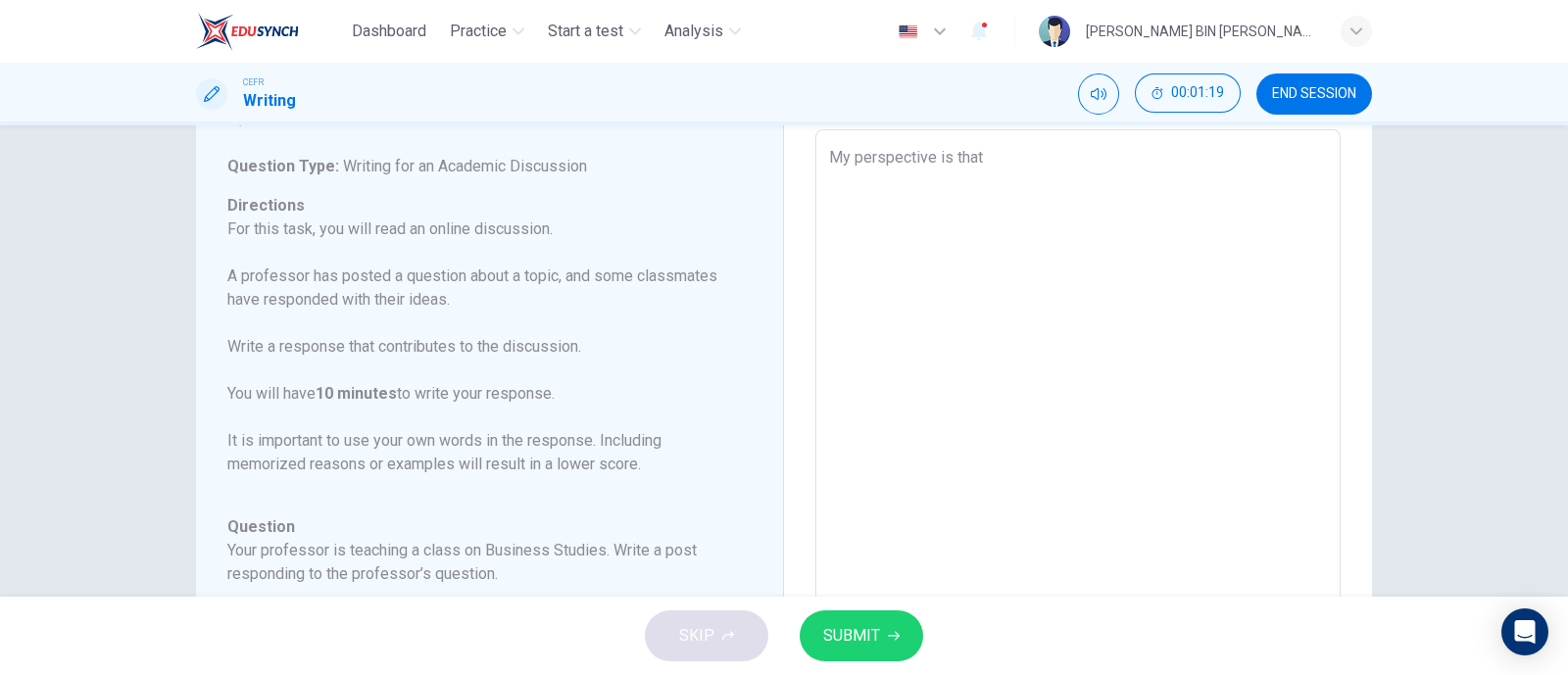
type textarea "x"
type textarea "My perspective is that a"
type textarea "x"
type textarea "My perspective is that a"
type textarea "x"
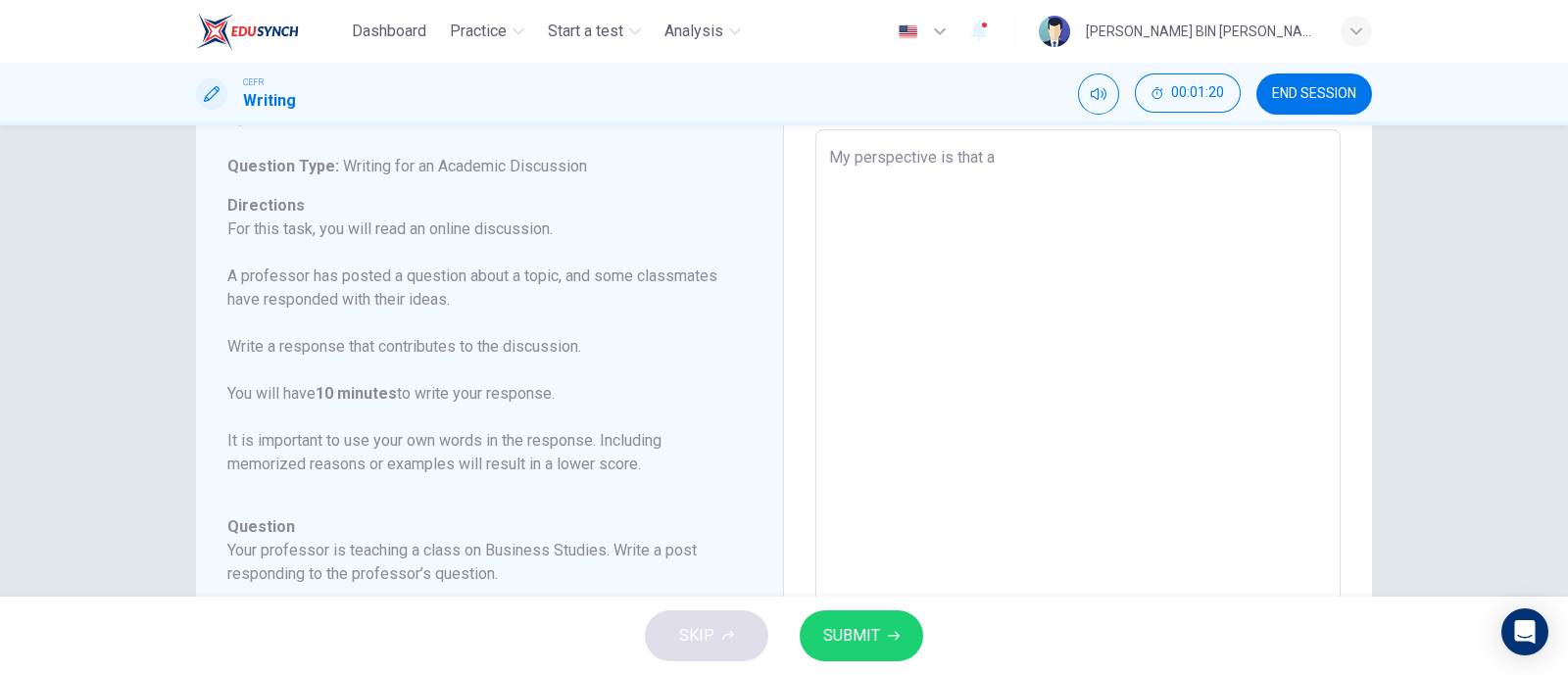
type textarea "My perspective is that a g"
type textarea "x"
type textarea "My perspective is that a go"
type textarea "x"
type textarea "My perspective is that a goog"
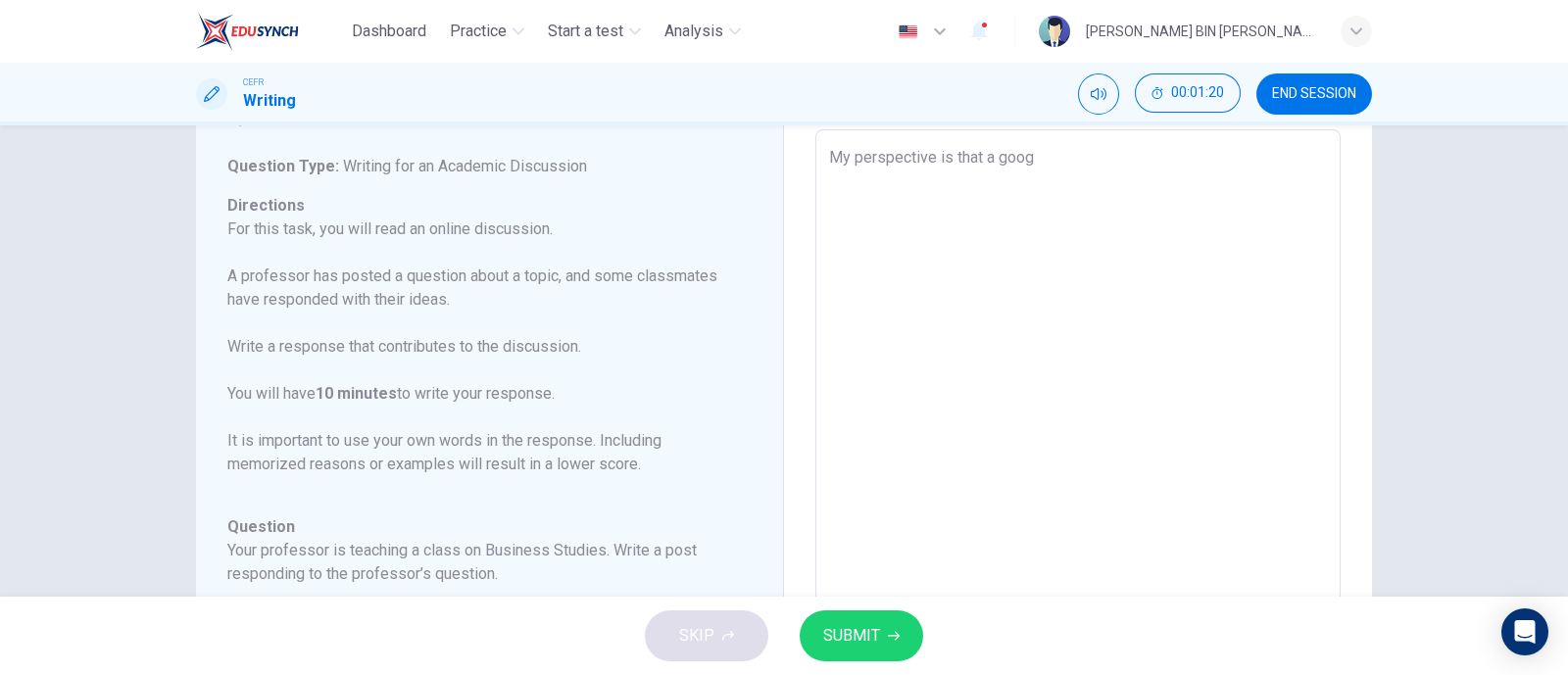
type textarea "x"
type textarea "My perspective is that a goog"
type textarea "x"
type textarea "My perspective is that a goog"
type textarea "x"
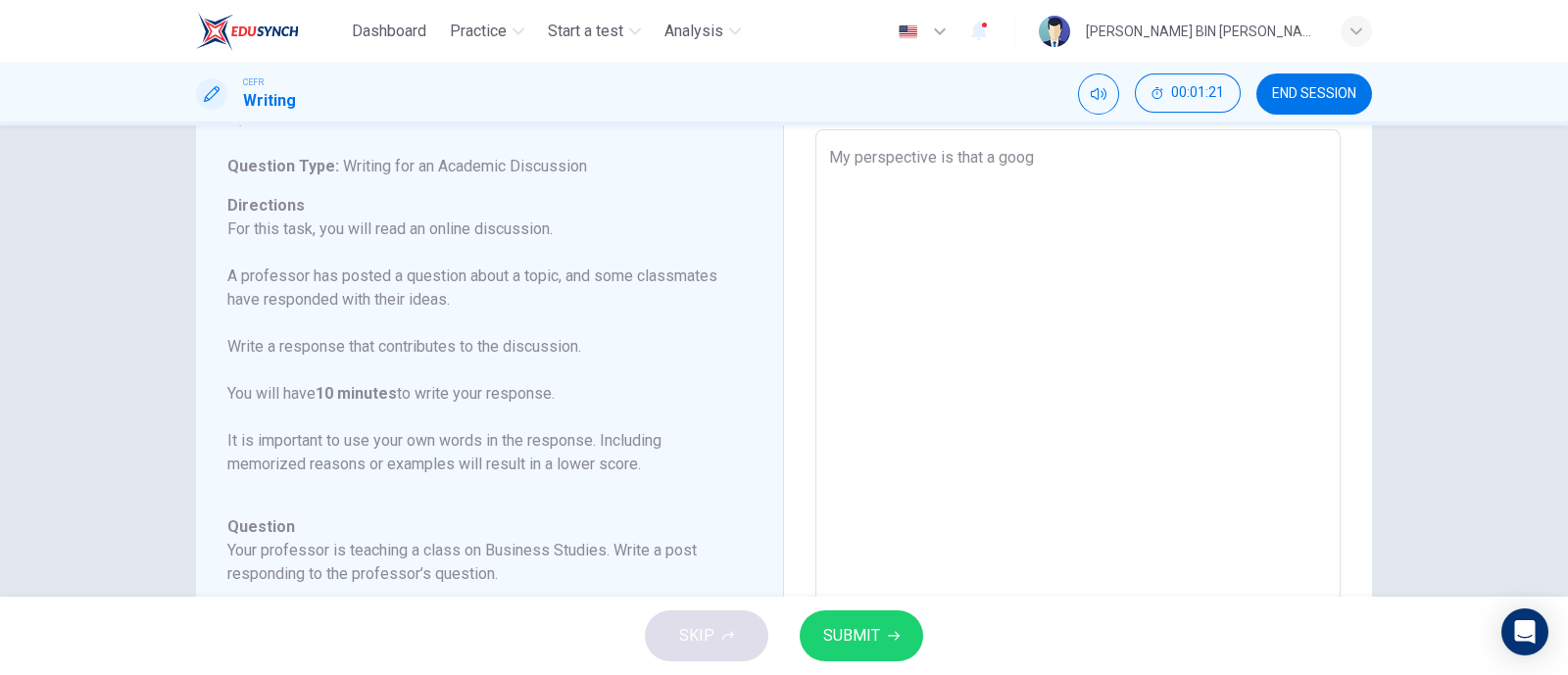
type textarea "My perspective is that a goo"
type textarea "x"
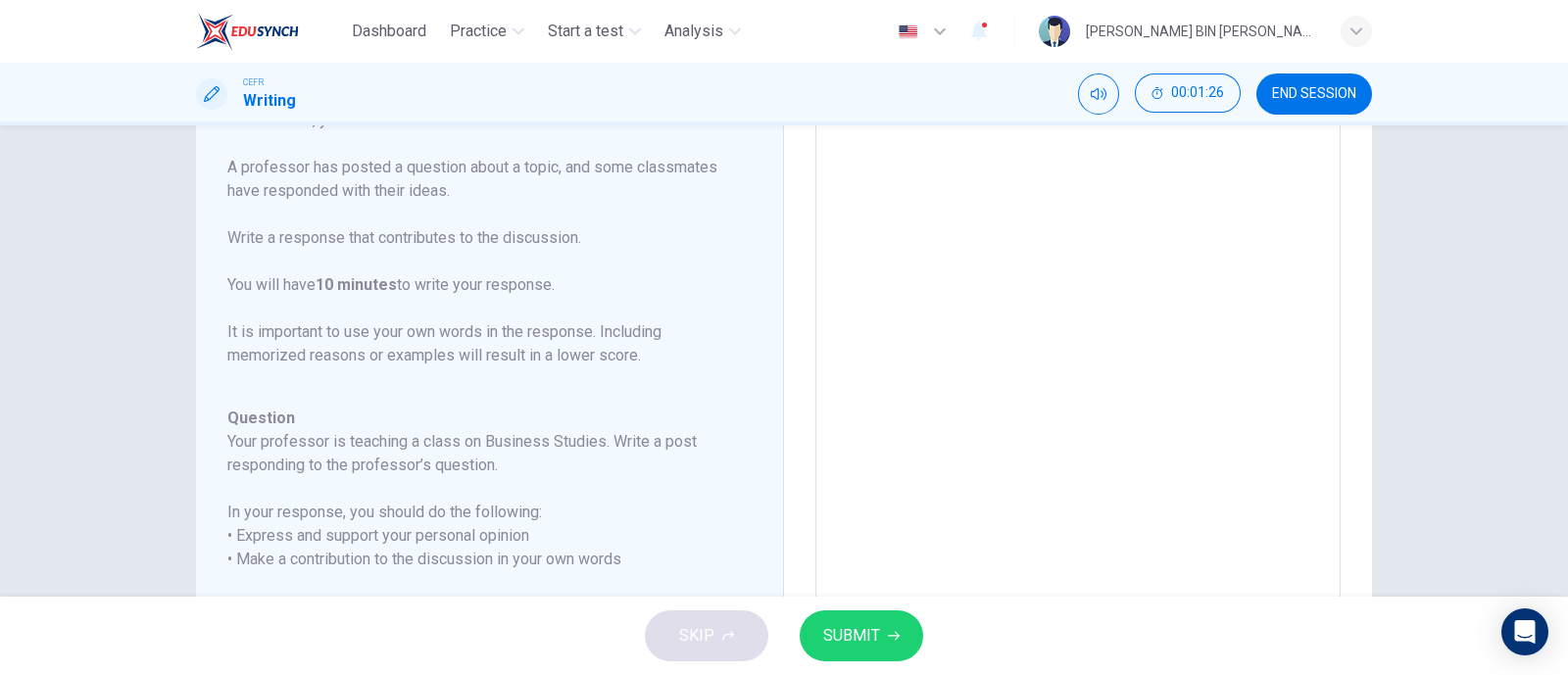
scroll to position [0, 0]
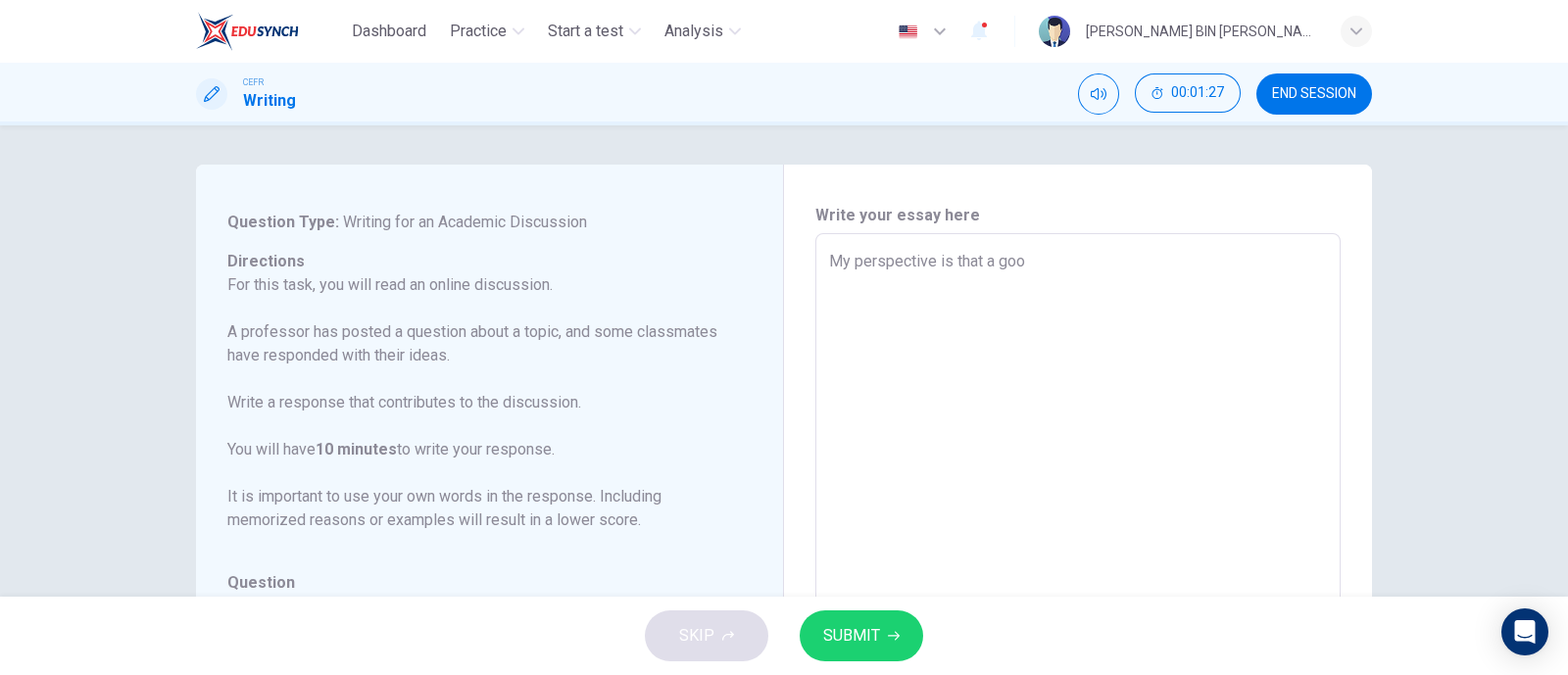
type textarea "My perspective is that a goo"
click at [1100, 248] on div "My perspective is that a goo x ​" at bounding box center [1078, 561] width 525 height 654
type textarea "x"
type textarea "My perspective is that a good"
type textarea "x"
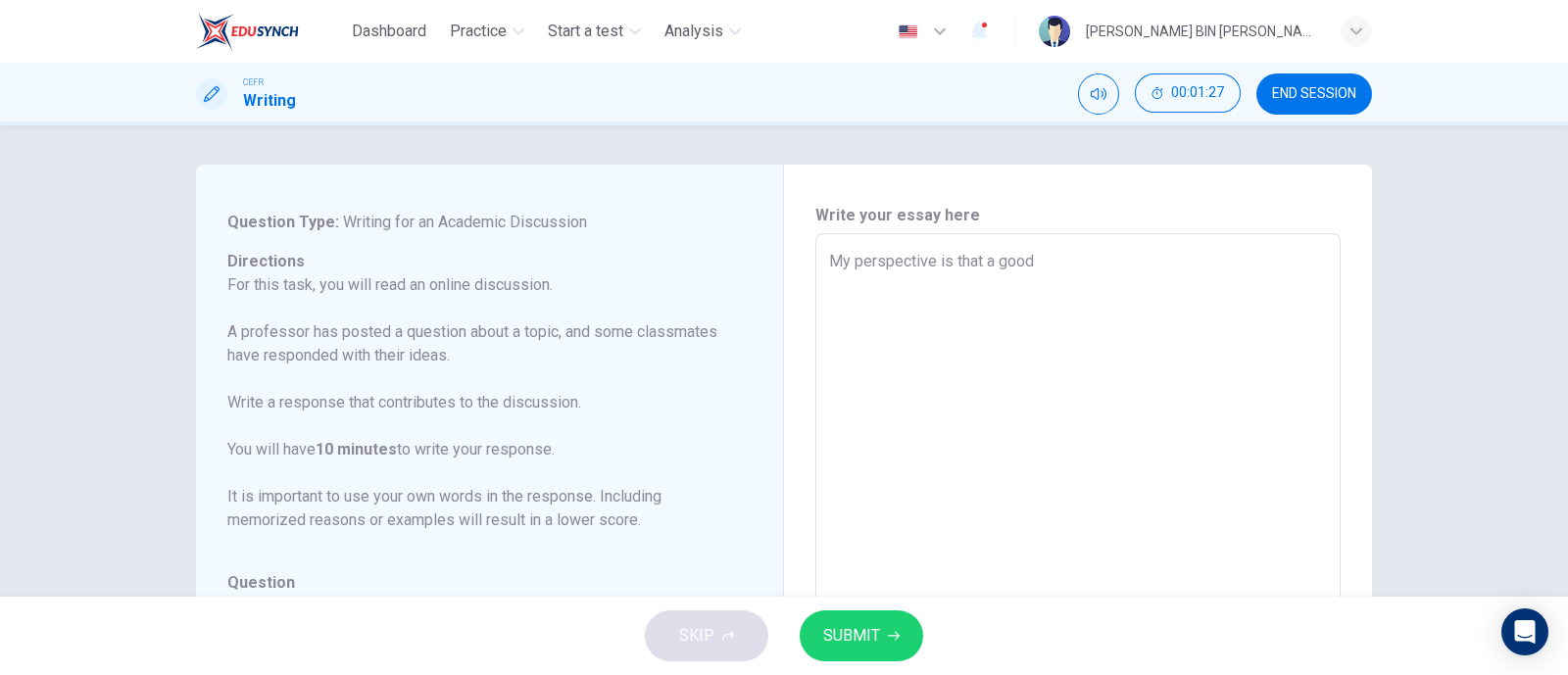
type textarea "My perspective is that a good"
type textarea "x"
type textarea "My perspective is that a good m"
type textarea "x"
type textarea "My perspective is that a good ma"
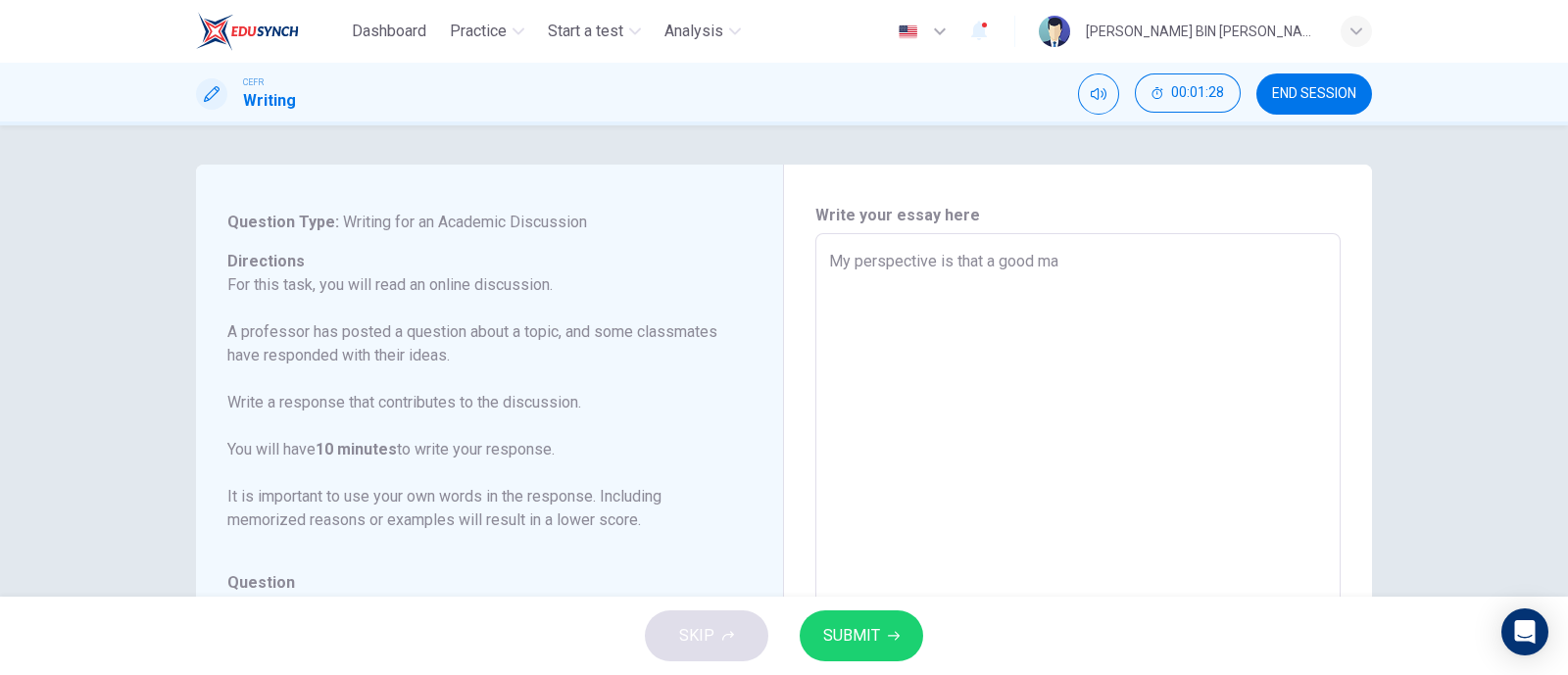
type textarea "x"
type textarea "My perspective is that a good man"
type textarea "x"
type textarea "My perspective is that a good mange"
type textarea "x"
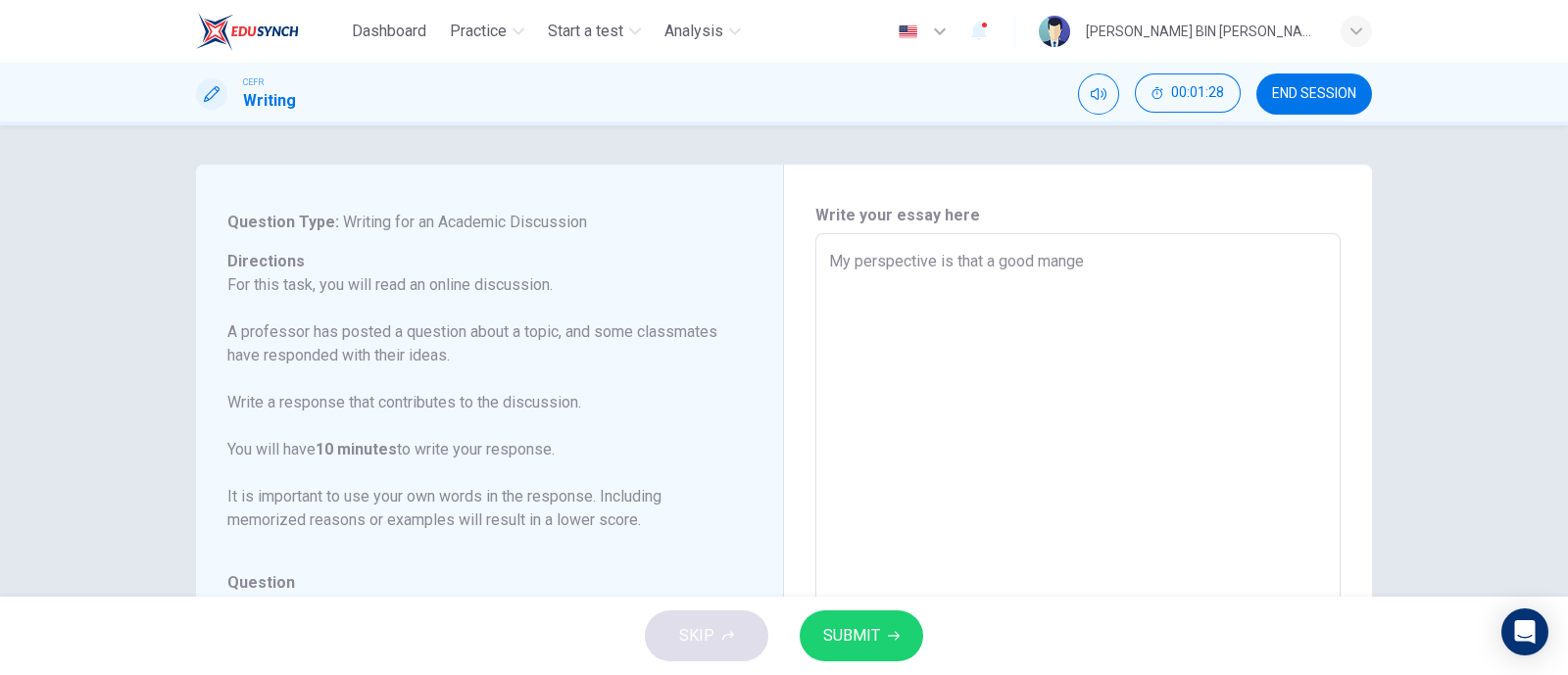
type textarea "My perspective is that a good manger"
type textarea "x"
type textarea "My perspective is that a good manger"
type textarea "x"
type textarea "My perspective is that a good manger is"
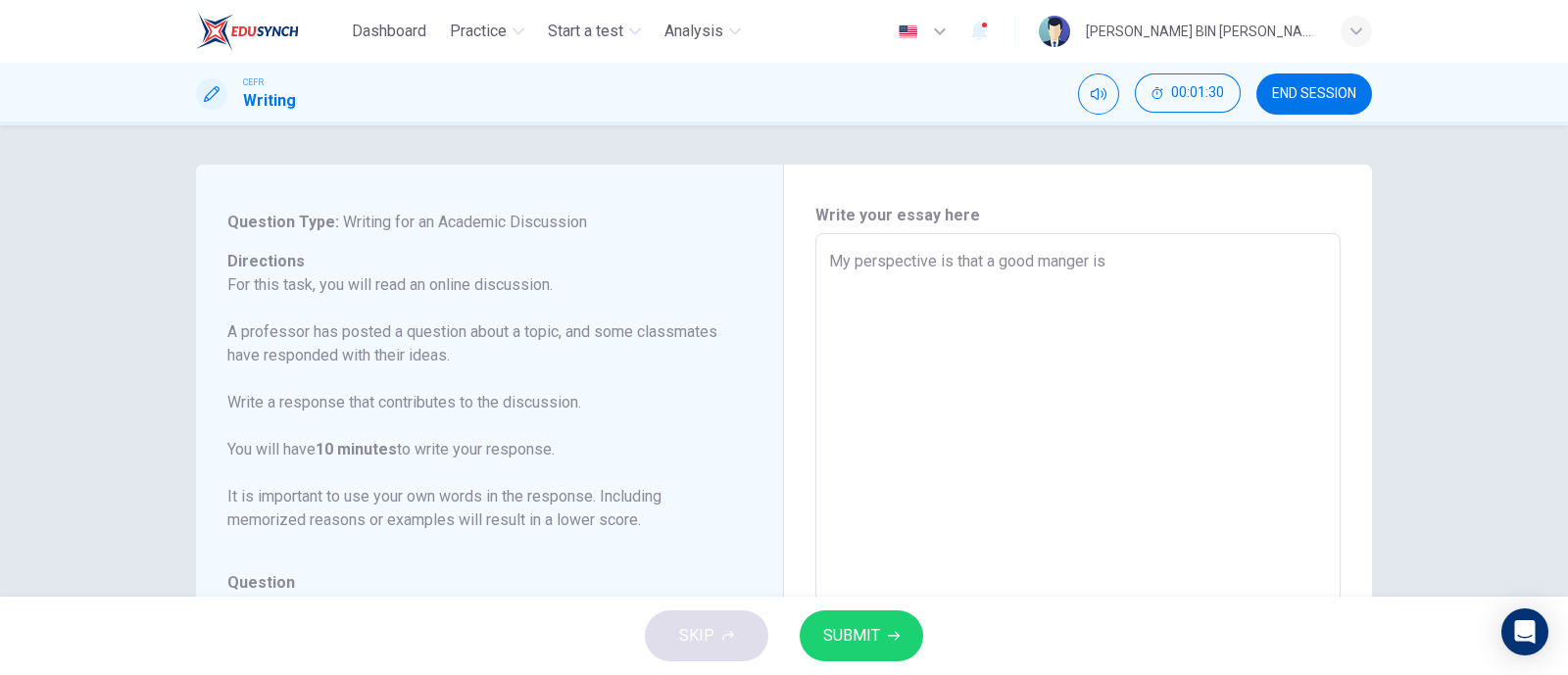
type textarea "x"
type textarea "My perspective is that a good manger is"
type textarea "x"
type textarea "My perspective is that a good manger is n"
type textarea "x"
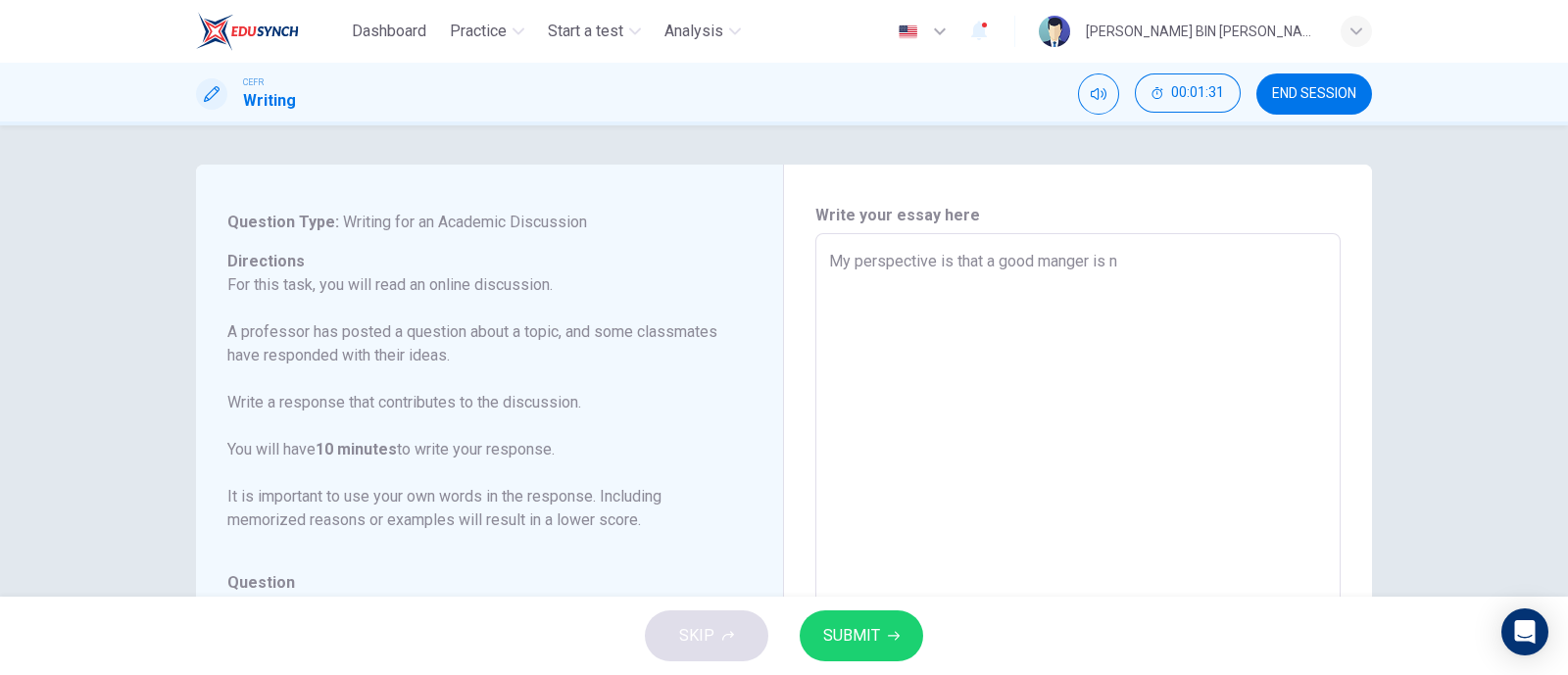
type textarea "My perspective is that a good manger is no"
type textarea "x"
type textarea "My perspective is that a good manger is not"
type textarea "x"
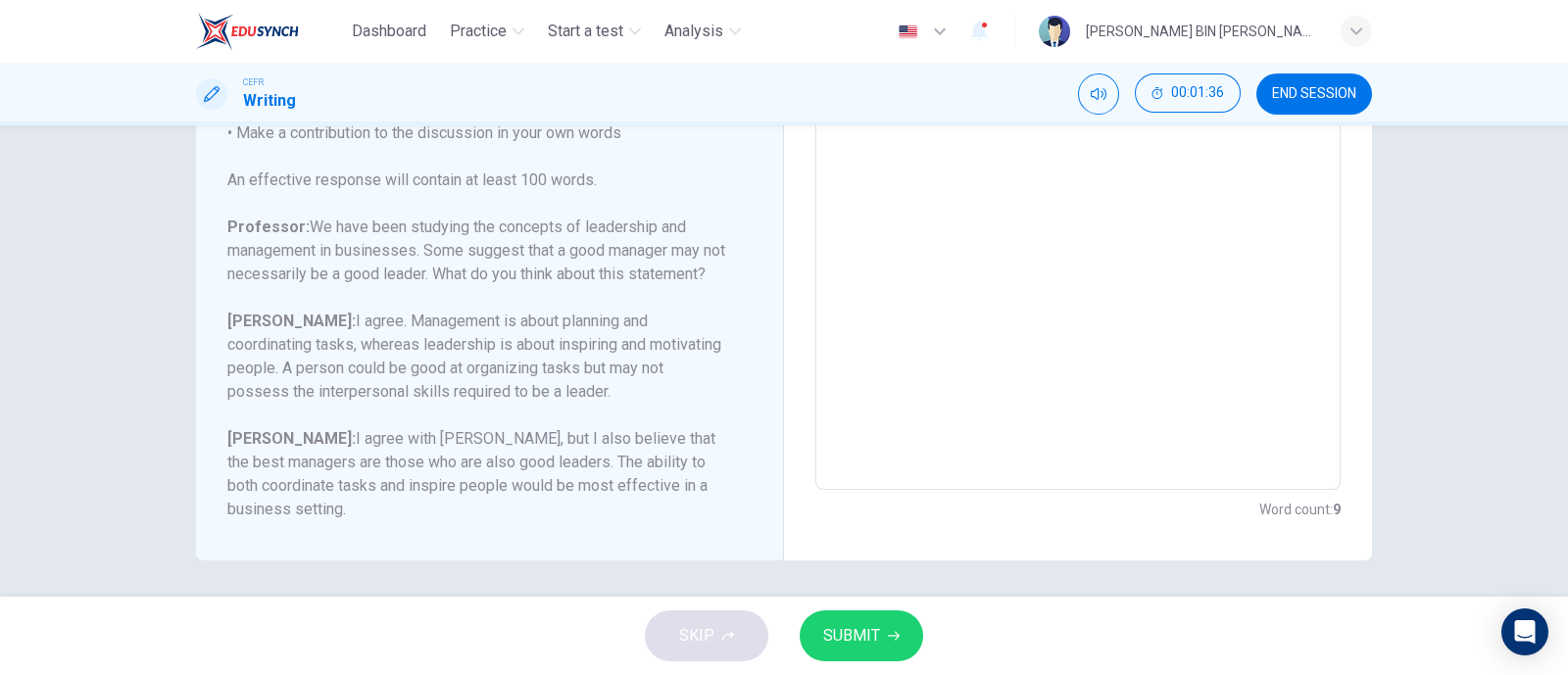
scroll to position [41, 0]
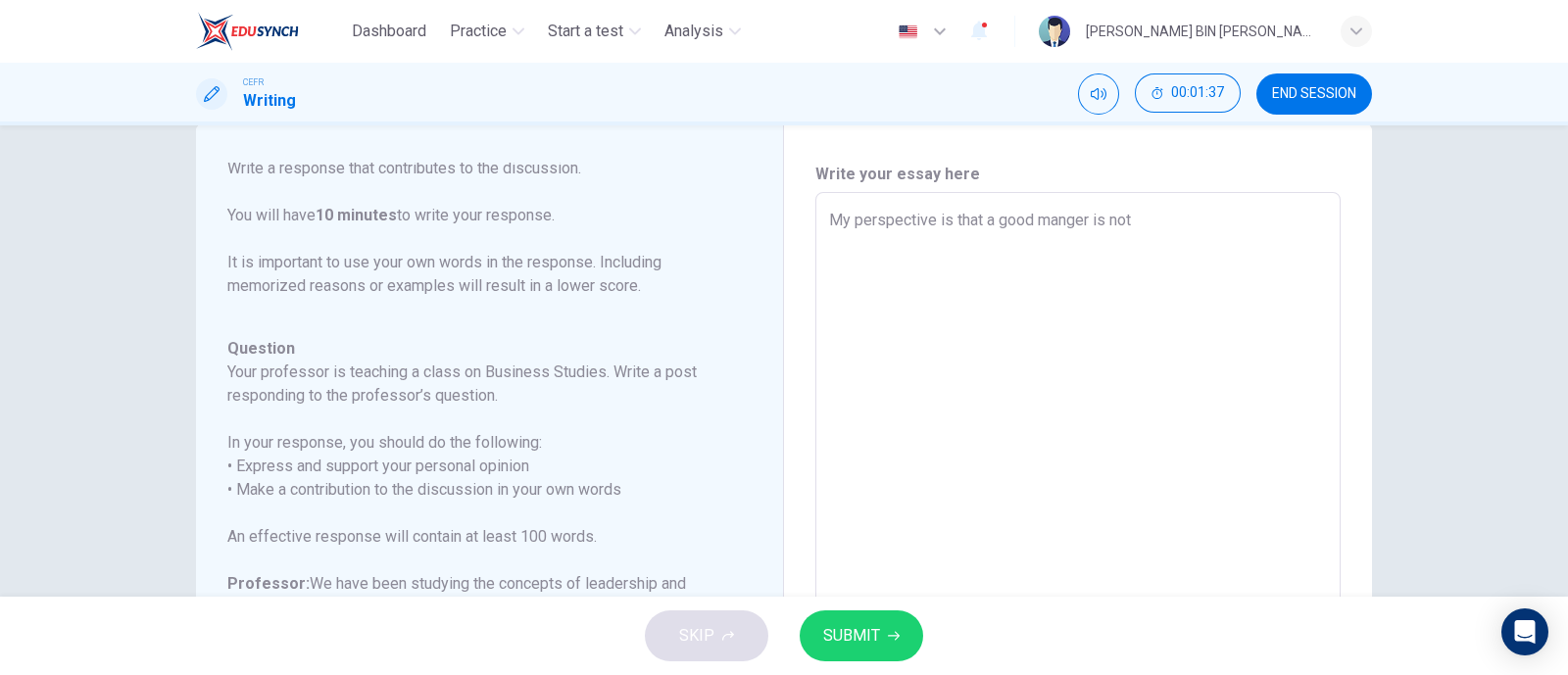
click at [1202, 209] on textarea "My perspective is that a good manger is not" at bounding box center [1078, 520] width 498 height 622
type textarea "My perspective is that a good manger is not"
type textarea "x"
type textarea "My perspective is that a good manger is not a"
type textarea "x"
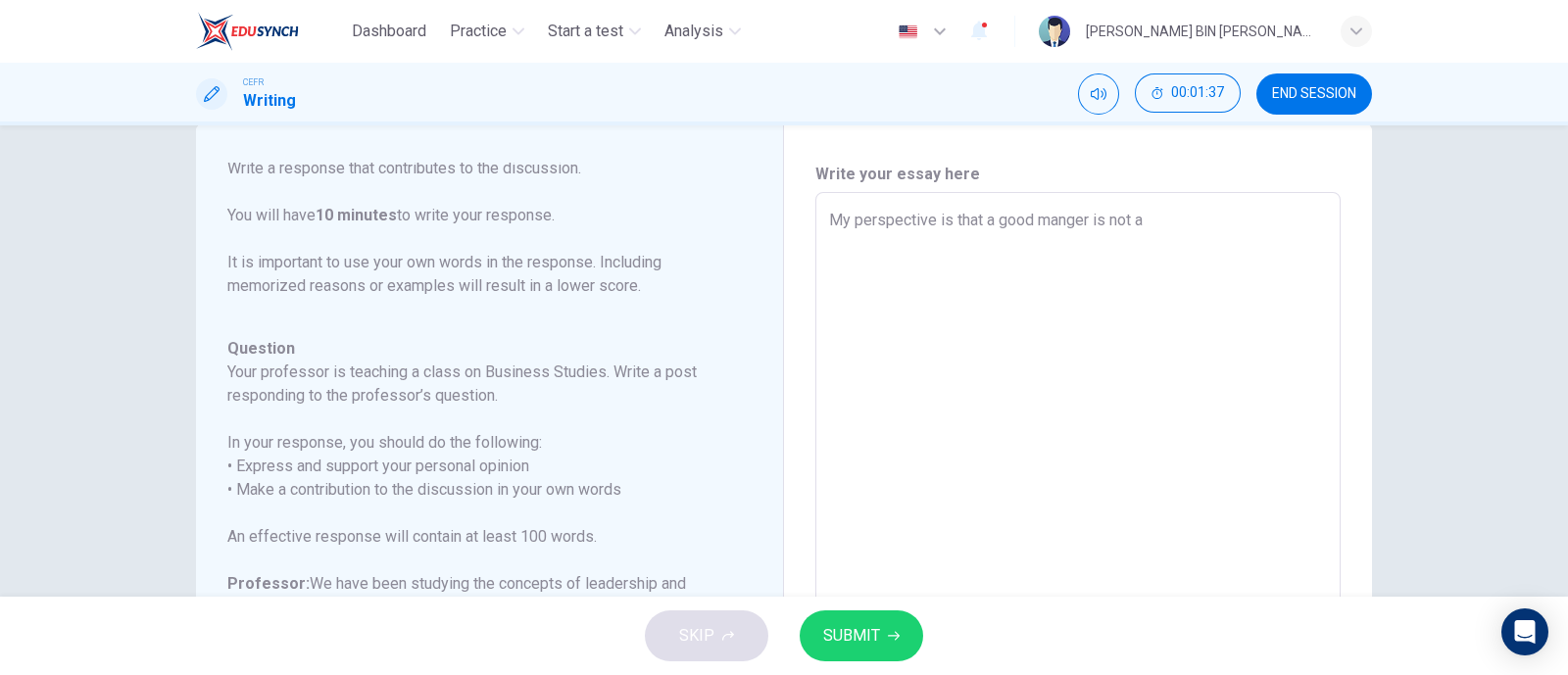
type textarea "My perspective is that a good manger is not al"
type textarea "x"
type textarea "My perspective is that a good manger is not a"
type textarea "x"
type textarea "My perspective is that a good manger is not"
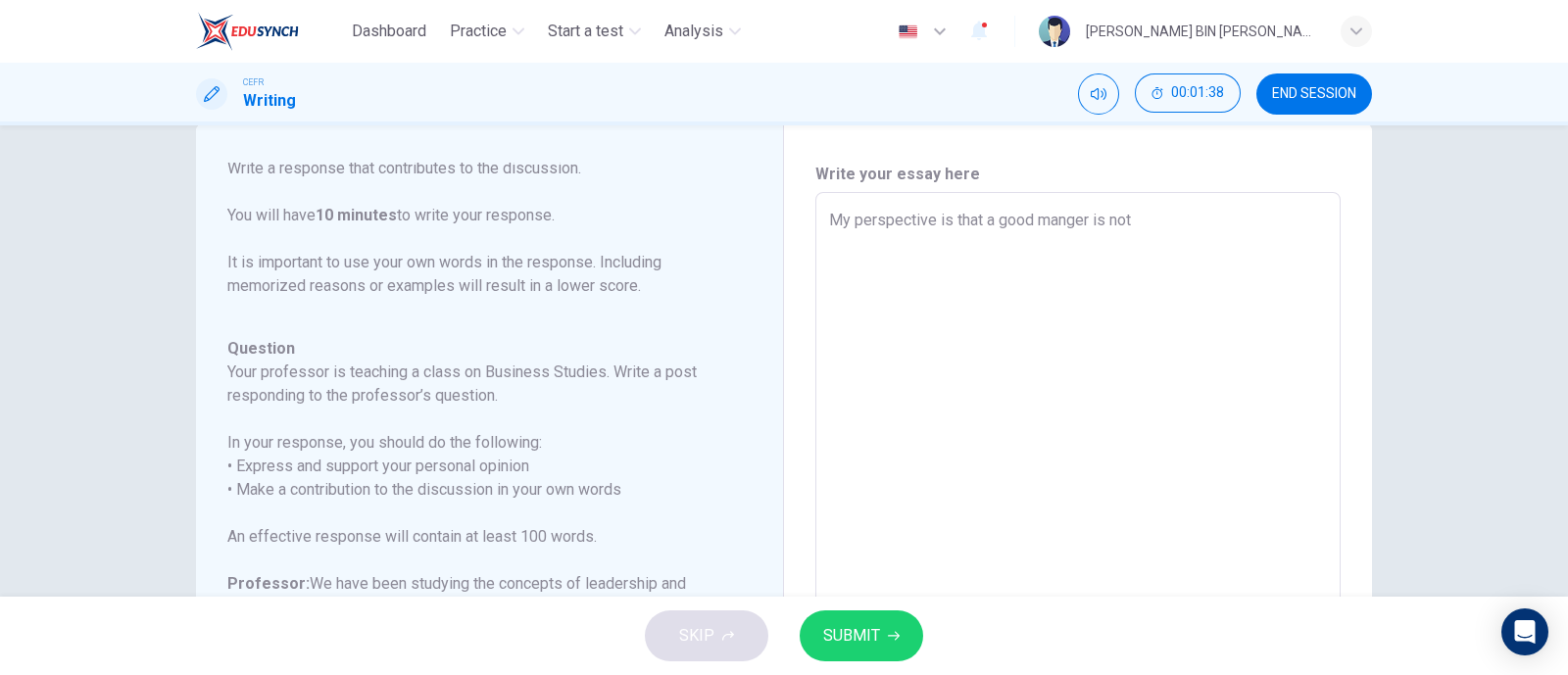
type textarea "x"
type textarea "My perspective is that a good manger is not"
type textarea "x"
type textarea "My perspective is that a good manger is no"
type textarea "x"
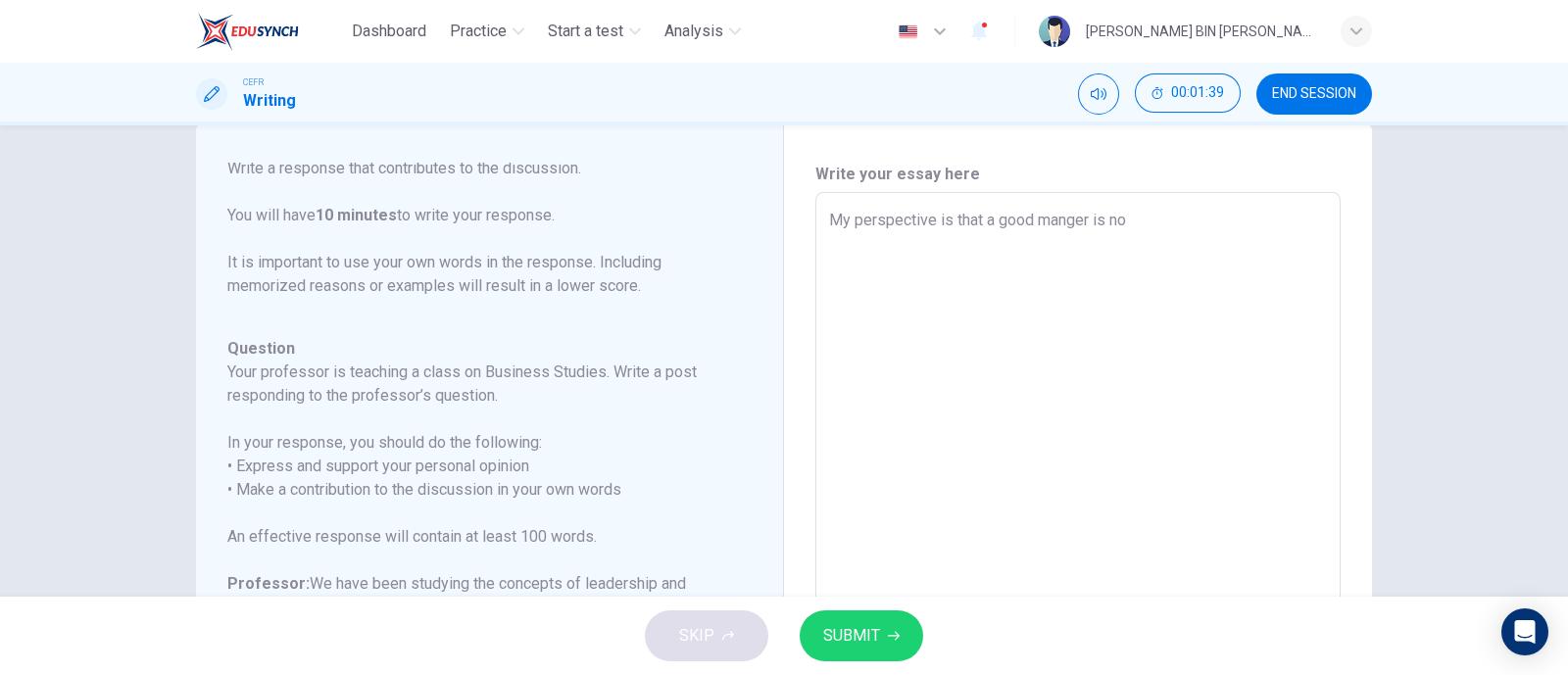
type textarea "My perspective is that a good manger is n"
type textarea "x"
type textarea "My perspective is that a good manger is"
type textarea "x"
type textarea "My perspective is that a good manger is"
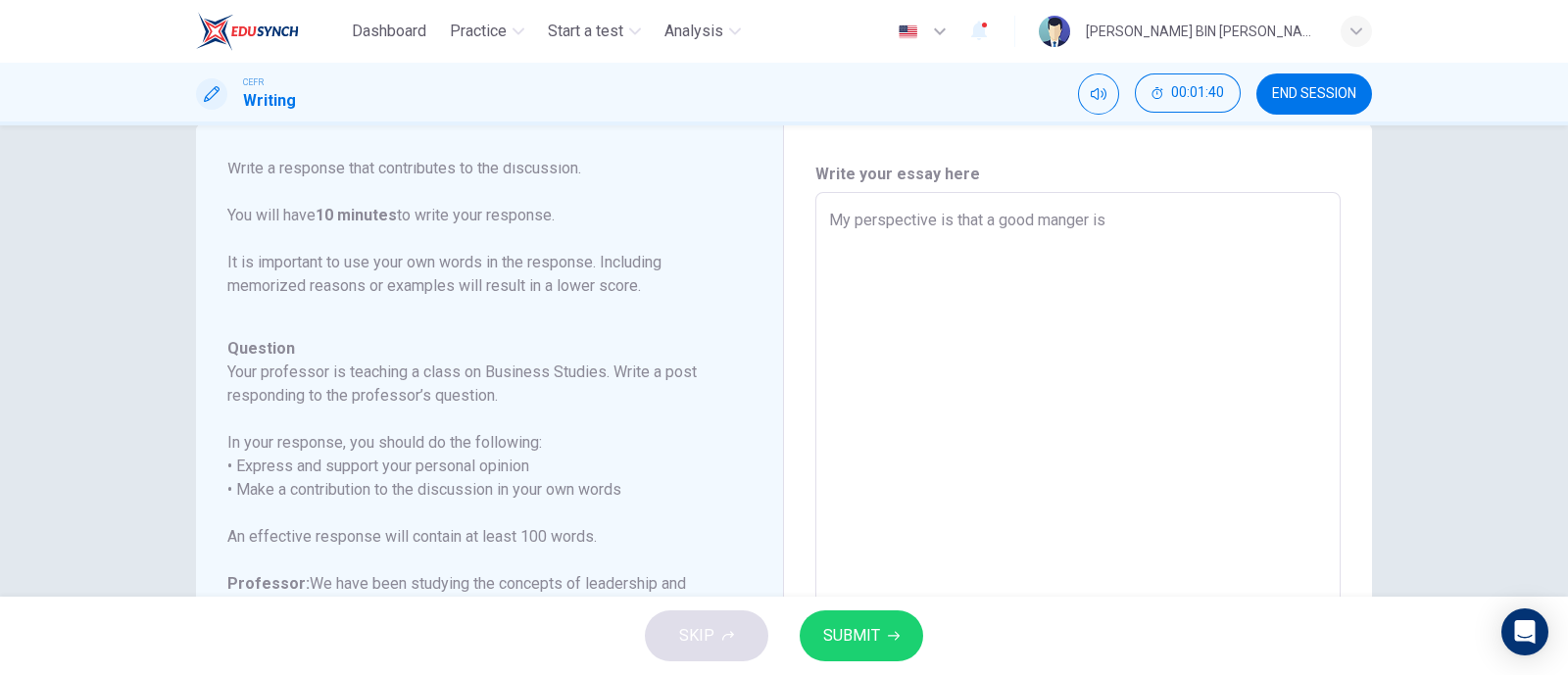
type textarea "x"
type textarea "My perspective is that a good manger i"
type textarea "x"
type textarea "My perspective is that a good manger"
type textarea "x"
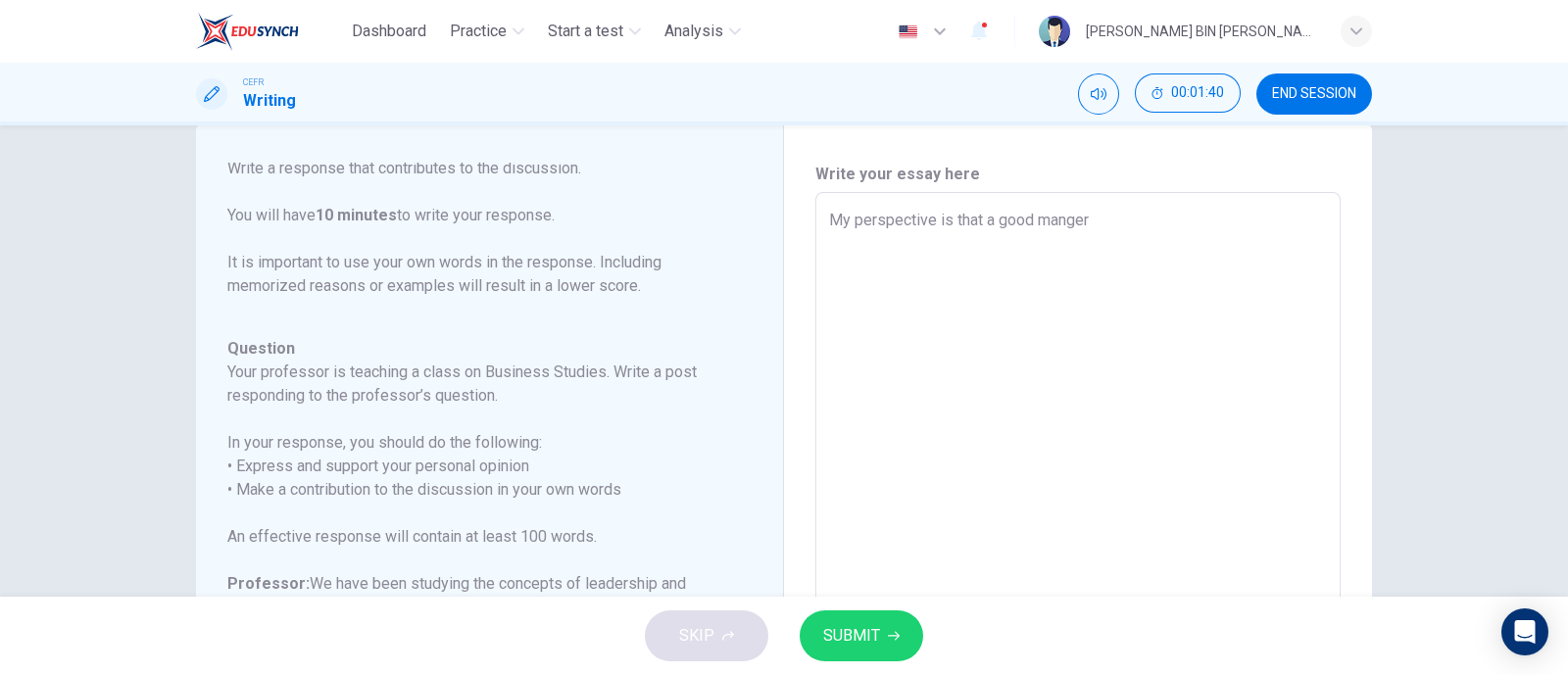
type textarea "My perspective is that a good manger w"
type textarea "x"
type textarea "My perspective is that a good manger wi"
type textarea "x"
type textarea "My perspective is that a good manger wil"
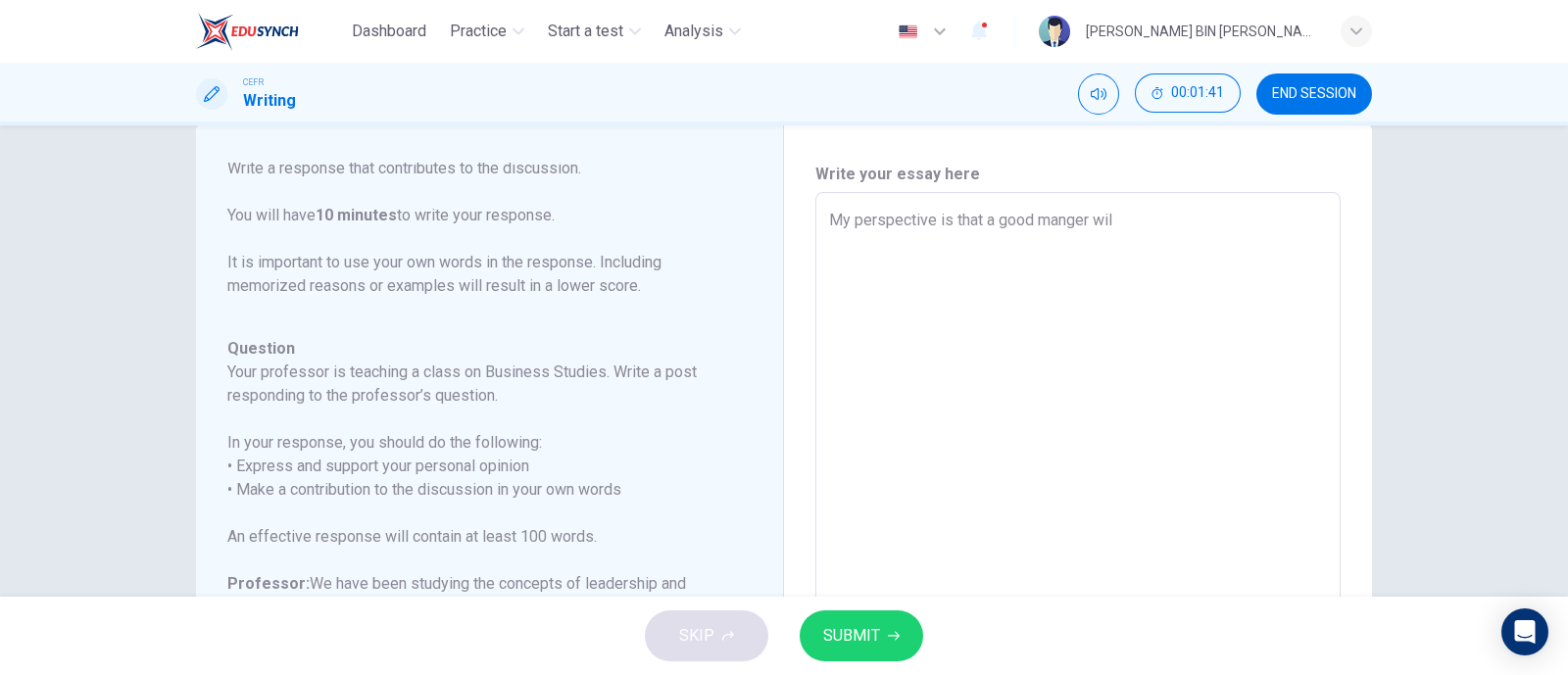
type textarea "x"
type textarea "My perspective is that a good manger will"
type textarea "x"
type textarea "My perspective is that a good manger will"
type textarea "x"
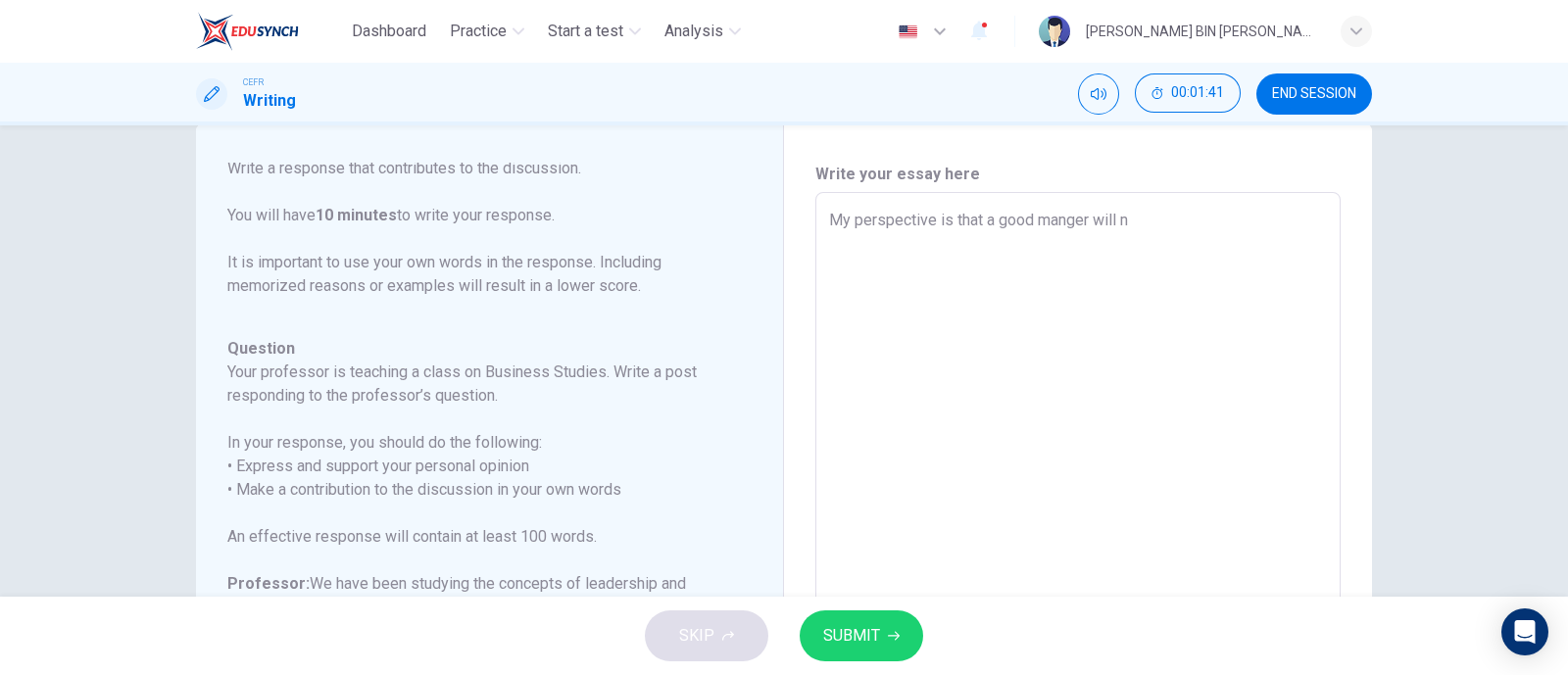
type textarea "My perspective is that a good manger will ni"
type textarea "x"
type textarea "My perspective is that a good manger will nit"
type textarea "x"
type textarea "My perspective is that a good manger will ni"
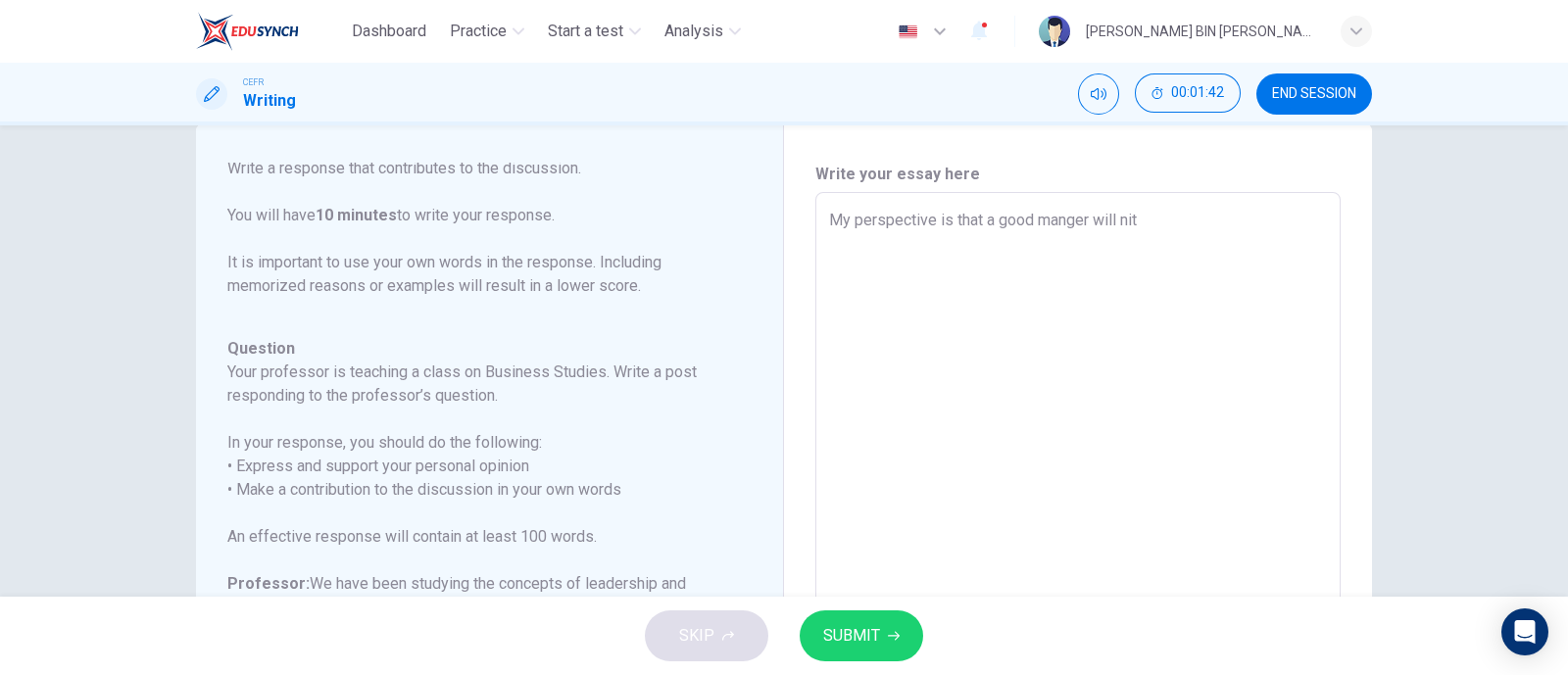
type textarea "x"
type textarea "My perspective is that a good manger will n"
type textarea "x"
type textarea "My perspective is that a good manger will no"
type textarea "x"
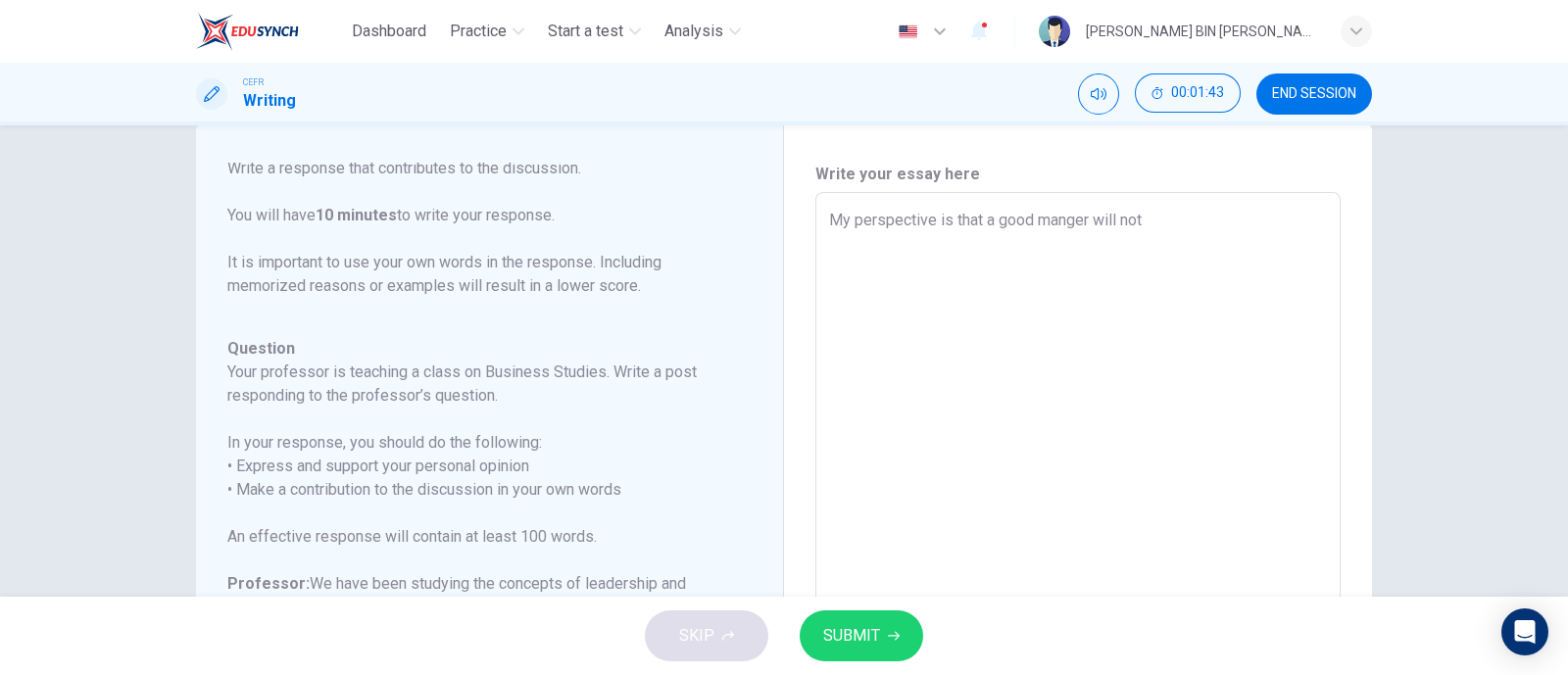
type textarea "My perspective is that a good manger will not"
type textarea "x"
type textarea "My perspective is that a good manger will not n"
type textarea "x"
type textarea "My perspective is that a good manger will not ne"
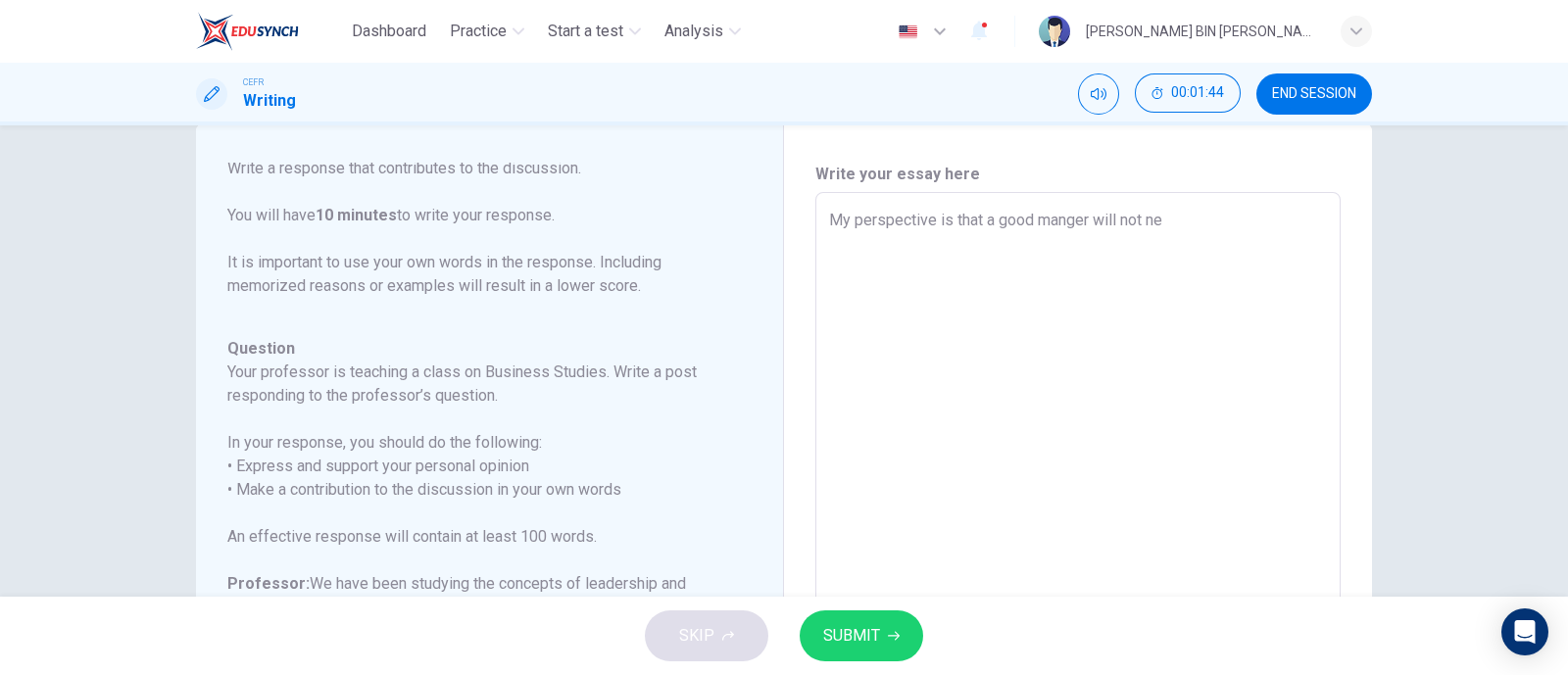
type textarea "x"
type textarea "My perspective is that a good manger will not nec"
type textarea "x"
type textarea "My perspective is that a good manger will not nece"
type textarea "x"
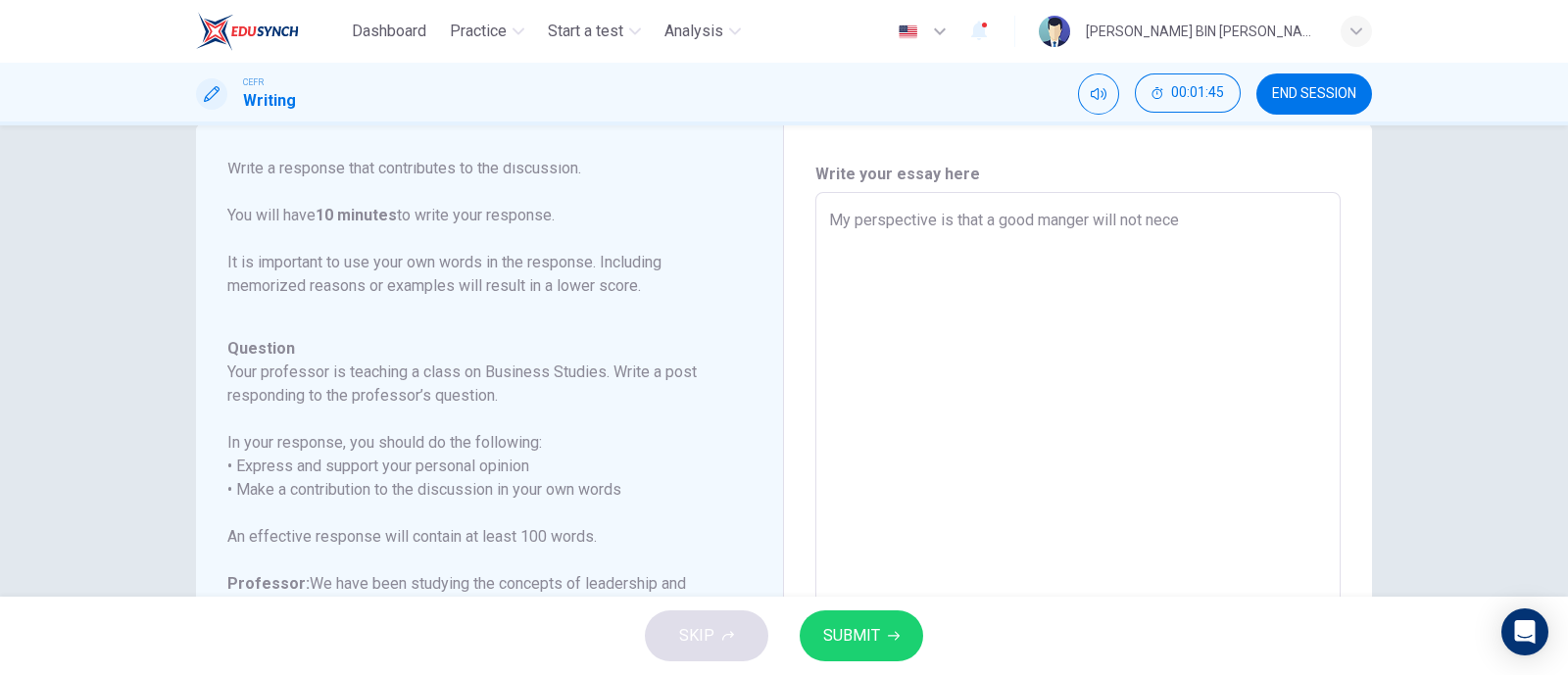
type textarea "My perspective is that a good manger will not neces"
type textarea "x"
type textarea "My perspective is that a good manger will not necess"
type textarea "x"
type textarea "My perspective is that a good manger will not necessa"
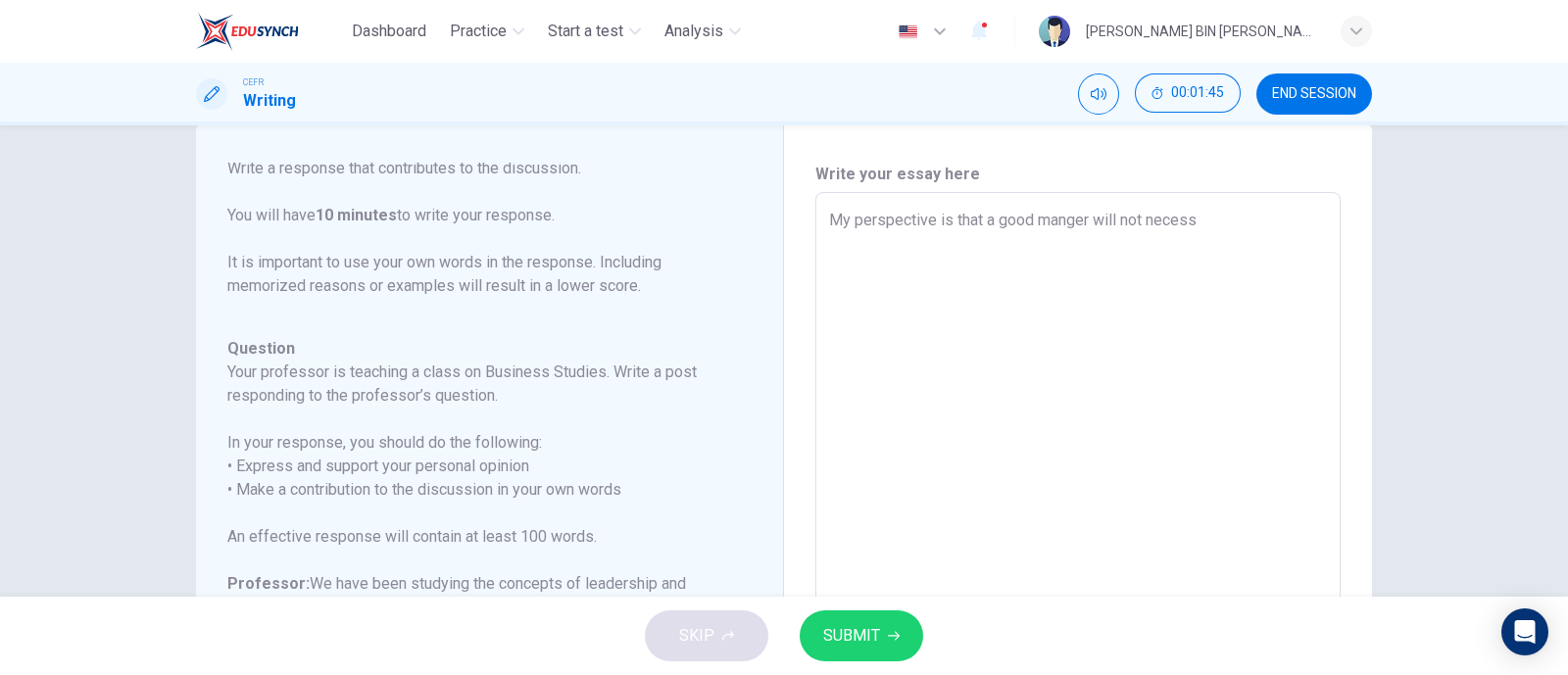
type textarea "x"
type textarea "My perspective is that a good manger will not necessar"
type textarea "x"
type textarea "My perspective is that a good manger will not necessari"
type textarea "x"
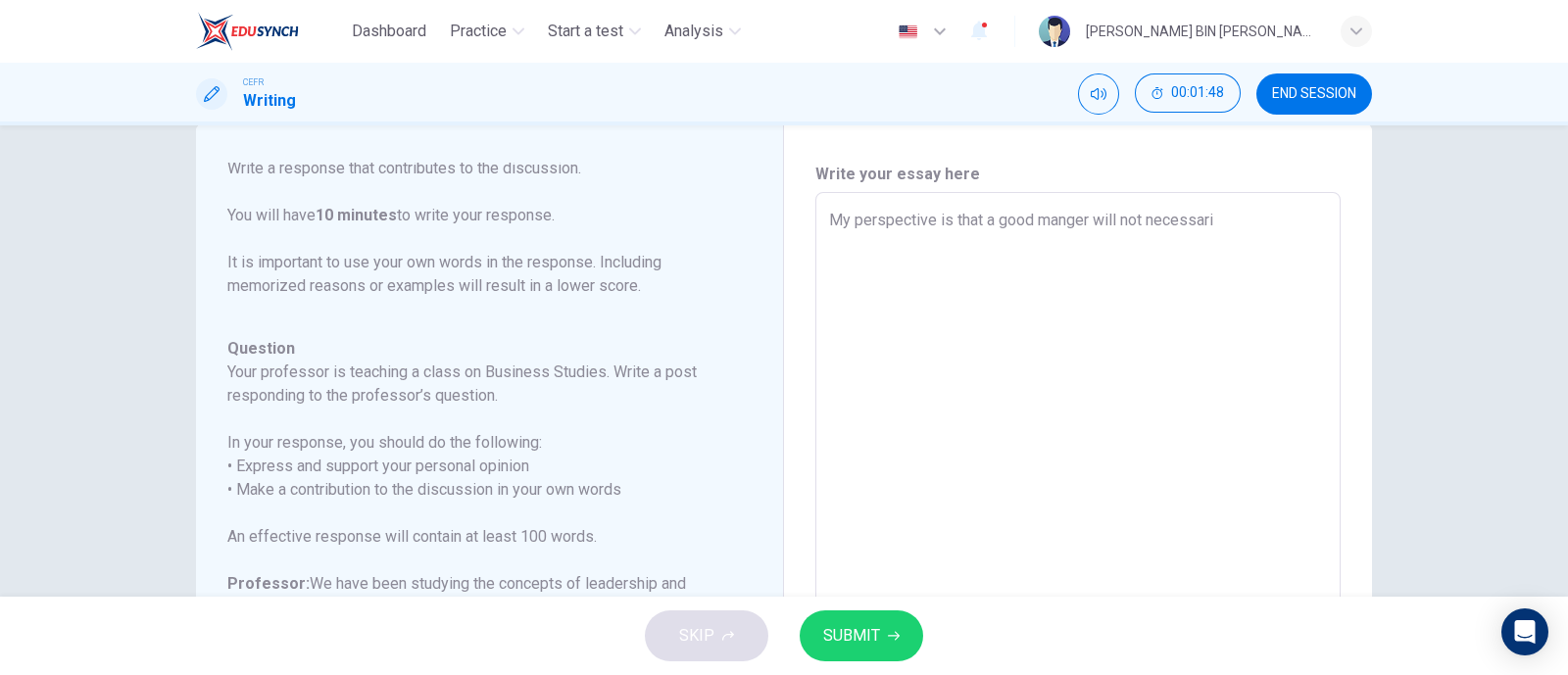
type textarea "My perspective is that a good manger will not necessaril"
type textarea "x"
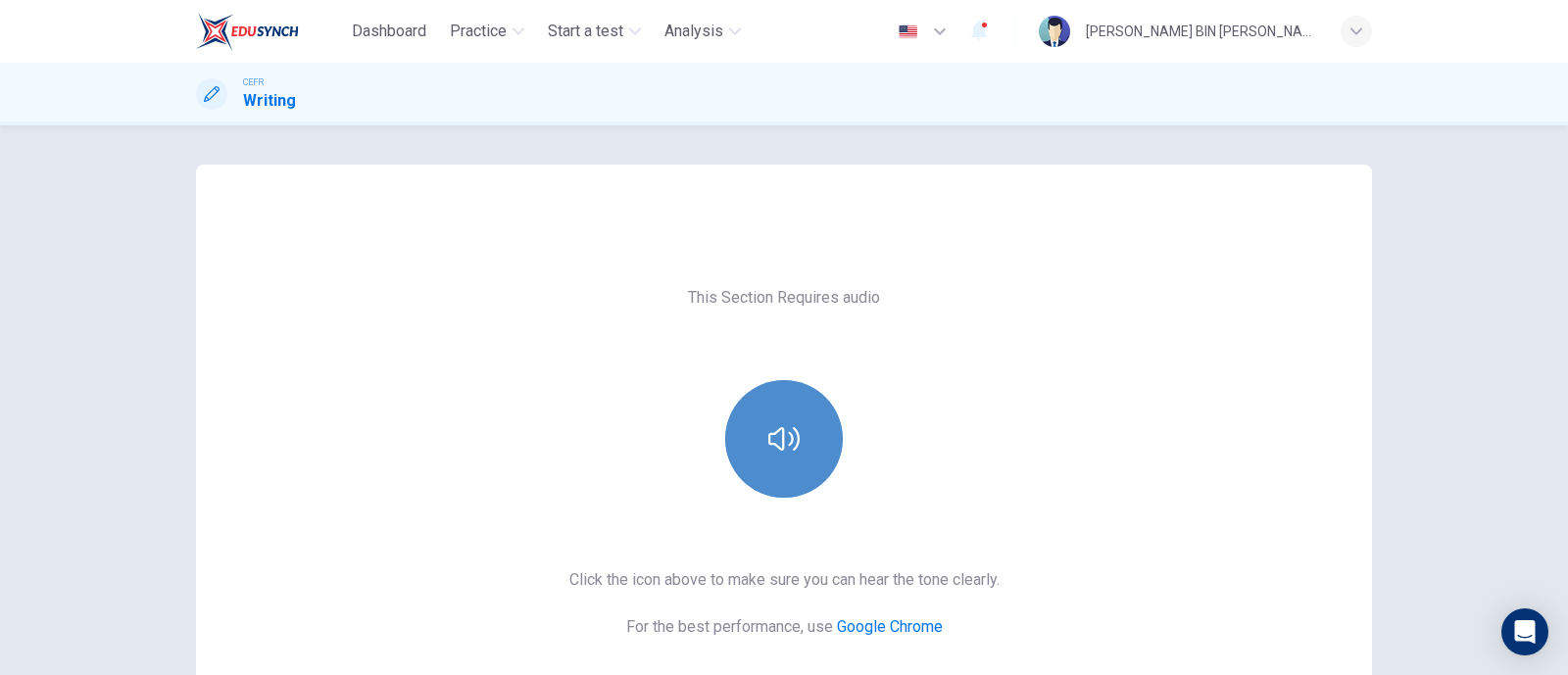
click at [761, 419] on button "button" at bounding box center [784, 438] width 117 height 117
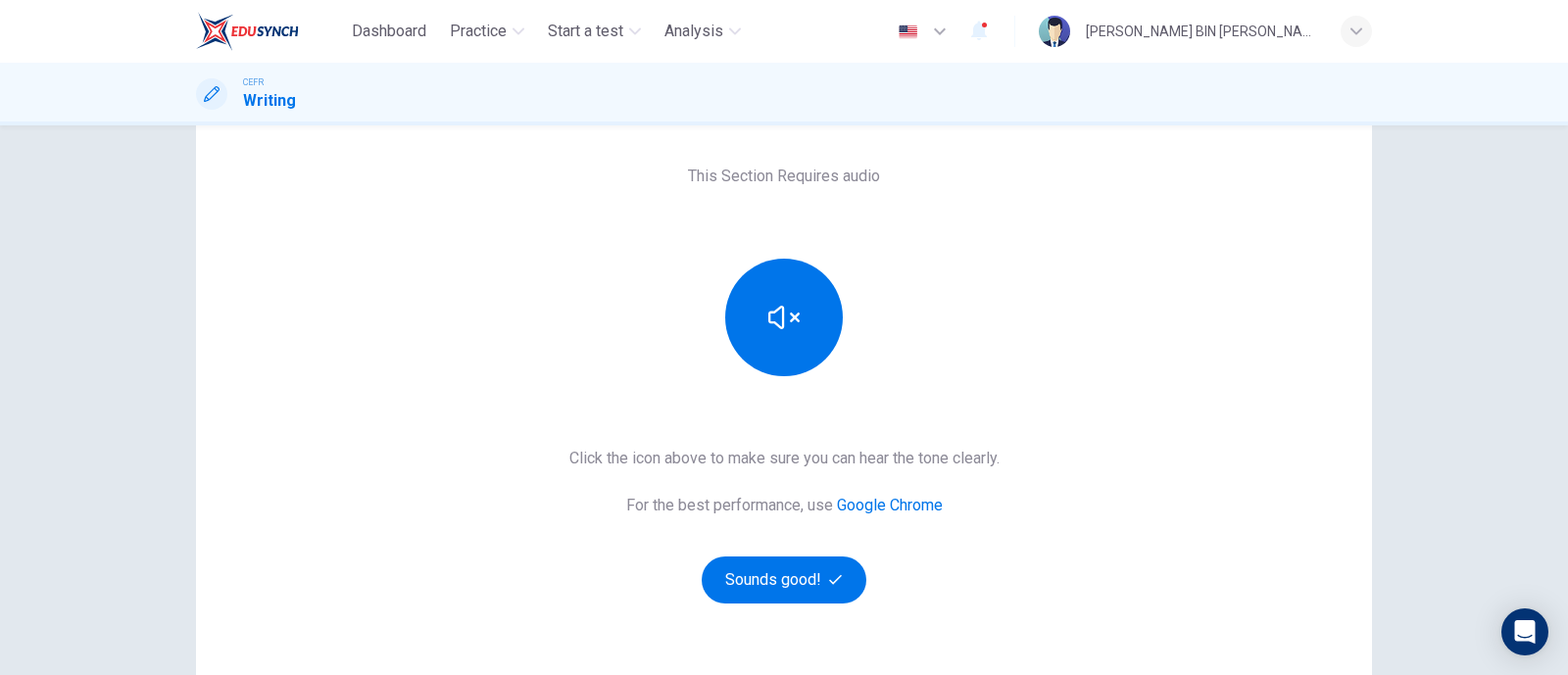
scroll to position [129, 0]
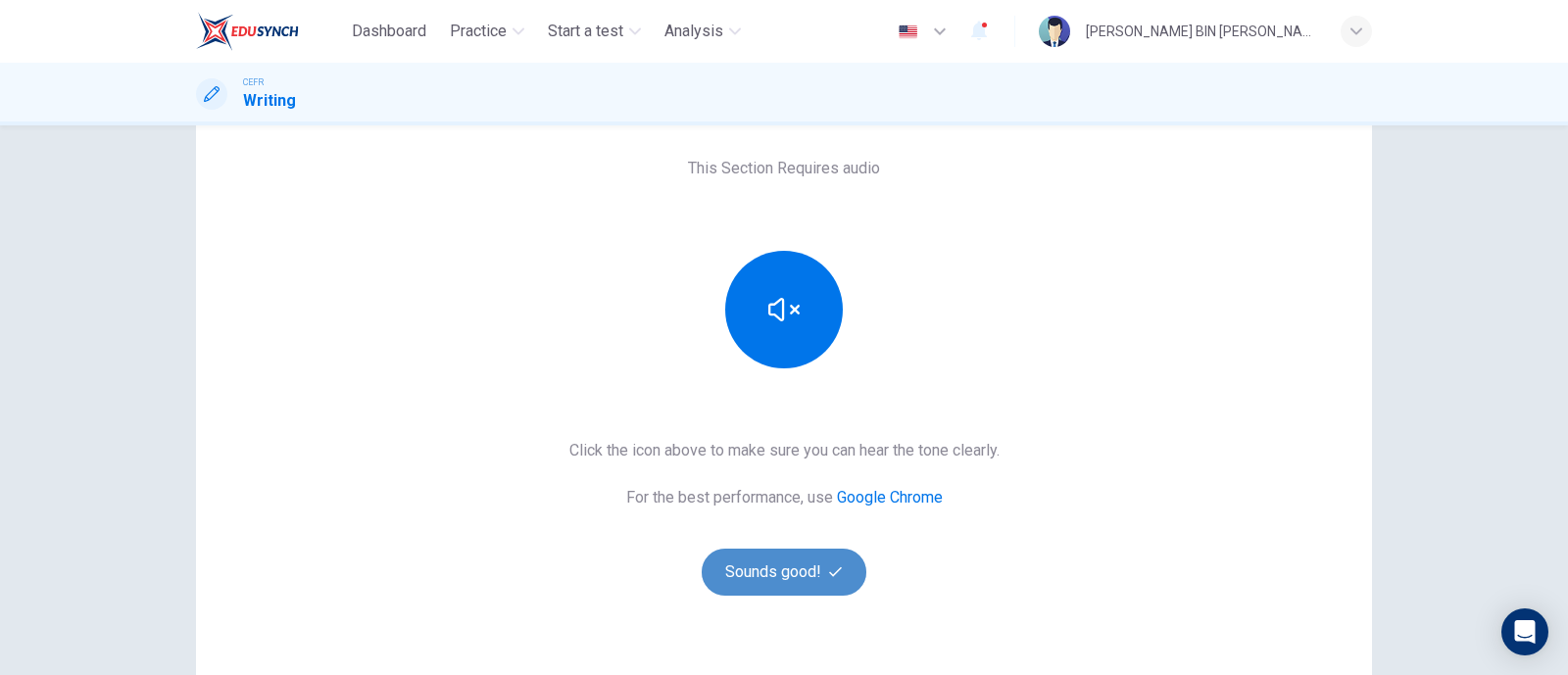
click at [778, 576] on button "Sounds good!" at bounding box center [784, 572] width 165 height 47
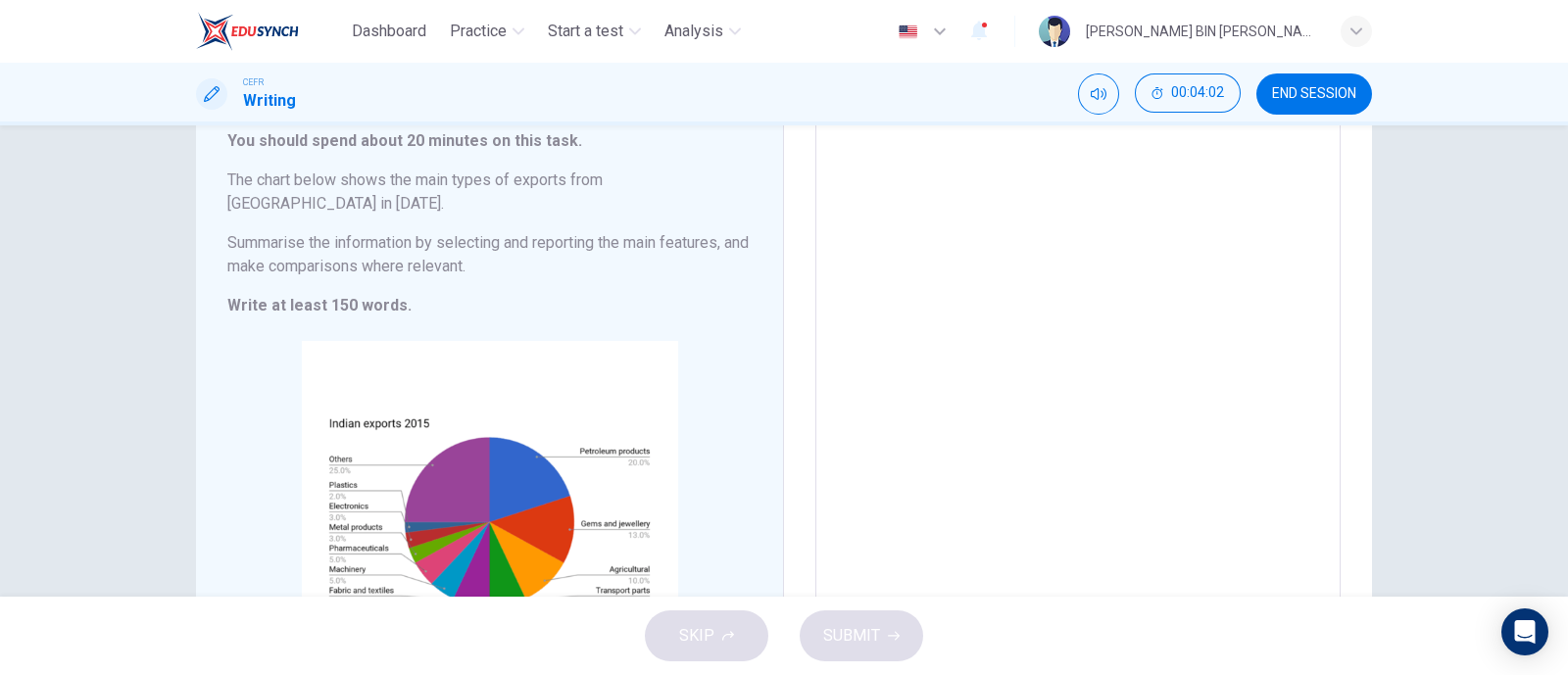
click at [784, 576] on div "Write your essay here x ​ Word count : 0" at bounding box center [1077, 394] width 588 height 718
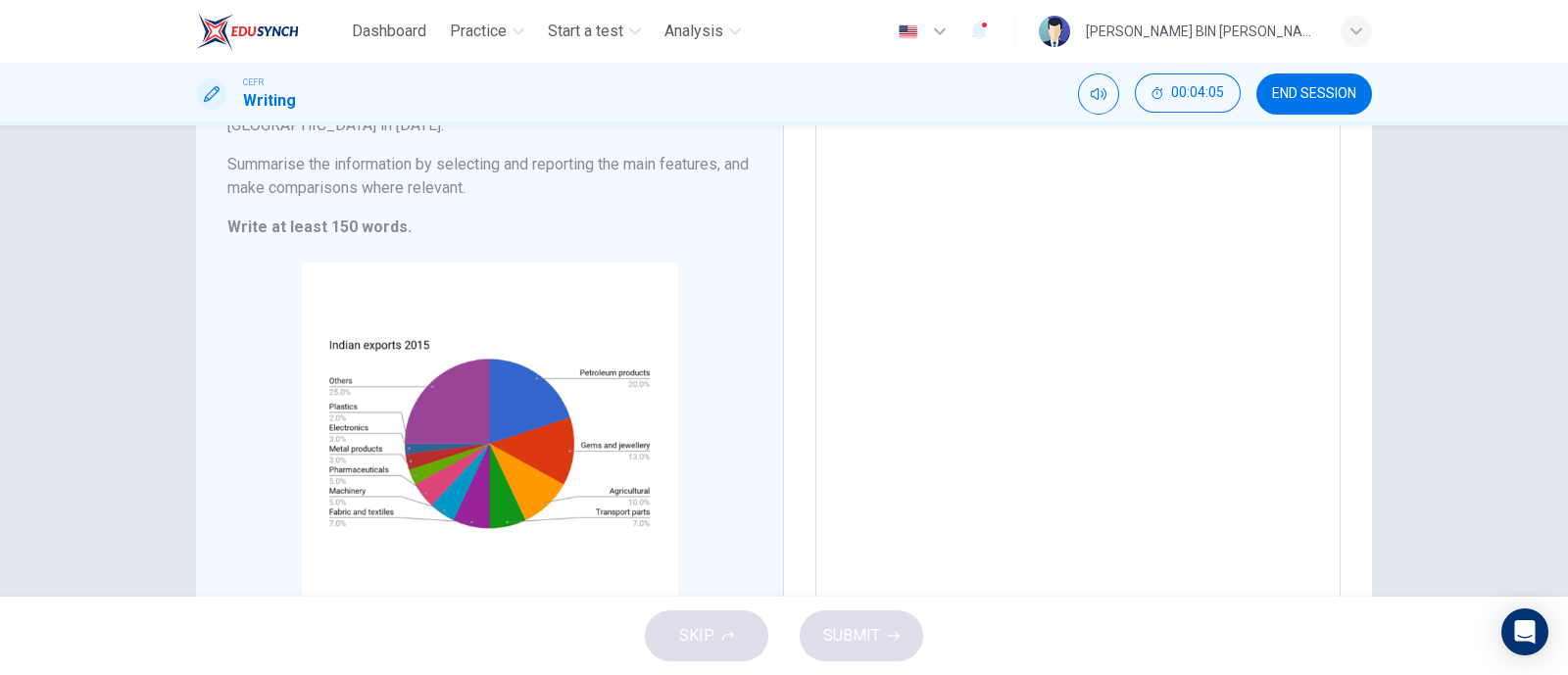
scroll to position [301, 0]
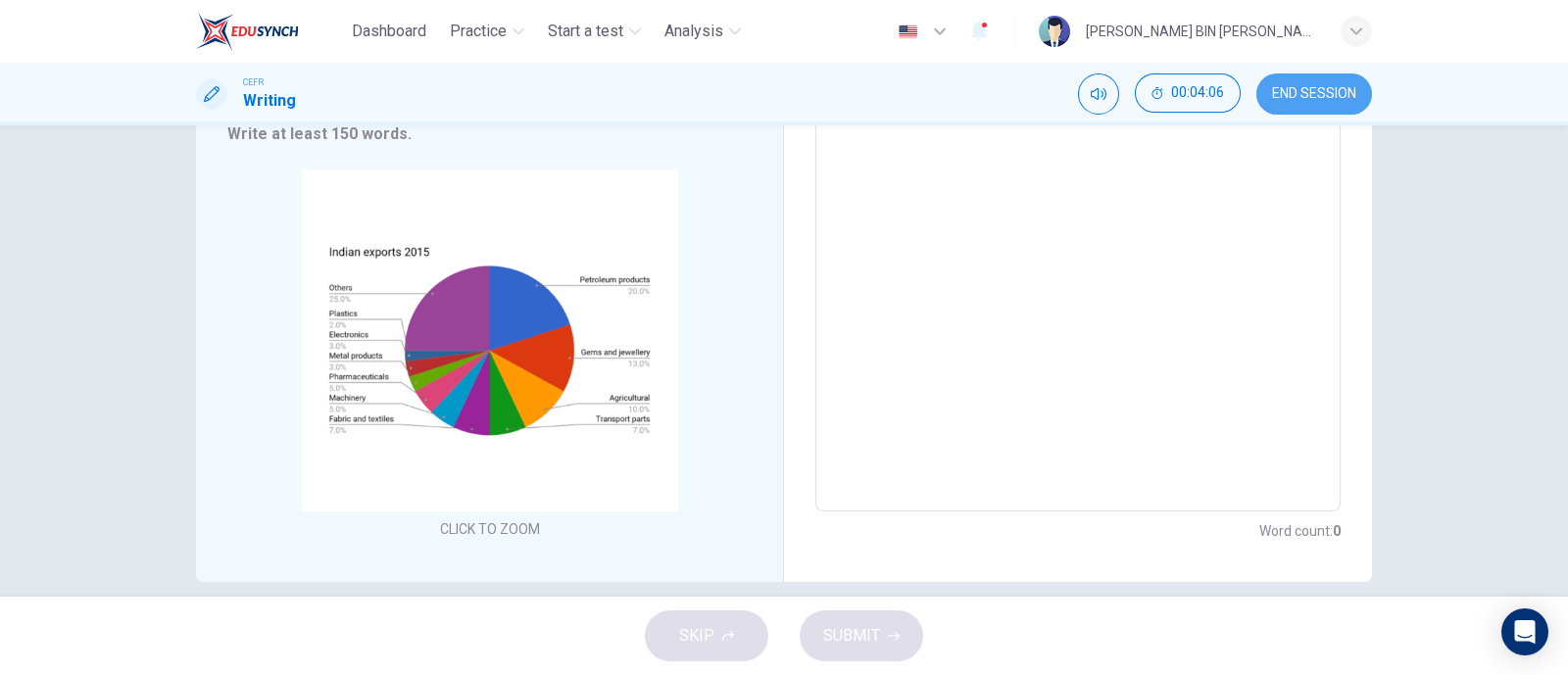
click at [1329, 83] on button "END SESSION" at bounding box center [1313, 93] width 115 height 41
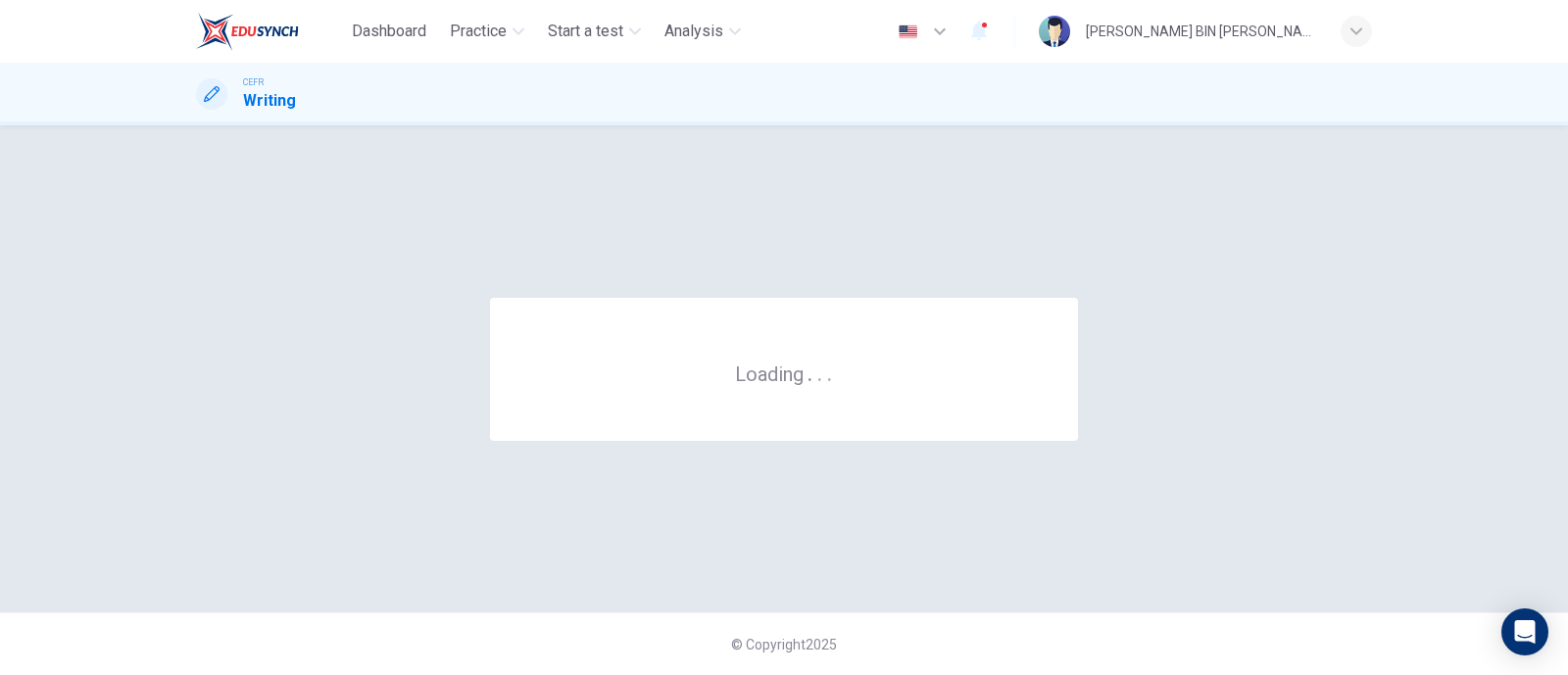
scroll to position [0, 0]
